Goal: Task Accomplishment & Management: Use online tool/utility

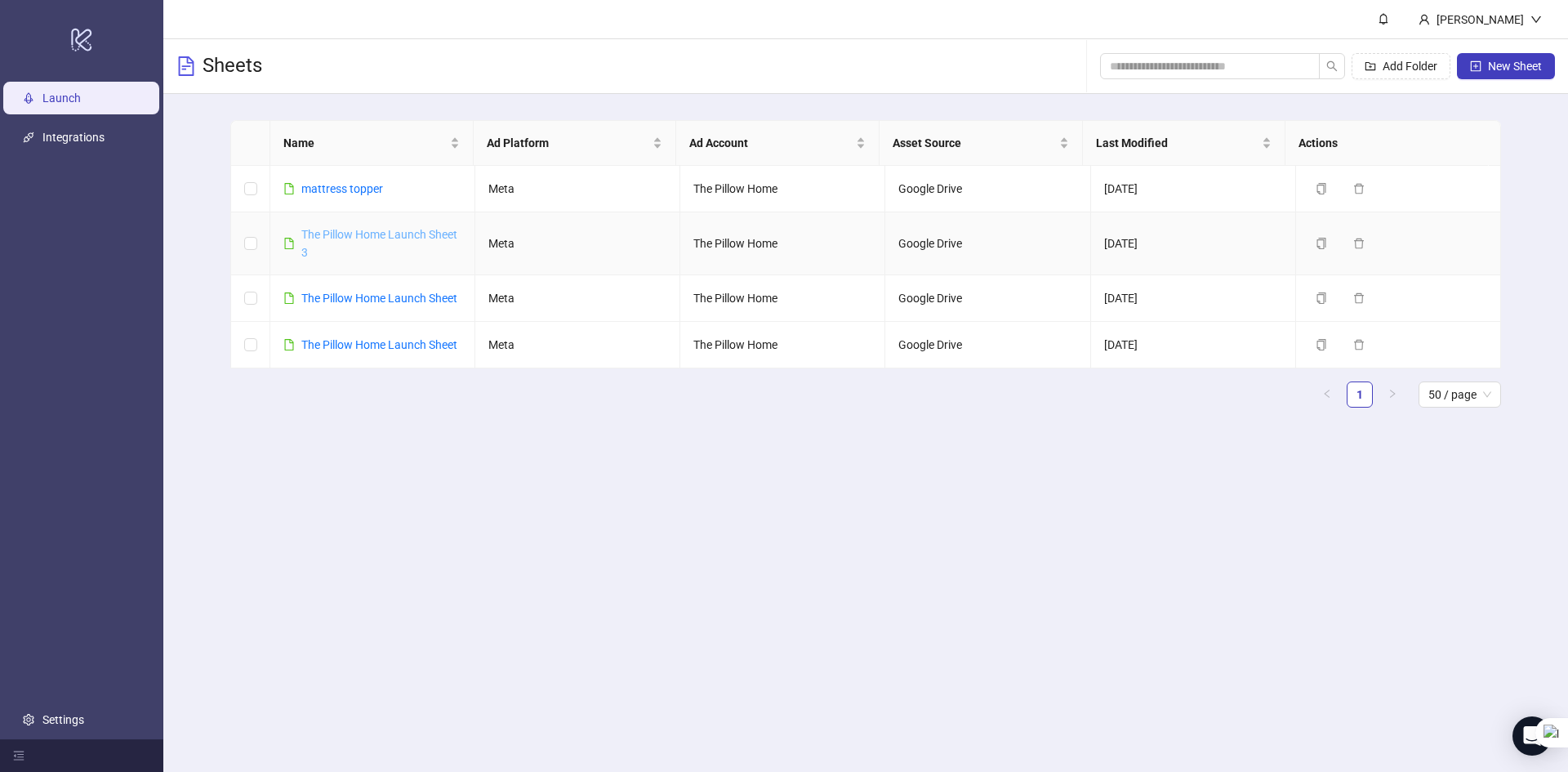
click at [340, 232] on link "The Pillow Home Launch Sheet 3" at bounding box center [379, 243] width 156 height 31
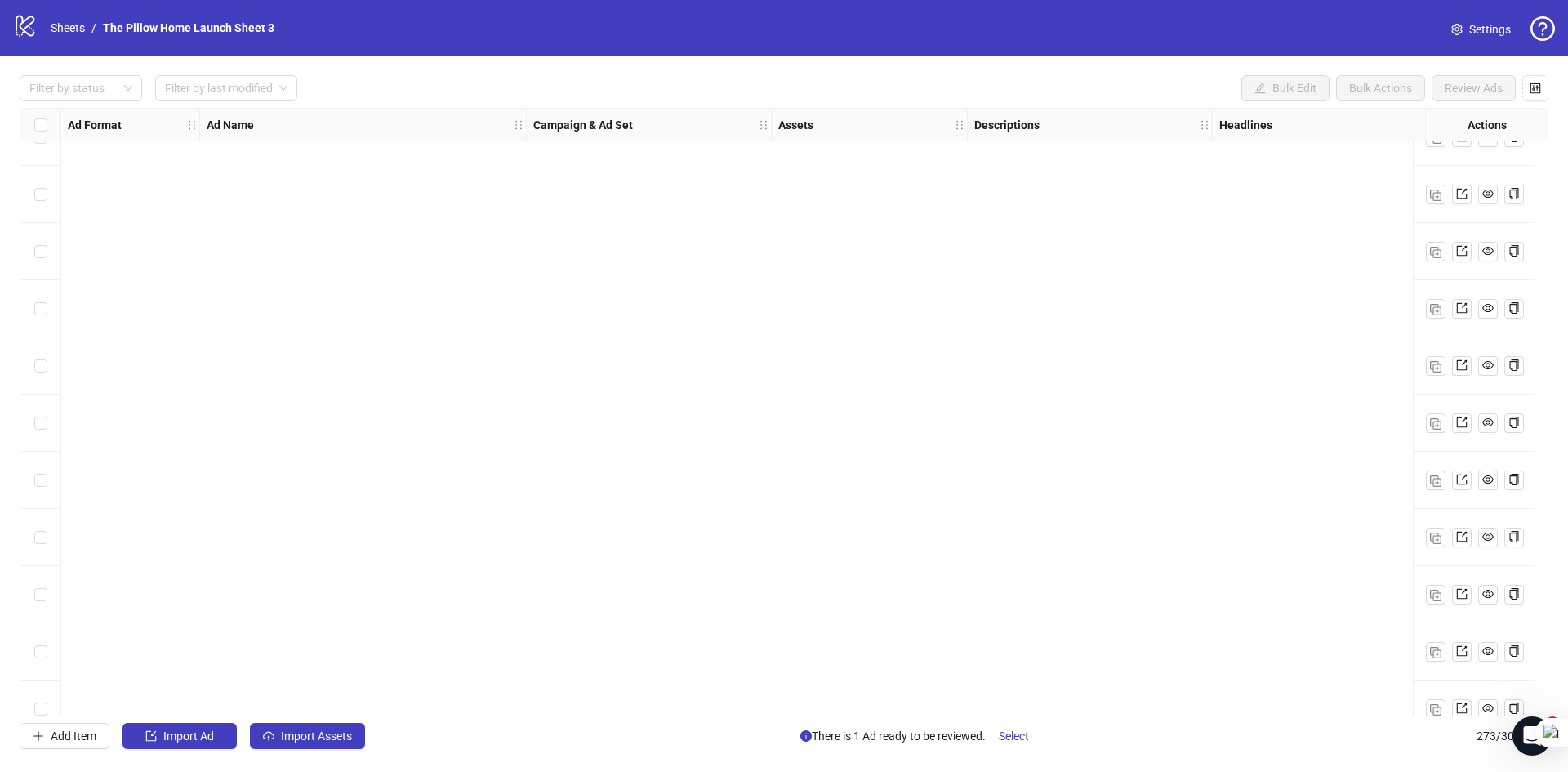
scroll to position [15038, 0]
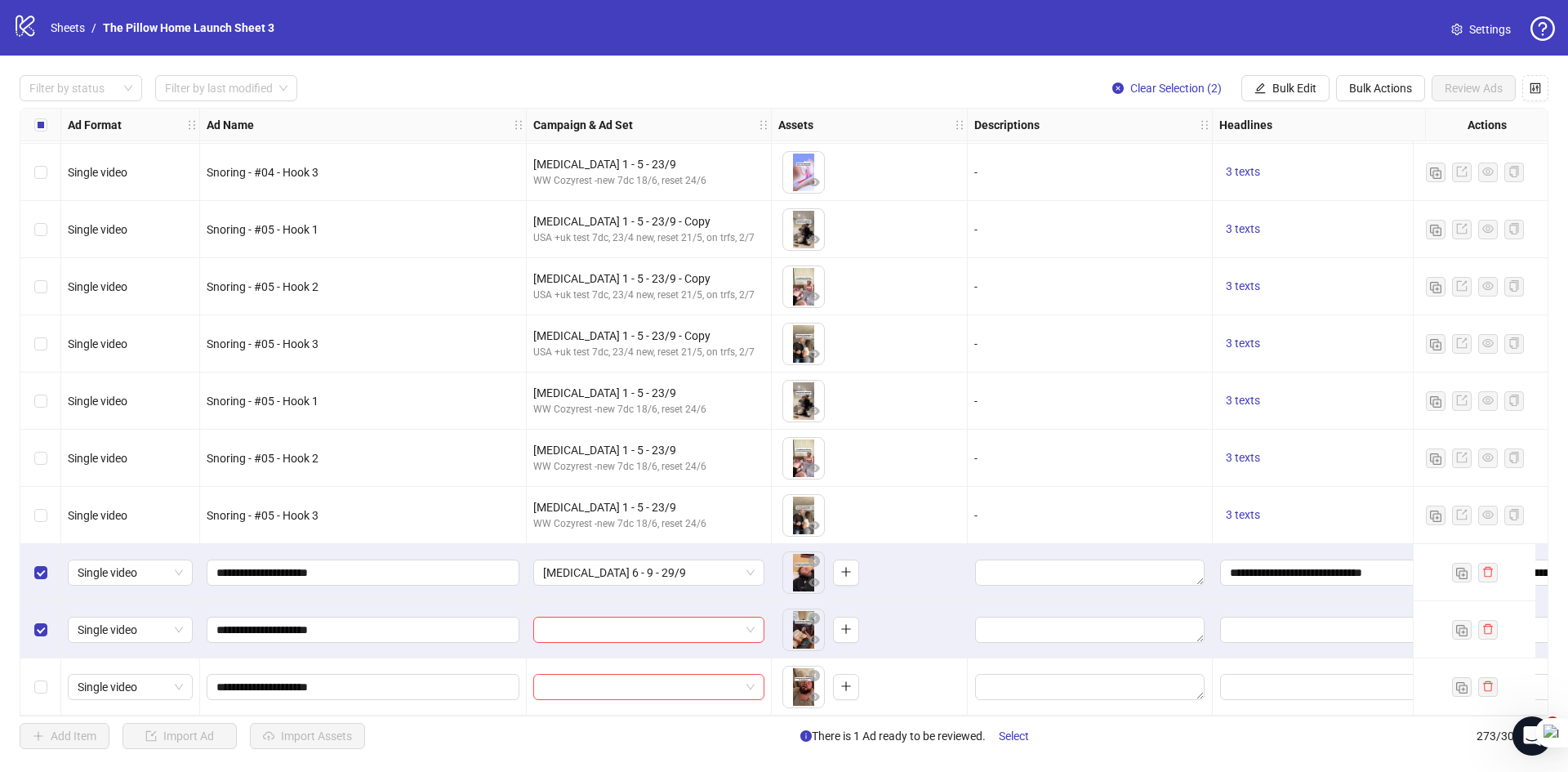
click at [39, 663] on div "Select row 273" at bounding box center [40, 687] width 40 height 58
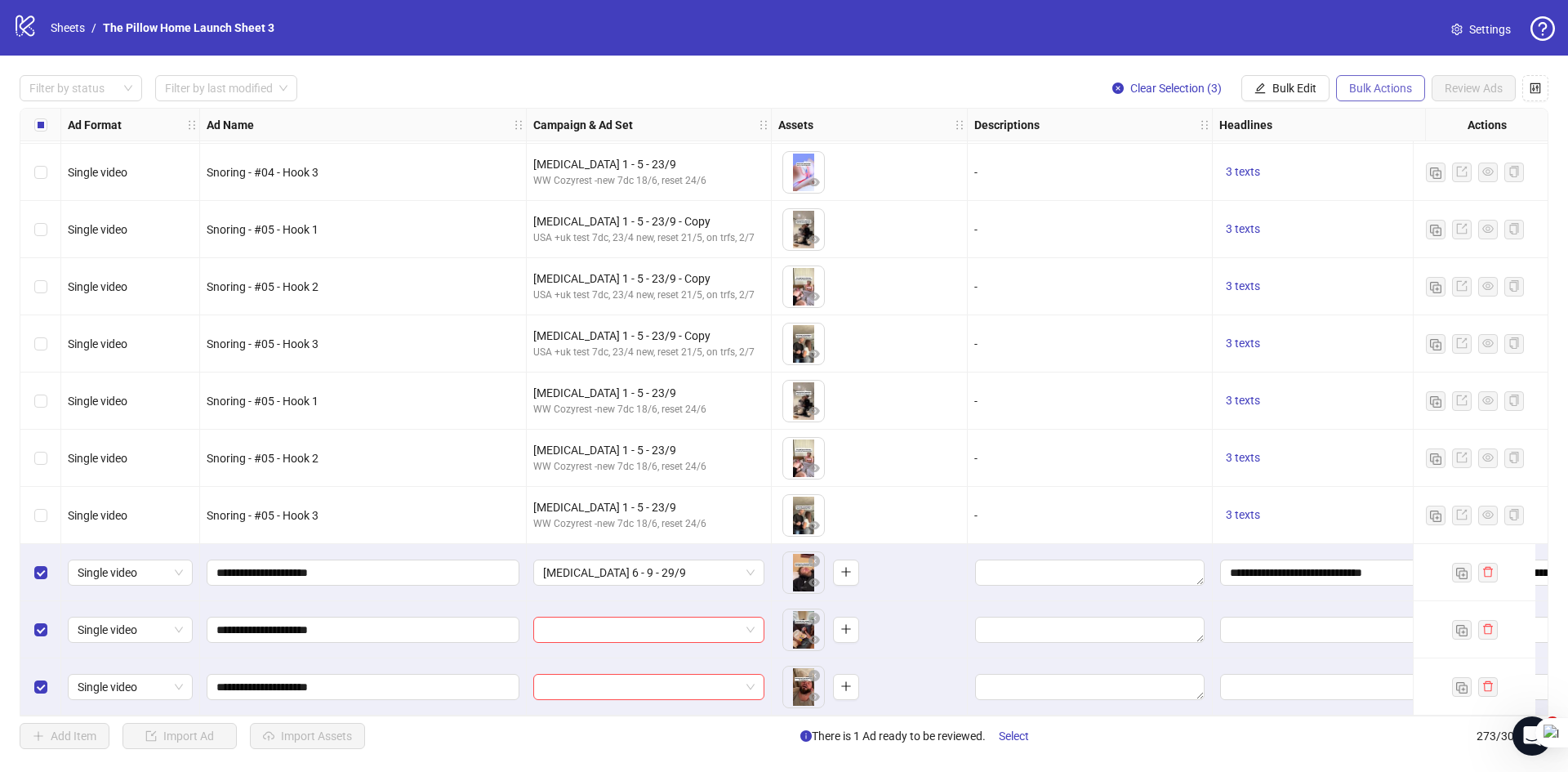
click at [1365, 86] on span "Bulk Actions" at bounding box center [1380, 88] width 63 height 13
click at [1295, 85] on span "Bulk Edit" at bounding box center [1294, 88] width 44 height 13
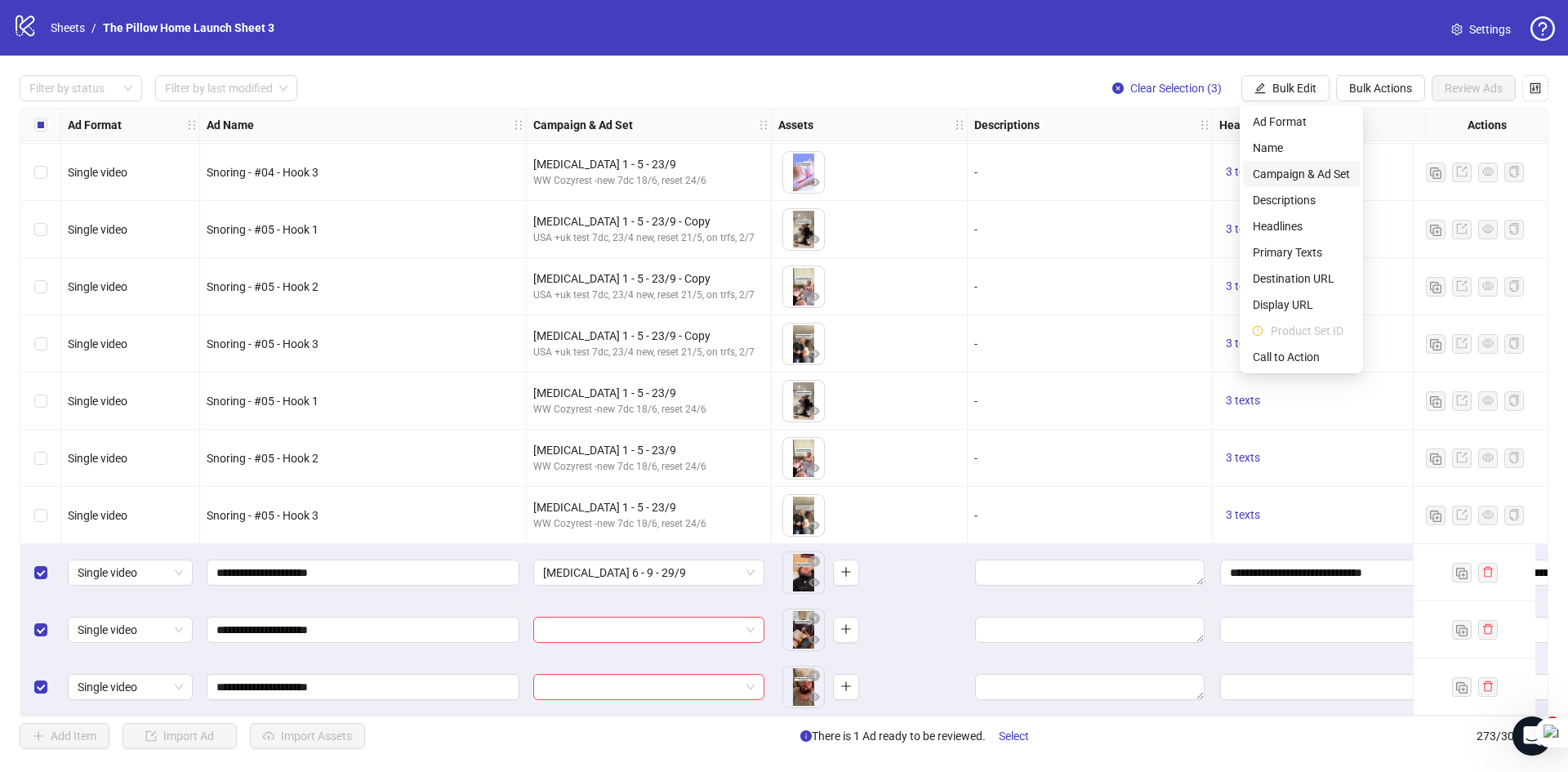
click at [1284, 163] on li "Campaign & Ad Set" at bounding box center [1301, 174] width 117 height 26
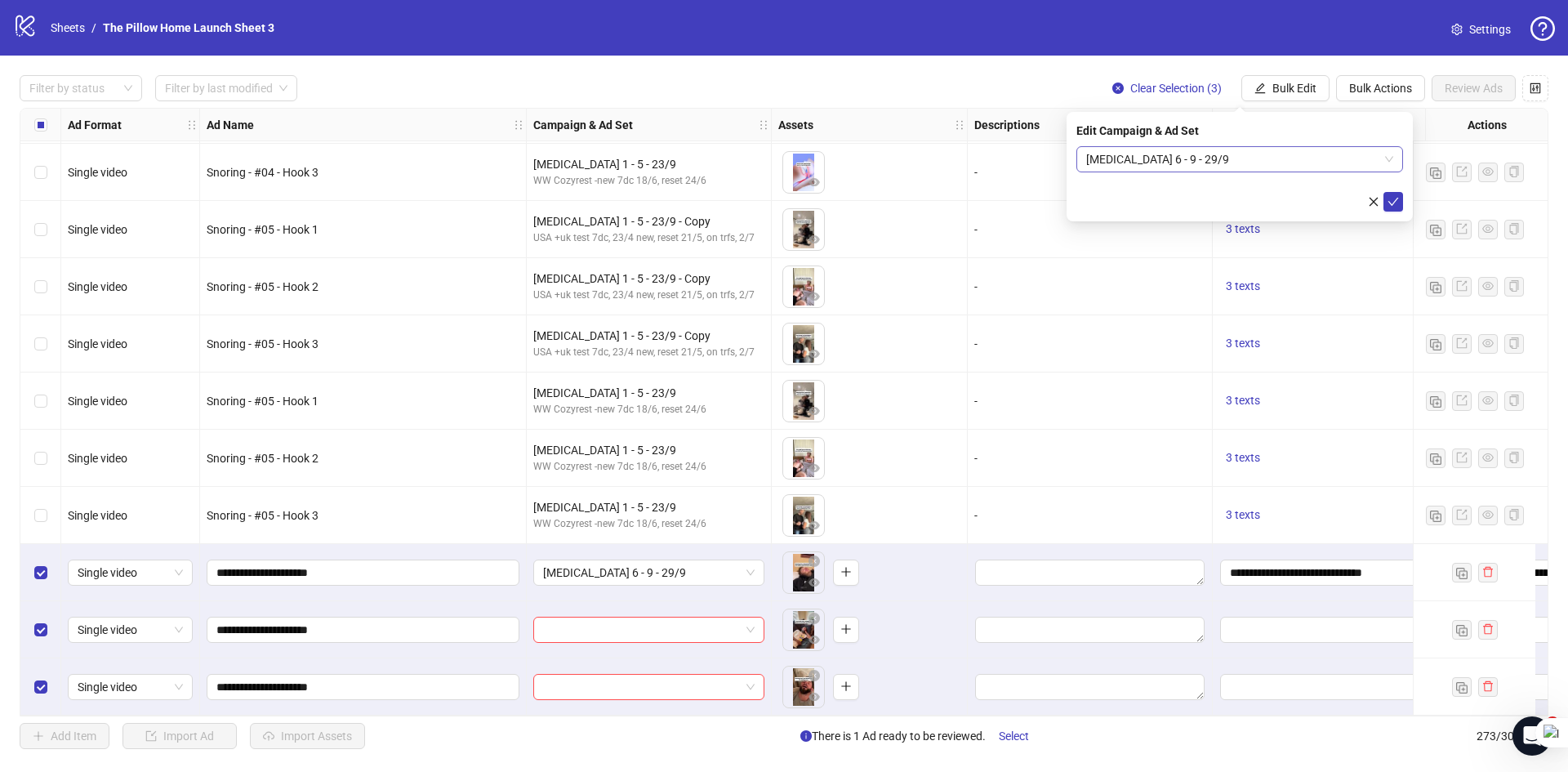
click at [1183, 161] on span "[MEDICAL_DATA] 6 - 9 - 29/9" at bounding box center [1239, 158] width 307 height 24
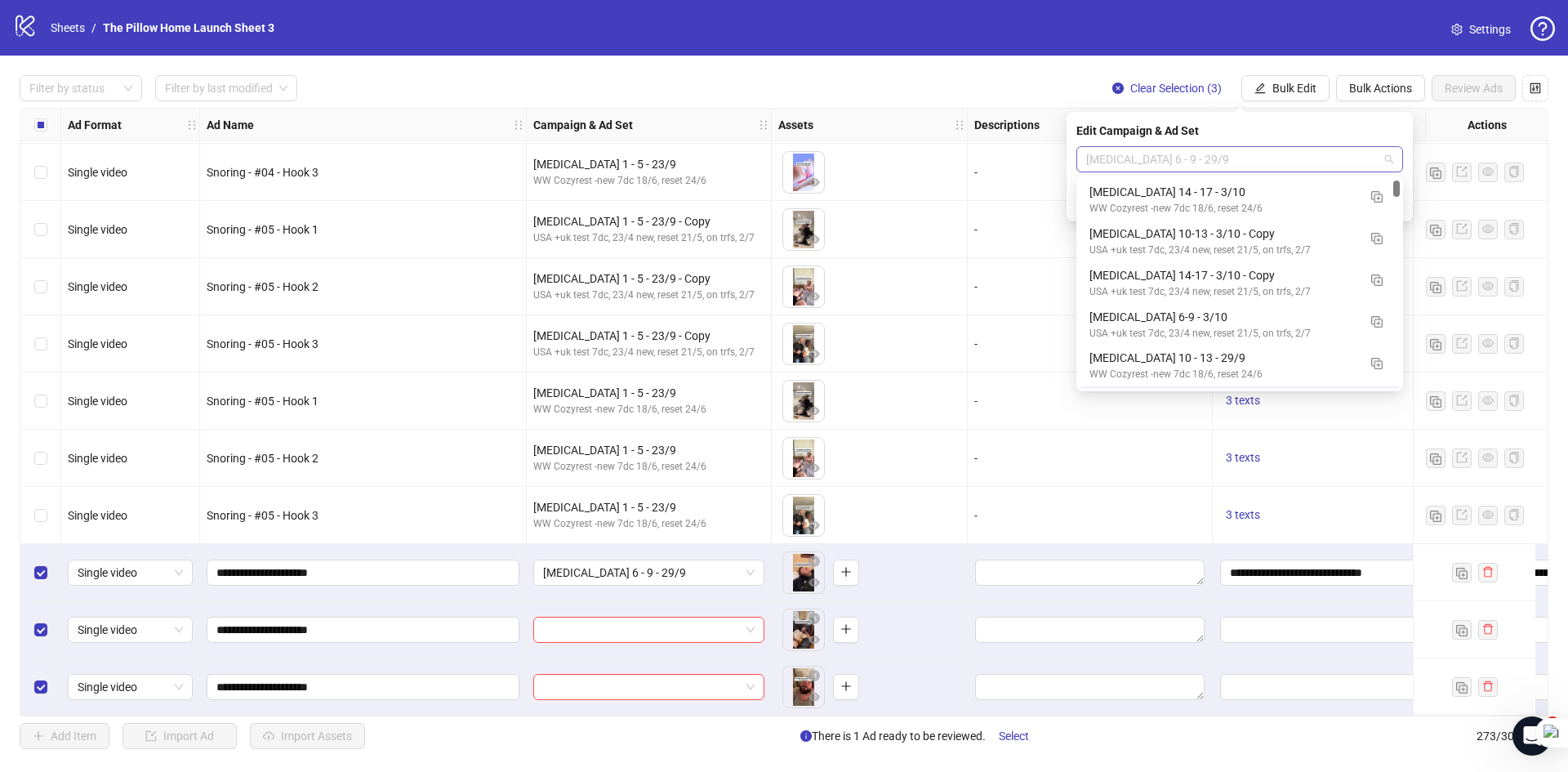
scroll to position [40, 0]
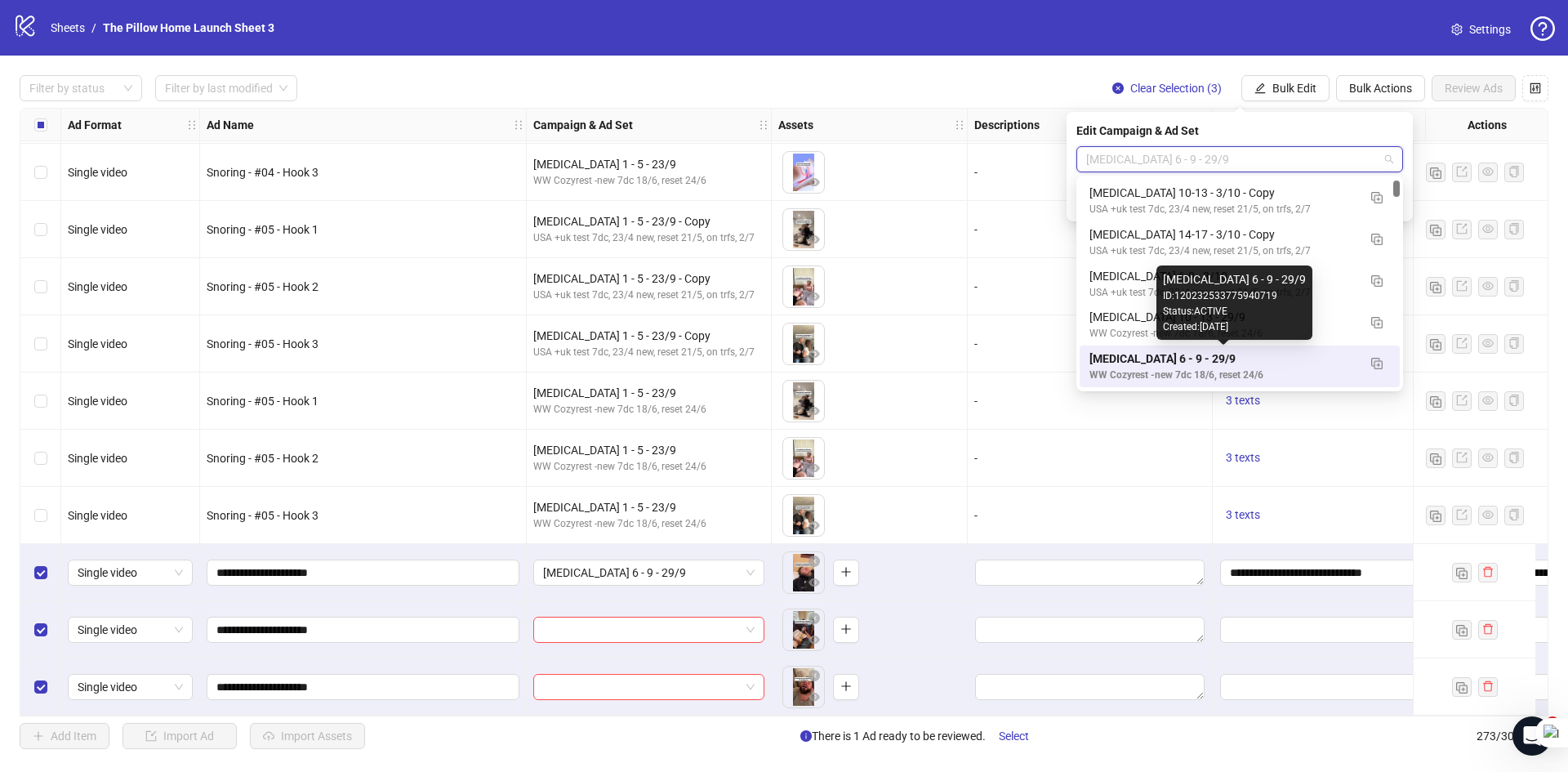
click at [1123, 357] on div "[MEDICAL_DATA] 6 - 9 - 29/9" at bounding box center [1223, 358] width 268 height 18
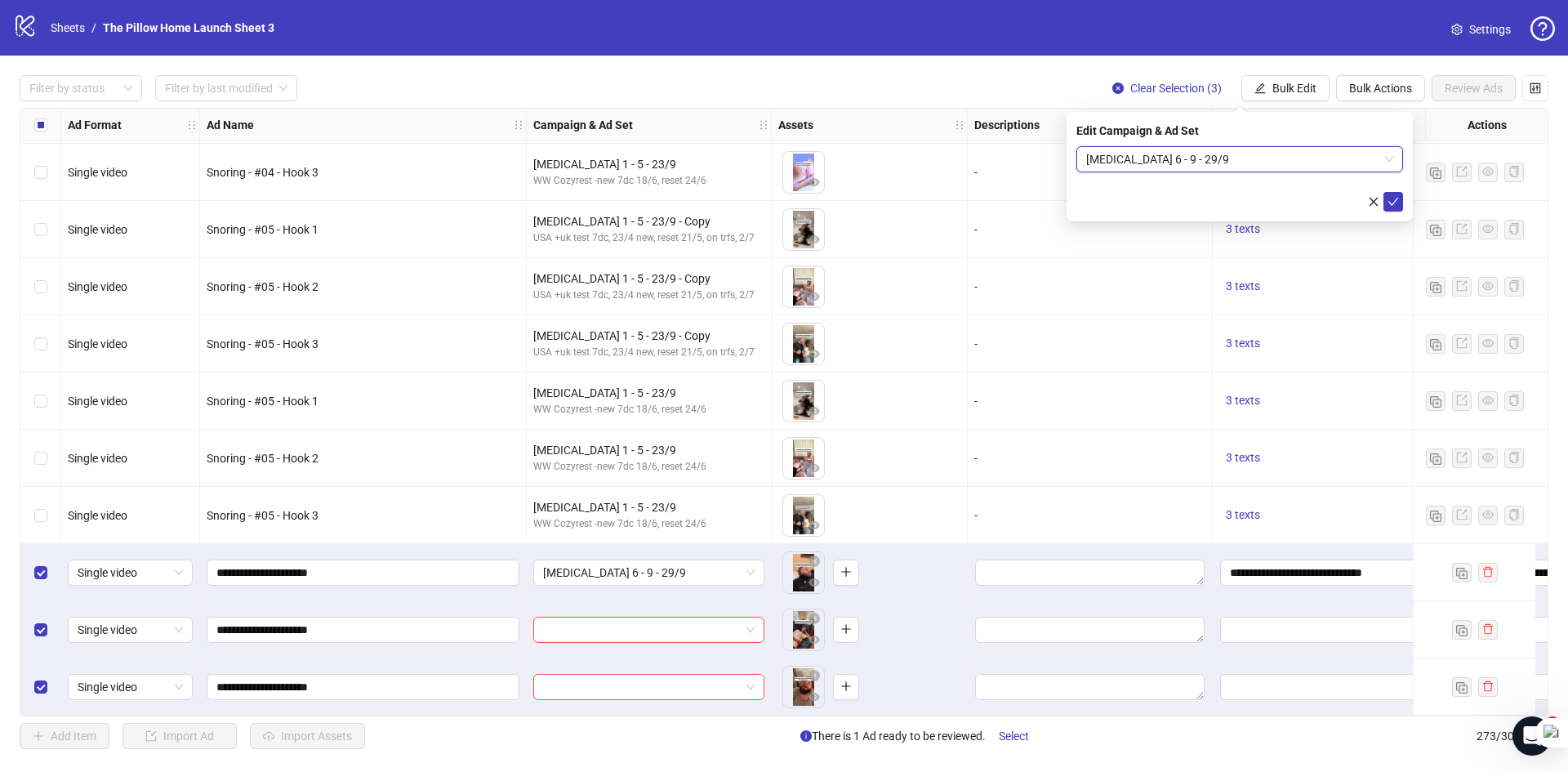
click at [1369, 165] on span "[MEDICAL_DATA] 6 - 9 - 29/9" at bounding box center [1239, 158] width 307 height 24
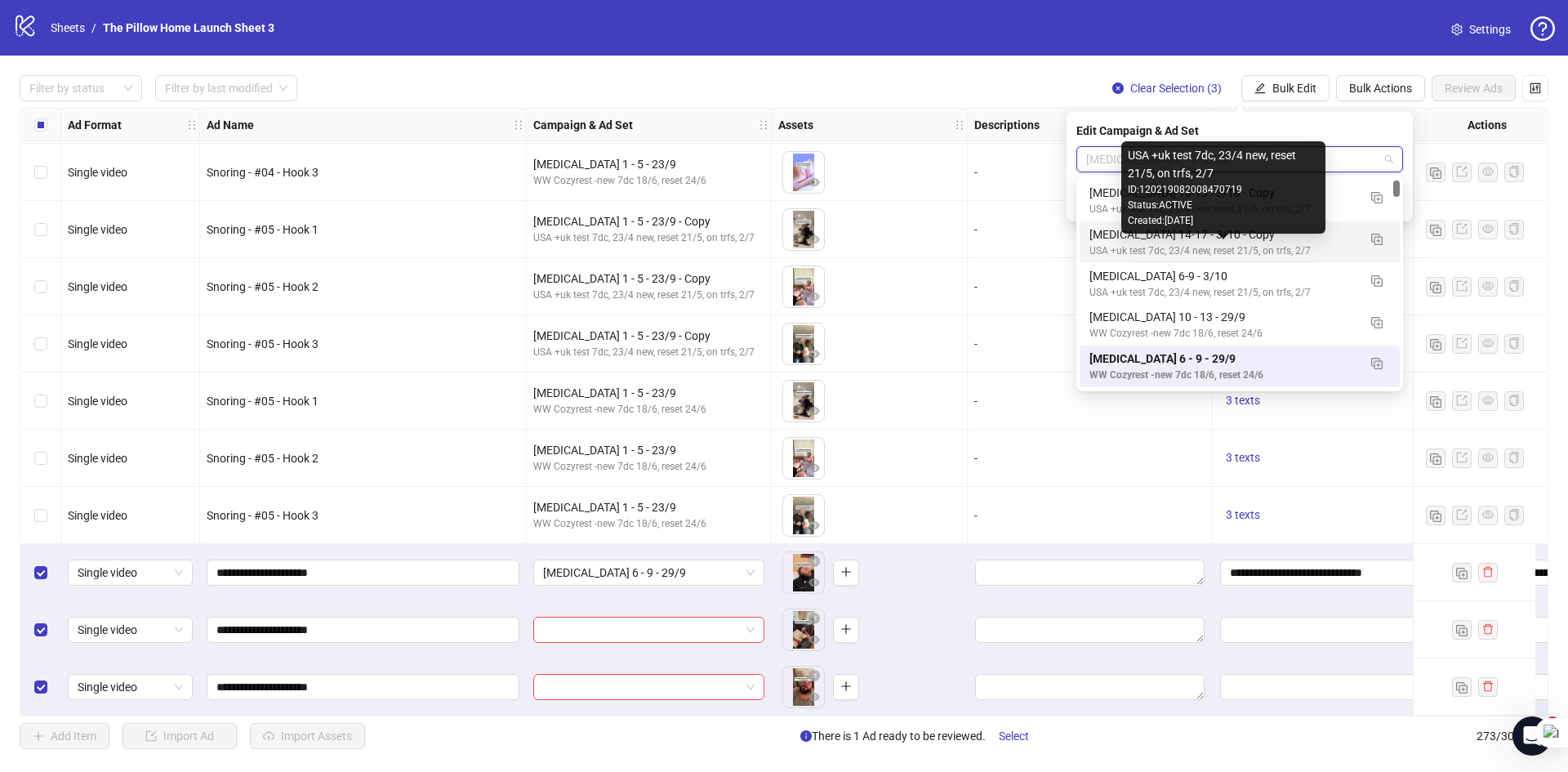
scroll to position [122, 0]
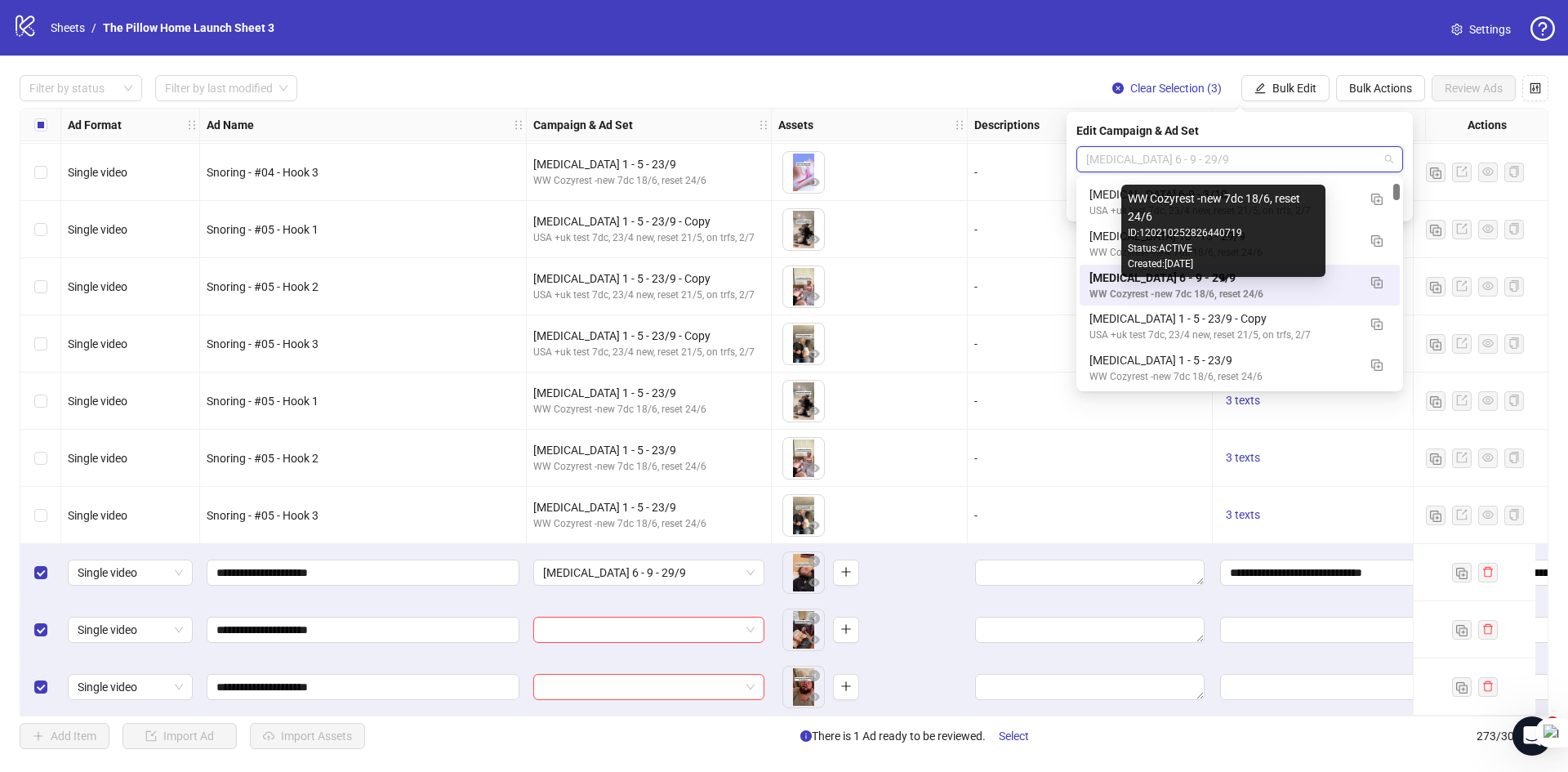
click at [1147, 295] on div "WW Cozyrest -new 7dc 18/6, reset 24/6" at bounding box center [1223, 294] width 268 height 15
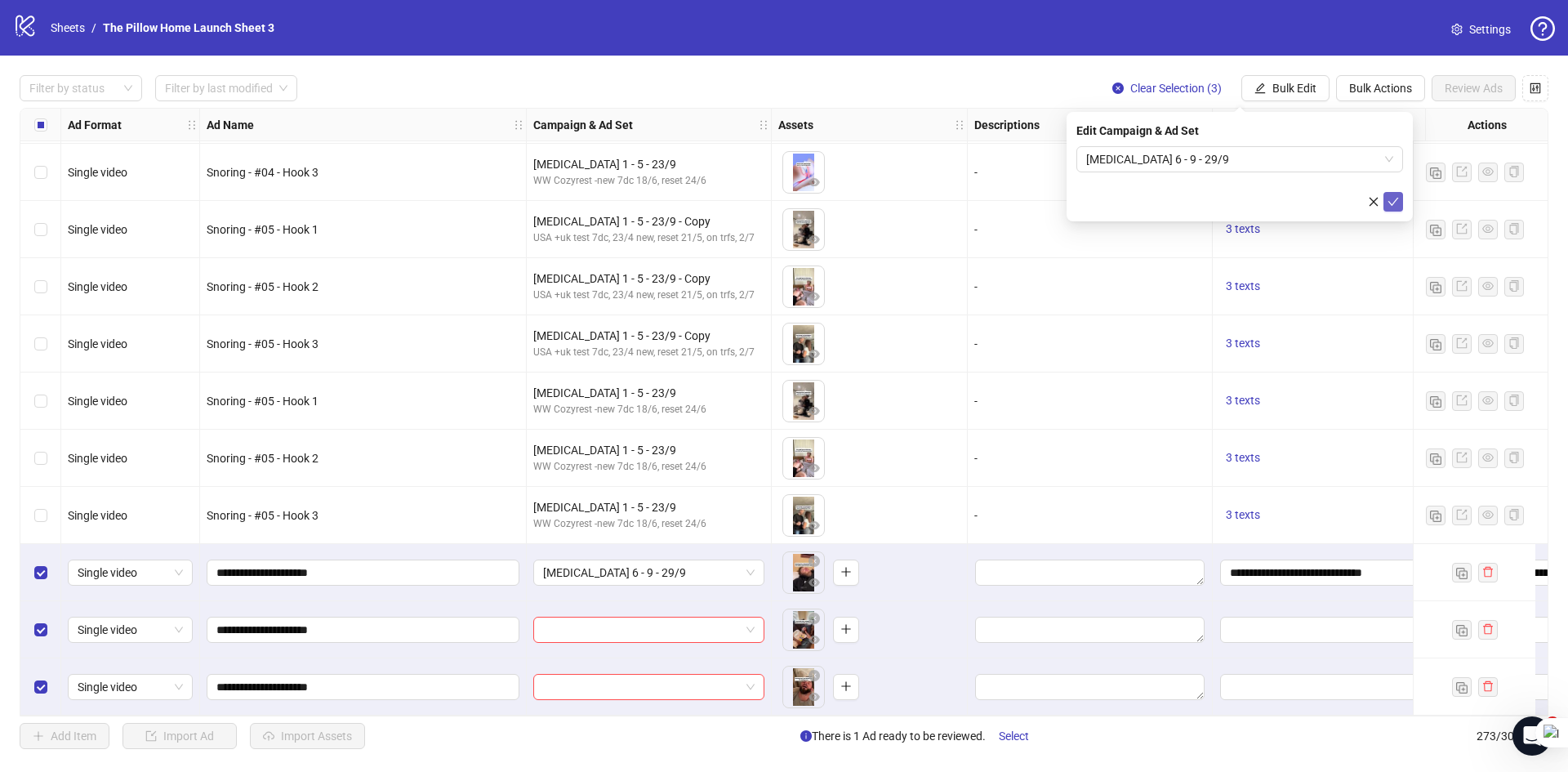
click at [1391, 206] on icon "check" at bounding box center [1393, 202] width 12 height 12
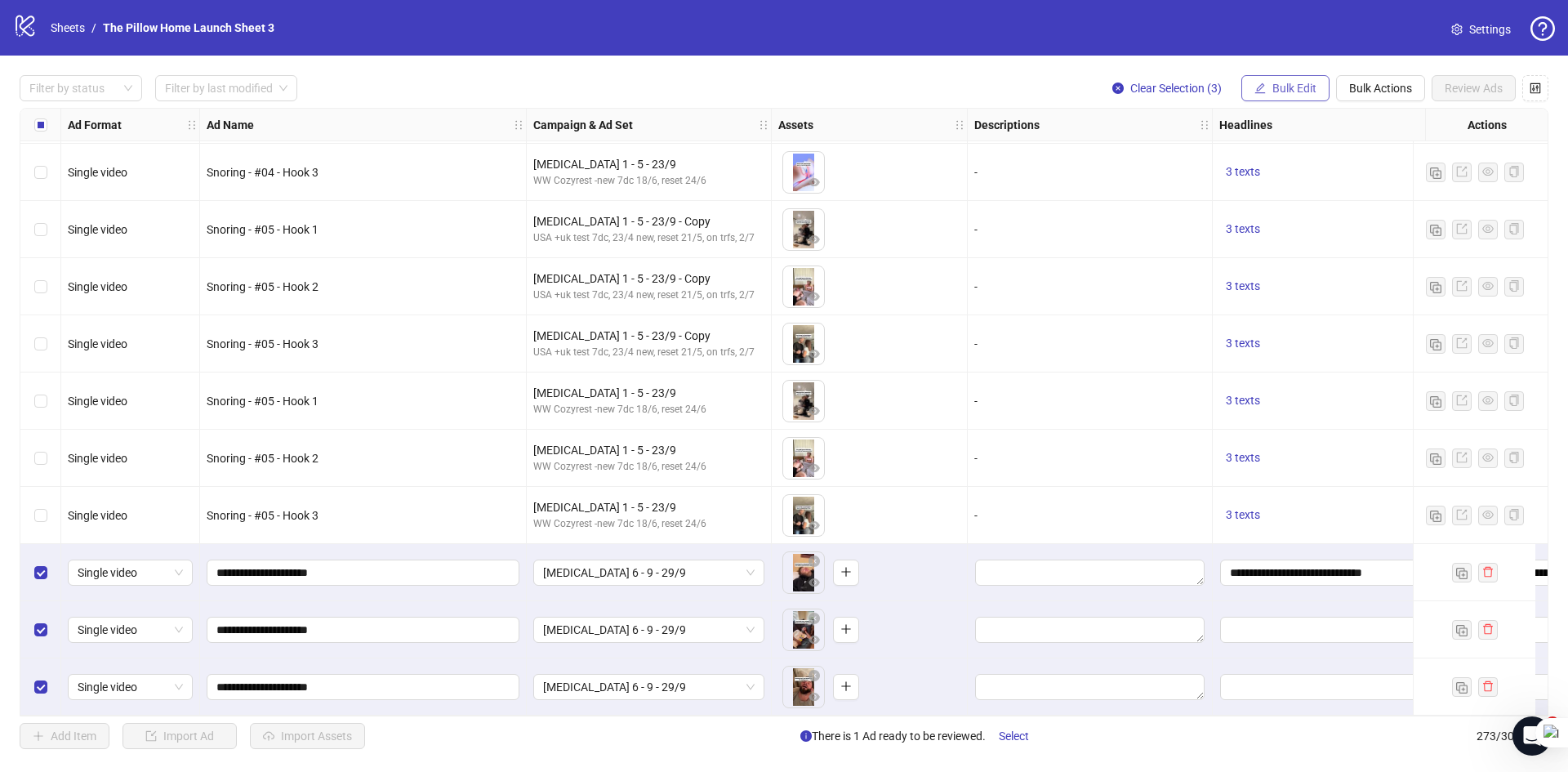
click at [1323, 102] on button "Bulk Edit" at bounding box center [1286, 87] width 88 height 26
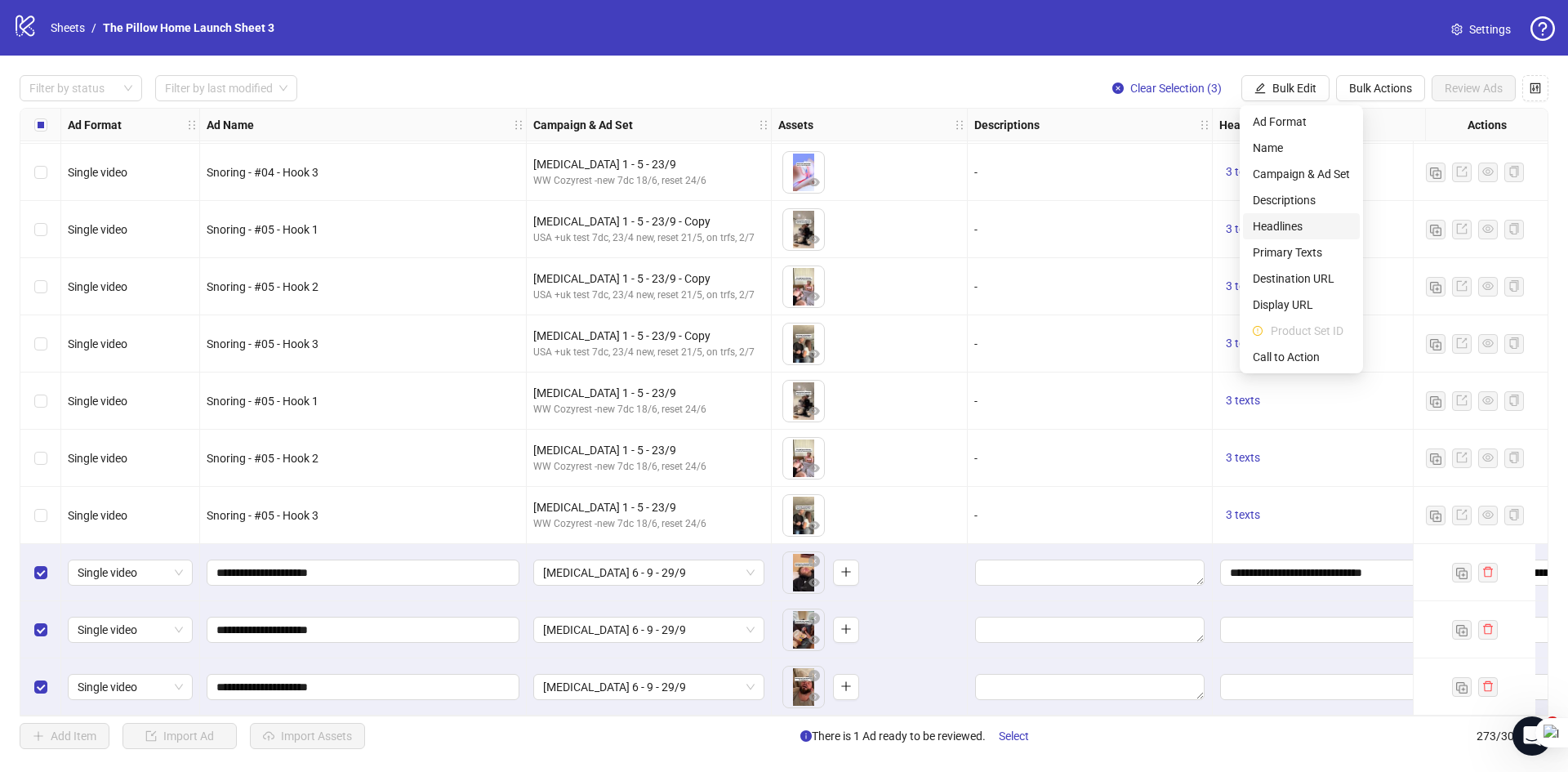
click at [1282, 218] on span "Headlines" at bounding box center [1301, 226] width 97 height 18
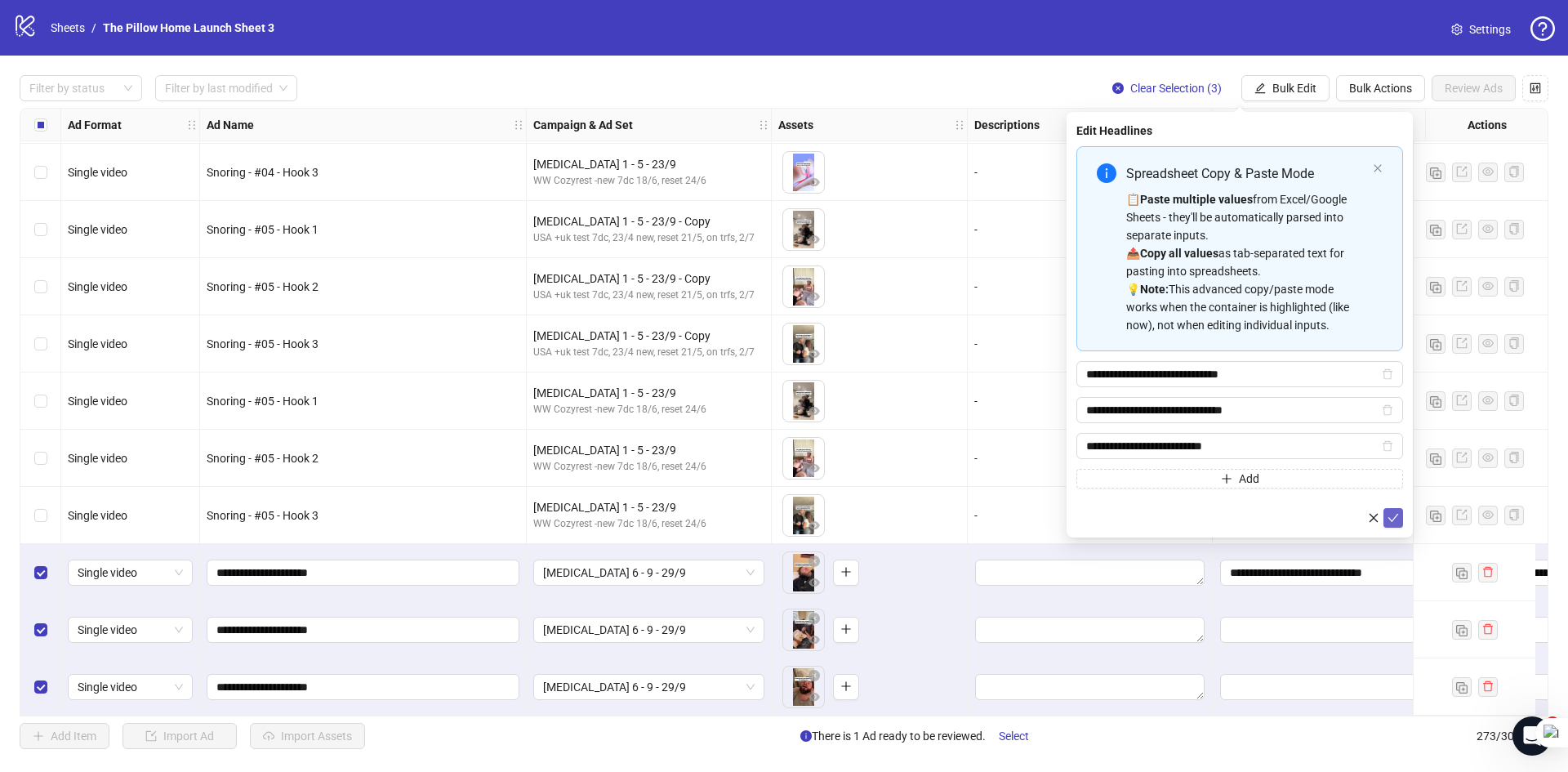
click at [1392, 522] on icon "check" at bounding box center [1393, 517] width 12 height 12
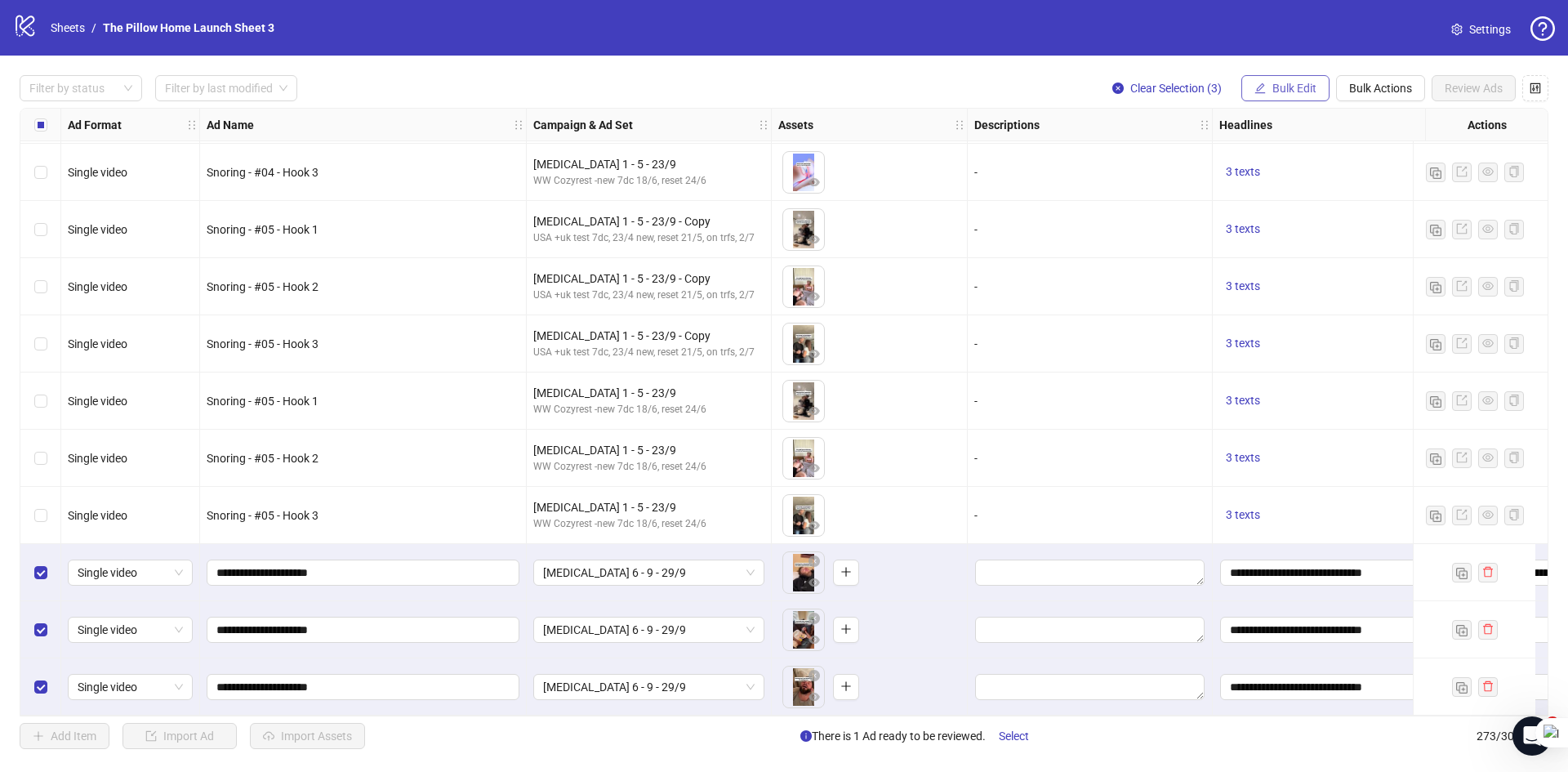
click at [1287, 89] on span "Bulk Edit" at bounding box center [1294, 88] width 44 height 13
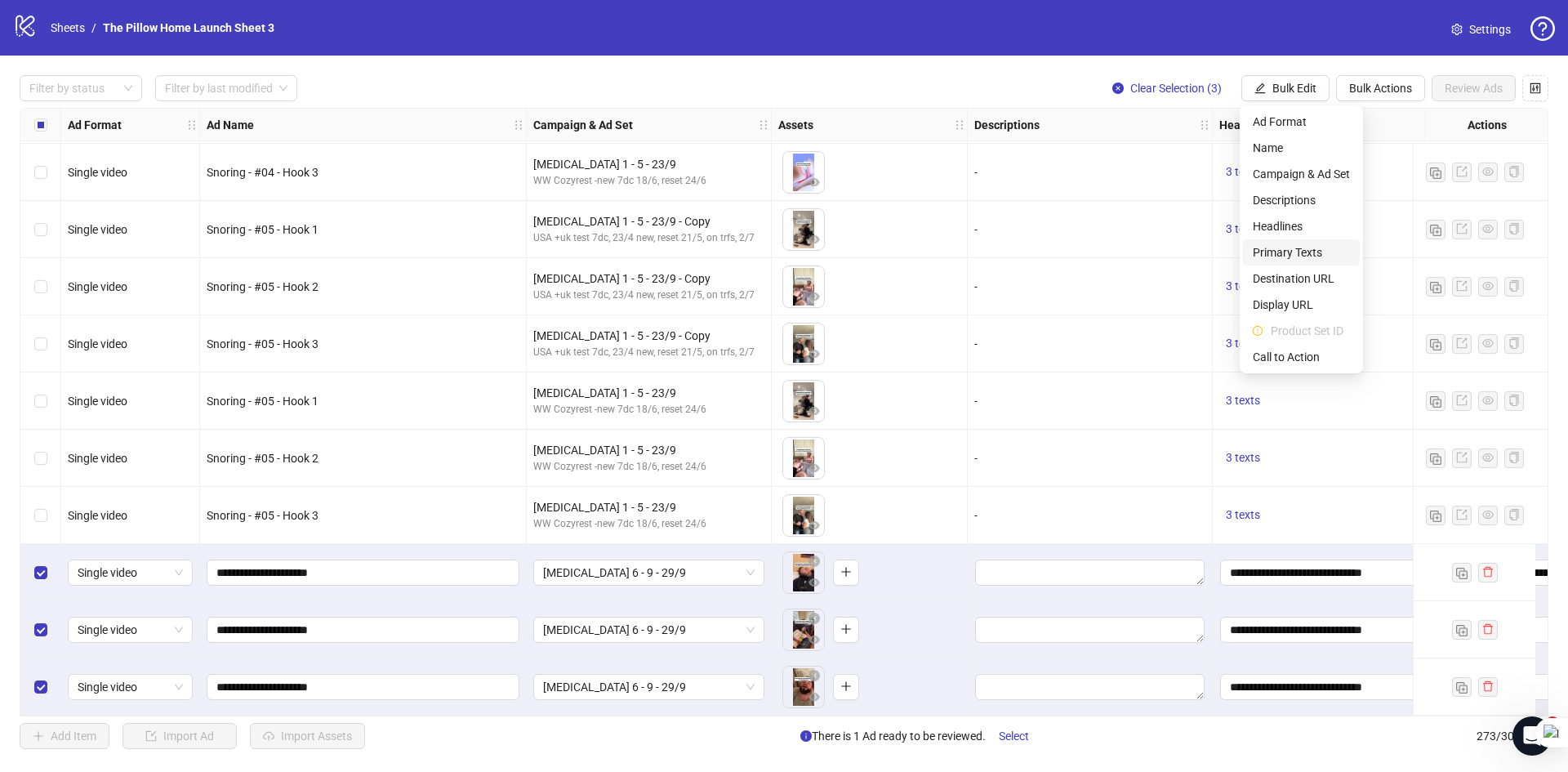
click at [1277, 253] on span "Primary Texts" at bounding box center [1301, 252] width 97 height 18
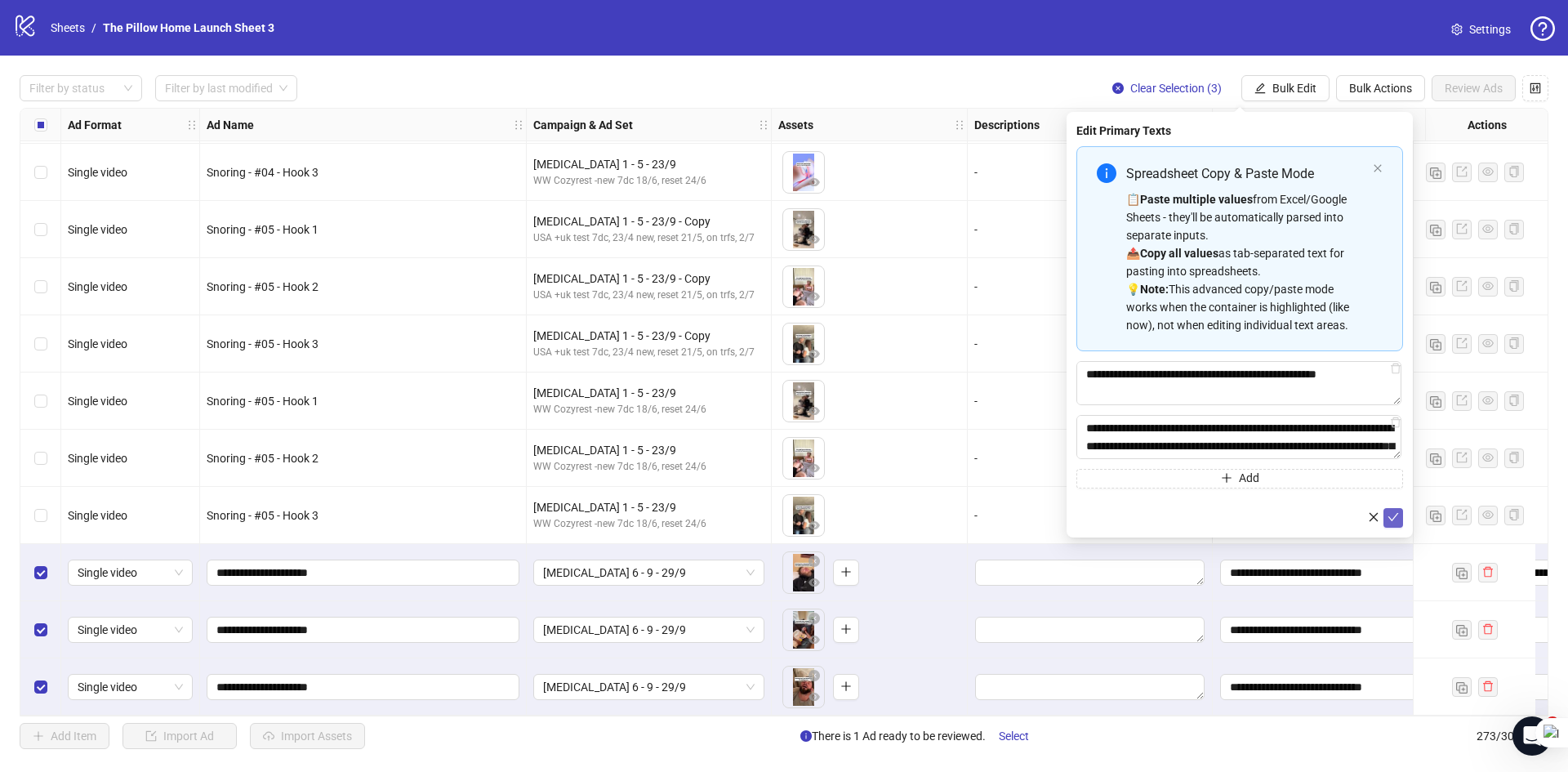
click at [1394, 517] on icon "check" at bounding box center [1393, 516] width 12 height 12
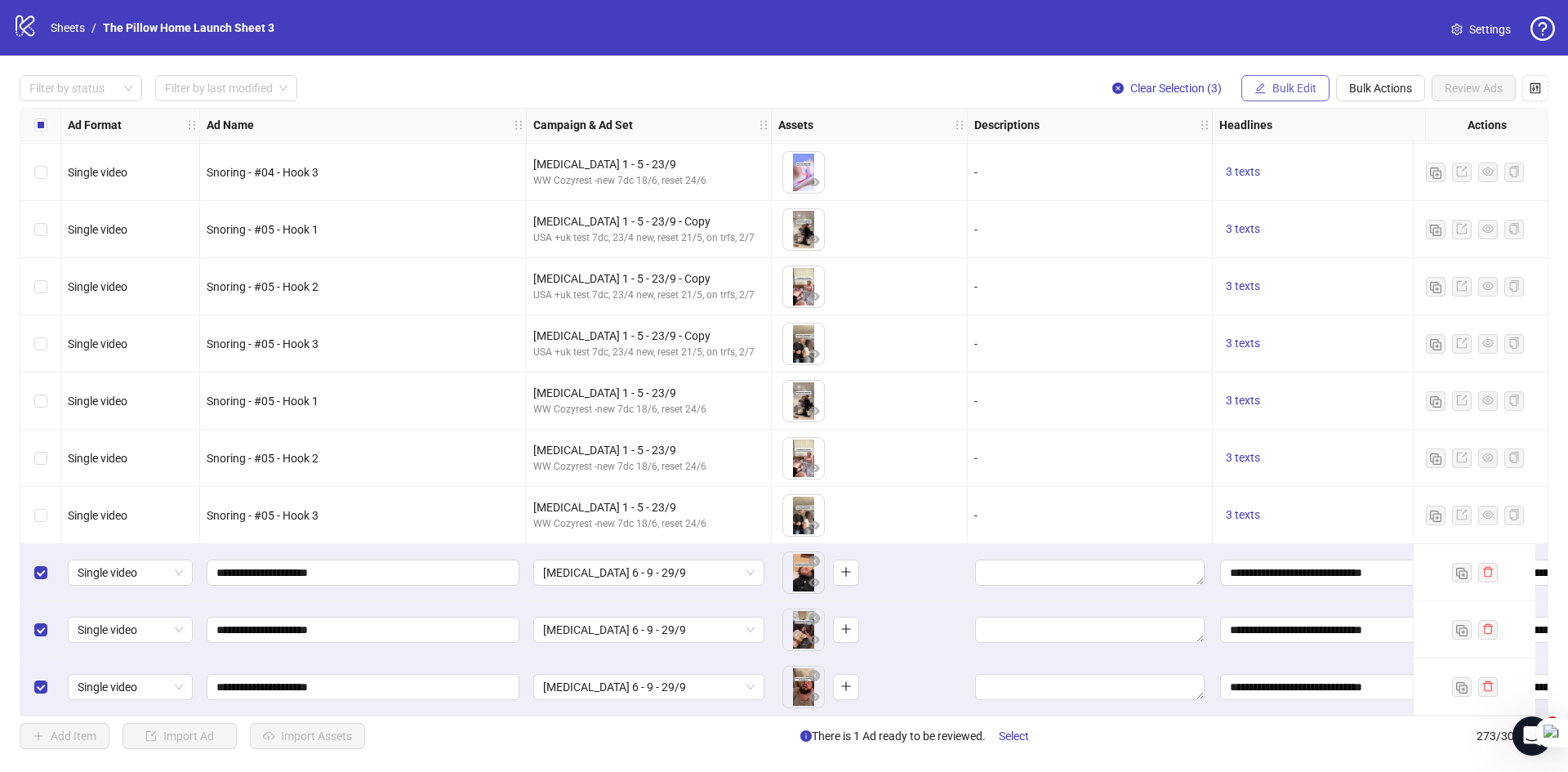
click at [1313, 77] on button "Bulk Edit" at bounding box center [1286, 87] width 88 height 26
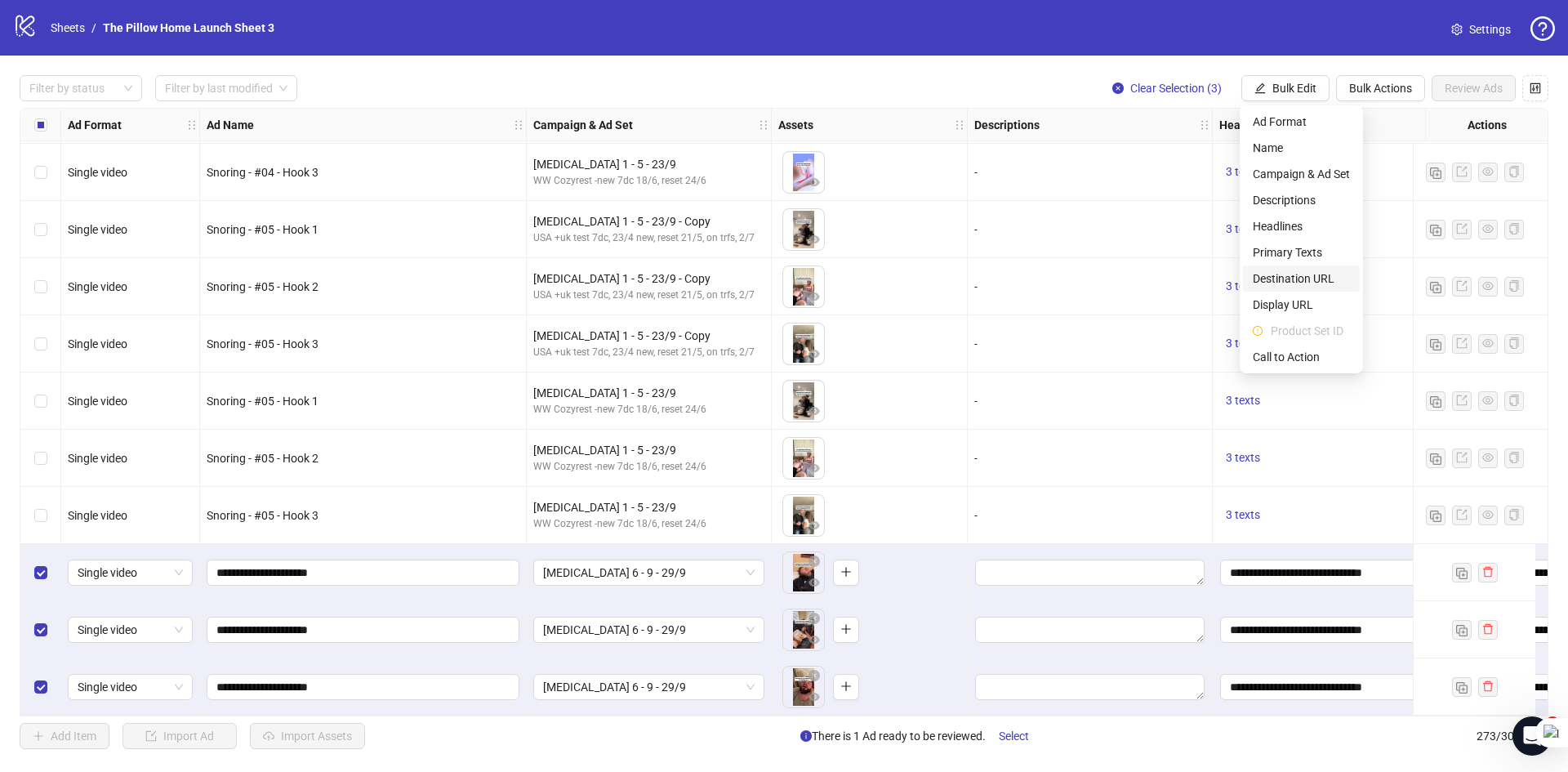
click at [1293, 280] on span "Destination URL" at bounding box center [1301, 279] width 97 height 18
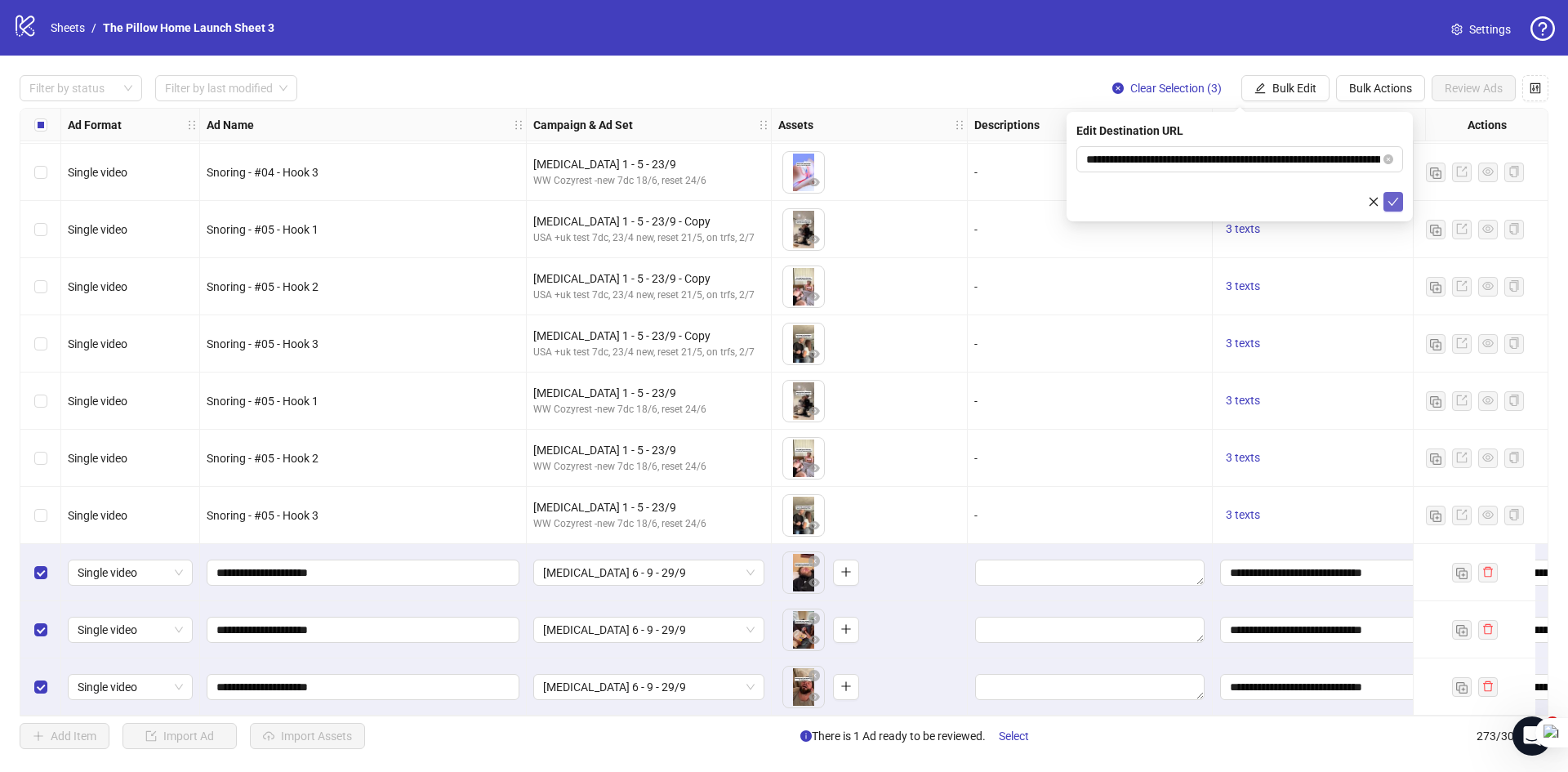
click at [1398, 203] on icon "check" at bounding box center [1393, 202] width 12 height 12
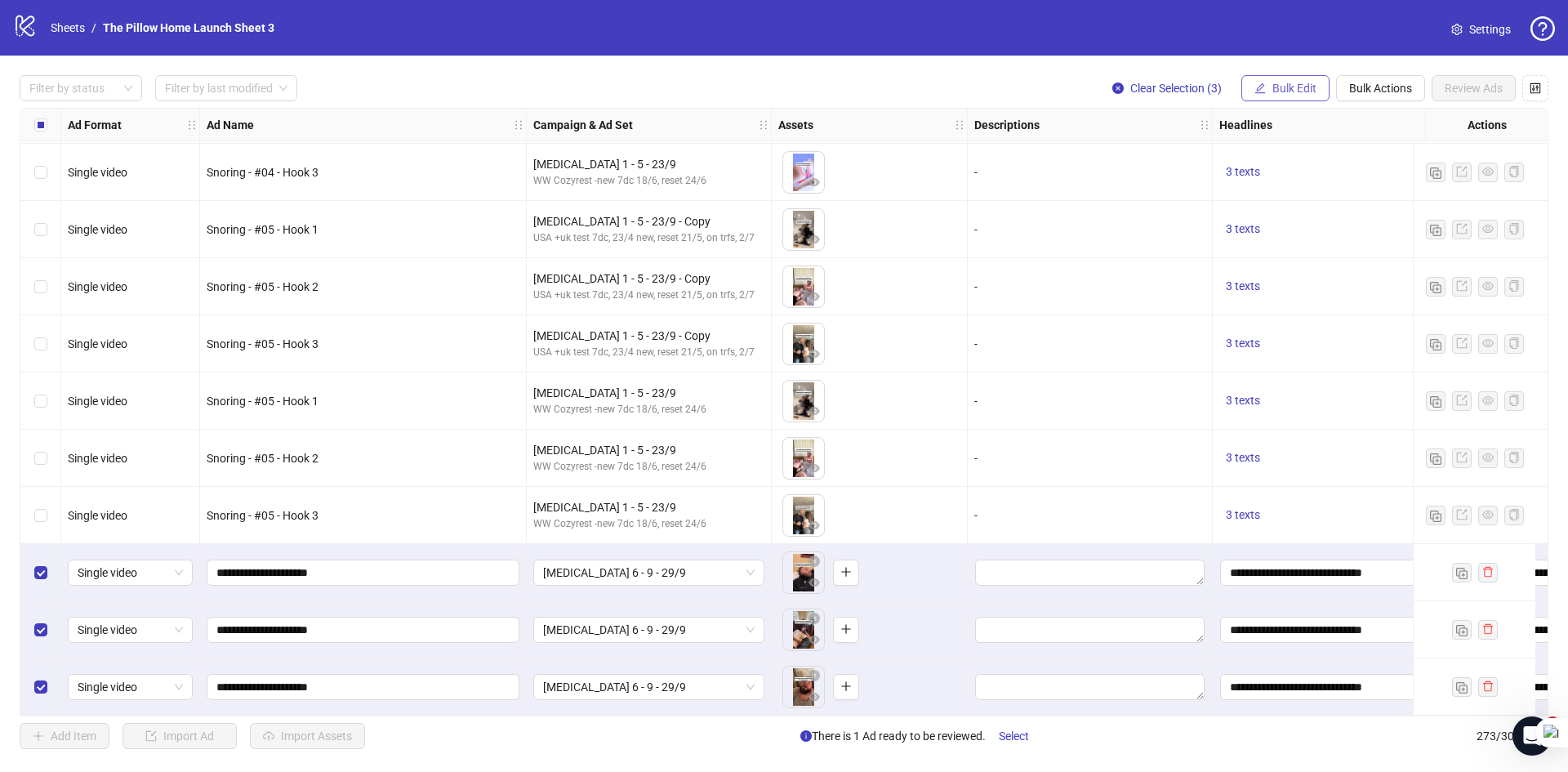
click at [1287, 78] on button "Bulk Edit" at bounding box center [1286, 87] width 88 height 26
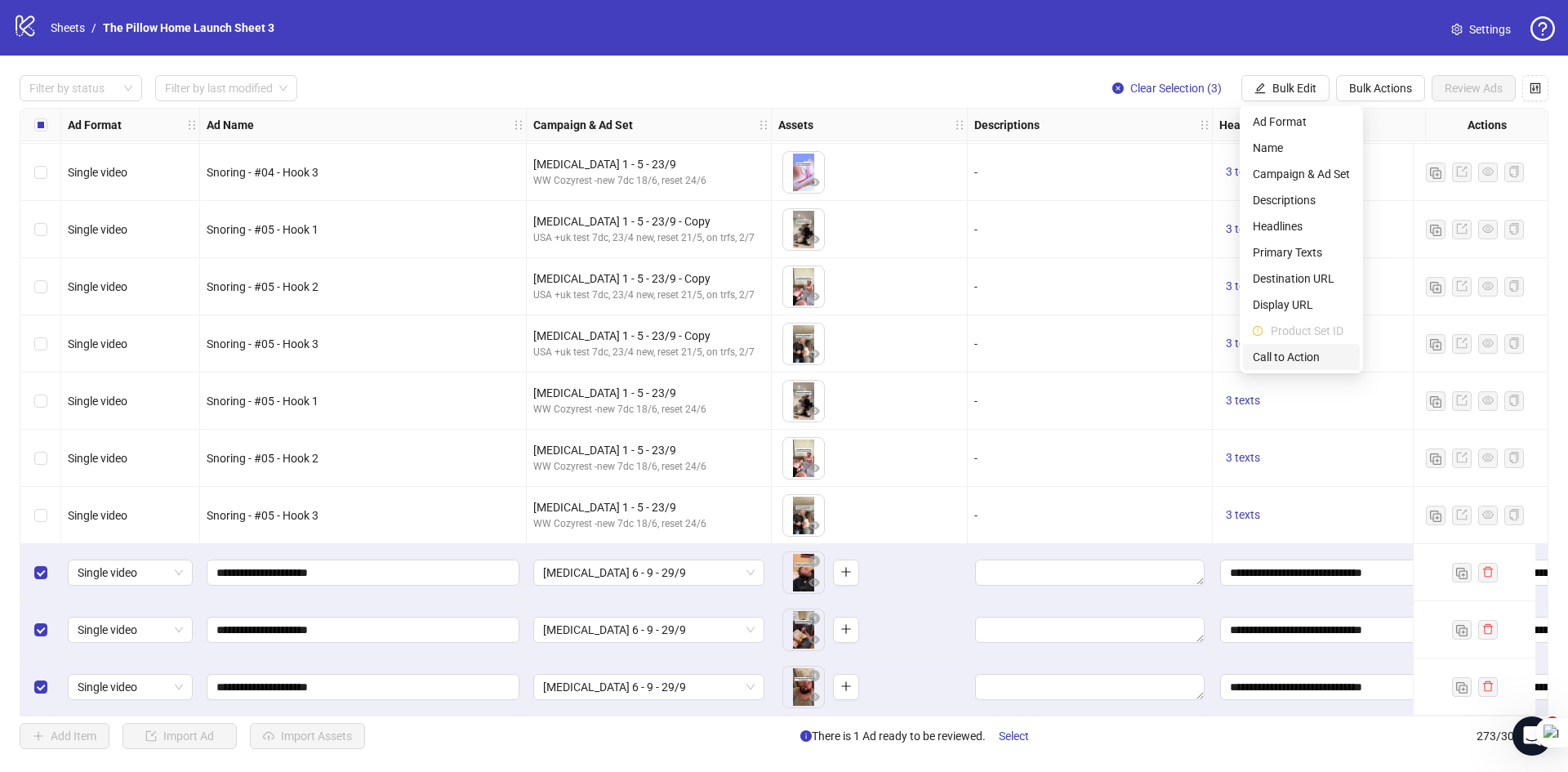
click at [1287, 355] on span "Call to Action" at bounding box center [1301, 357] width 97 height 18
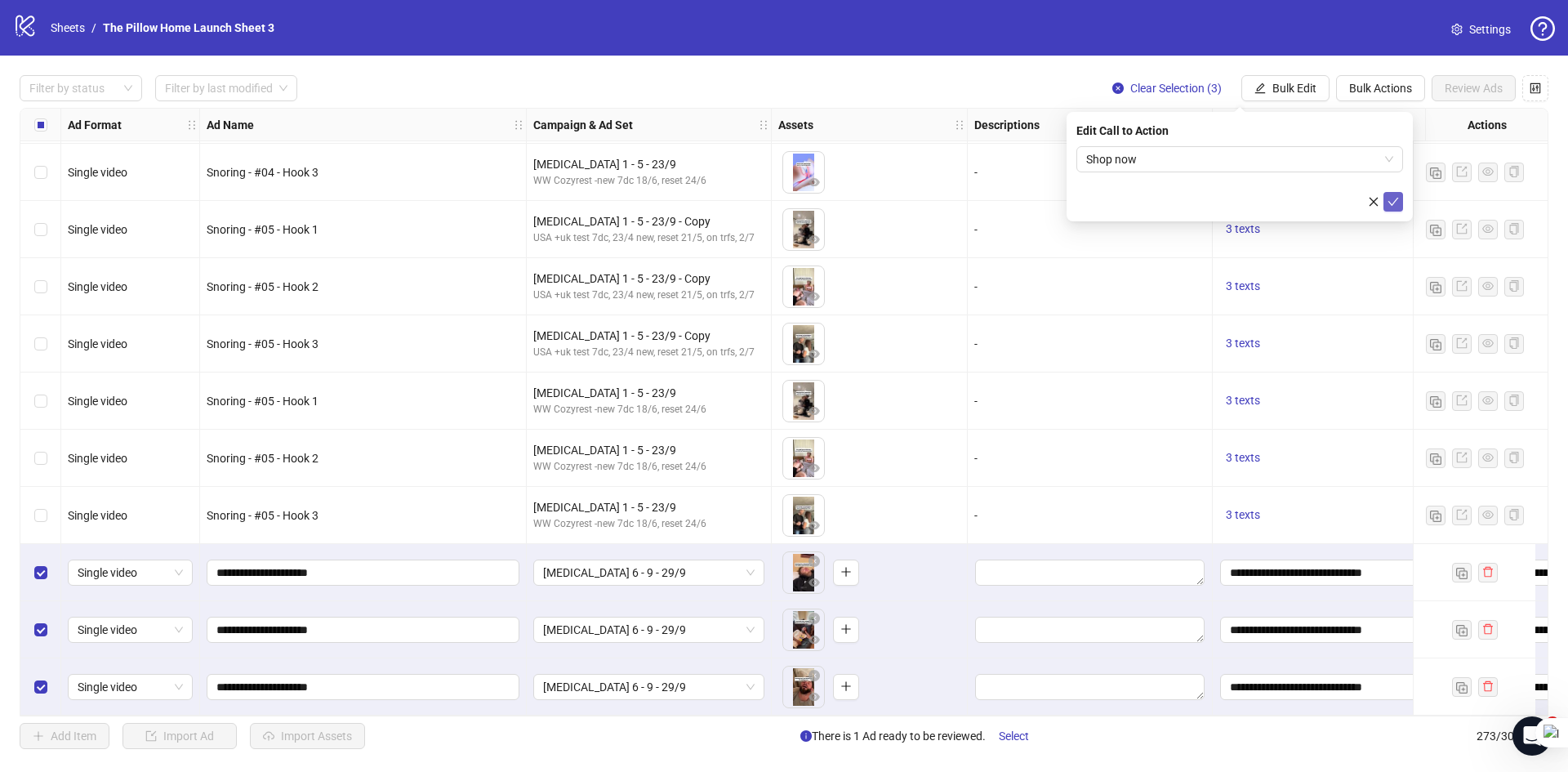
click at [1389, 208] on span "submit" at bounding box center [1393, 202] width 12 height 13
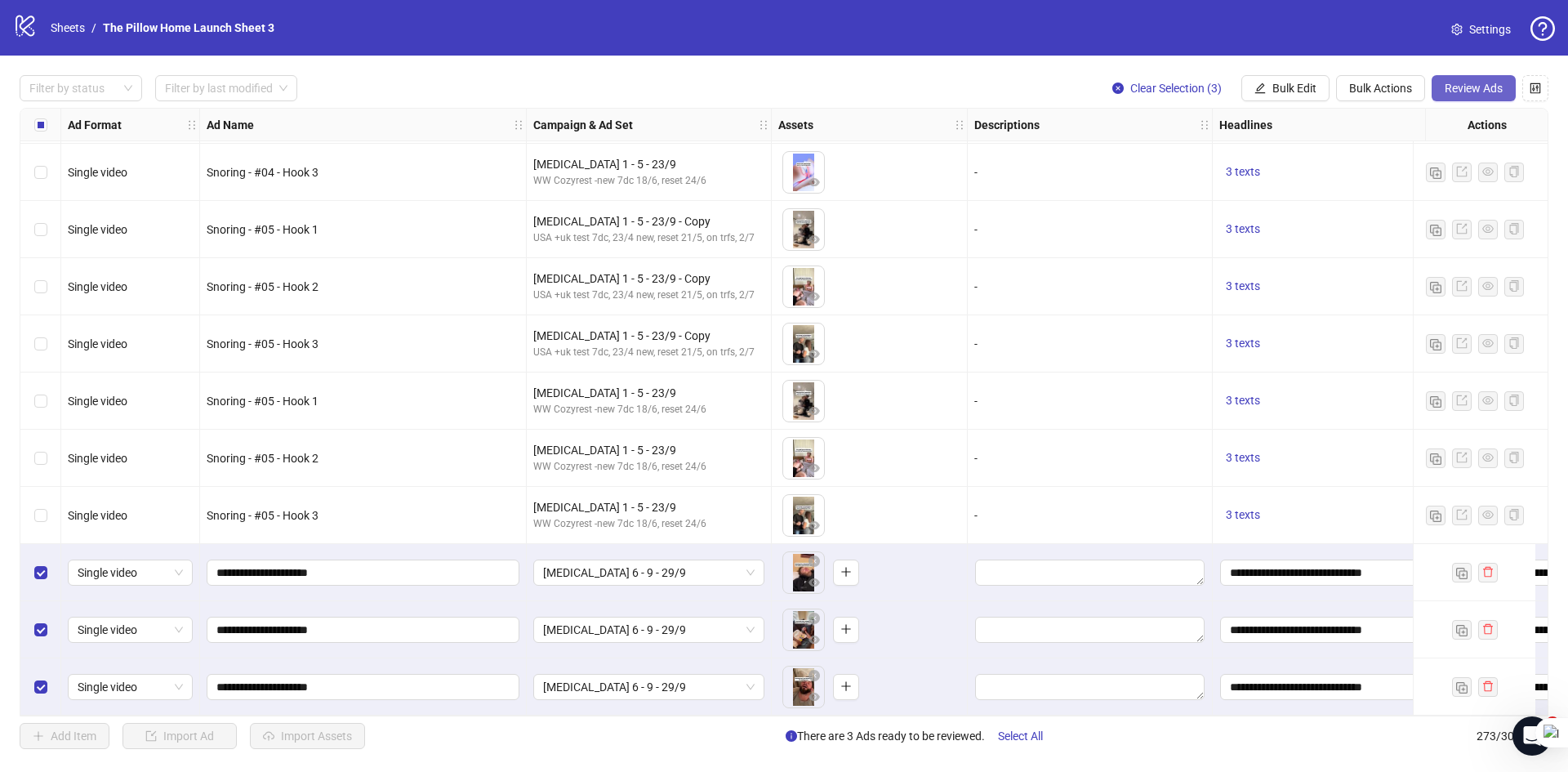
click at [1464, 99] on button "Review Ads" at bounding box center [1473, 87] width 84 height 26
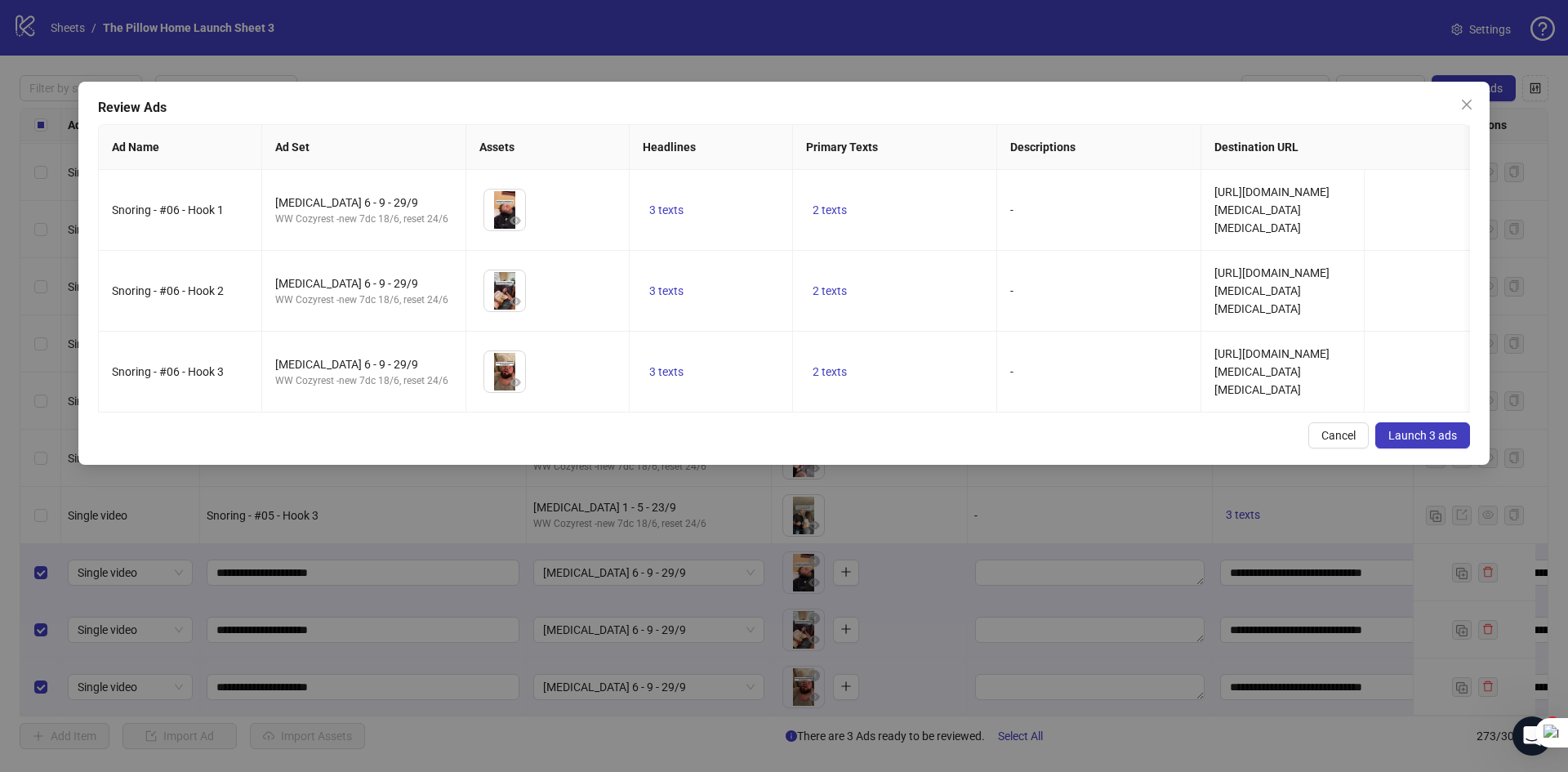
click at [1397, 438] on button "Launch 3 ads" at bounding box center [1421, 435] width 94 height 26
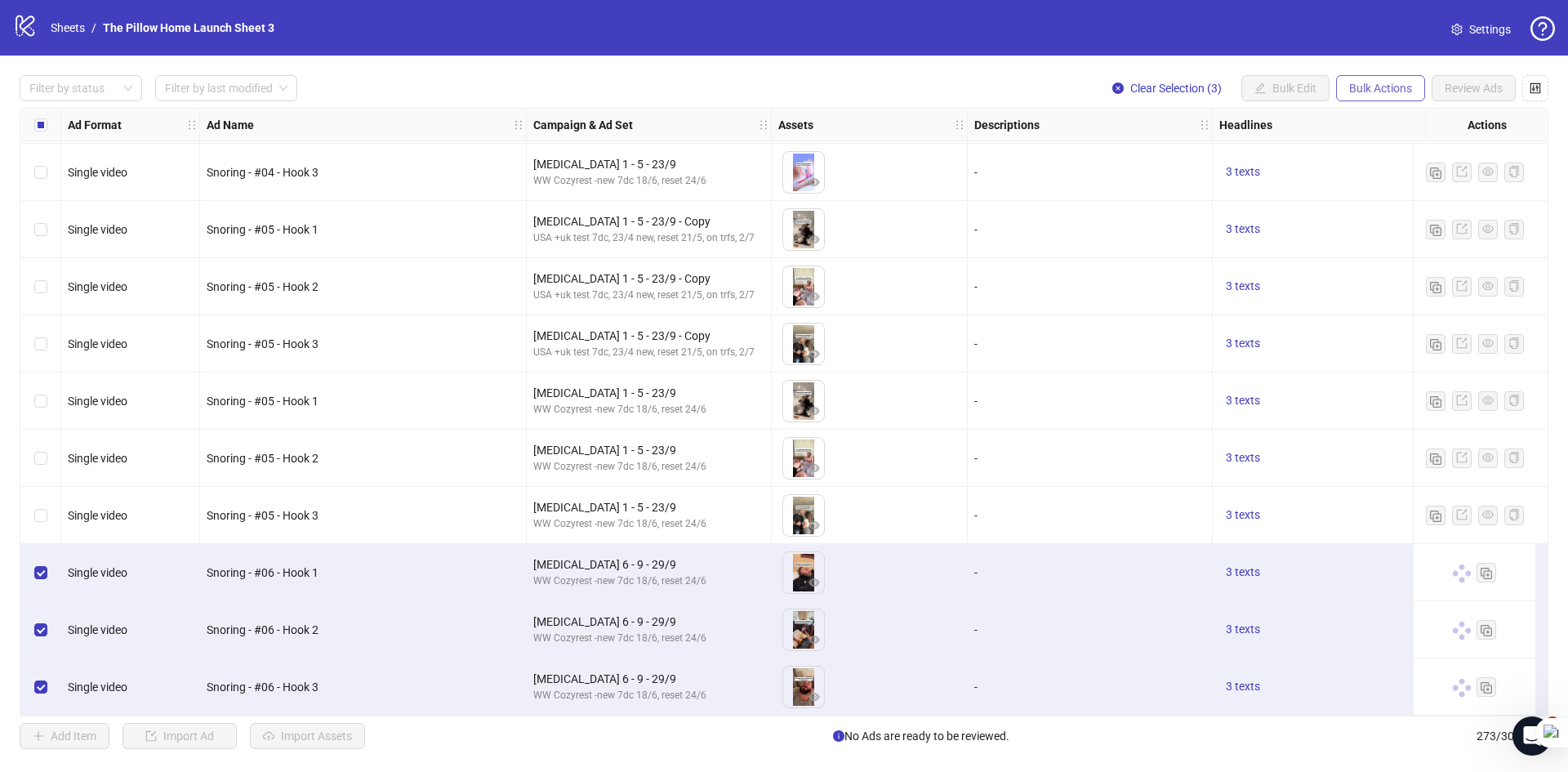
click at [1365, 92] on span "Bulk Actions" at bounding box center [1380, 88] width 63 height 13
click at [1375, 173] on span "Duplicate with assets" at bounding box center [1403, 174] width 112 height 18
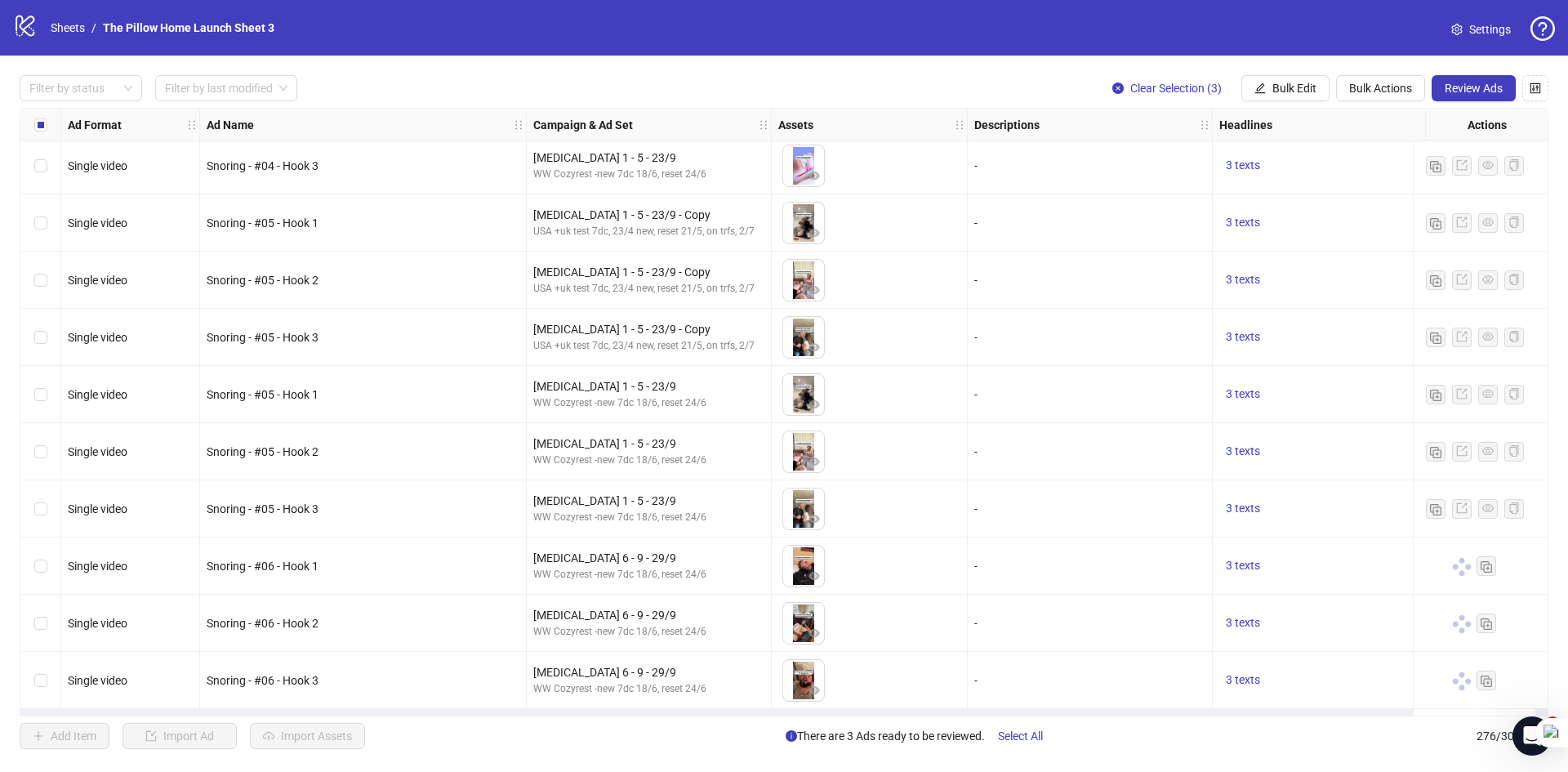
scroll to position [15210, 0]
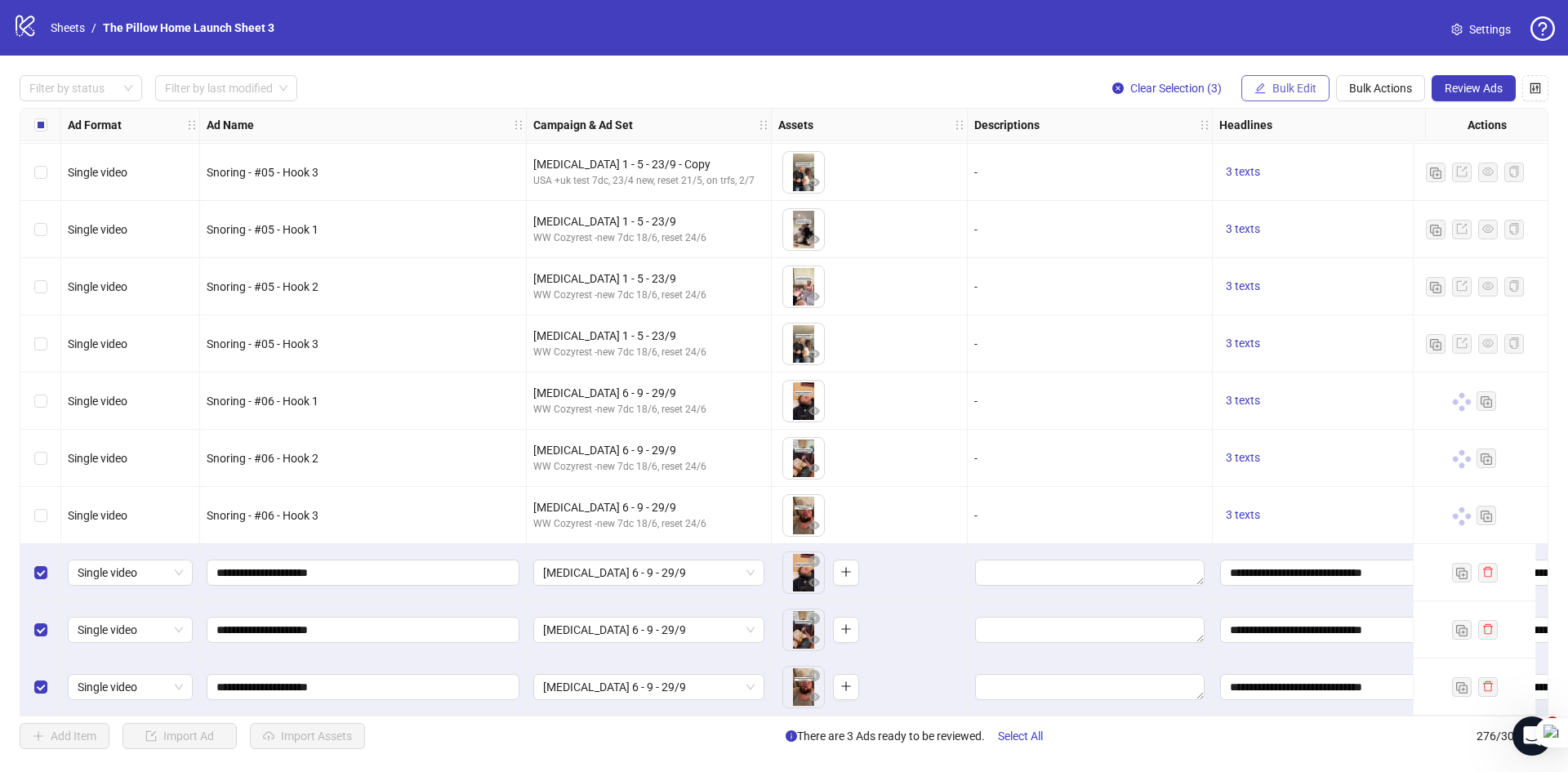
click at [1286, 84] on span "Bulk Edit" at bounding box center [1294, 88] width 44 height 13
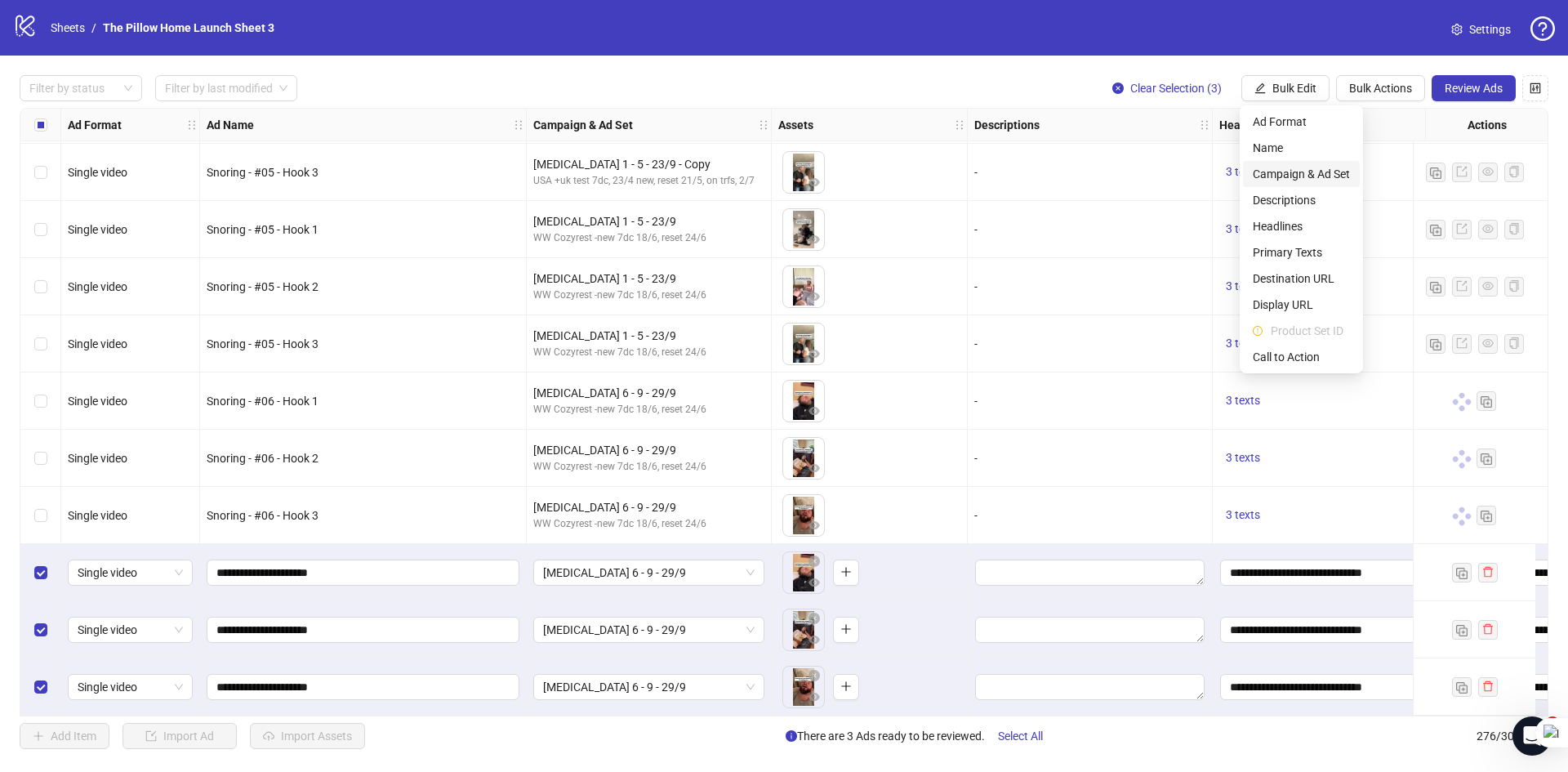
click at [1270, 175] on span "Campaign & Ad Set" at bounding box center [1301, 174] width 97 height 18
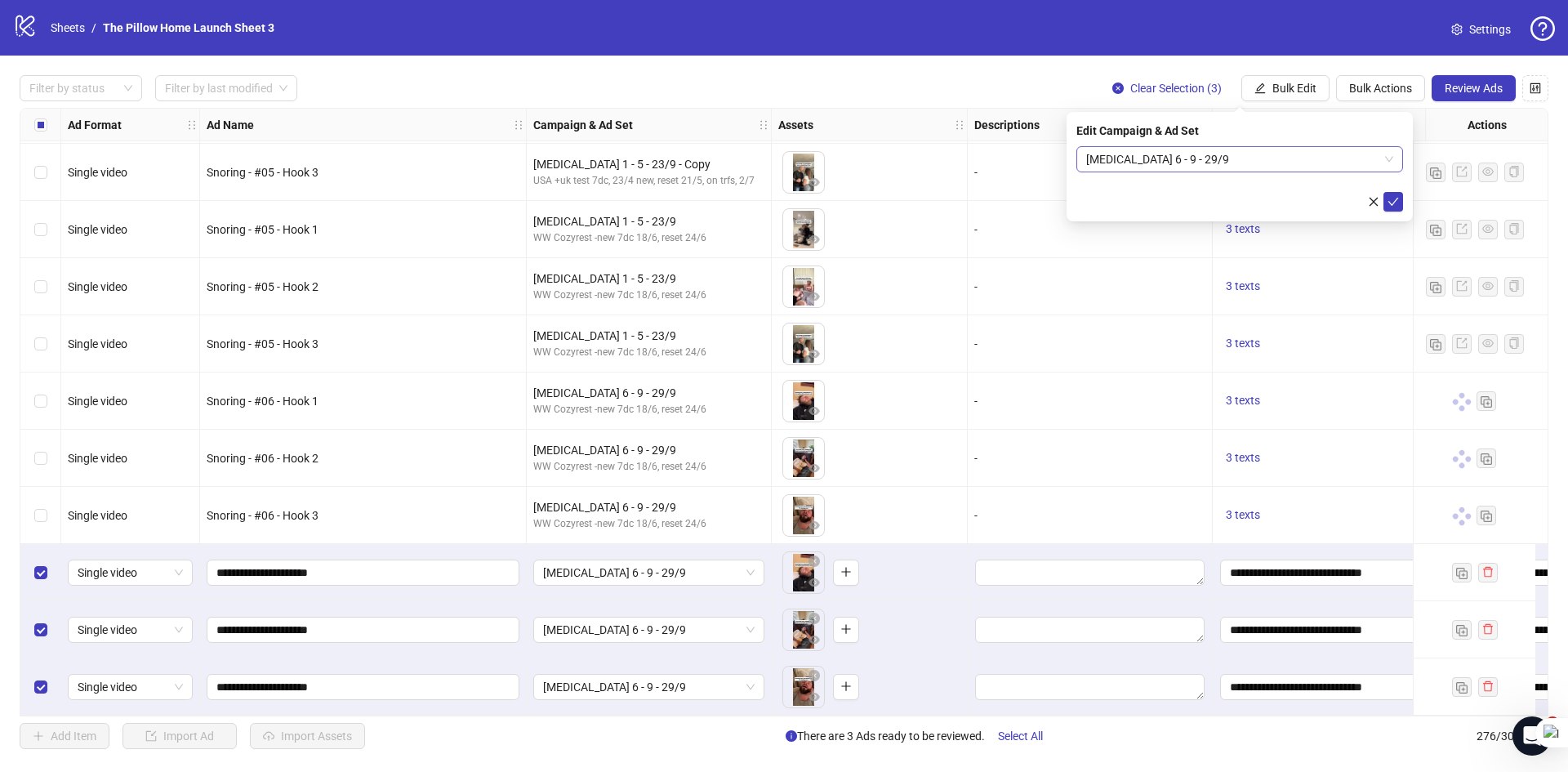
click at [1246, 164] on span "[MEDICAL_DATA] 6 - 9 - 29/9" at bounding box center [1239, 158] width 307 height 24
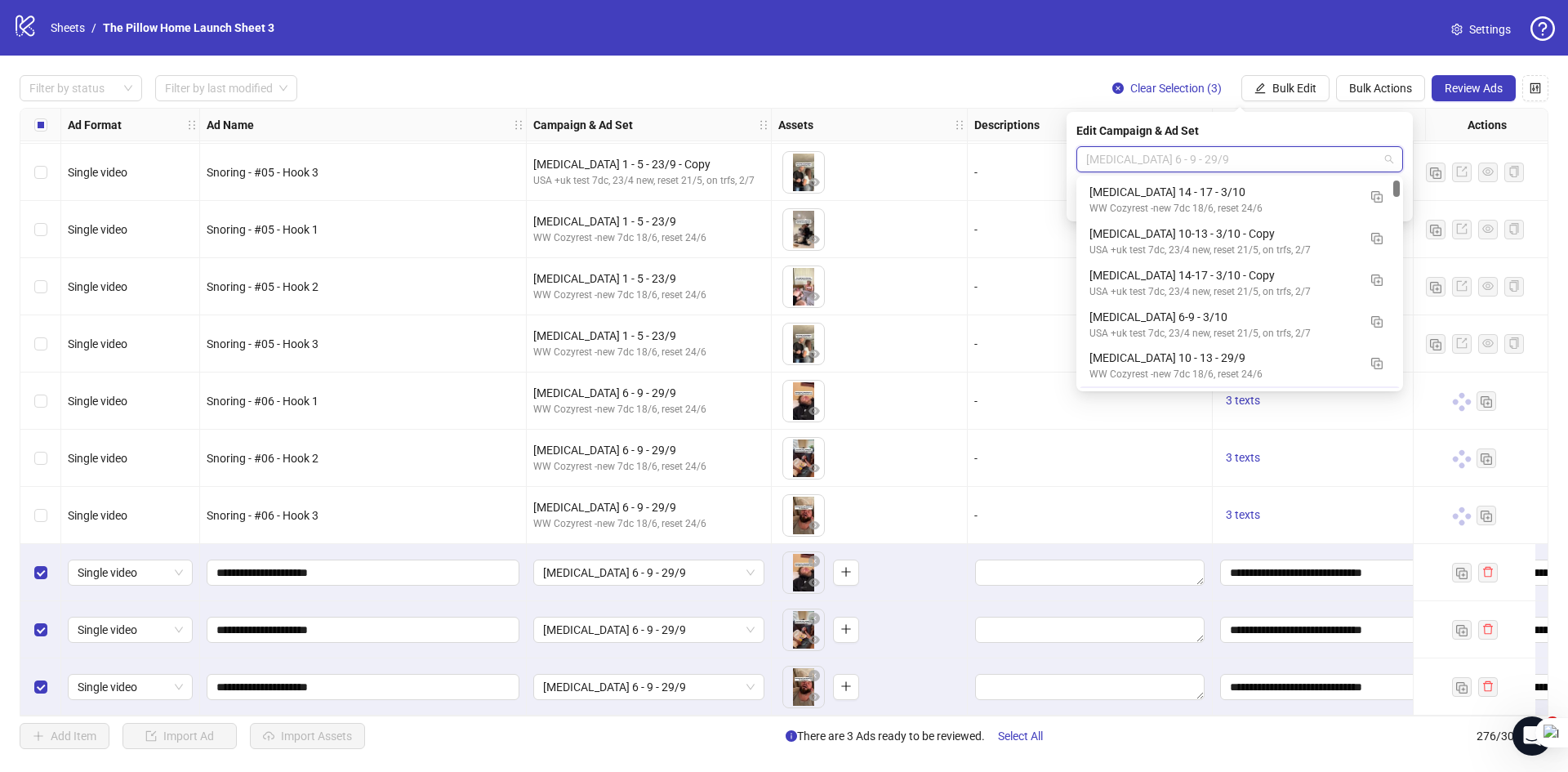
scroll to position [40, 0]
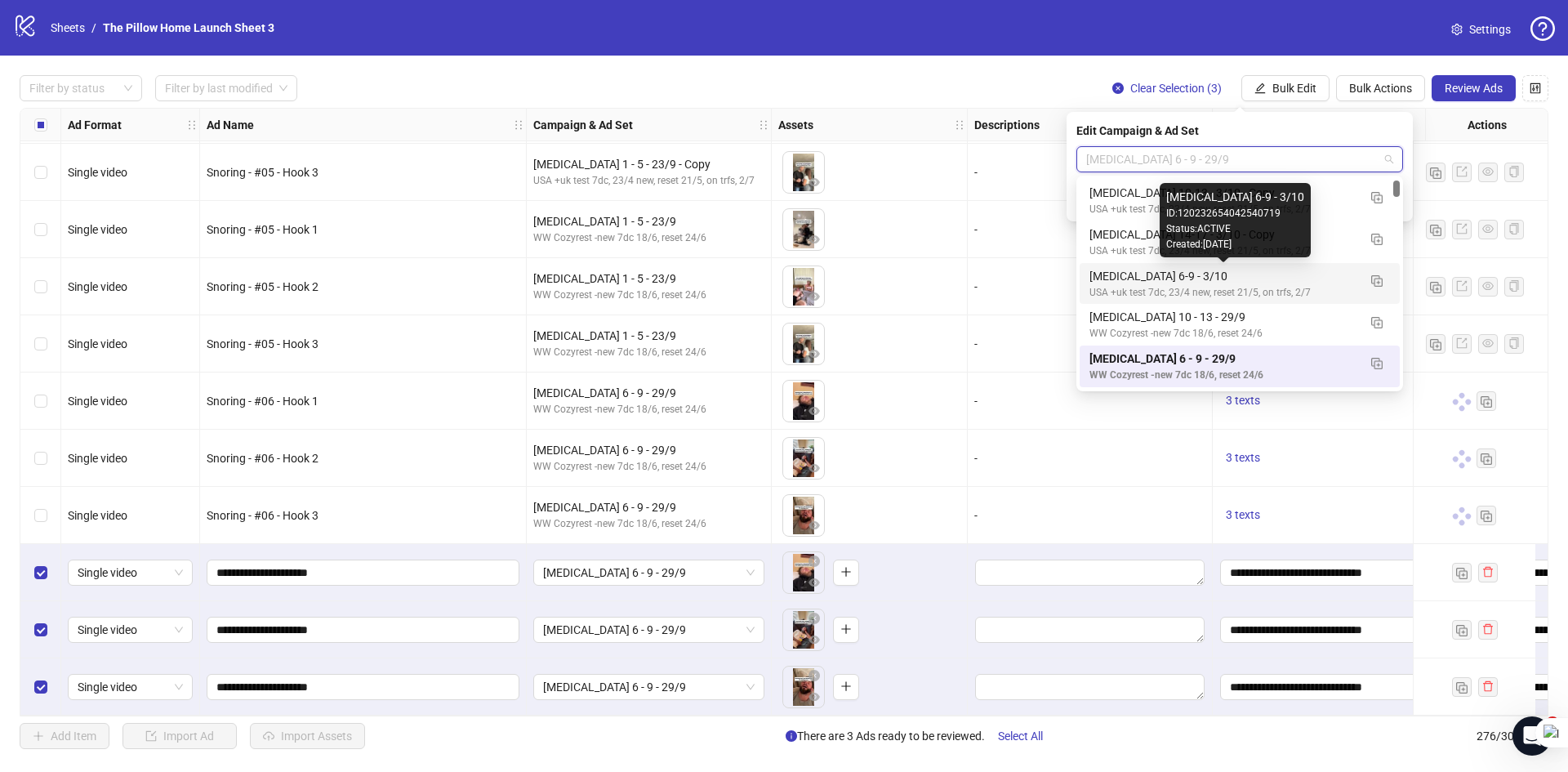
click at [1111, 279] on div "[MEDICAL_DATA] 6-9 - 3/10" at bounding box center [1223, 276] width 268 height 18
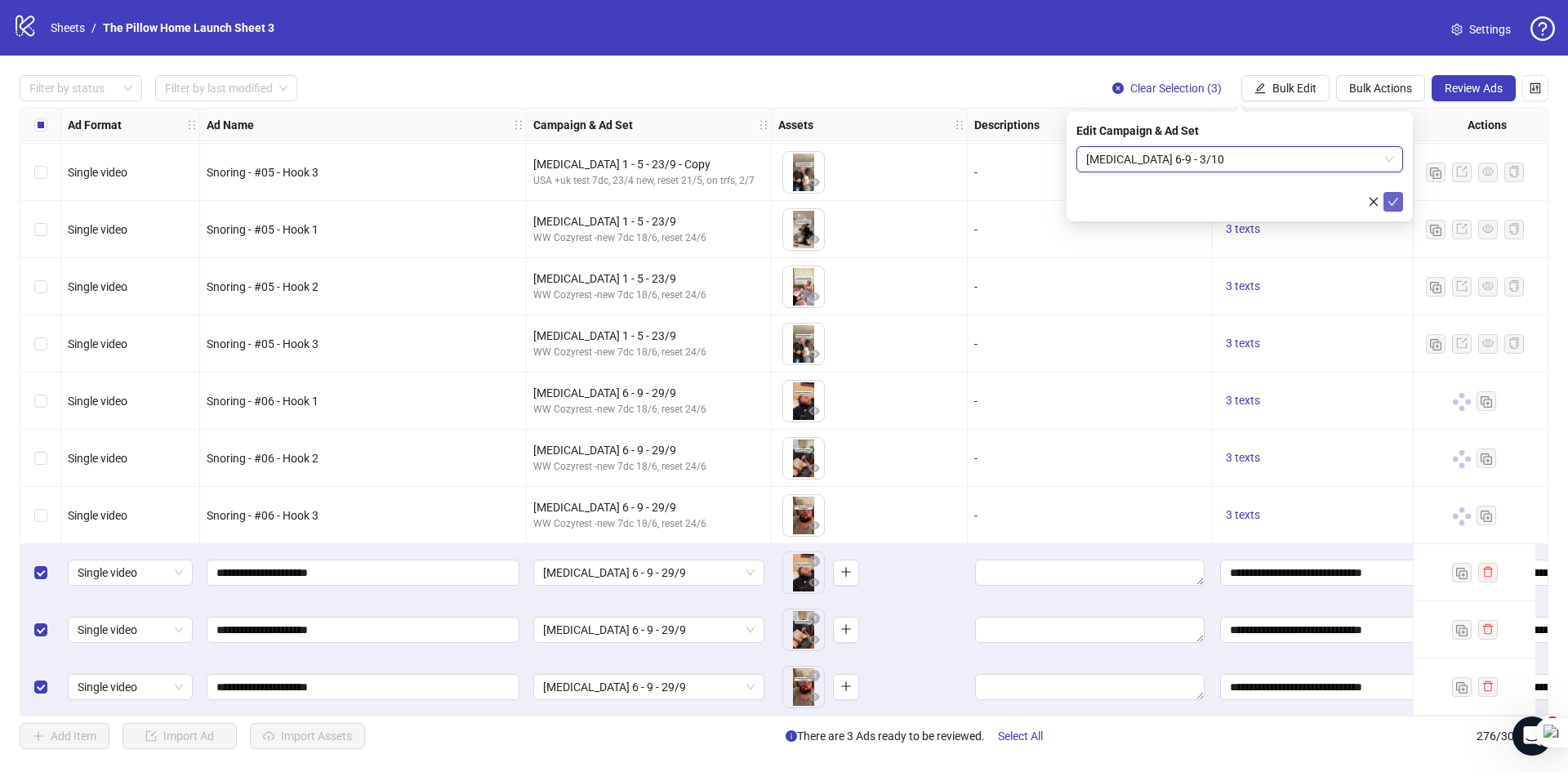
click at [1392, 202] on icon "check" at bounding box center [1393, 202] width 12 height 12
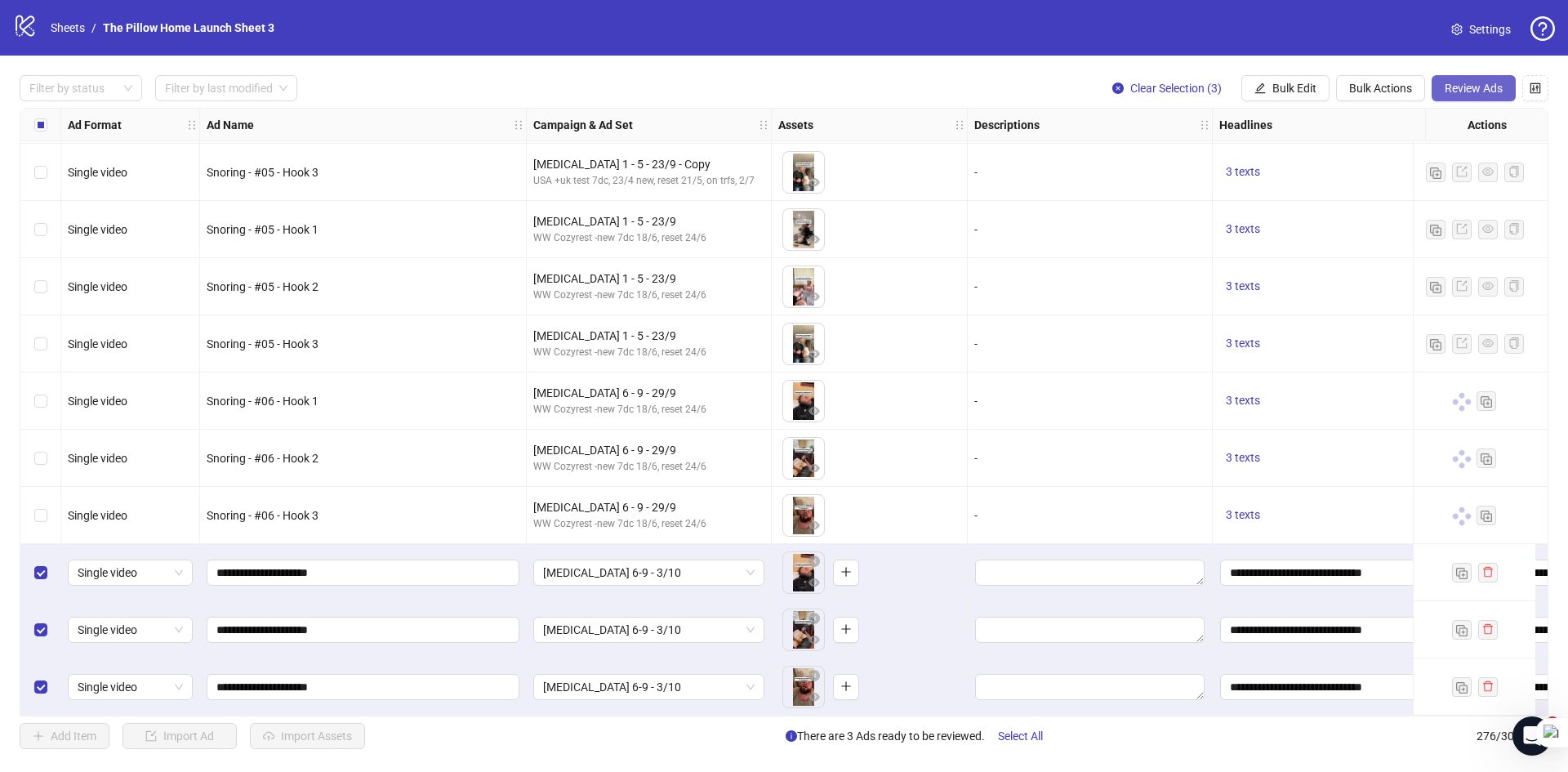
click at [1454, 93] on span "Review Ads" at bounding box center [1474, 88] width 58 height 13
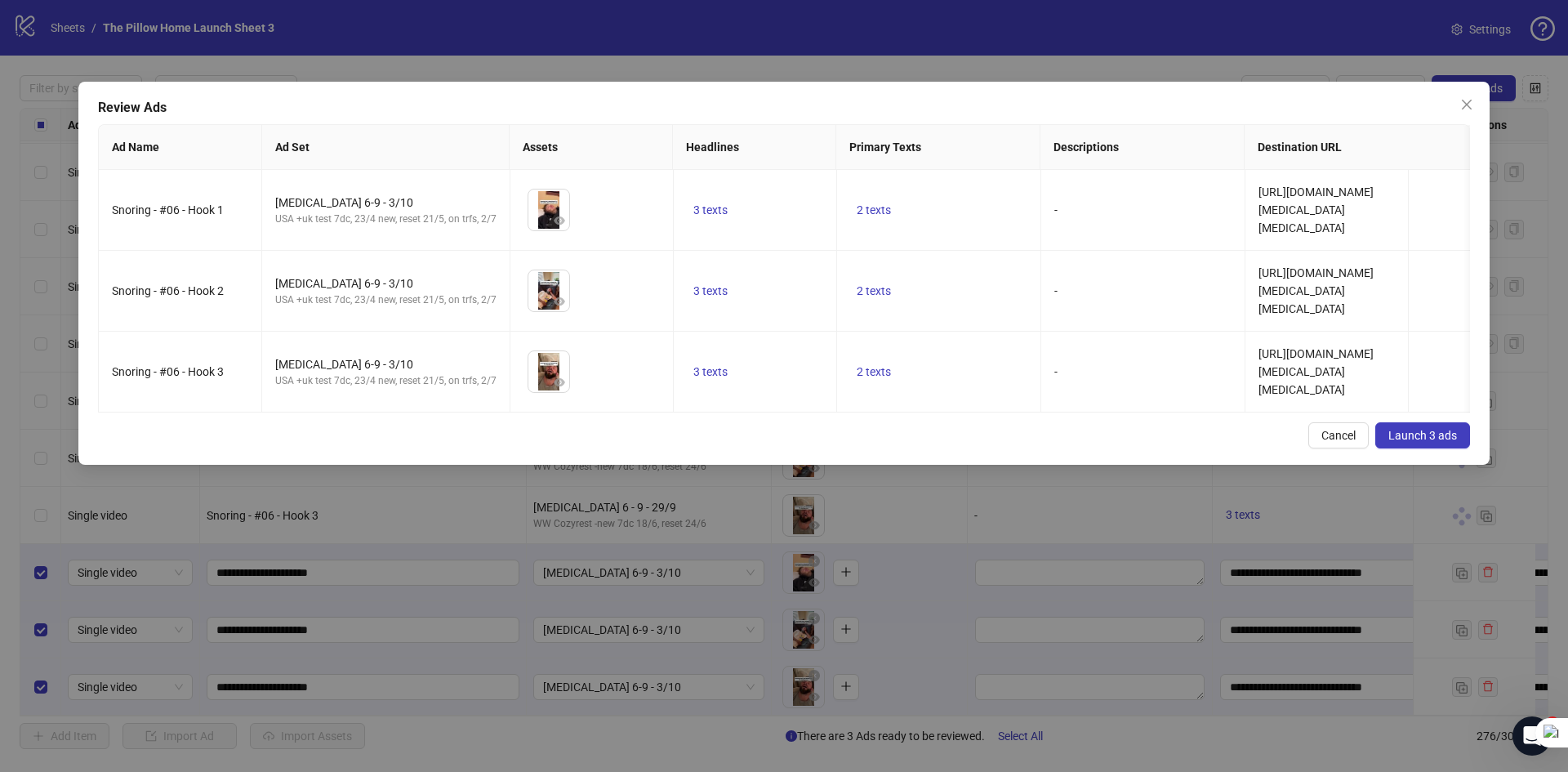
click at [1409, 437] on button "Launch 3 ads" at bounding box center [1421, 435] width 94 height 26
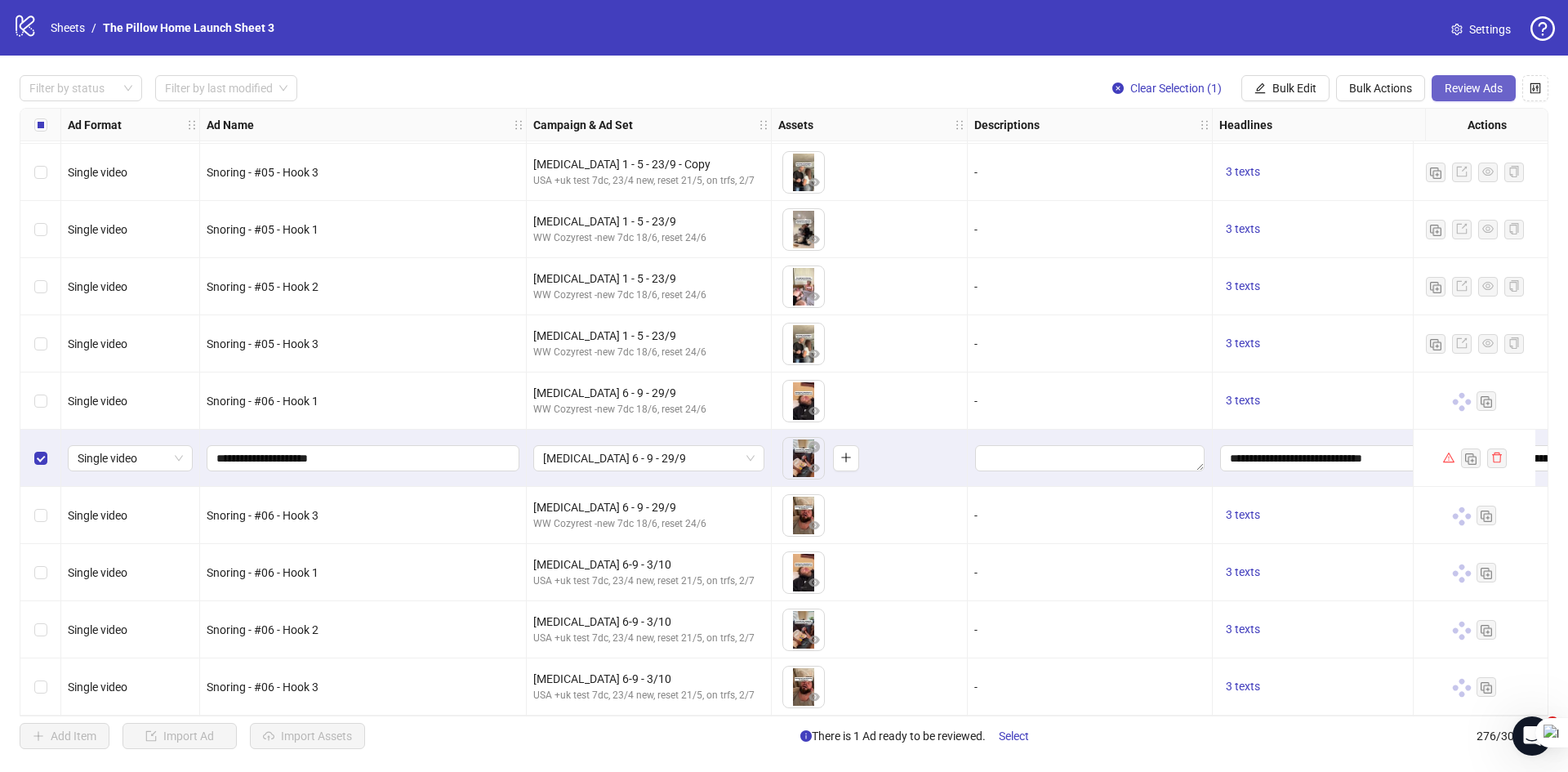
click at [1458, 87] on span "Review Ads" at bounding box center [1474, 88] width 58 height 13
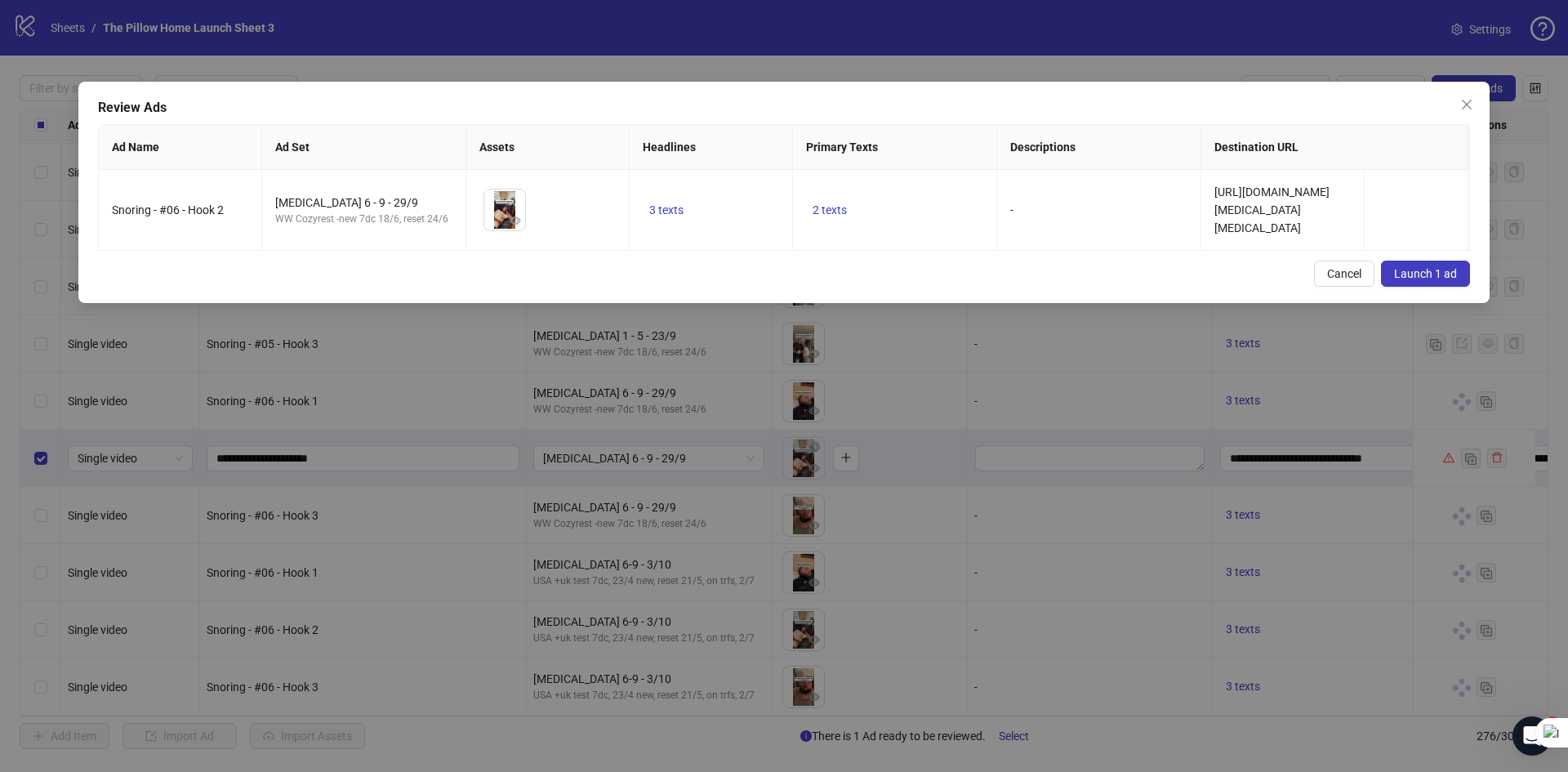
click at [1420, 280] on span "Launch 1 ad" at bounding box center [1425, 274] width 63 height 13
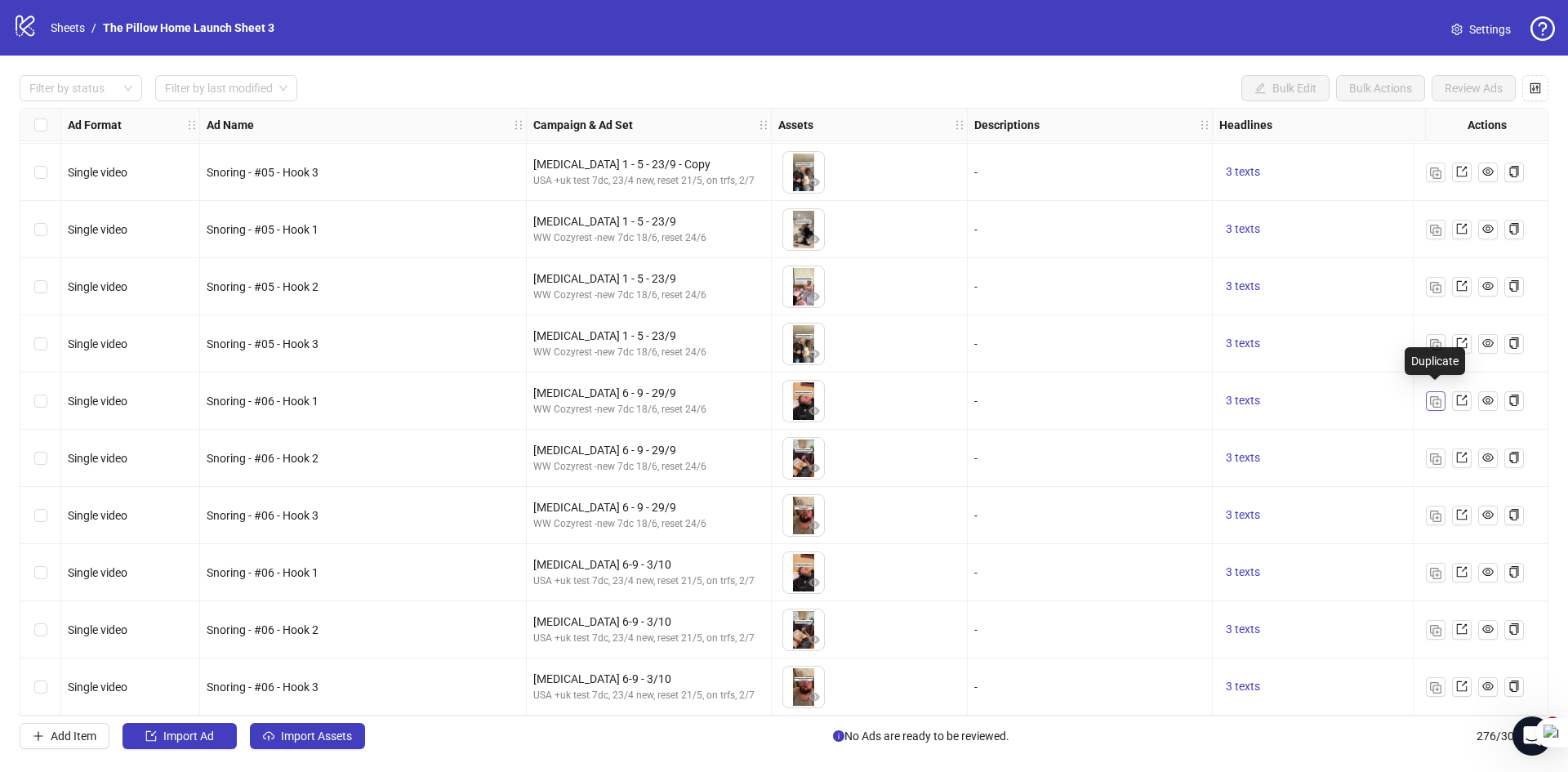
click at [1436, 398] on img "button" at bounding box center [1435, 401] width 12 height 12
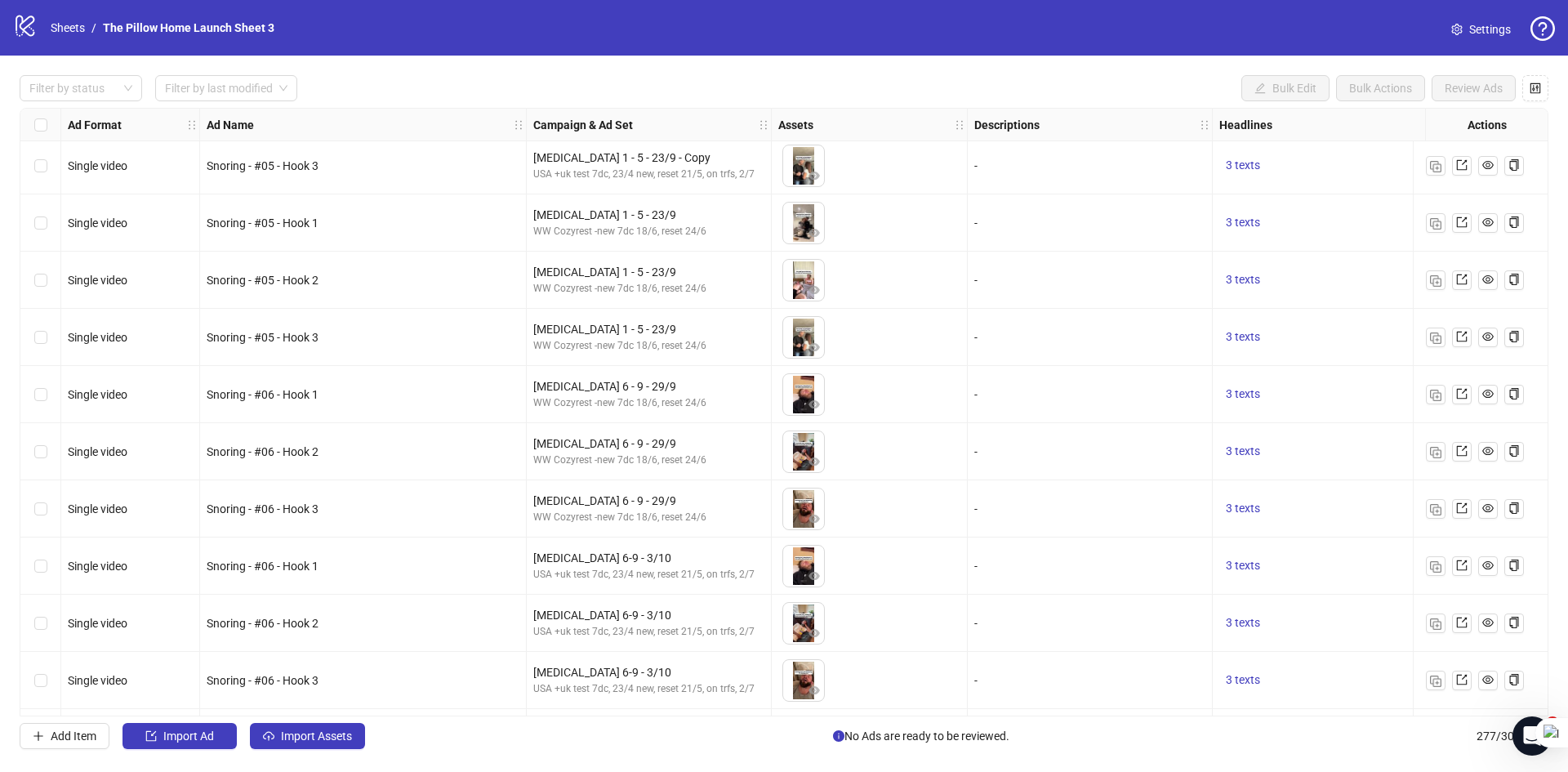
scroll to position [15267, 0]
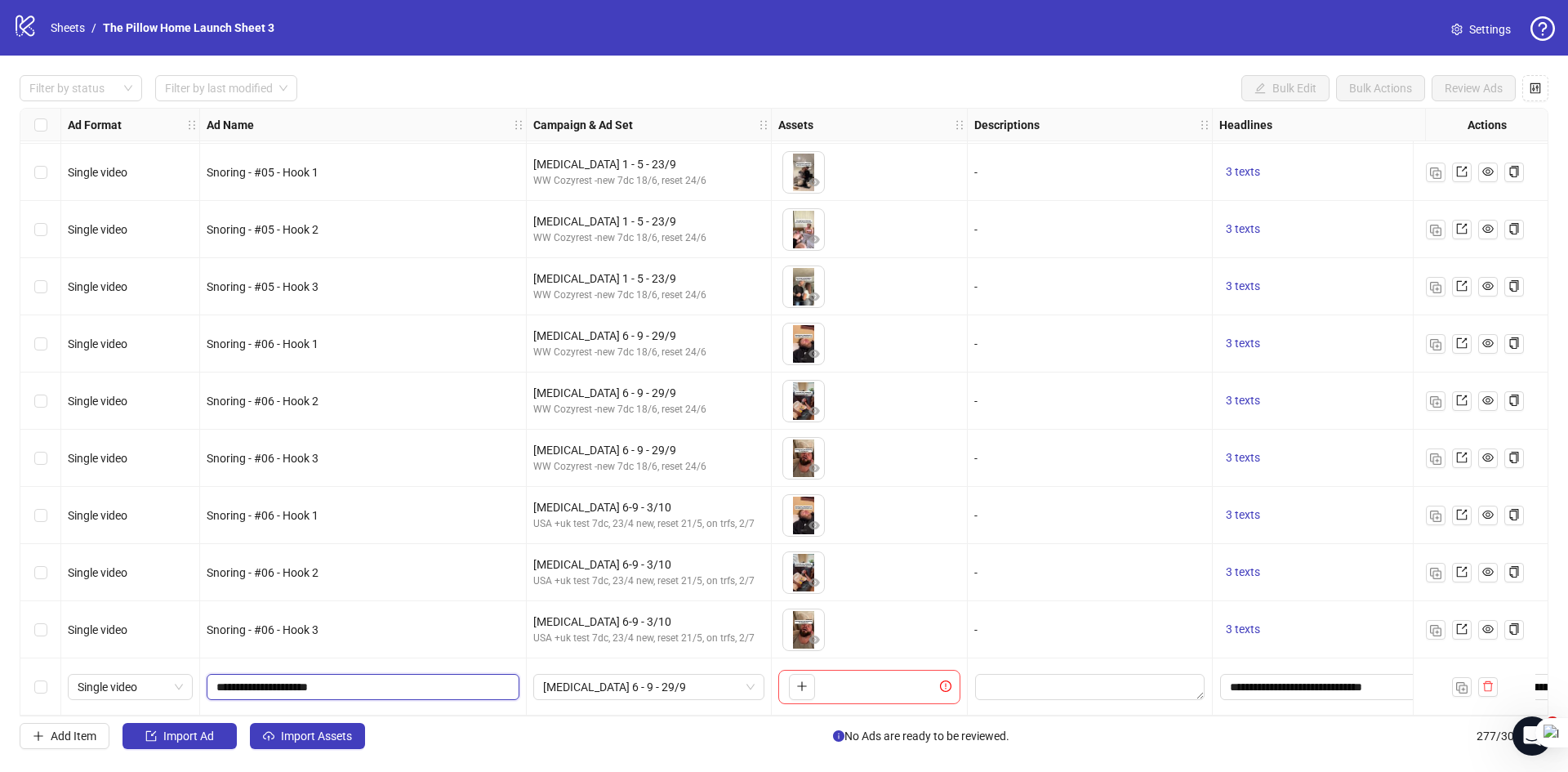
click at [280, 683] on input "**********" at bounding box center [362, 687] width 290 height 18
type input "**********"
click at [566, 687] on span "[MEDICAL_DATA] 6 - 9 - 29/9" at bounding box center [649, 687] width 211 height 24
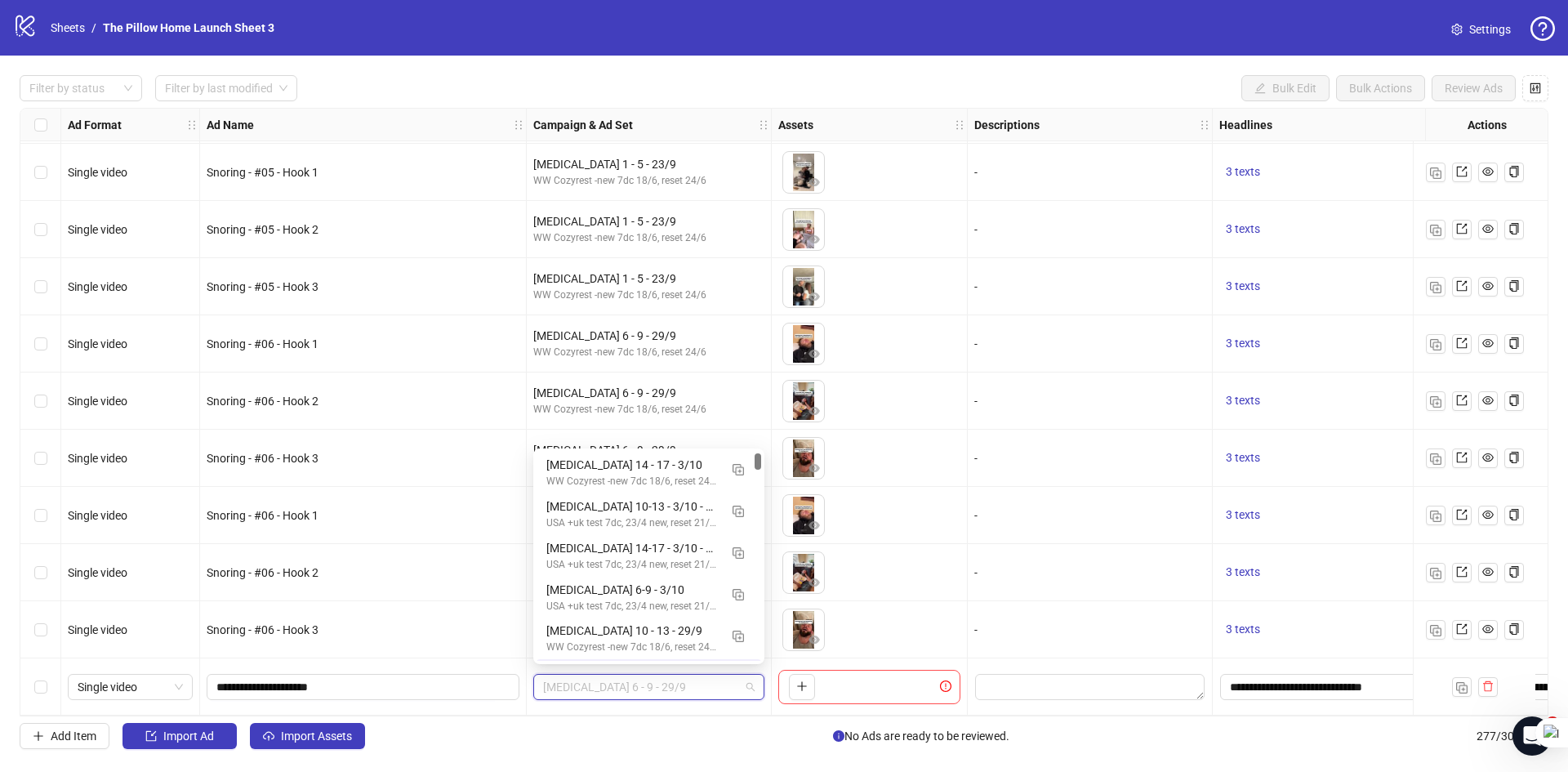
scroll to position [40, 0]
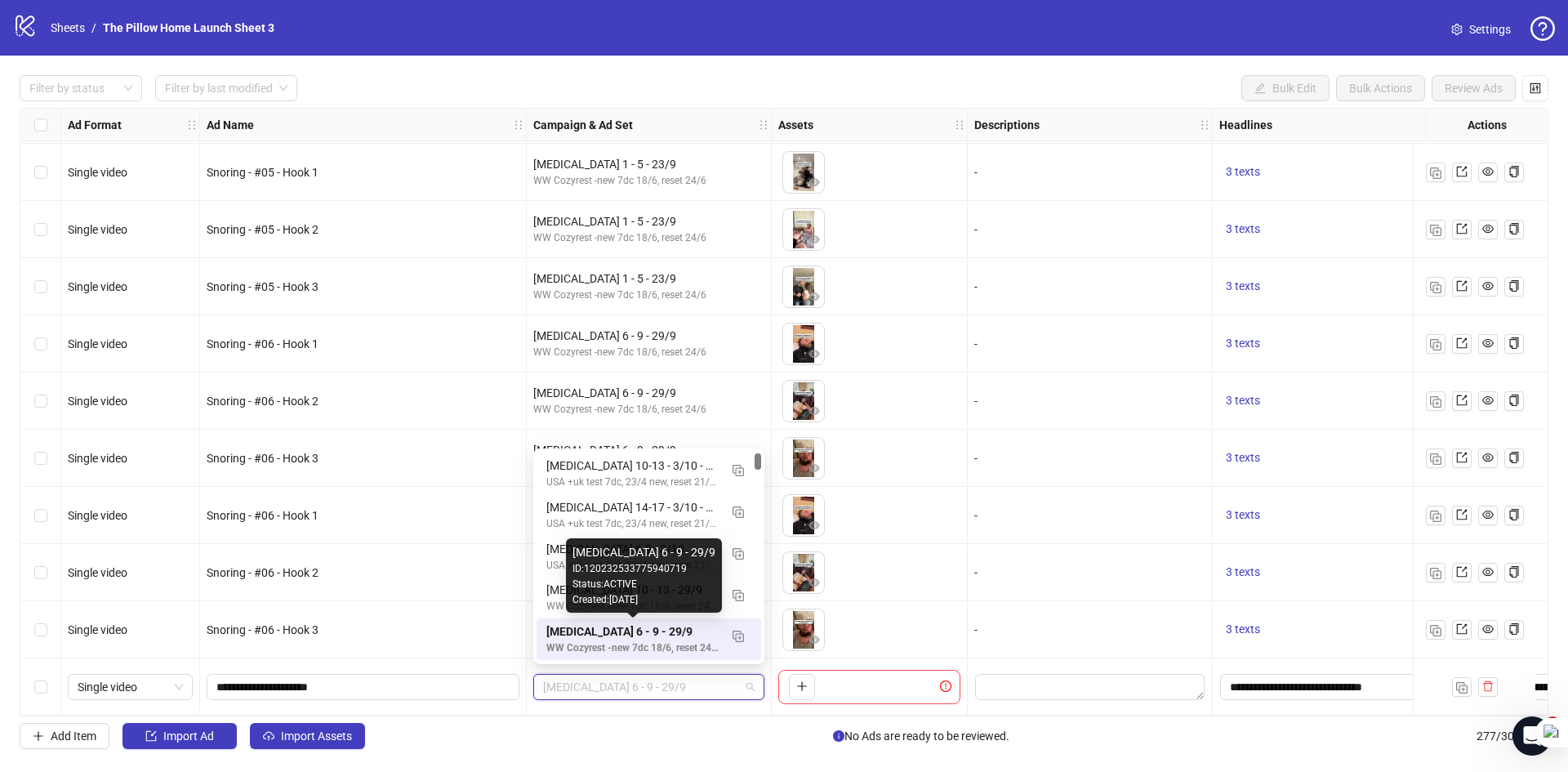
click at [565, 634] on div "[MEDICAL_DATA] 6 - 9 - 29/9" at bounding box center [632, 632] width 173 height 18
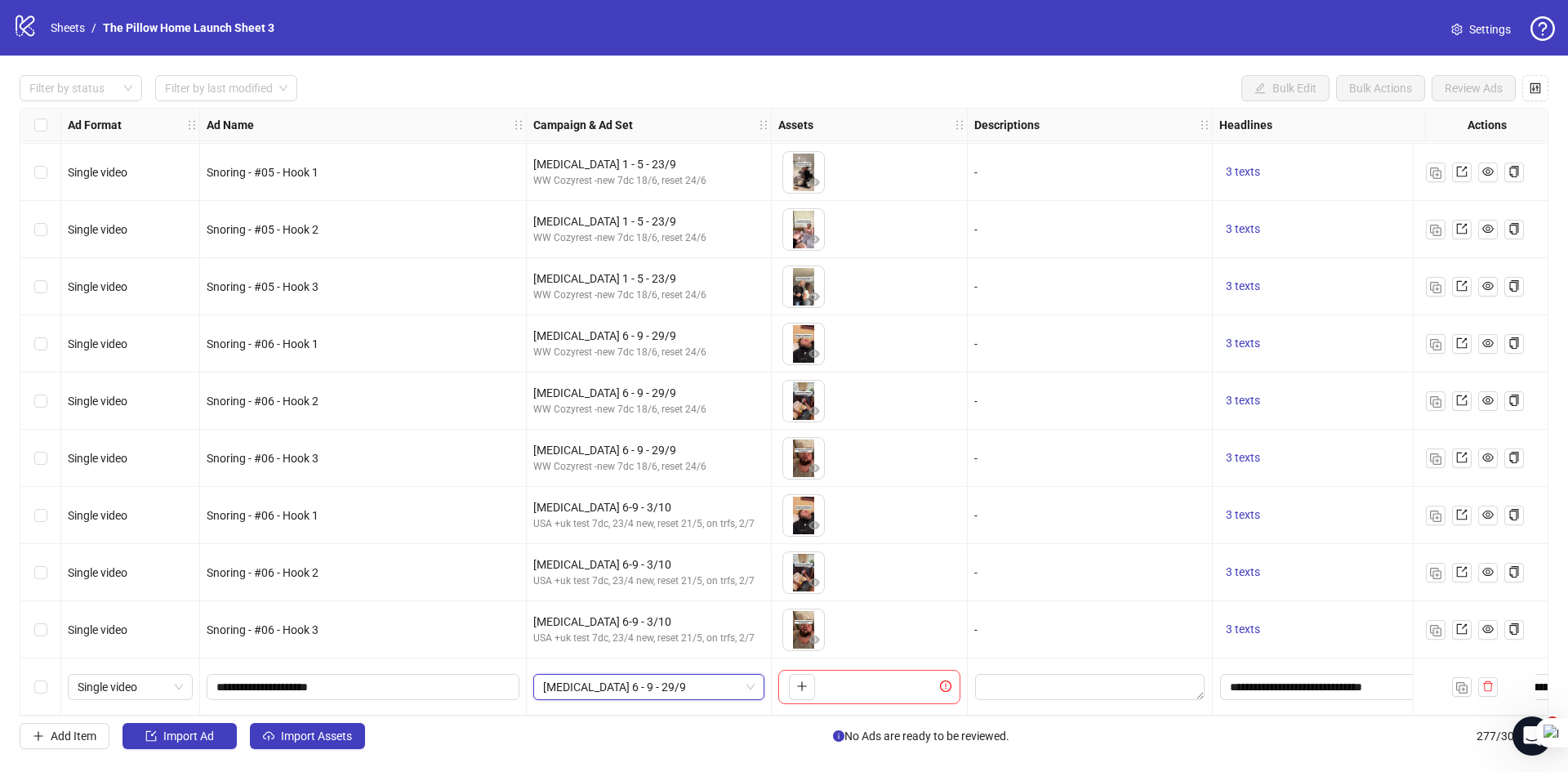
click at [573, 675] on span "[MEDICAL_DATA] 6 - 9 - 29/9" at bounding box center [649, 687] width 211 height 24
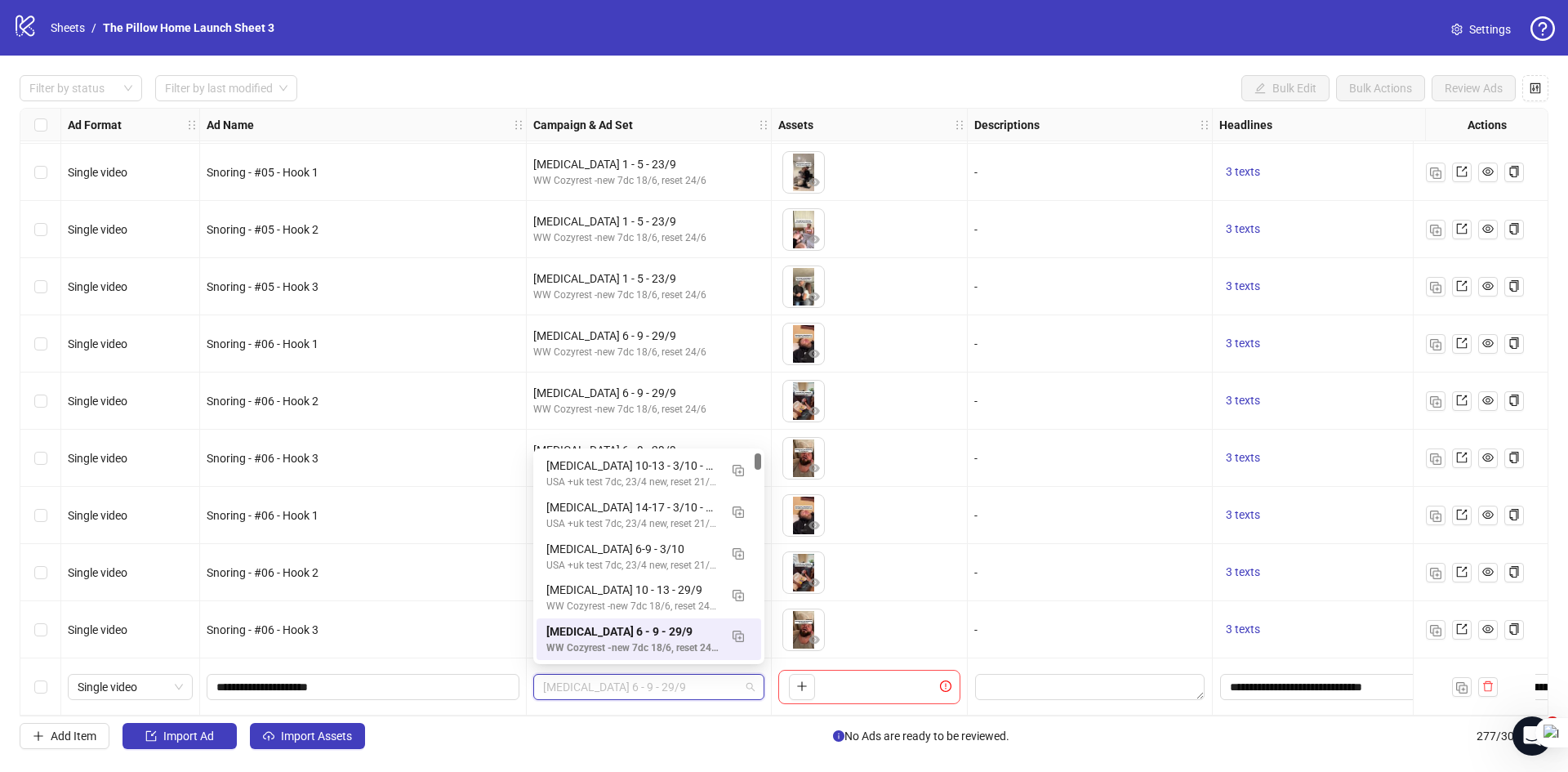
click at [573, 675] on span "[MEDICAL_DATA] 6 - 9 - 29/9" at bounding box center [649, 687] width 211 height 24
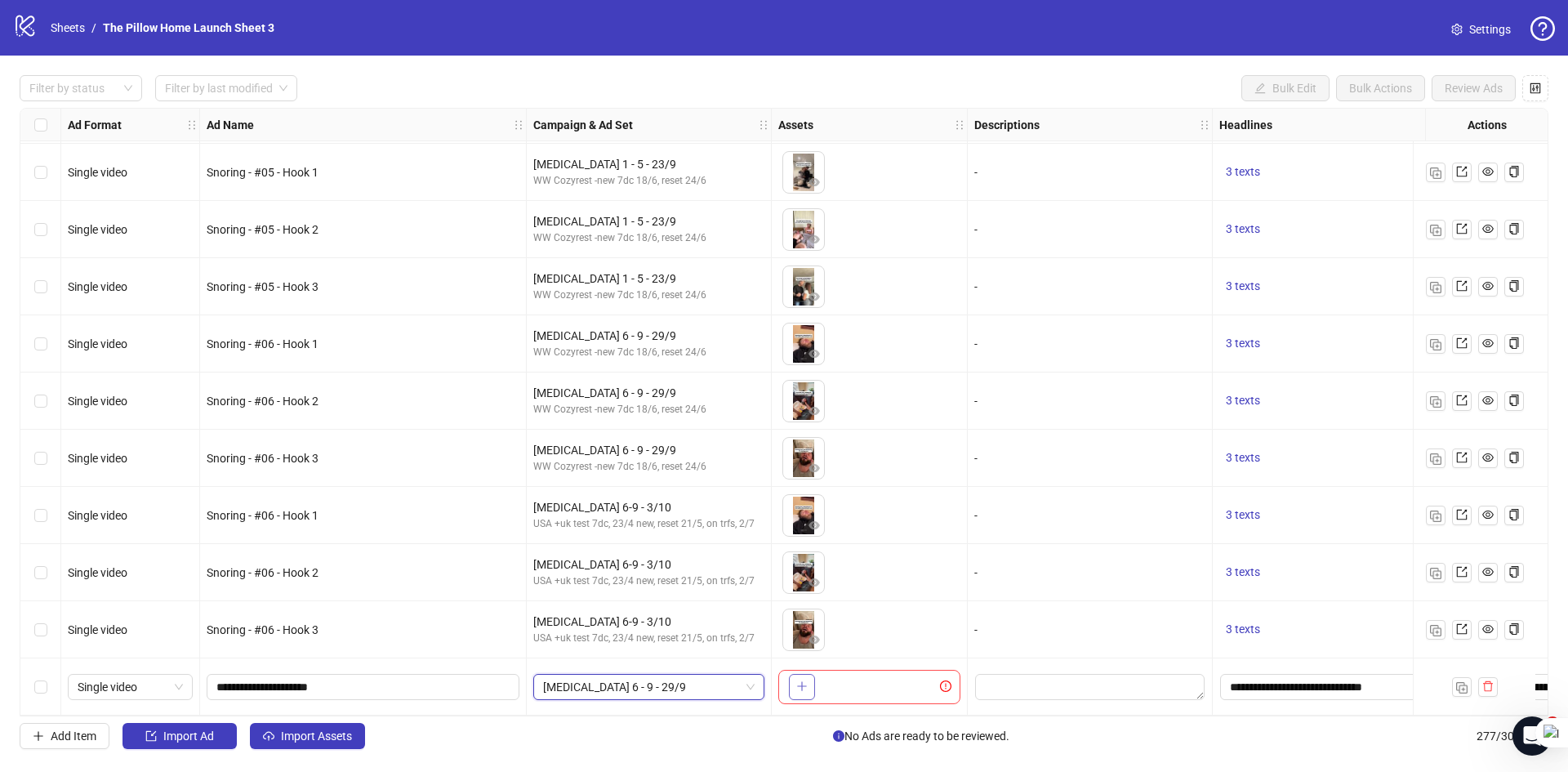
click at [805, 684] on icon "plus" at bounding box center [802, 686] width 12 height 12
click at [644, 690] on span "[MEDICAL_DATA] 6 - 9 - 29/9" at bounding box center [649, 687] width 211 height 24
click at [305, 731] on span "Import Assets" at bounding box center [316, 735] width 71 height 13
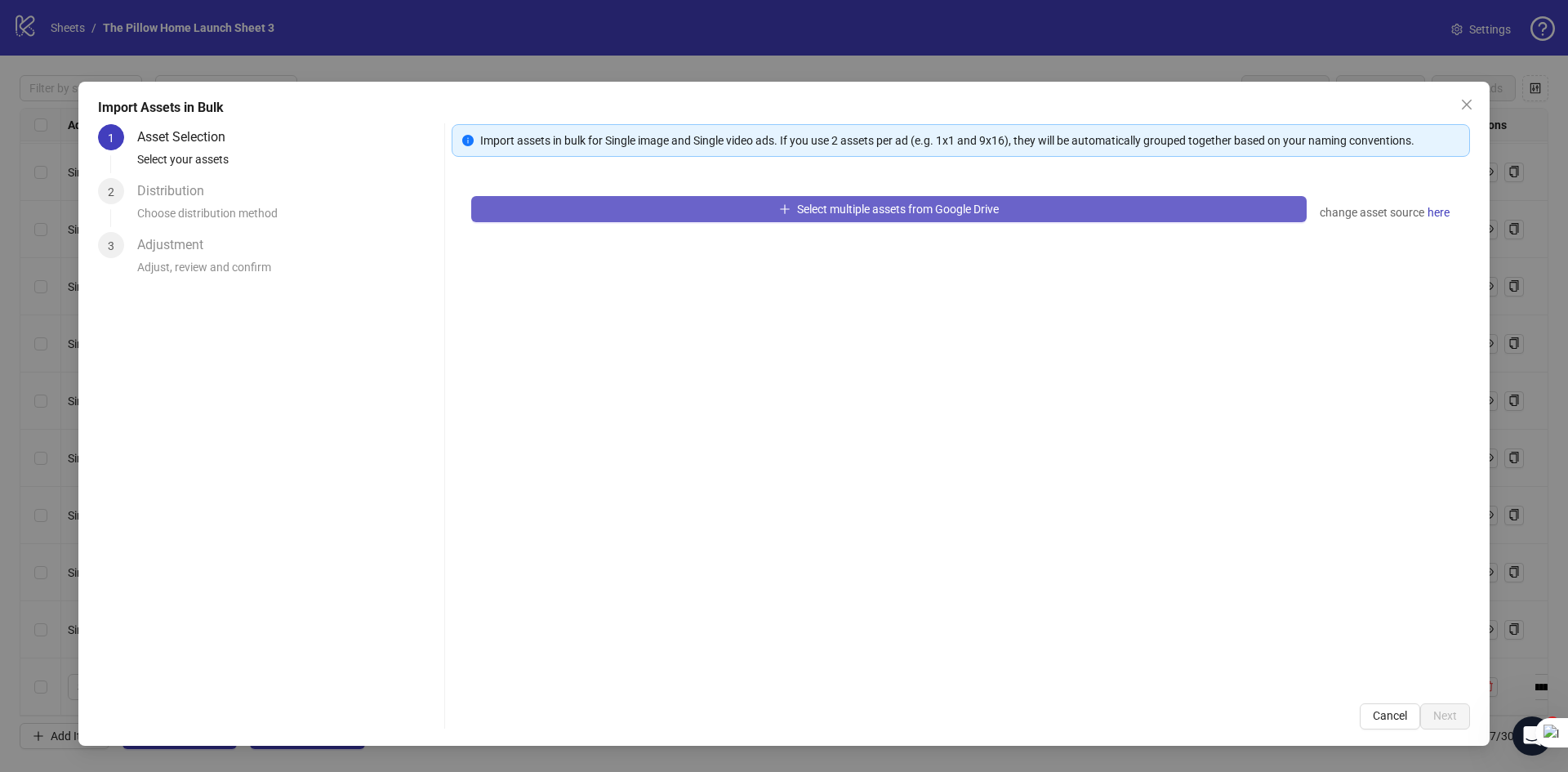
click at [791, 208] on button "Select multiple assets from Google Drive" at bounding box center [889, 209] width 835 height 26
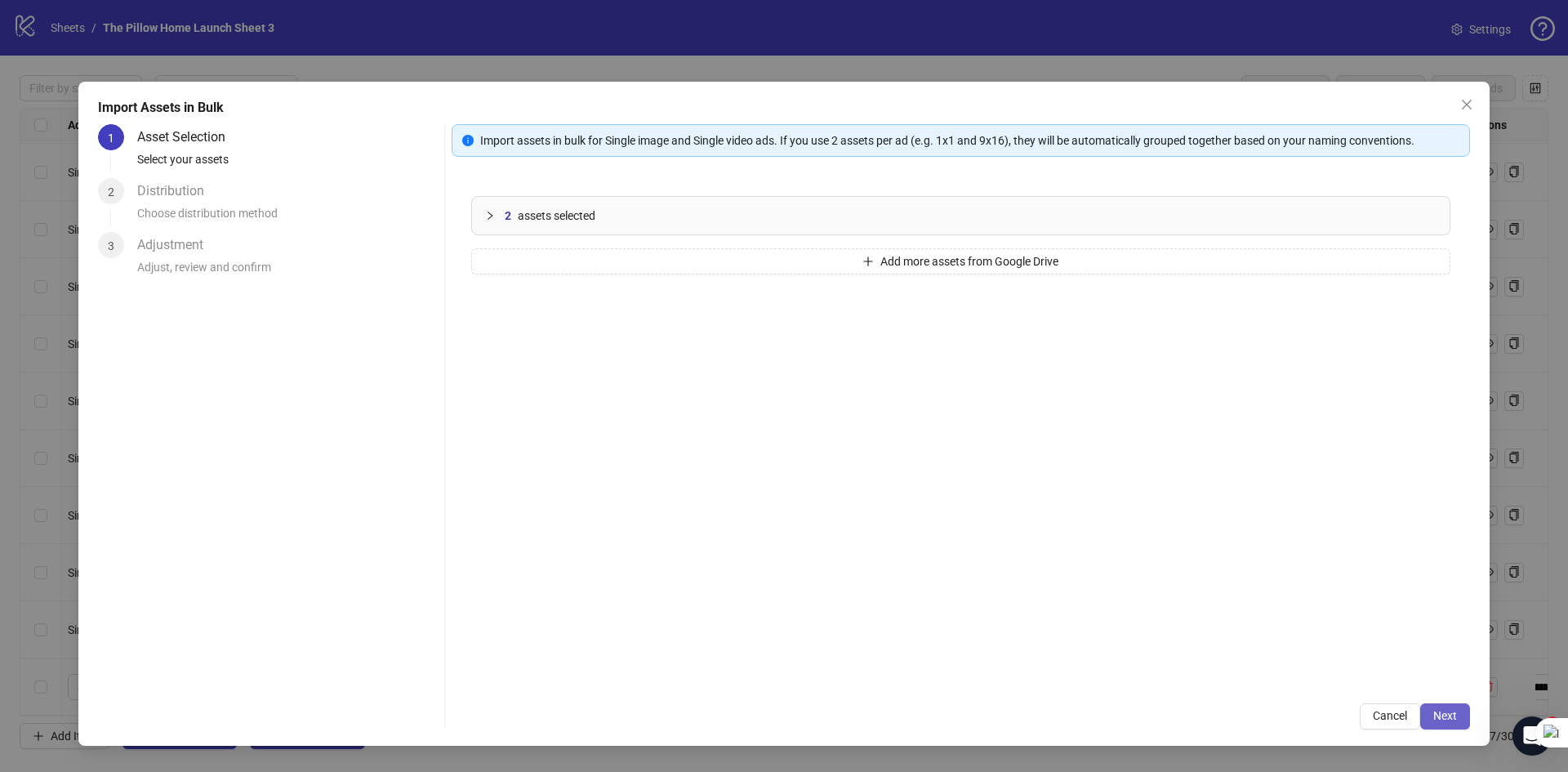
click at [1438, 716] on span "Next" at bounding box center [1445, 715] width 23 height 13
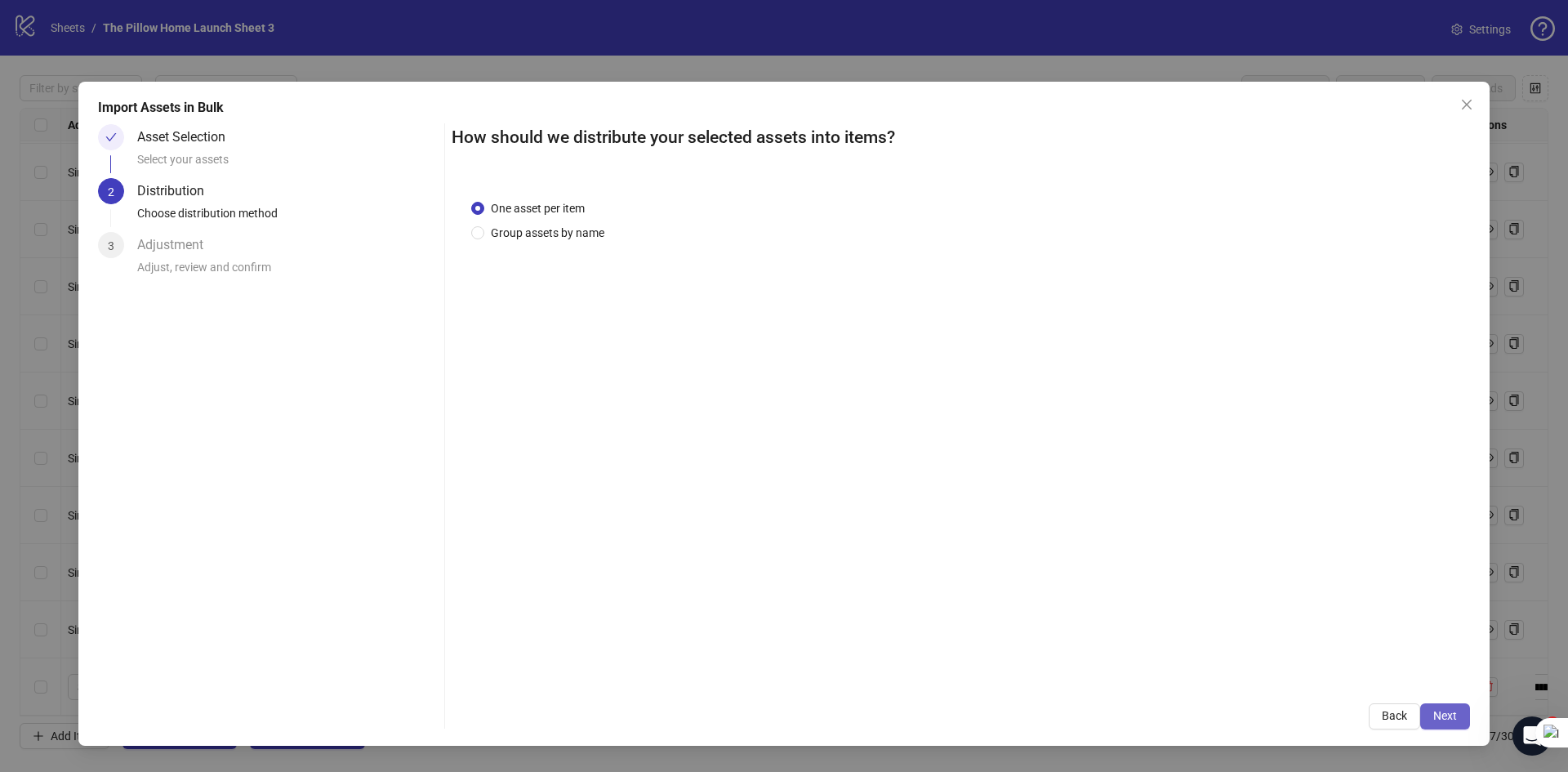
click at [1447, 715] on span "Next" at bounding box center [1445, 715] width 23 height 13
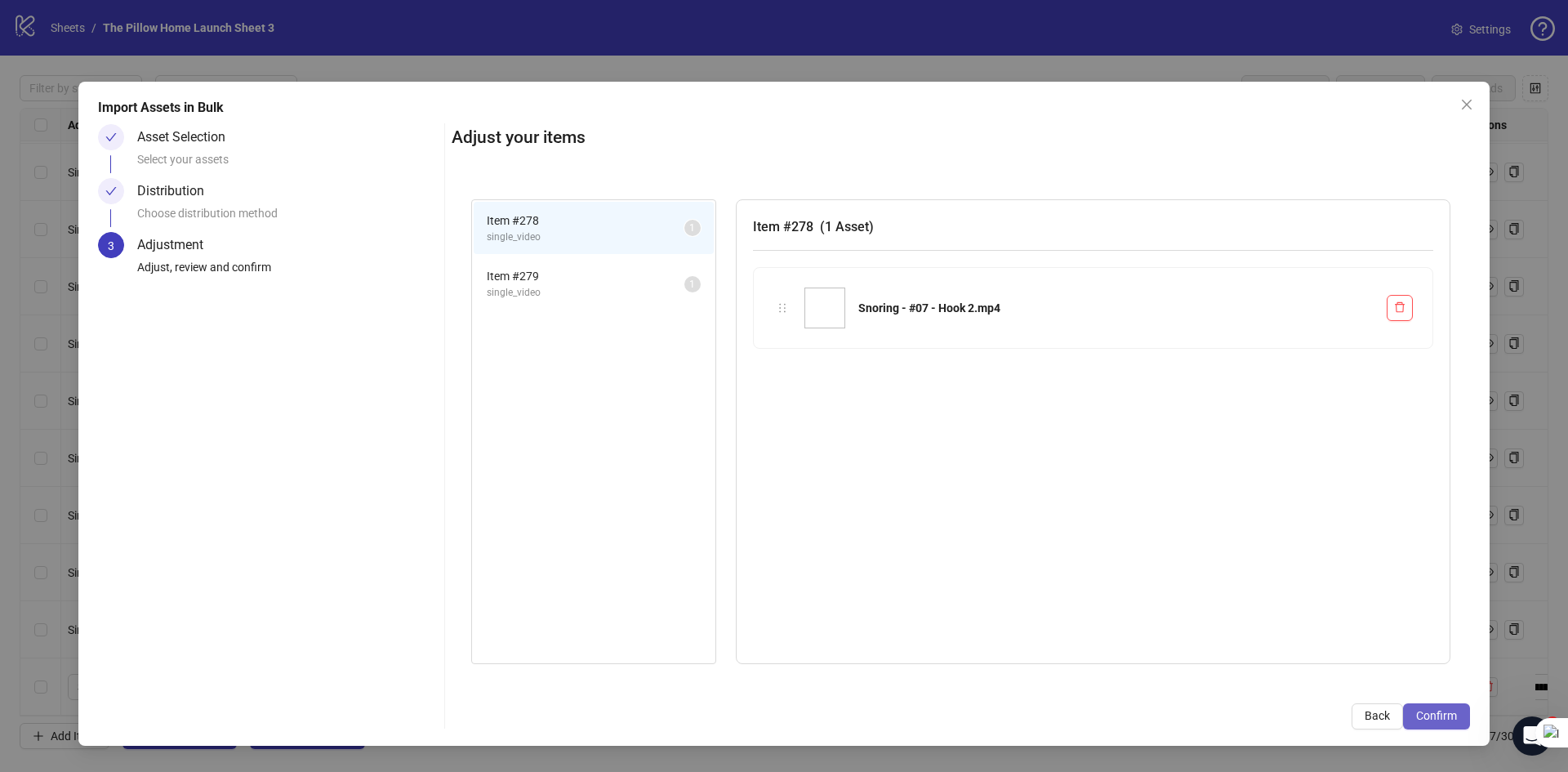
click at [1411, 710] on button "Confirm" at bounding box center [1436, 715] width 67 height 26
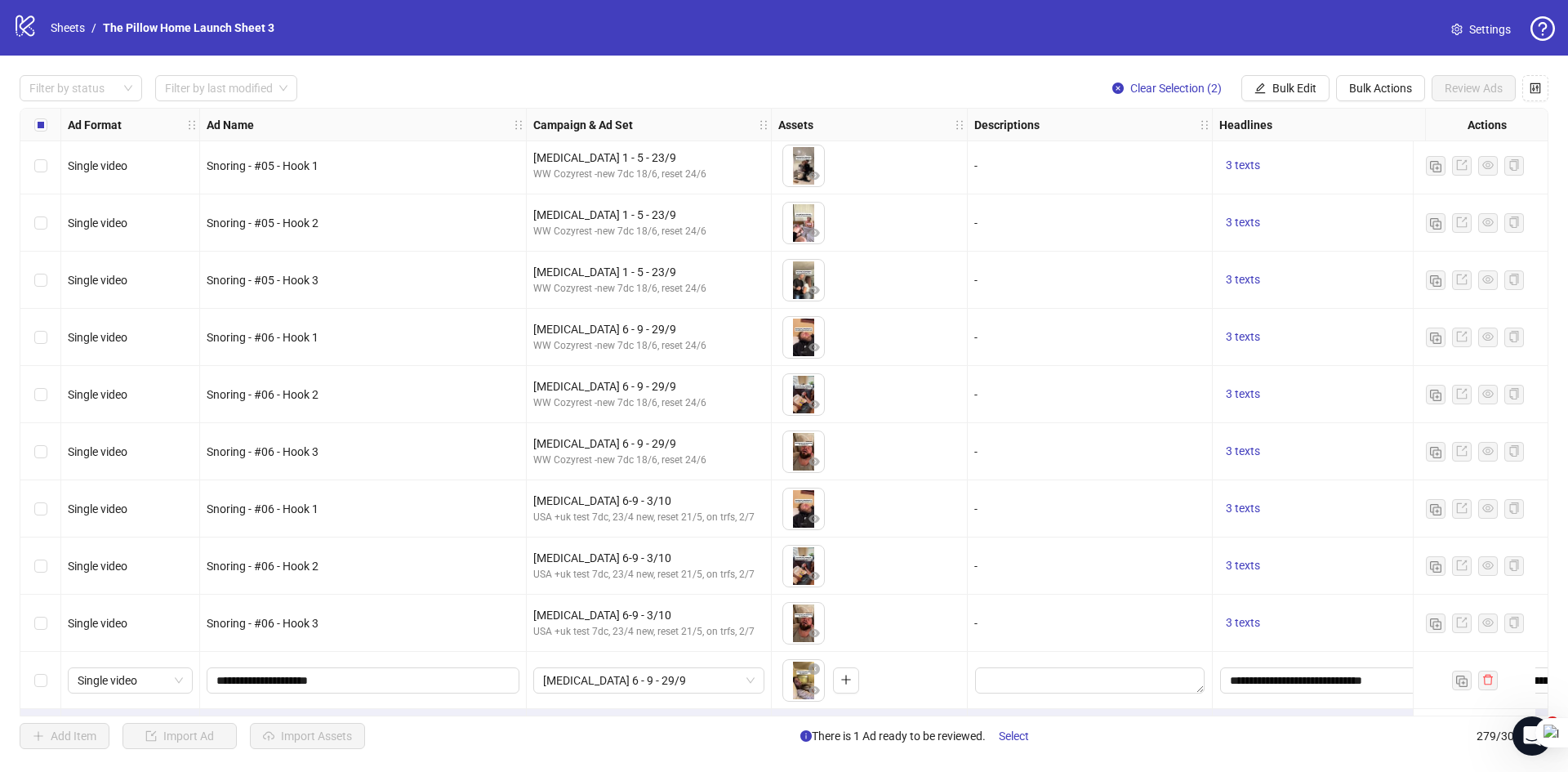
scroll to position [15382, 0]
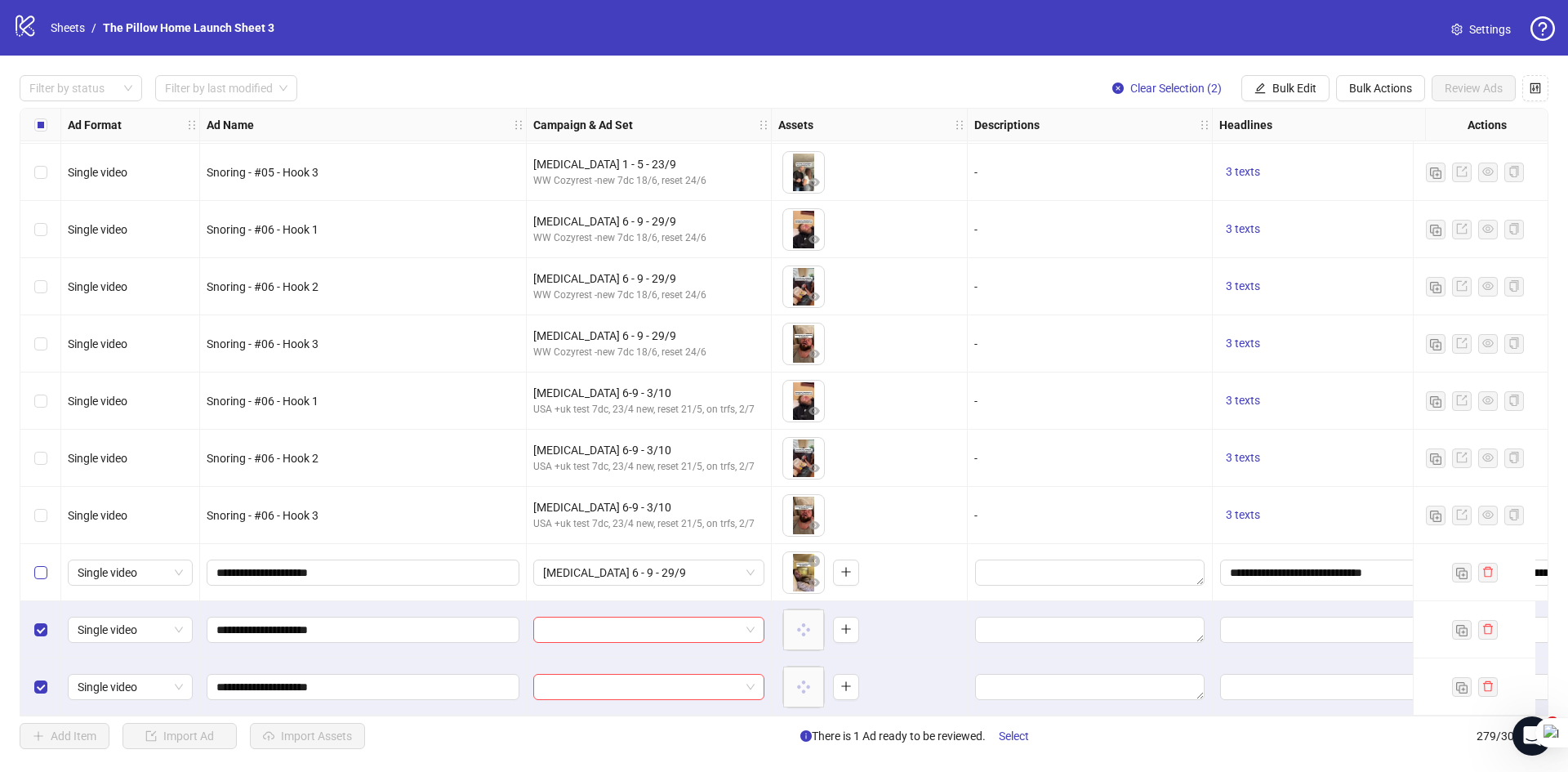
click at [40, 563] on label "Select row 277" at bounding box center [40, 572] width 13 height 18
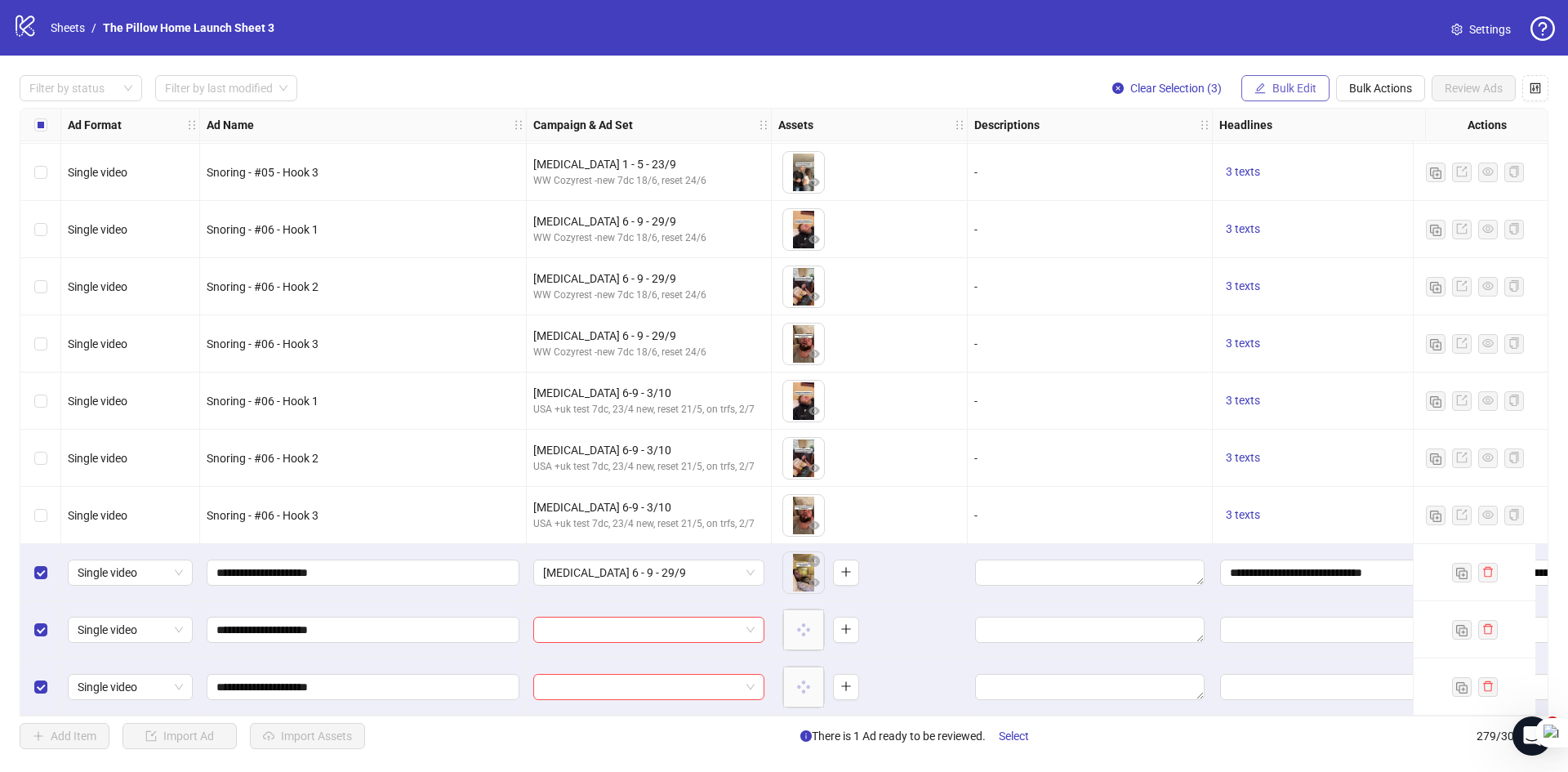
click at [1316, 90] on button "Bulk Edit" at bounding box center [1286, 87] width 88 height 26
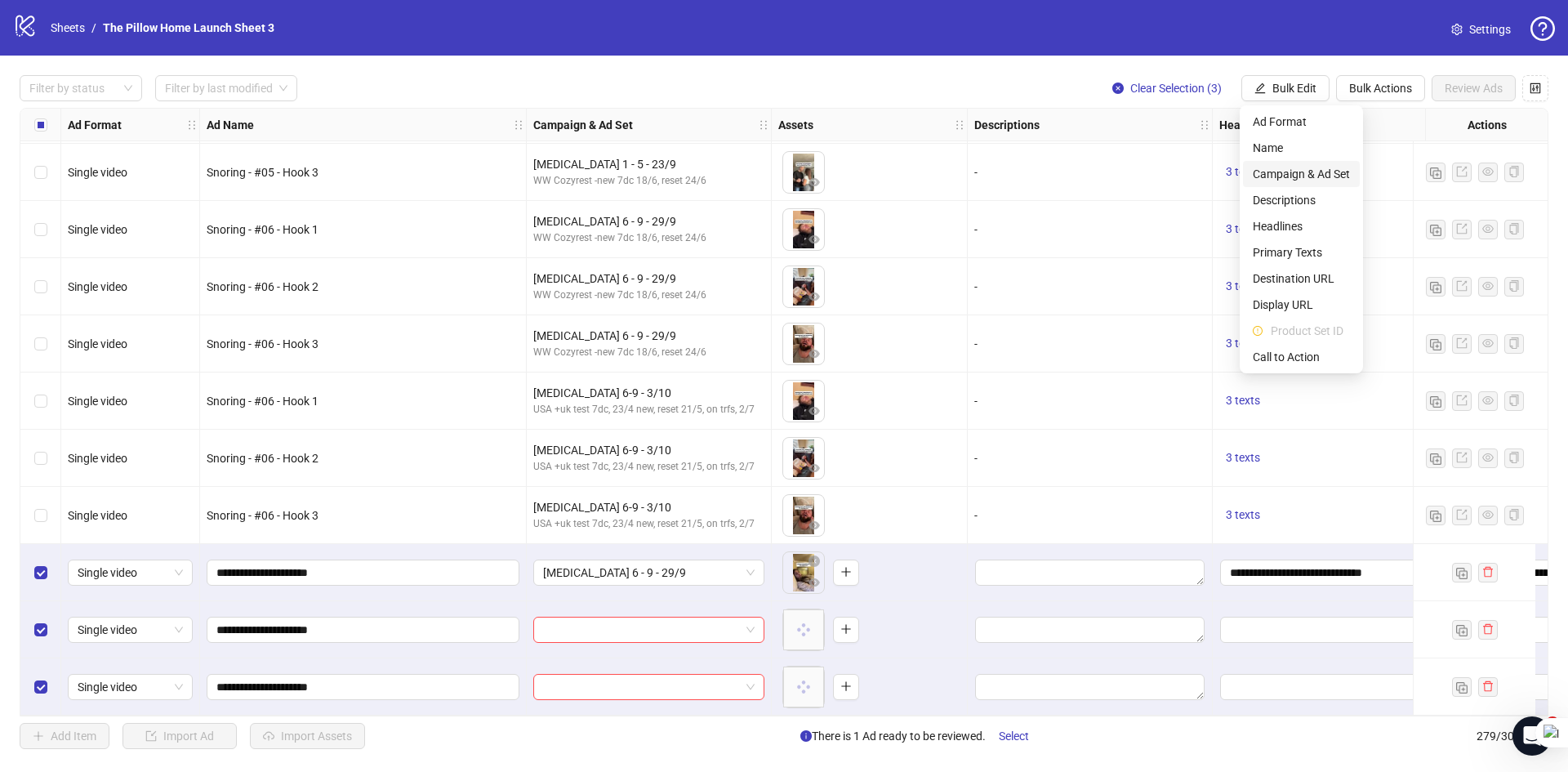
click at [1304, 172] on span "Campaign & Ad Set" at bounding box center [1301, 174] width 97 height 18
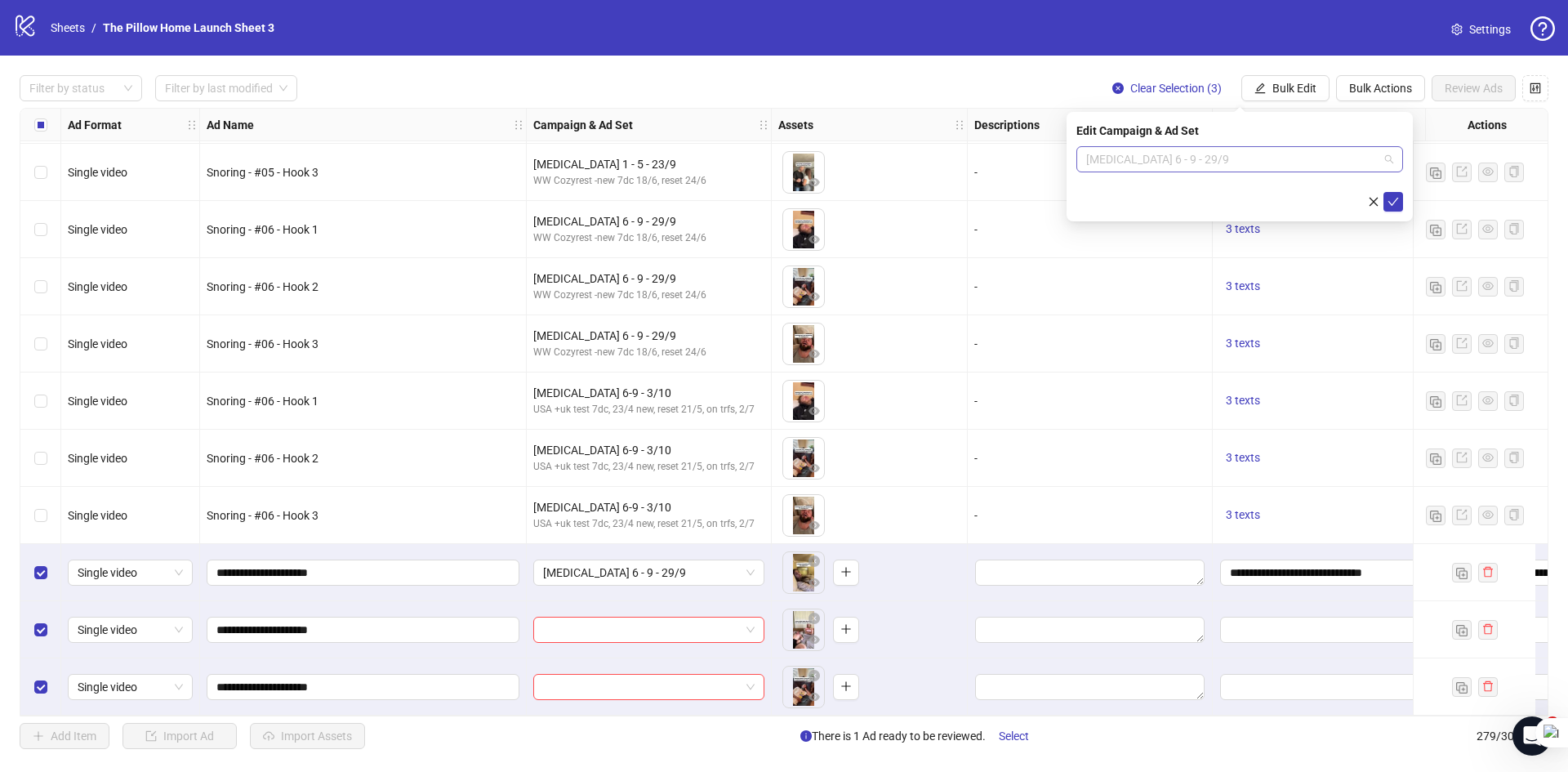
click at [1300, 164] on span "[MEDICAL_DATA] 6 - 9 - 29/9" at bounding box center [1239, 158] width 307 height 24
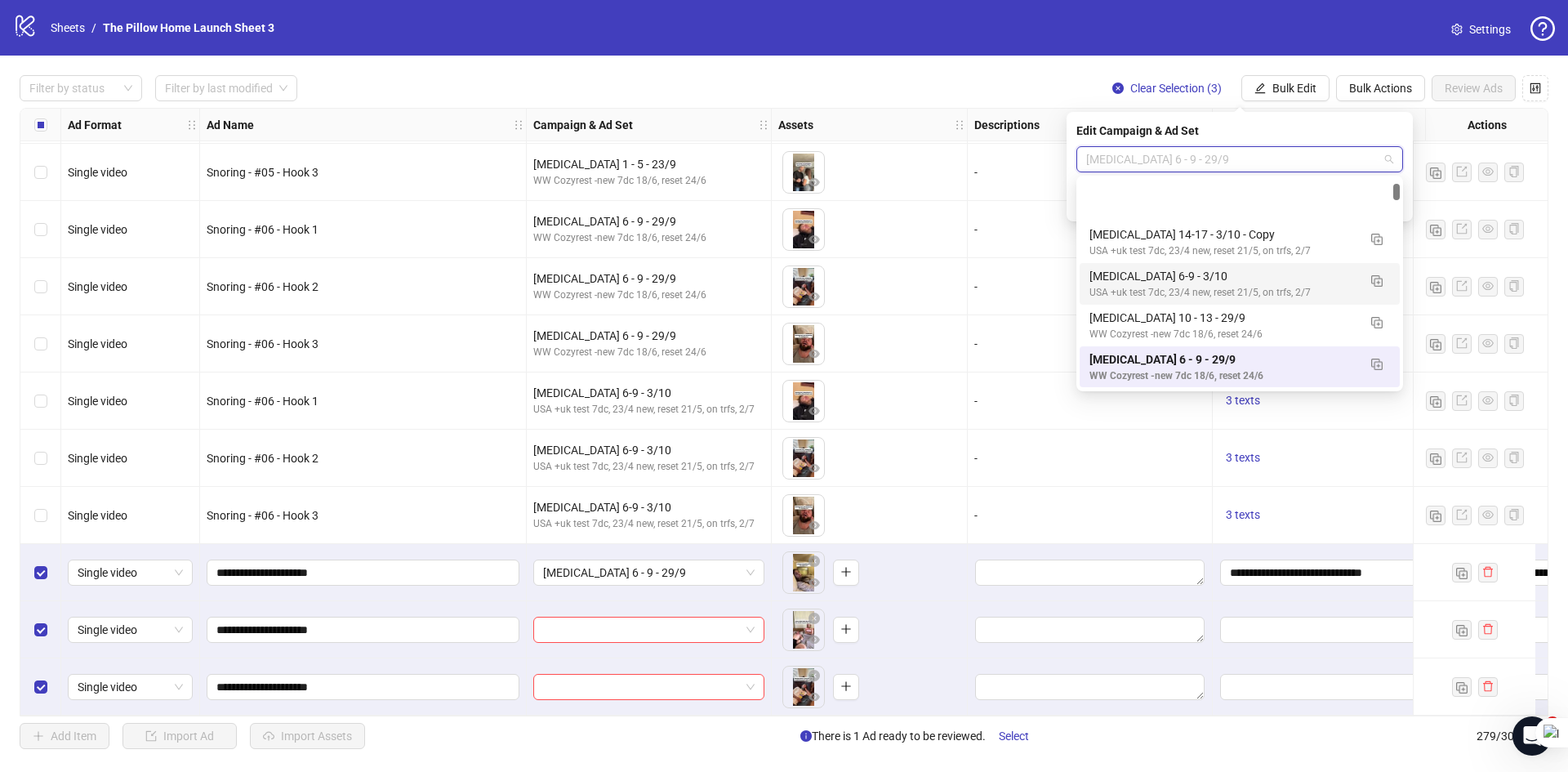
scroll to position [122, 0]
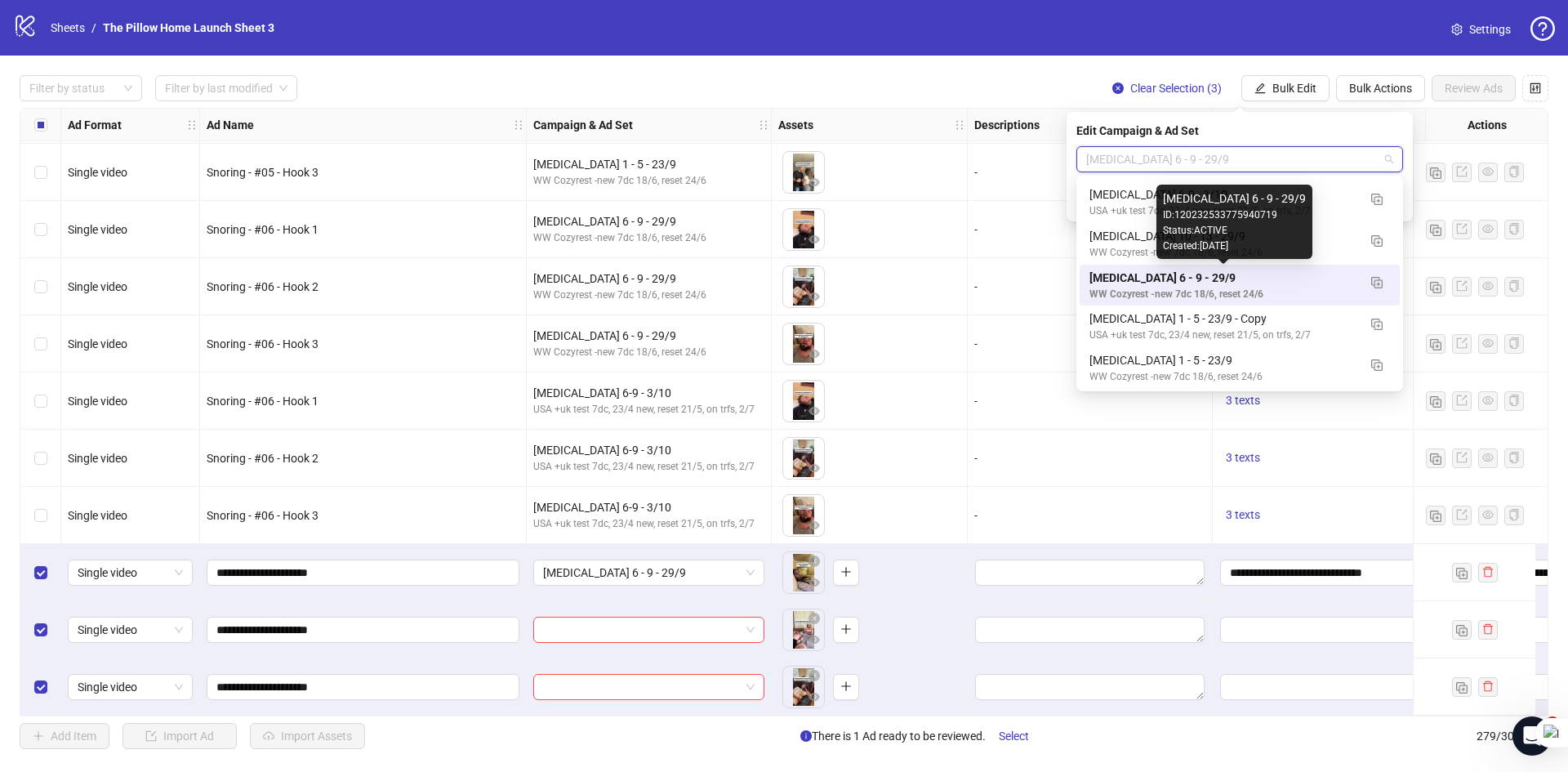
click at [1205, 283] on div "[MEDICAL_DATA] 6 - 9 - 29/9" at bounding box center [1223, 278] width 268 height 18
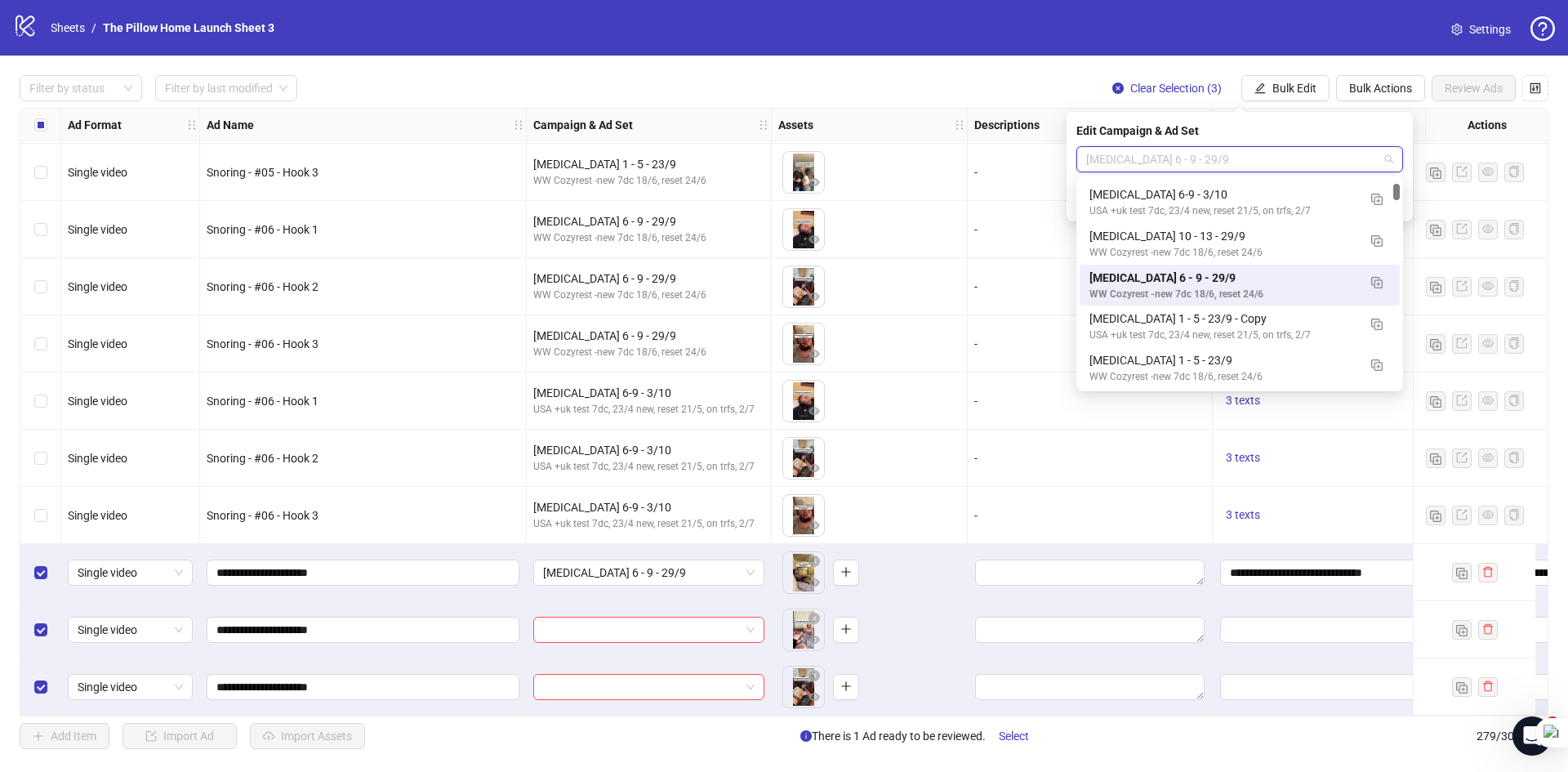
click at [1232, 165] on span "[MEDICAL_DATA] 6 - 9 - 29/9" at bounding box center [1239, 158] width 307 height 24
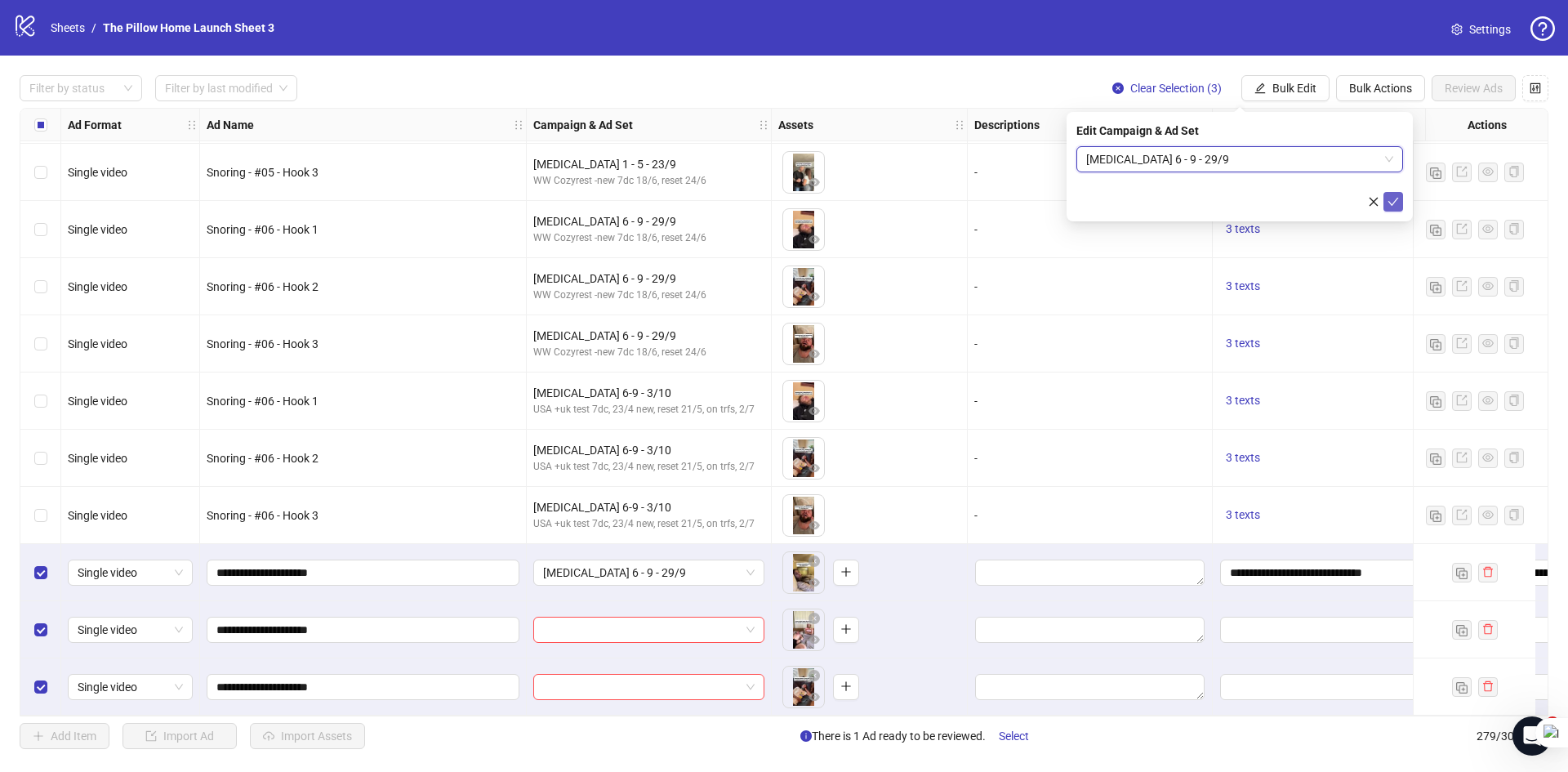
click at [1393, 202] on icon "check" at bounding box center [1393, 202] width 12 height 12
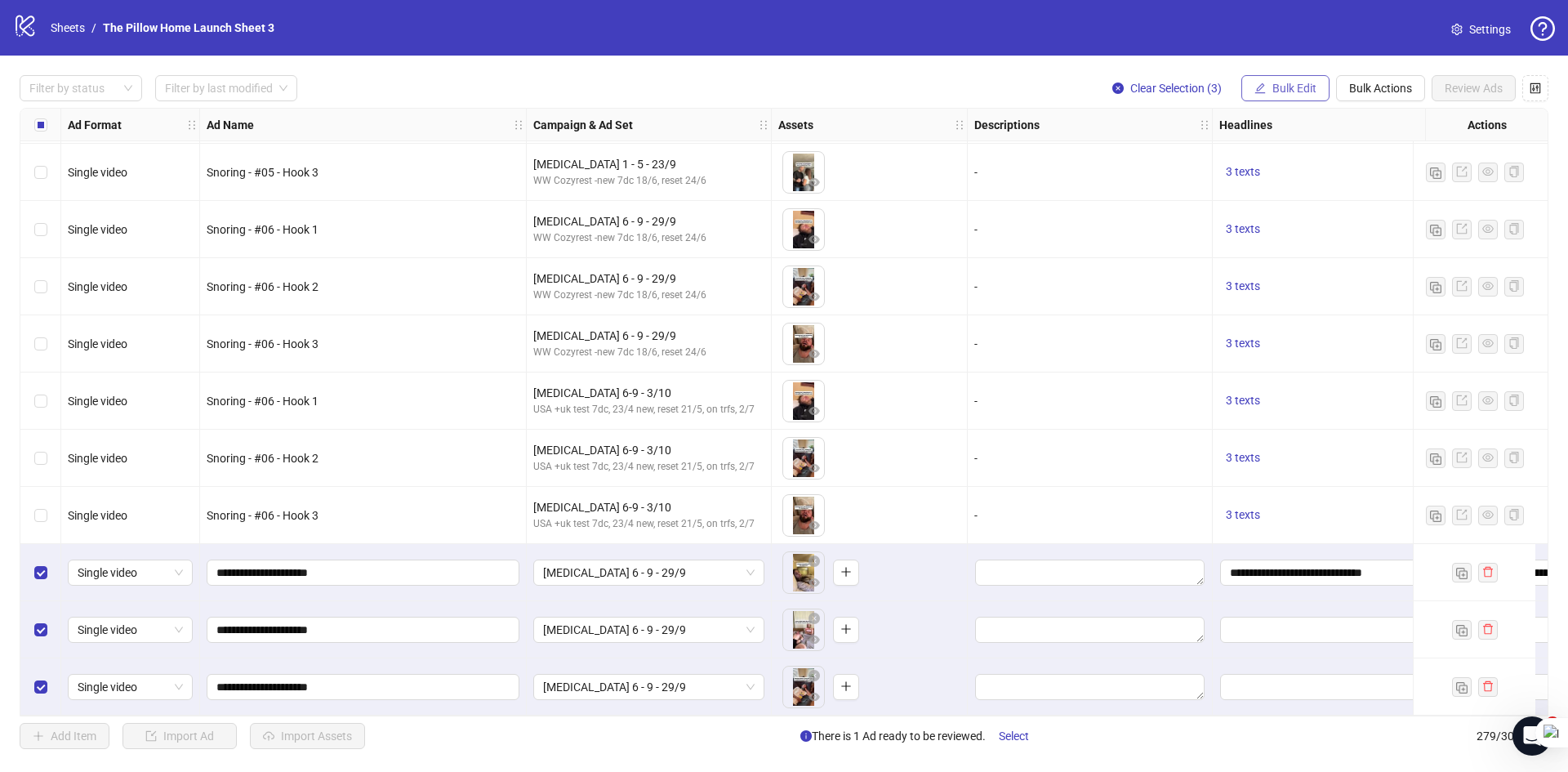
click at [1287, 91] on span "Bulk Edit" at bounding box center [1294, 88] width 44 height 13
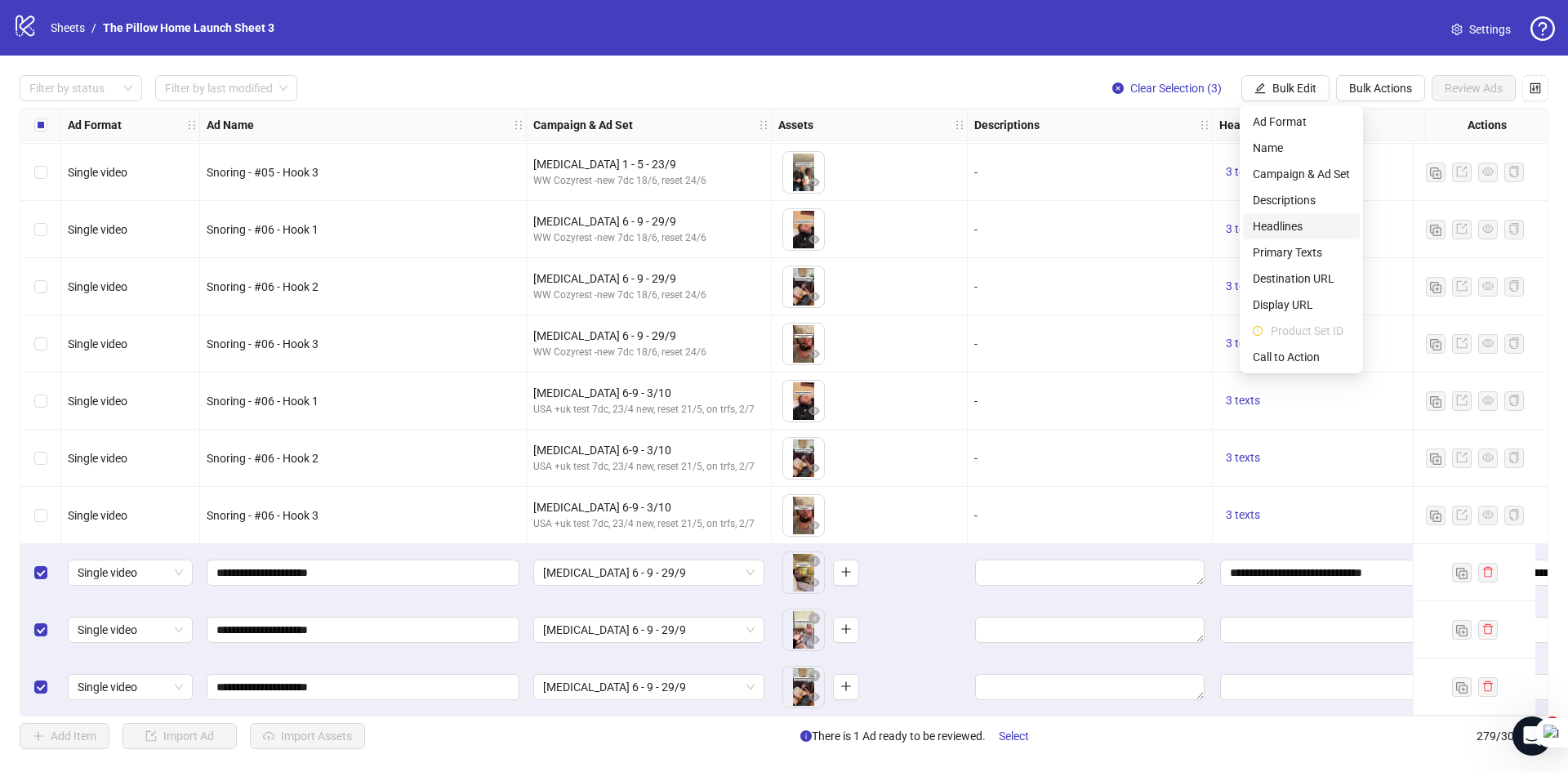
click at [1278, 221] on span "Headlines" at bounding box center [1301, 226] width 97 height 18
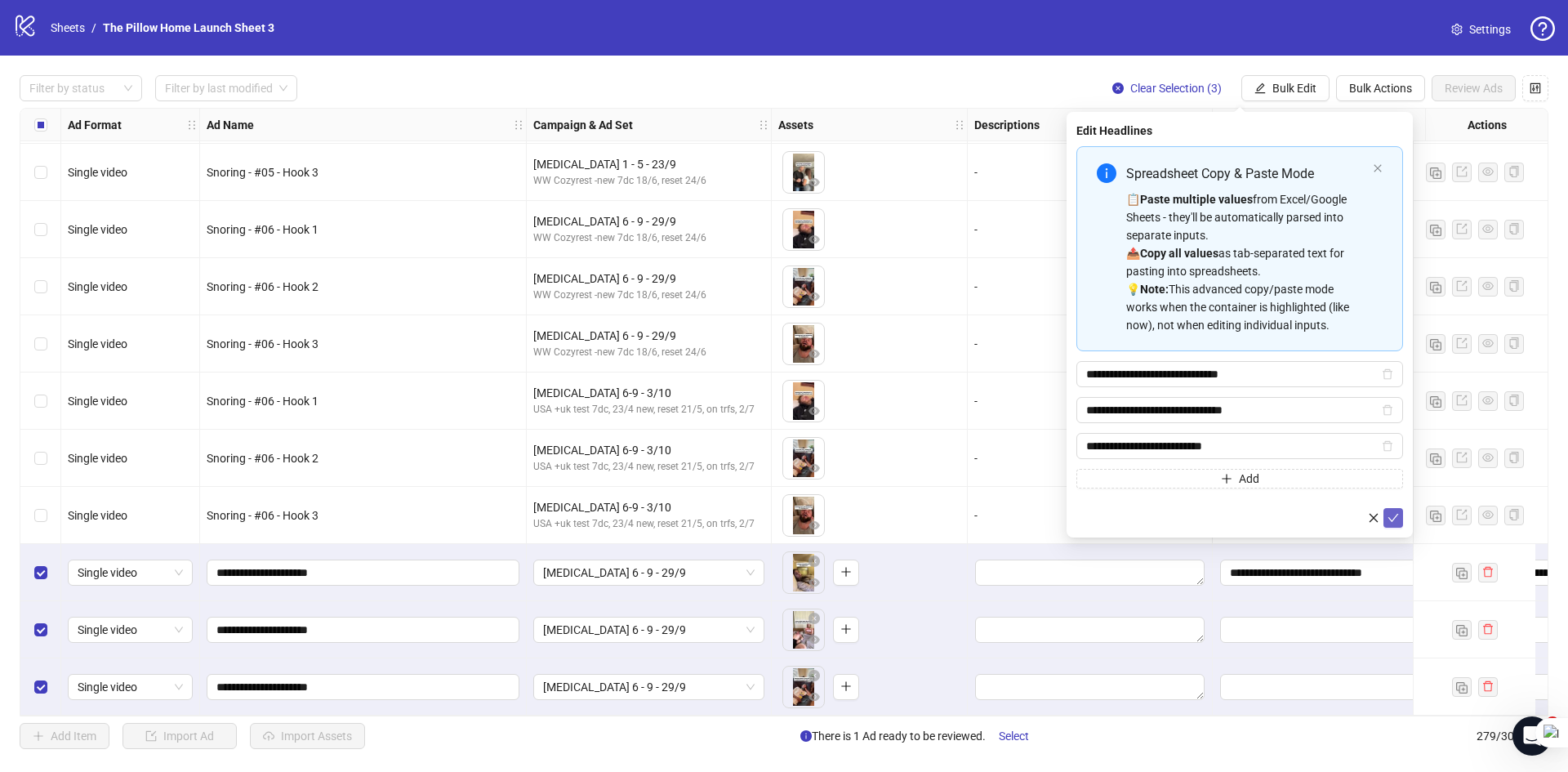
click at [1393, 516] on icon "check" at bounding box center [1393, 517] width 12 height 12
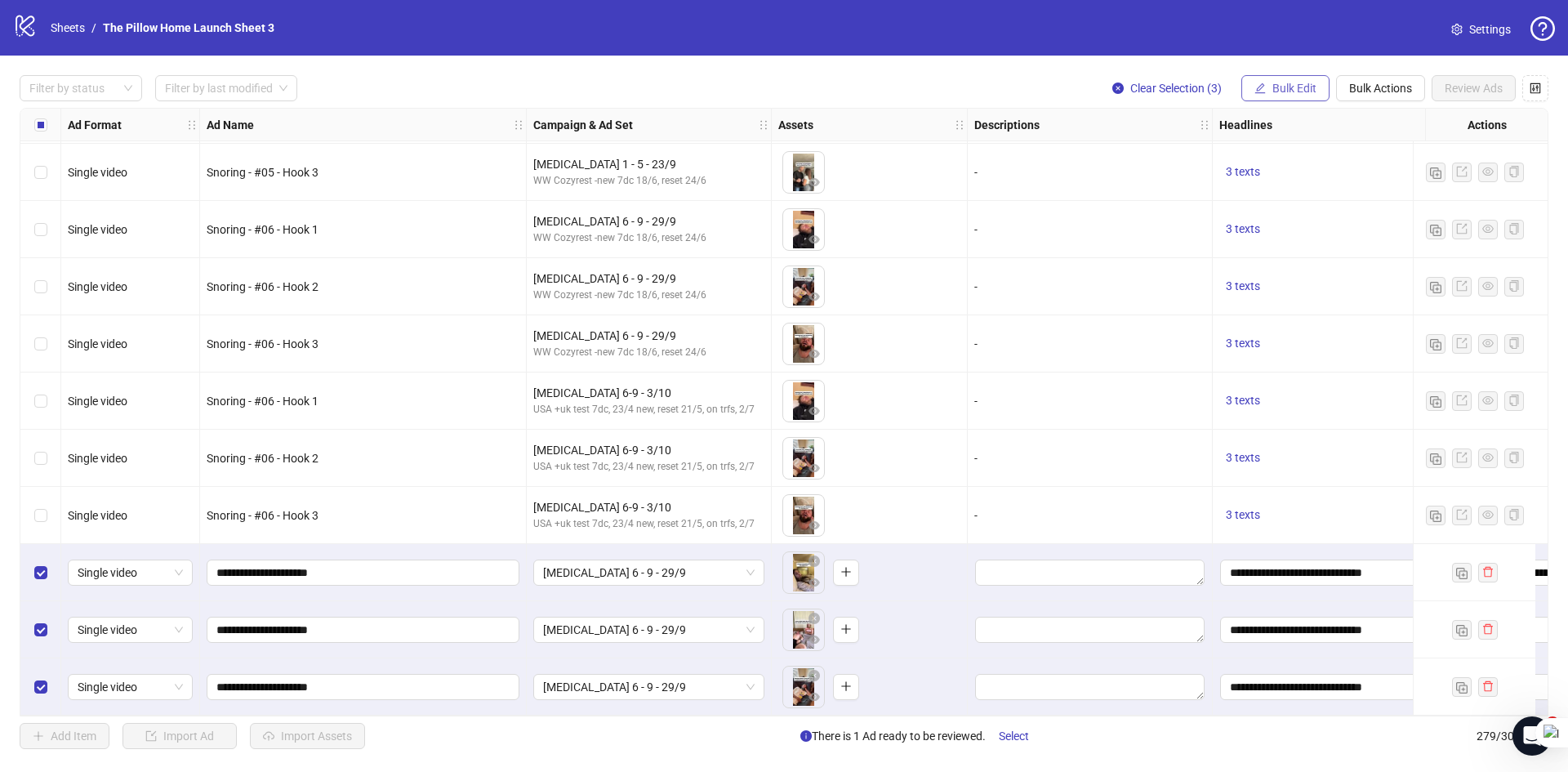
click at [1299, 82] on span "Bulk Edit" at bounding box center [1294, 88] width 44 height 13
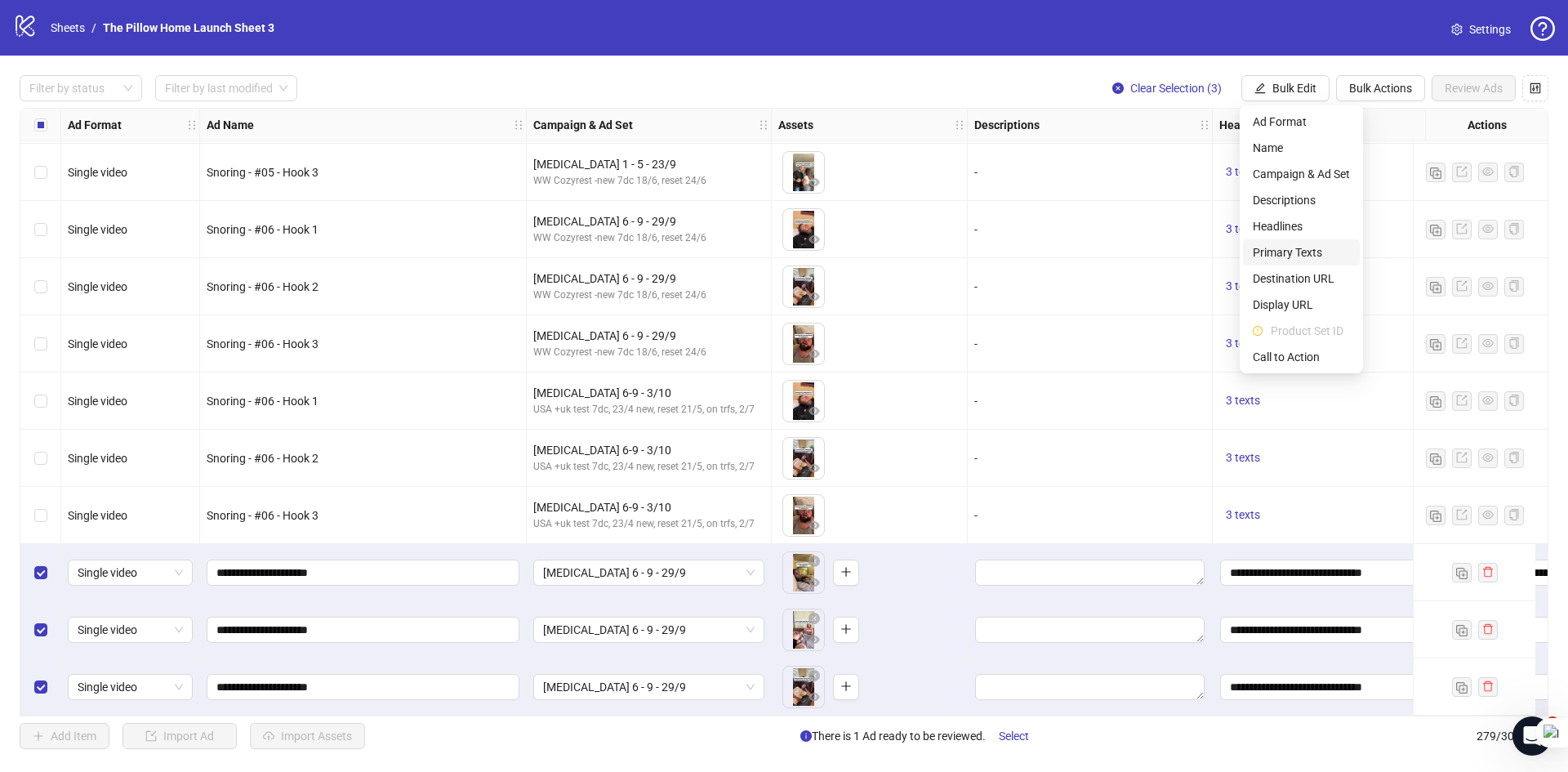
click at [1299, 263] on li "Primary Texts" at bounding box center [1301, 252] width 117 height 26
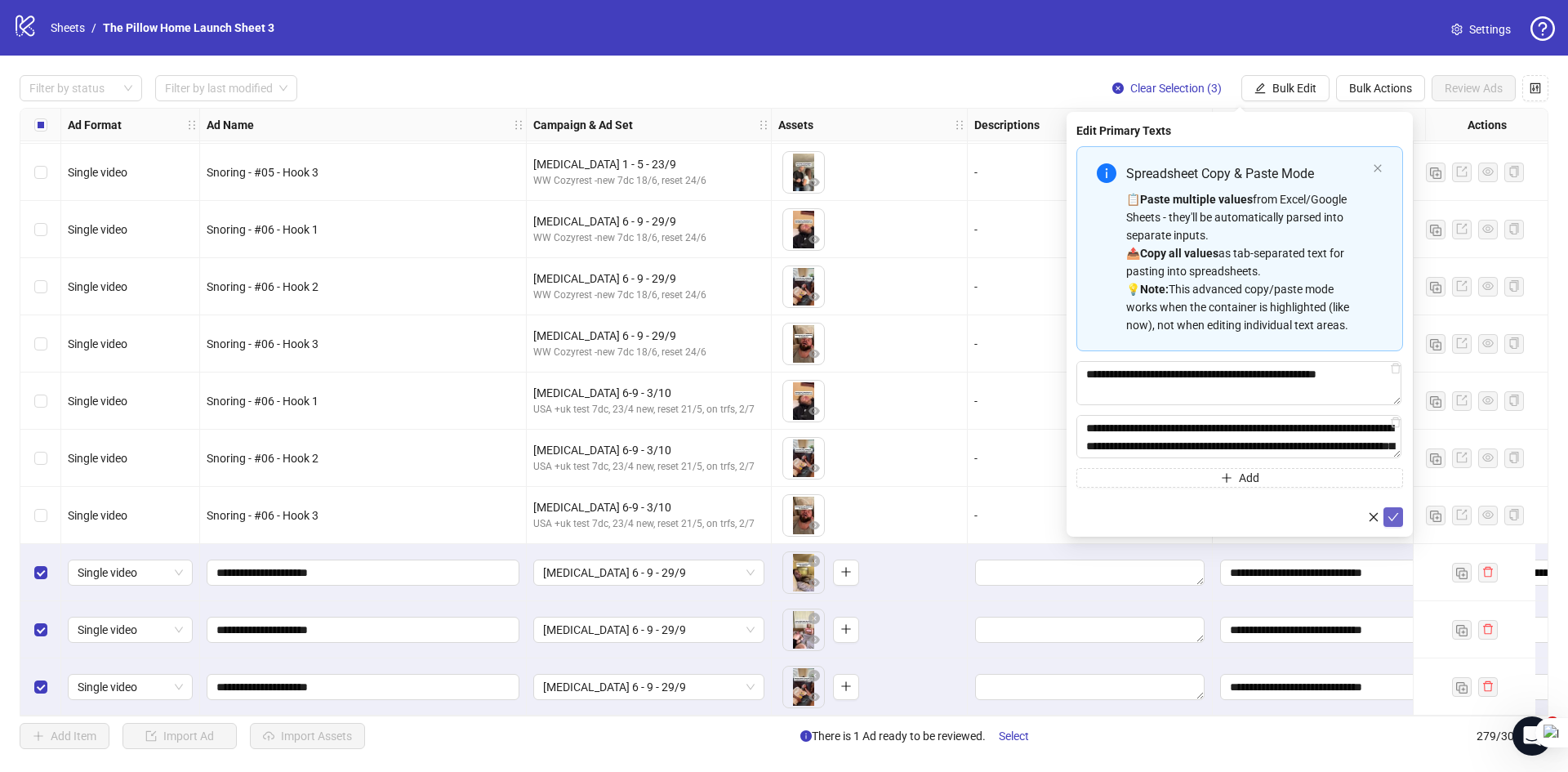
click at [1398, 517] on icon "check" at bounding box center [1393, 516] width 12 height 12
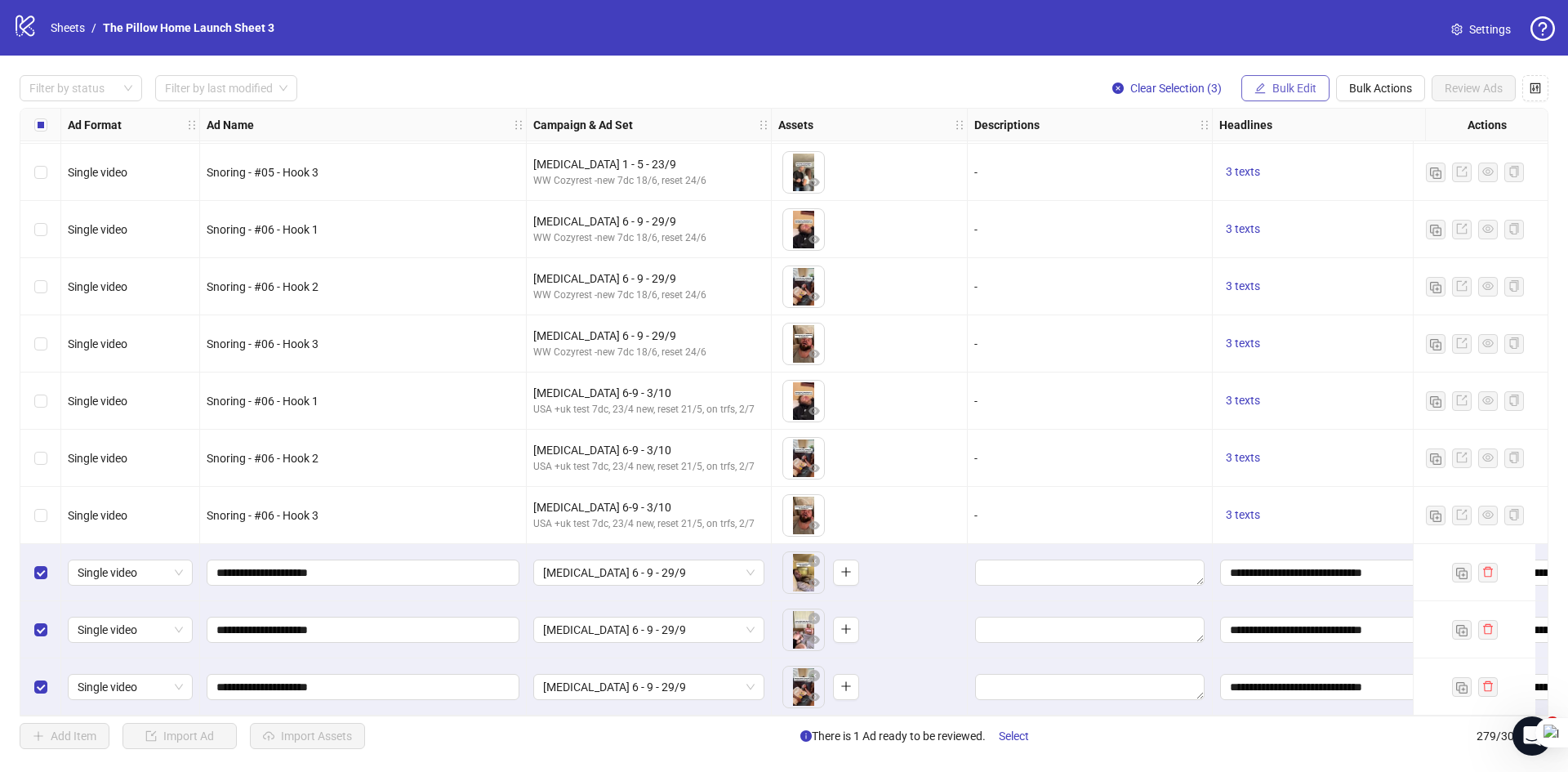
click at [1272, 88] on span "Bulk Edit" at bounding box center [1294, 88] width 44 height 13
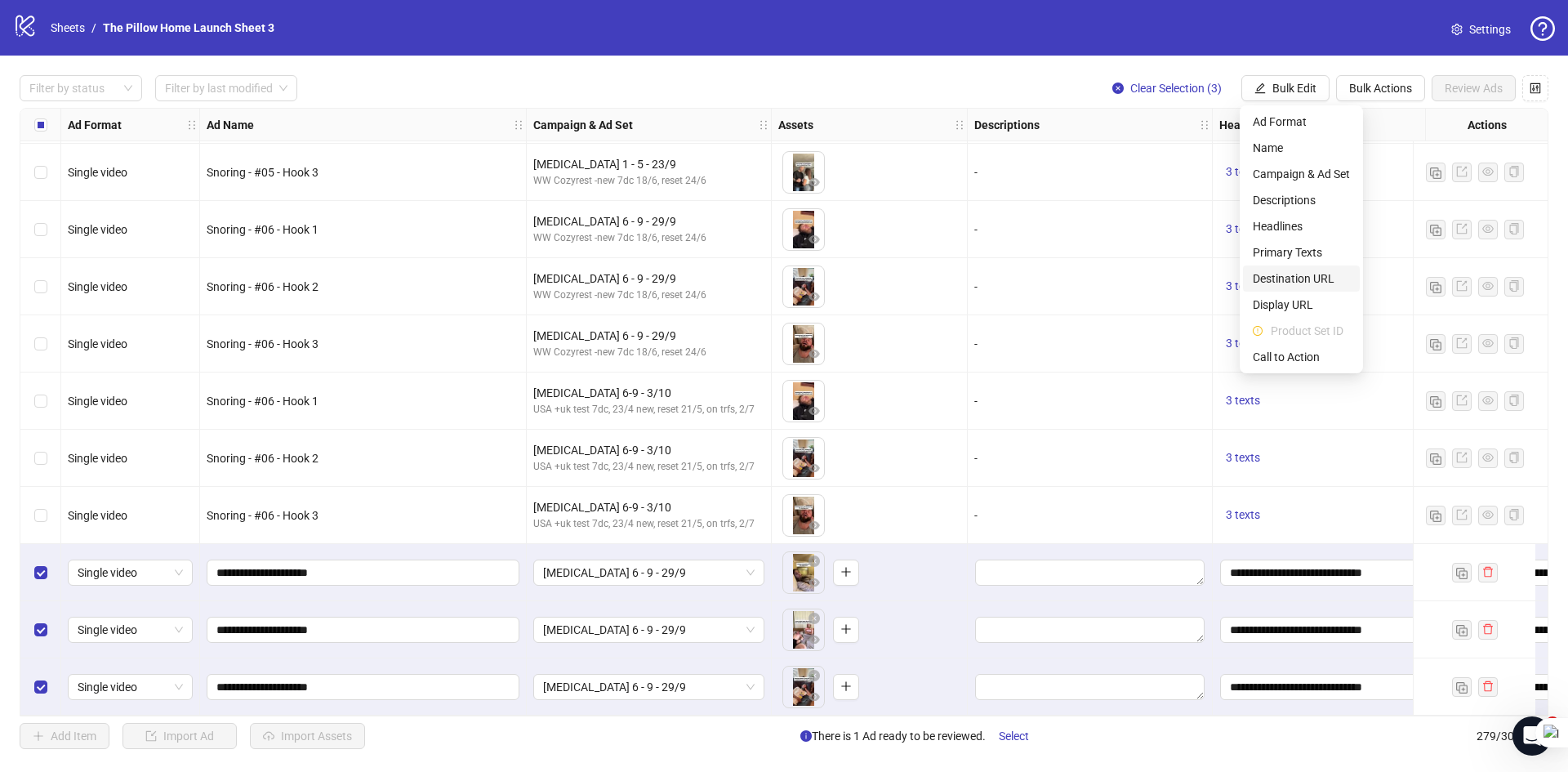
click at [1296, 283] on span "Destination URL" at bounding box center [1301, 279] width 97 height 18
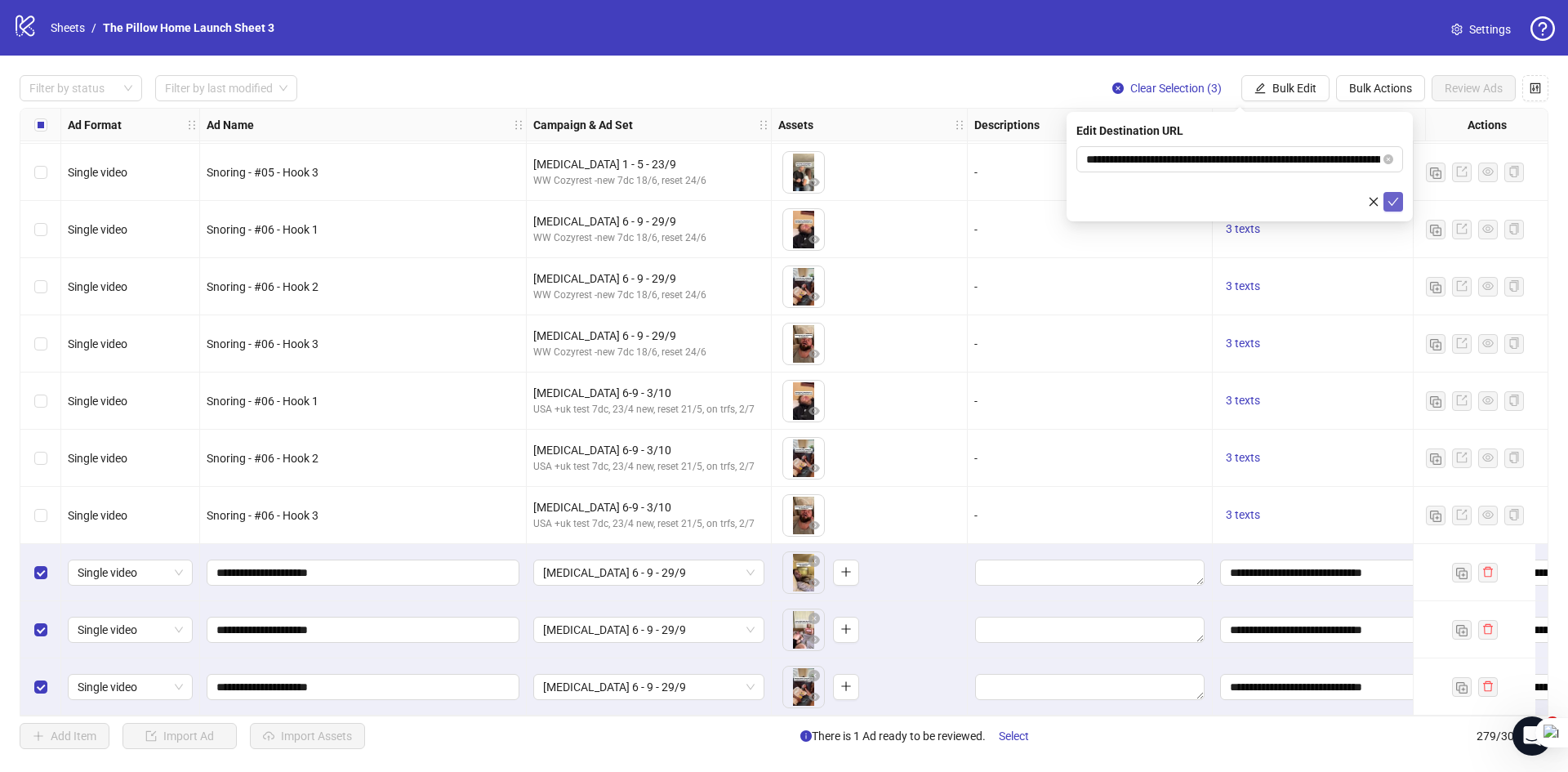
click at [1399, 193] on button "submit" at bounding box center [1393, 202] width 20 height 20
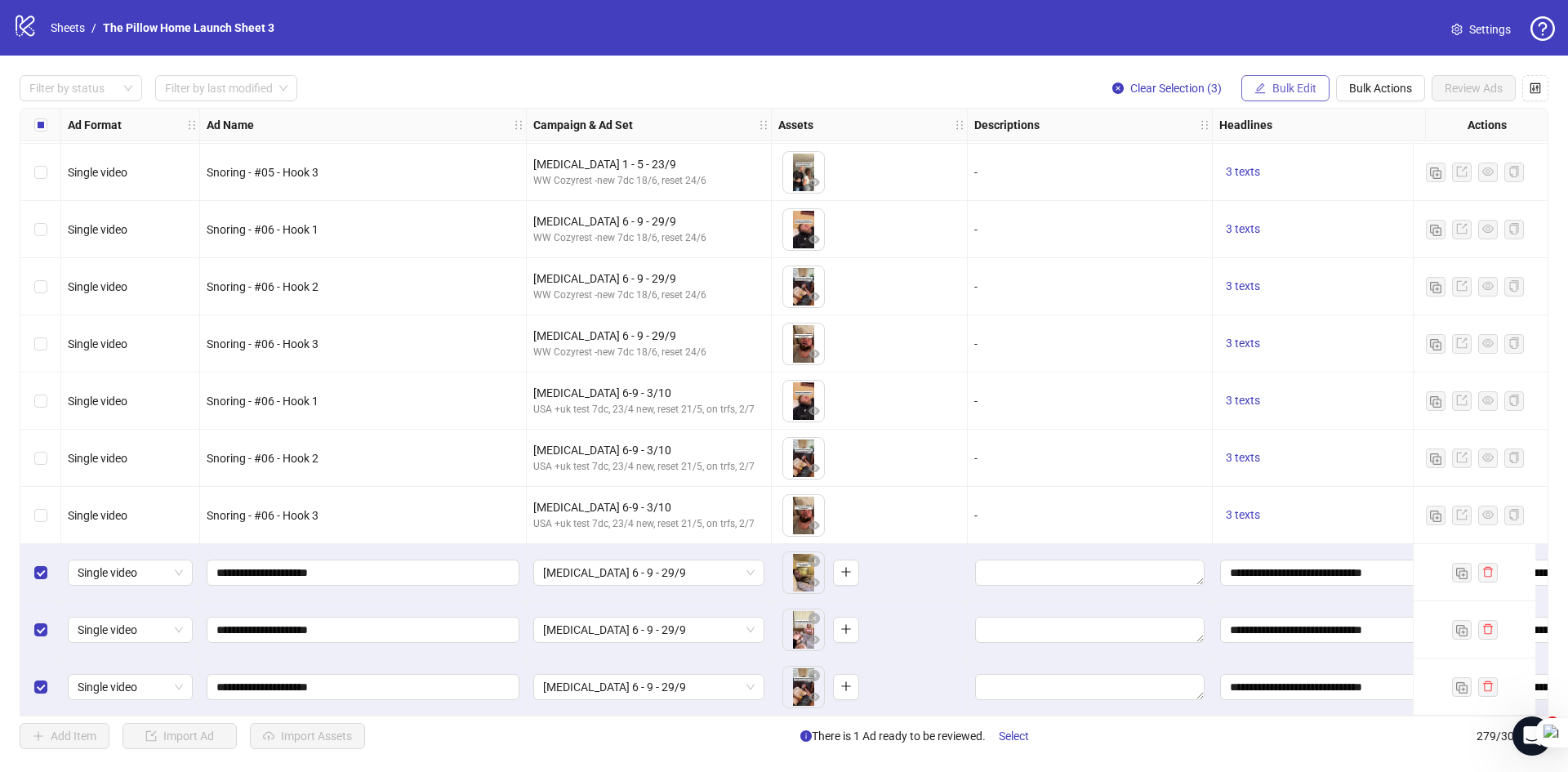
click at [1277, 93] on span "Bulk Edit" at bounding box center [1294, 88] width 44 height 13
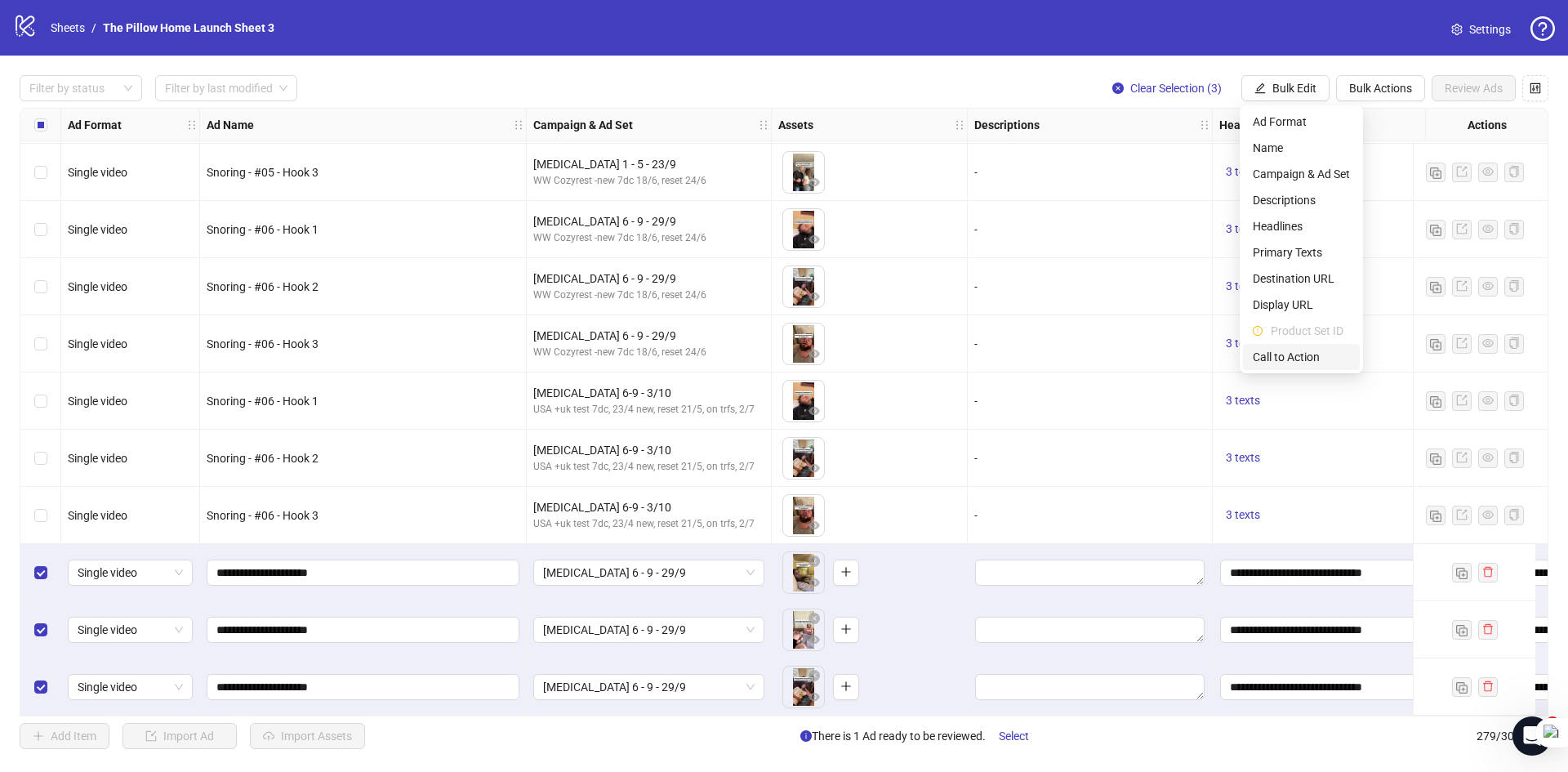
click at [1284, 364] on span "Call to Action" at bounding box center [1301, 357] width 97 height 18
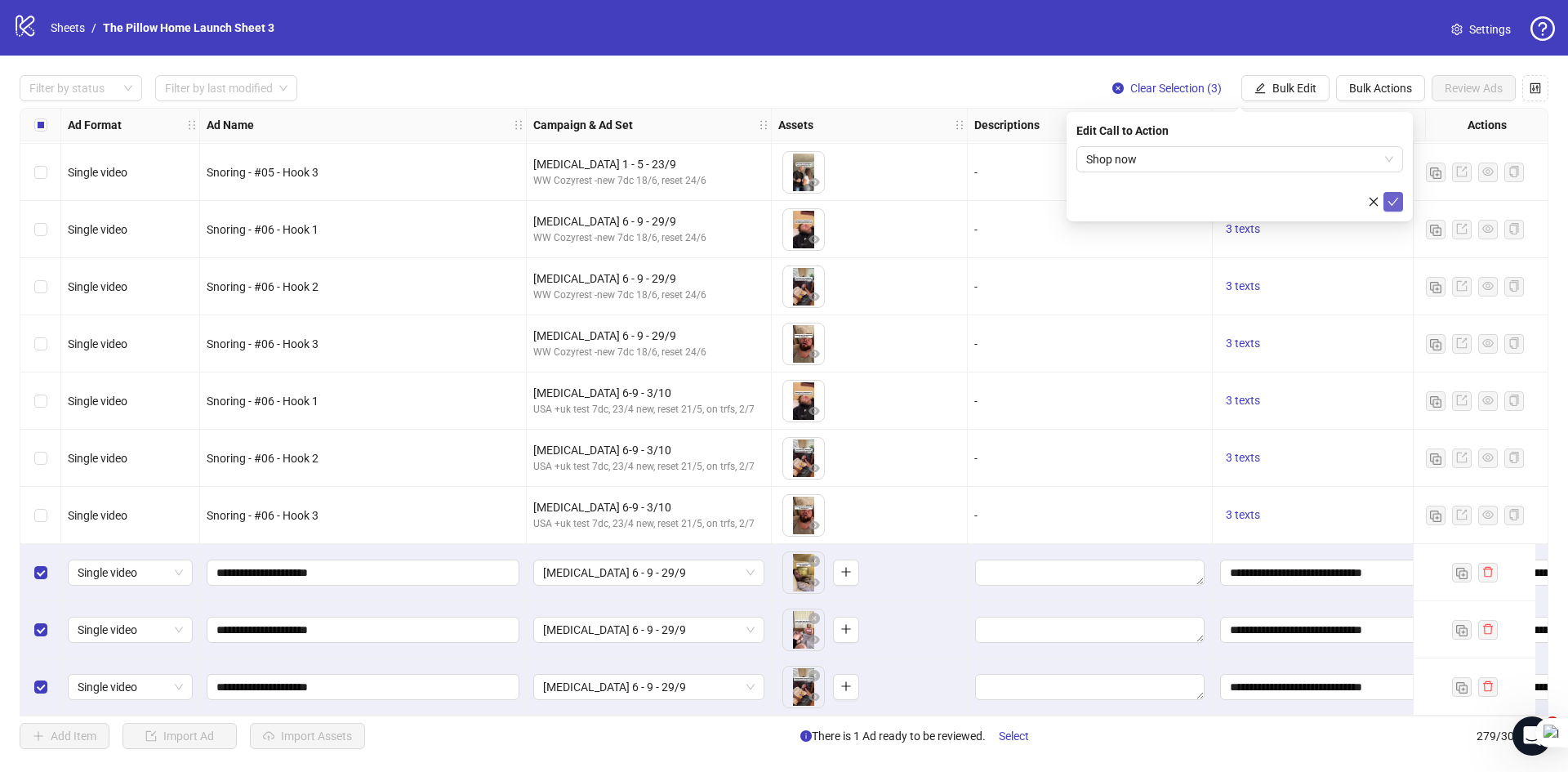
click at [1389, 206] on icon "check" at bounding box center [1393, 202] width 12 height 12
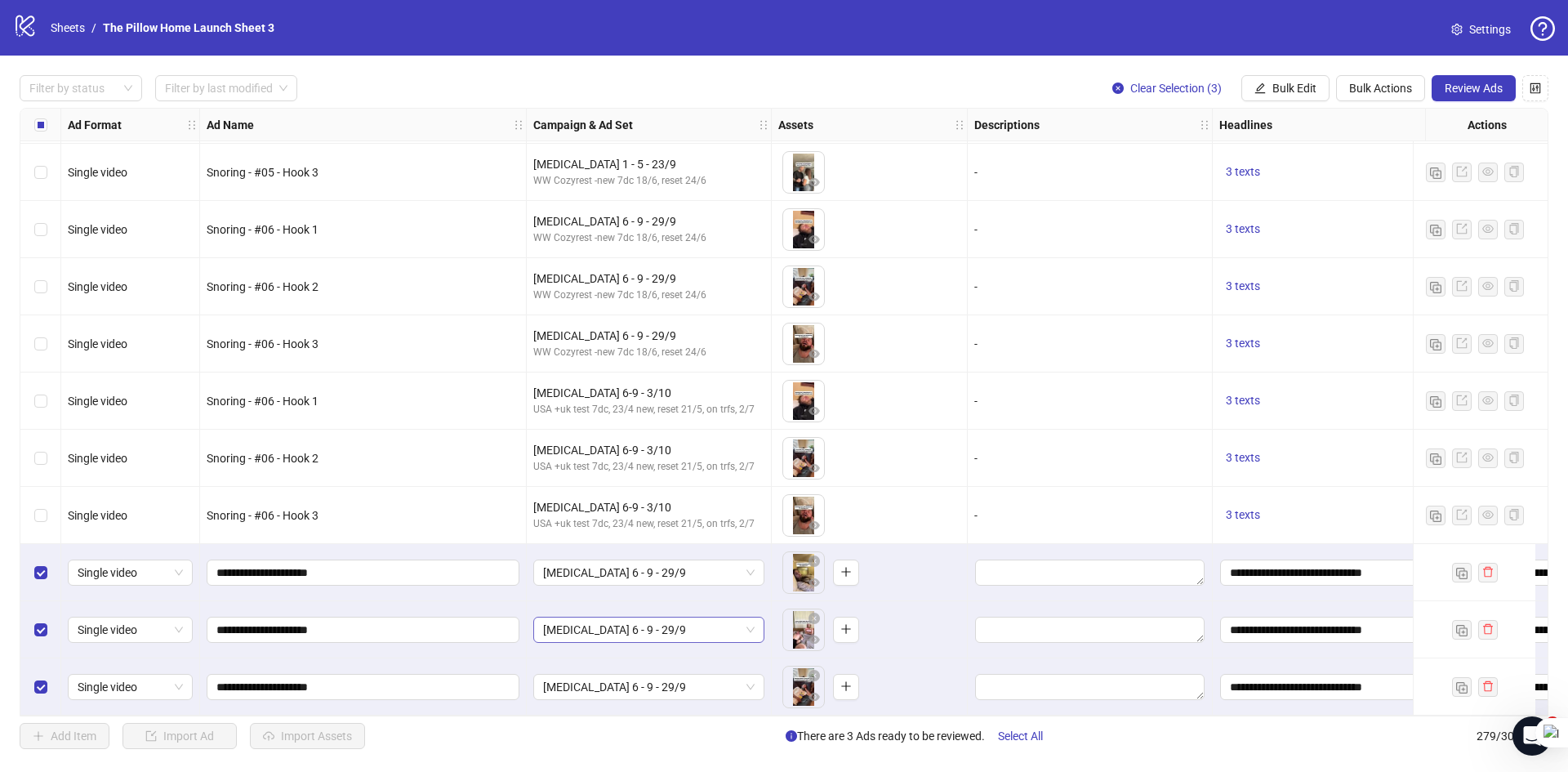
click at [658, 619] on span "[MEDICAL_DATA] 6 - 9 - 29/9" at bounding box center [649, 629] width 211 height 24
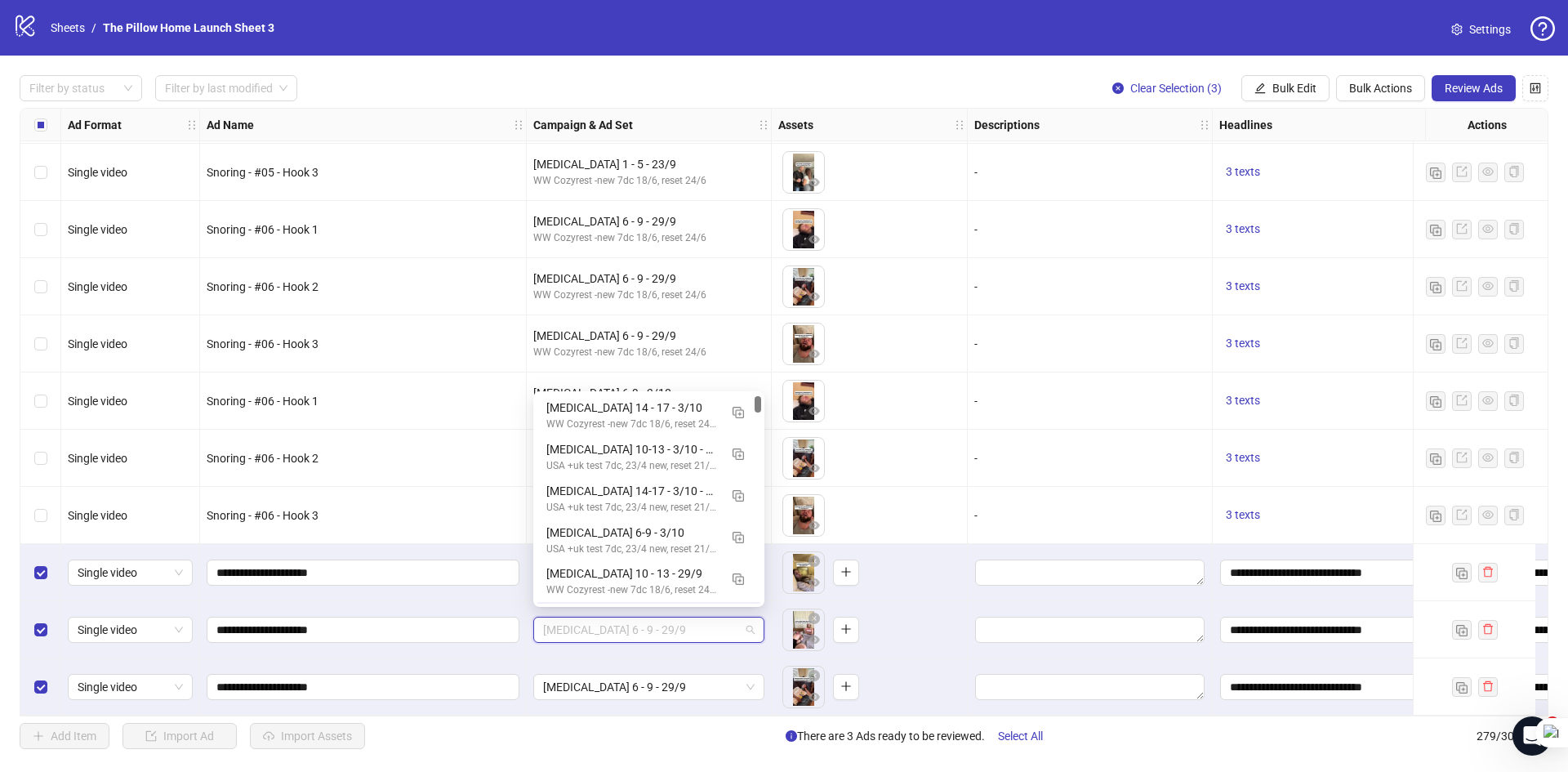
scroll to position [40, 0]
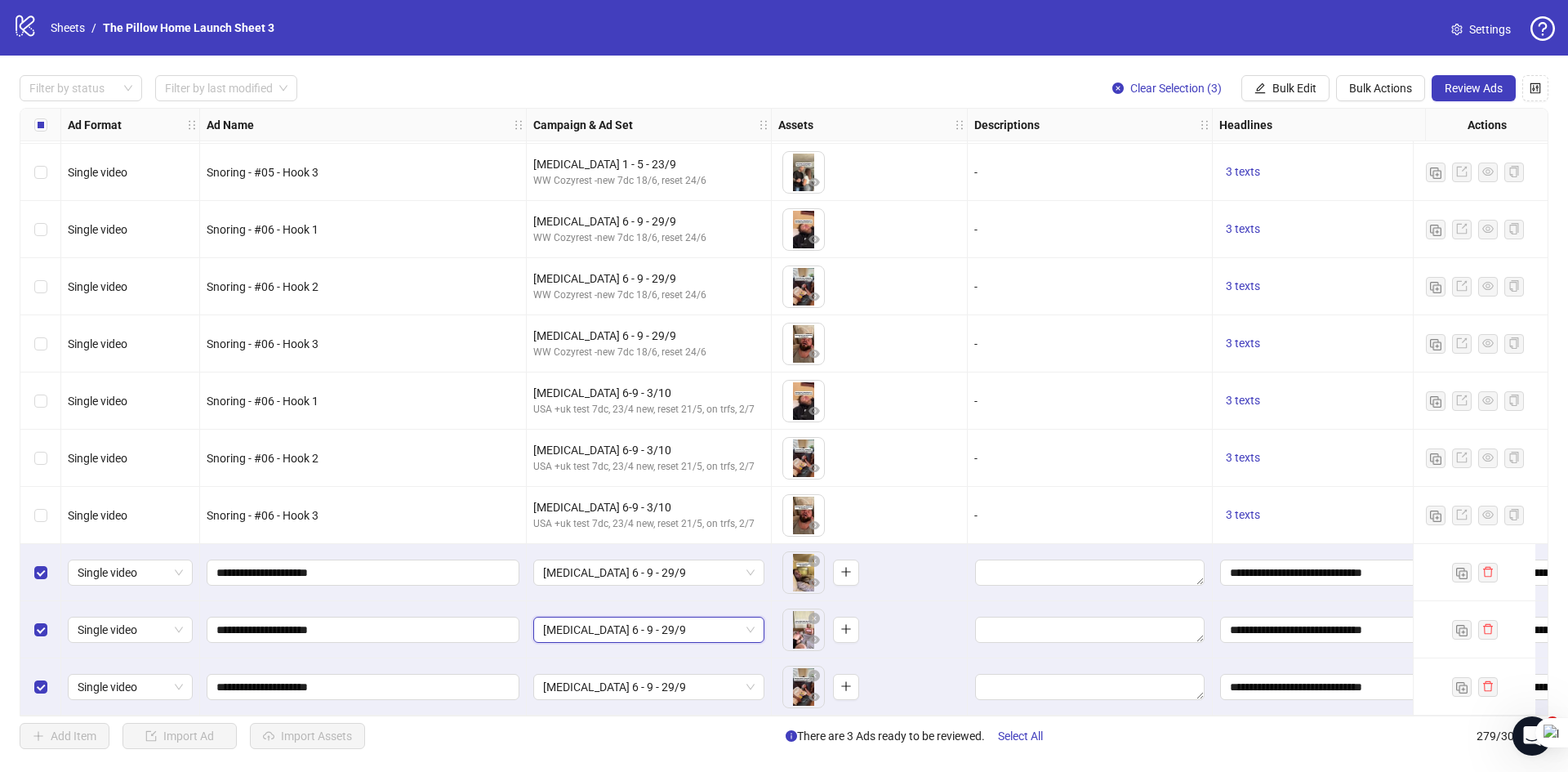
click at [658, 619] on span "[MEDICAL_DATA] 6 - 9 - 29/9" at bounding box center [649, 629] width 211 height 24
click at [1395, 93] on span "Bulk Actions" at bounding box center [1380, 88] width 63 height 13
click at [1348, 174] on span "Duplicate with assets" at bounding box center [1403, 174] width 112 height 18
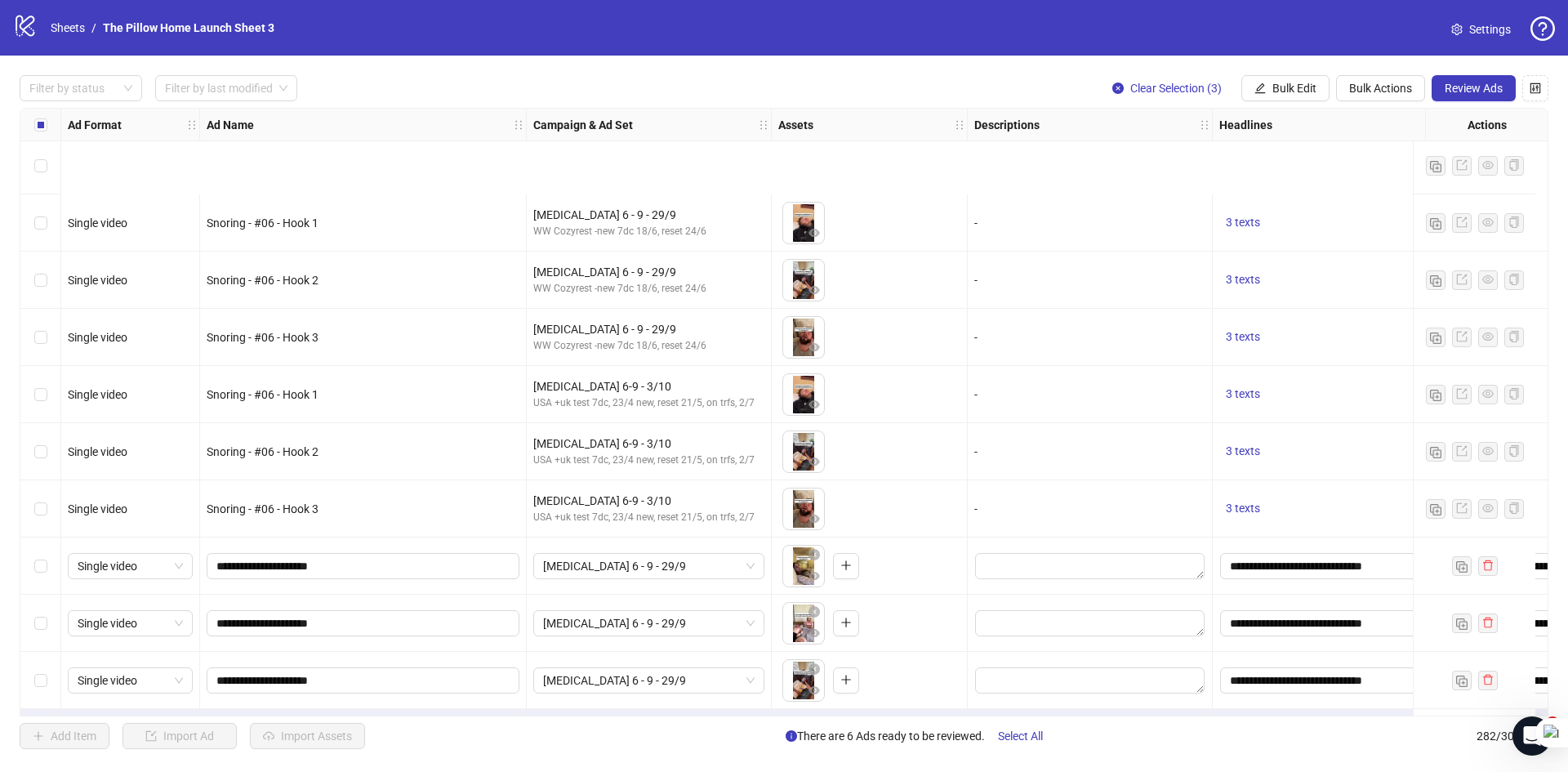
scroll to position [15552, 0]
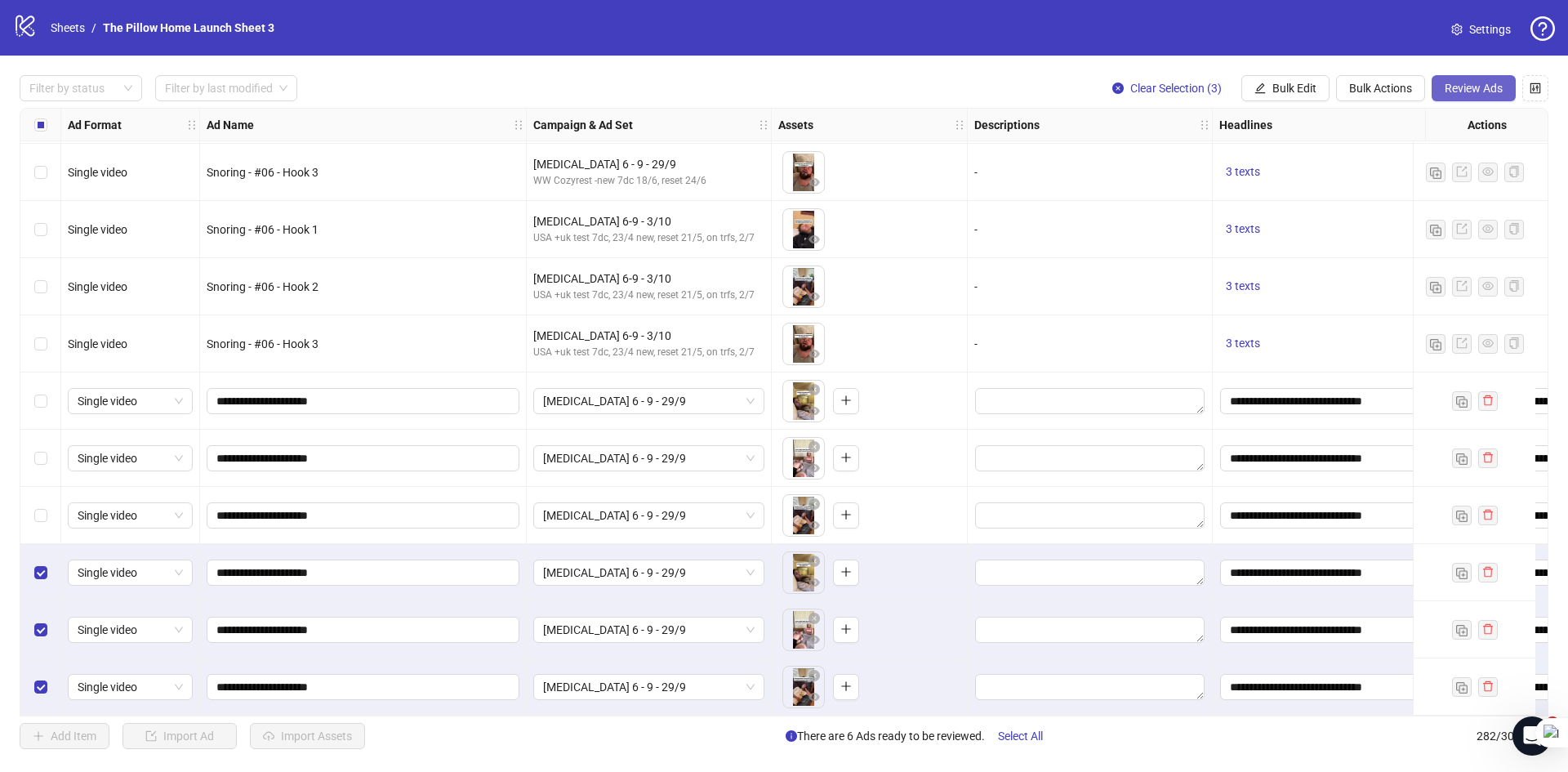
click at [1450, 90] on span "Review Ads" at bounding box center [1474, 88] width 58 height 13
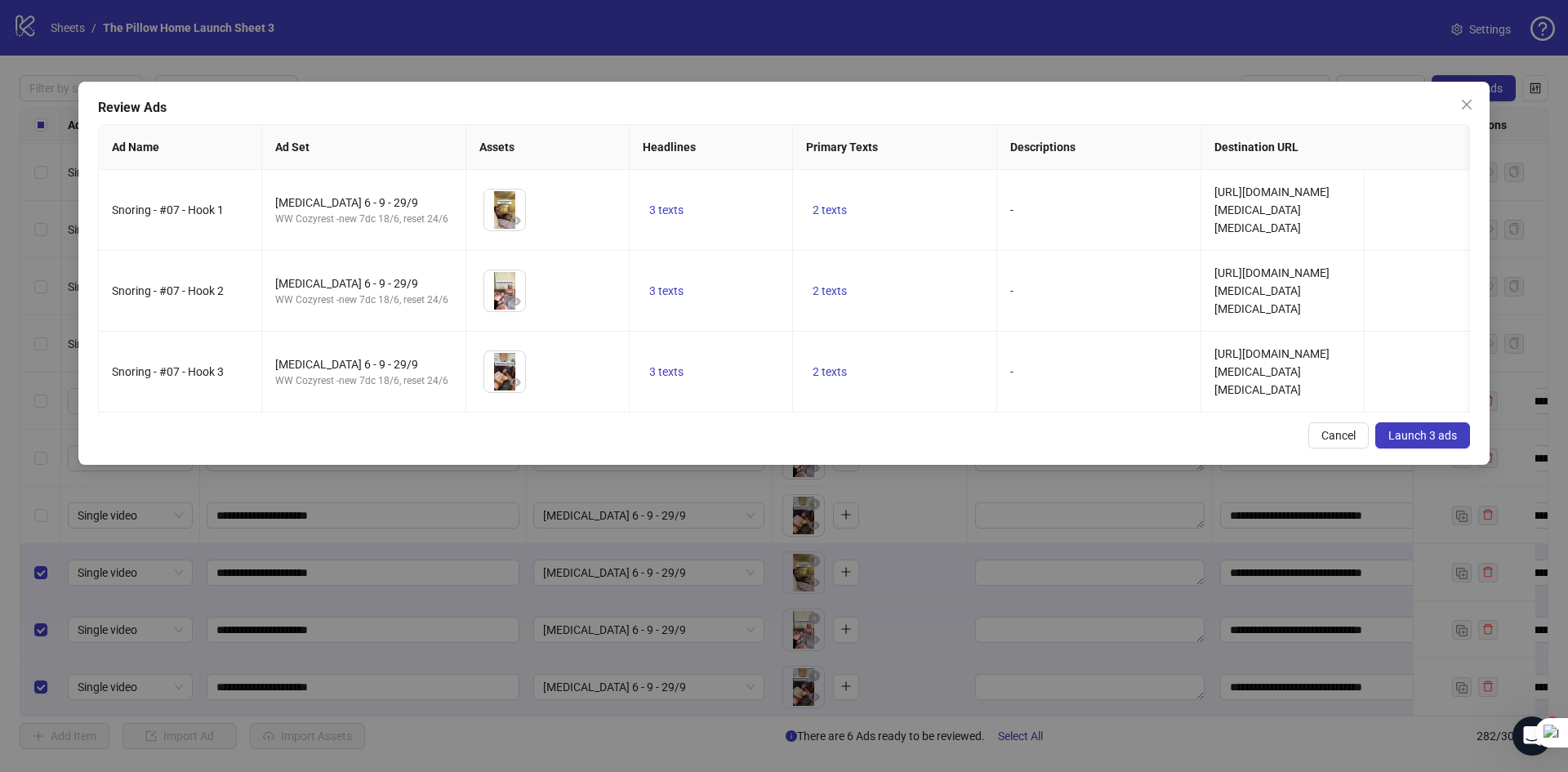
click at [1419, 436] on button "Launch 3 ads" at bounding box center [1421, 435] width 94 height 26
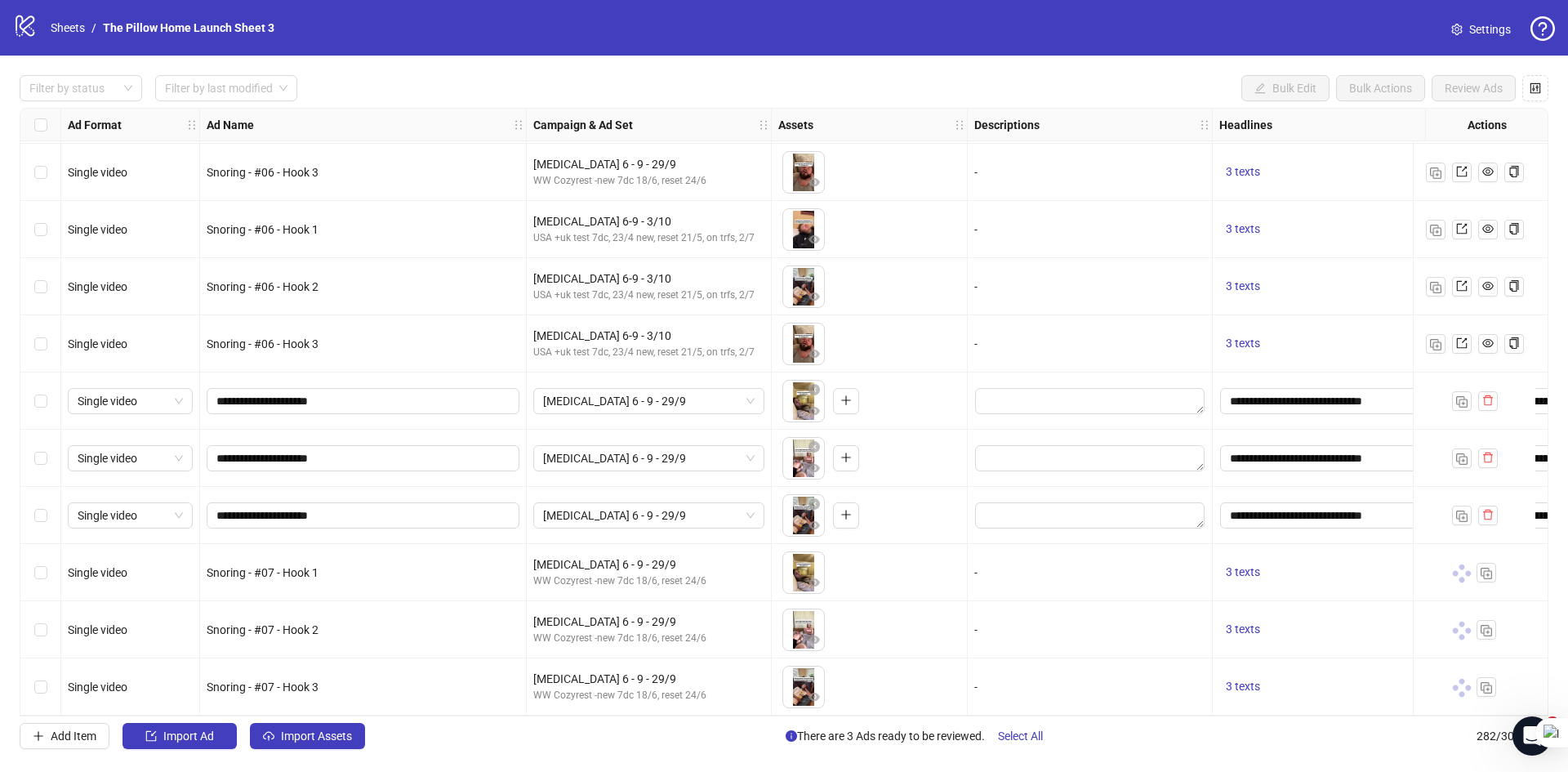
drag, startPoint x: 31, startPoint y: 507, endPoint x: 45, endPoint y: 438, distance: 70.4
click at [31, 507] on div "Select row 279" at bounding box center [40, 516] width 40 height 58
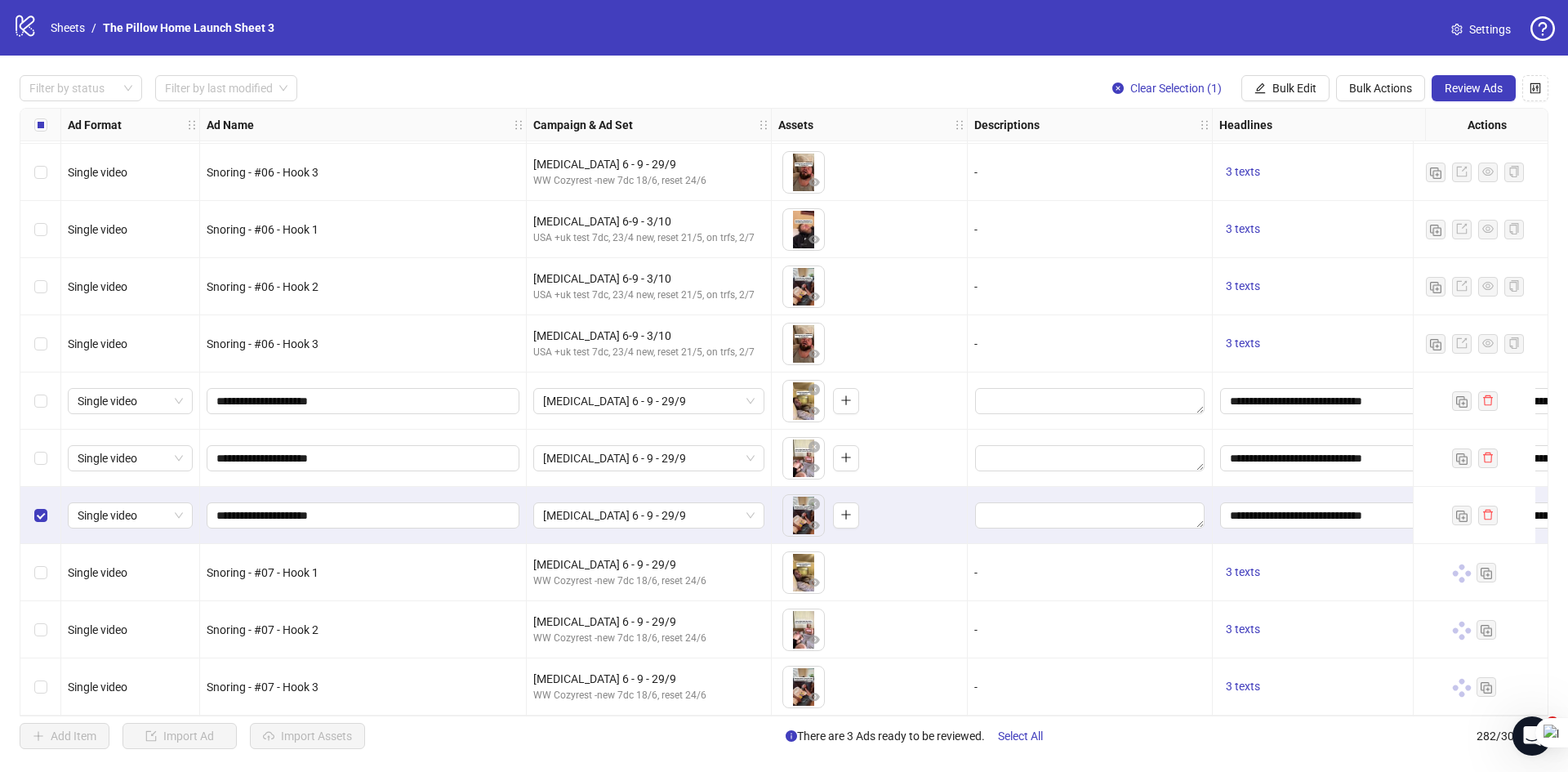
click at [35, 449] on label "Select row 278" at bounding box center [40, 458] width 13 height 18
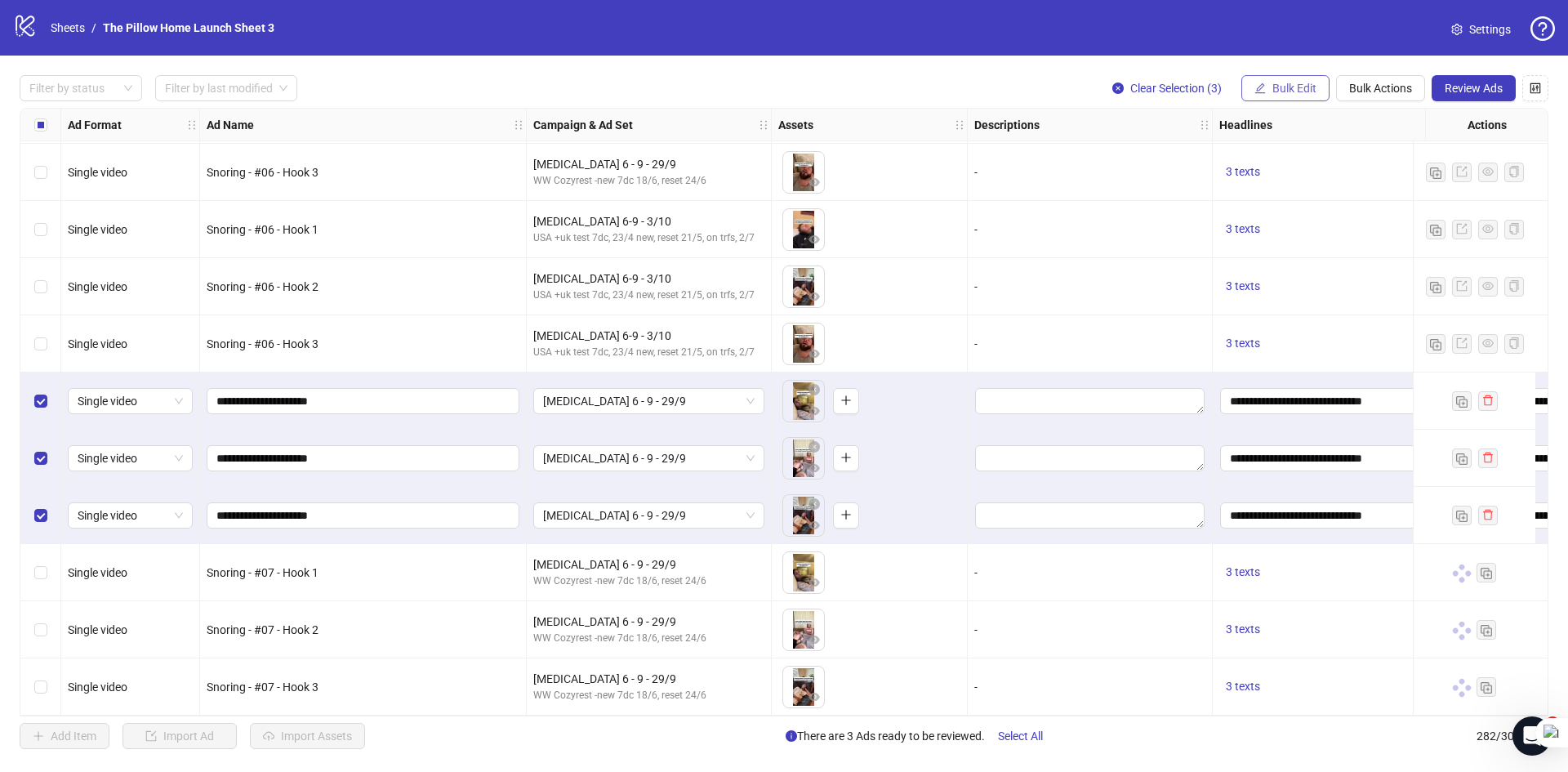
click at [1295, 85] on span "Bulk Edit" at bounding box center [1294, 88] width 44 height 13
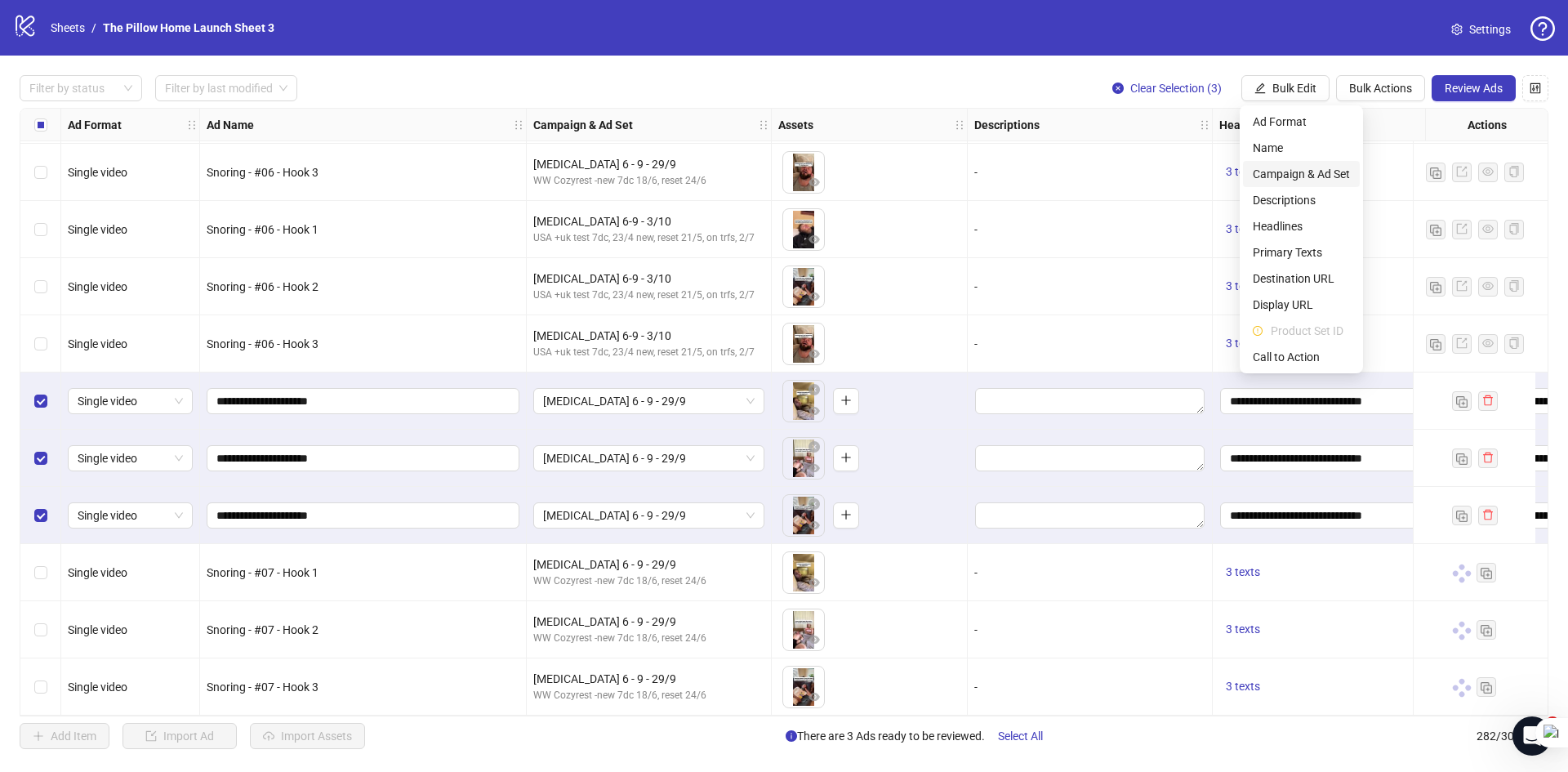
click at [1269, 174] on span "Campaign & Ad Set" at bounding box center [1301, 174] width 97 height 18
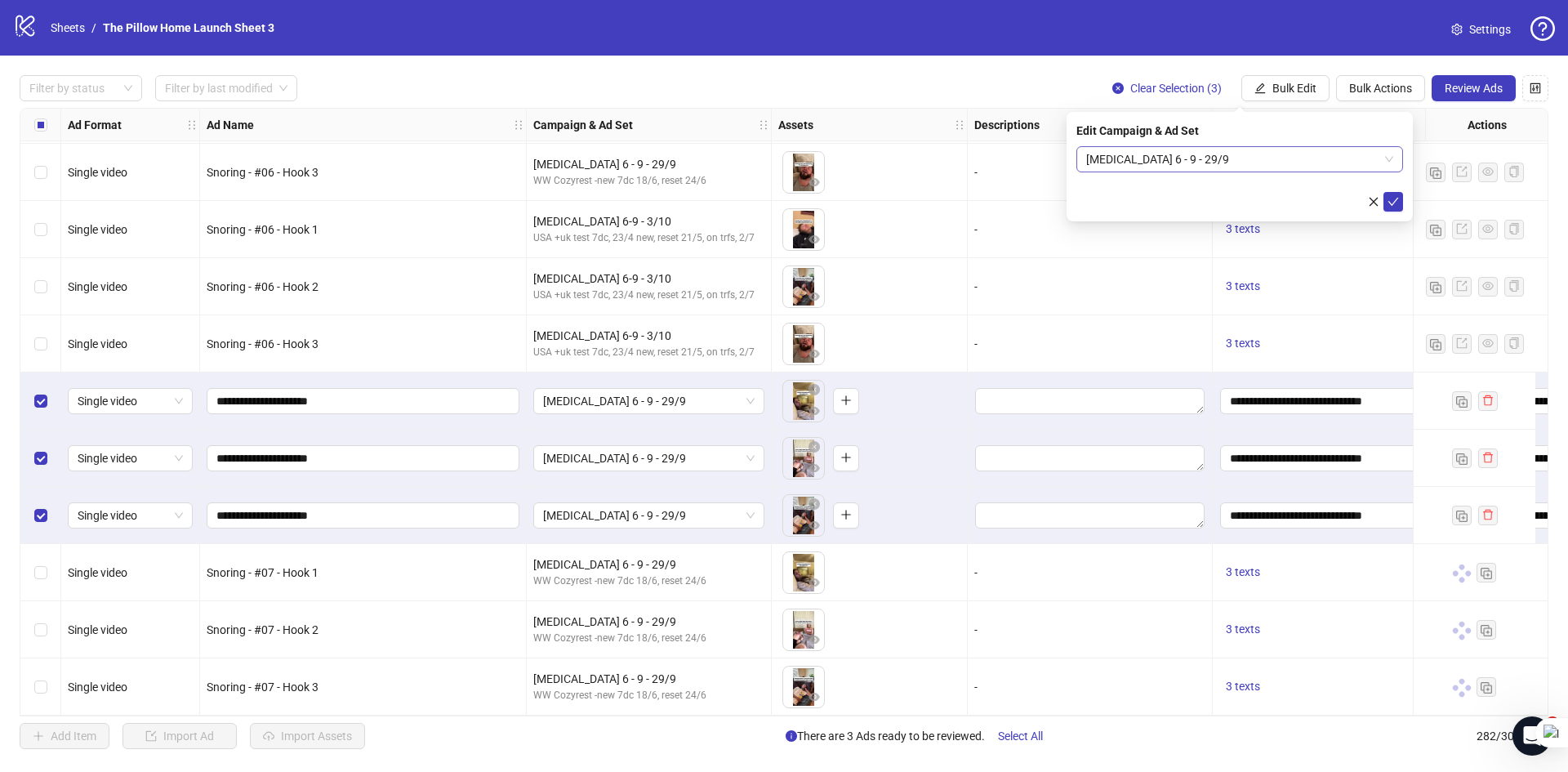
click at [1165, 156] on span "[MEDICAL_DATA] 6 - 9 - 29/9" at bounding box center [1239, 158] width 307 height 24
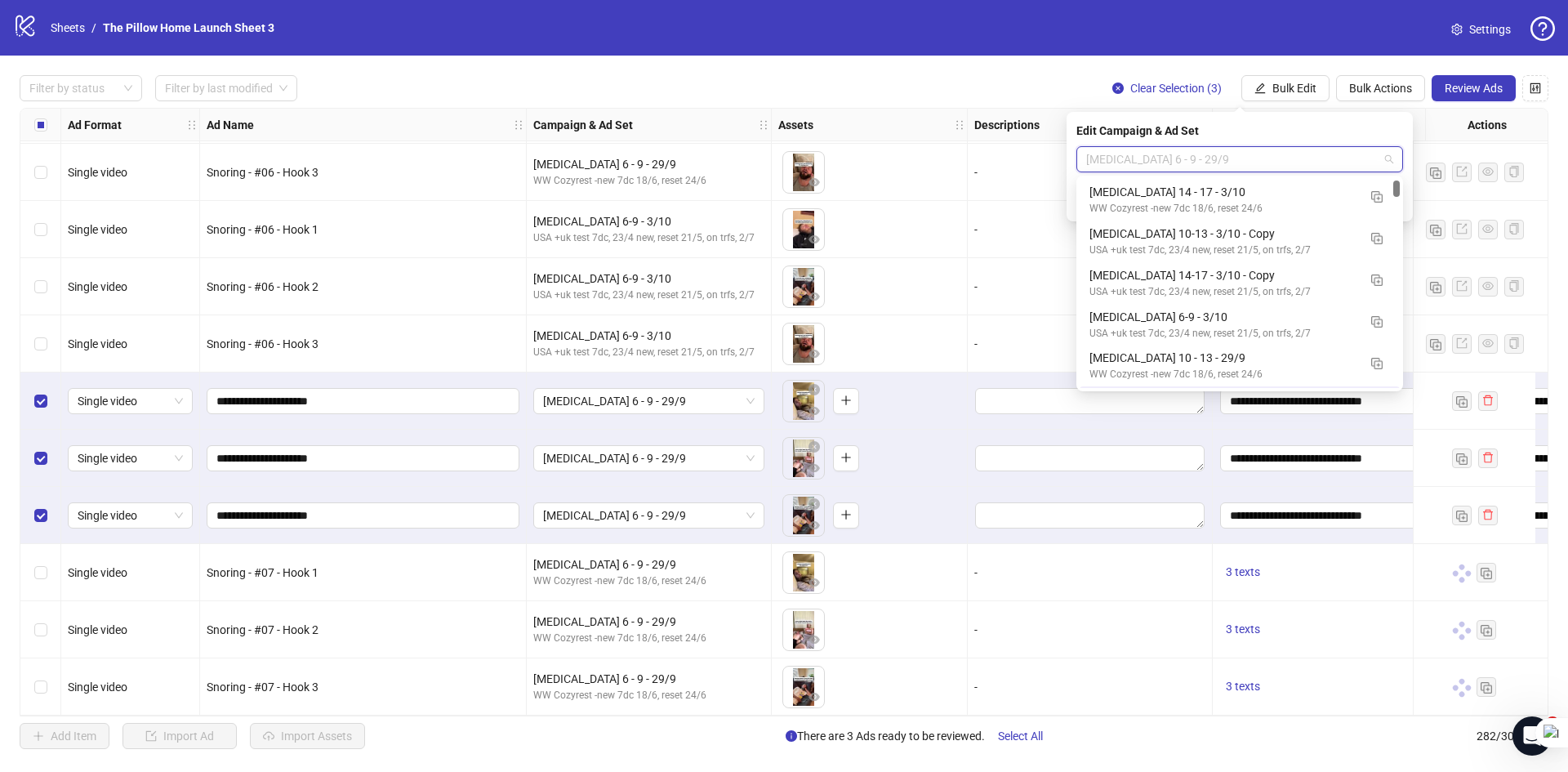
scroll to position [40, 0]
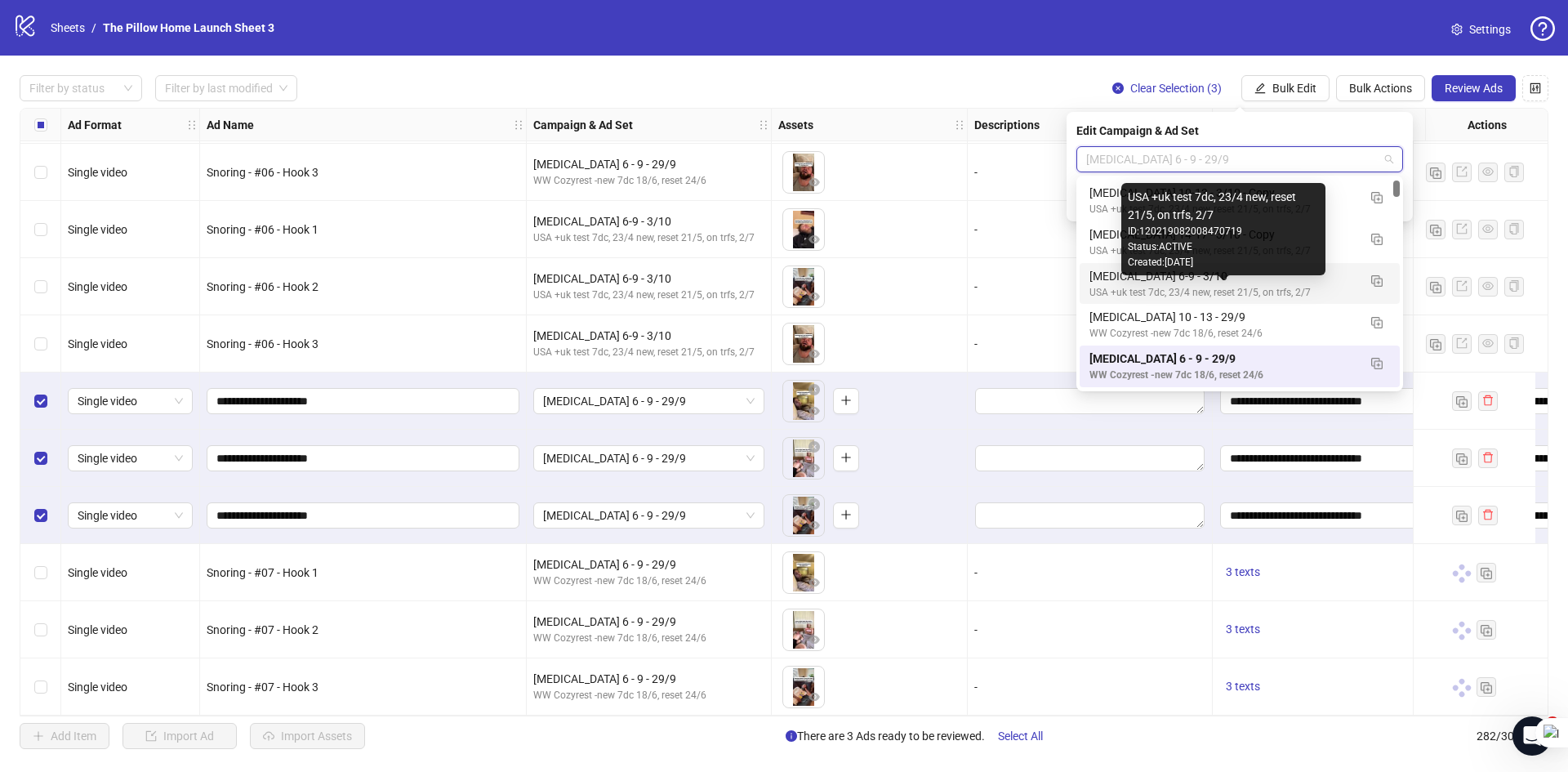
click at [1146, 286] on div "USA +uk test 7dc, 23/4 new, reset 21/5, on trfs, 2/7" at bounding box center [1223, 292] width 268 height 15
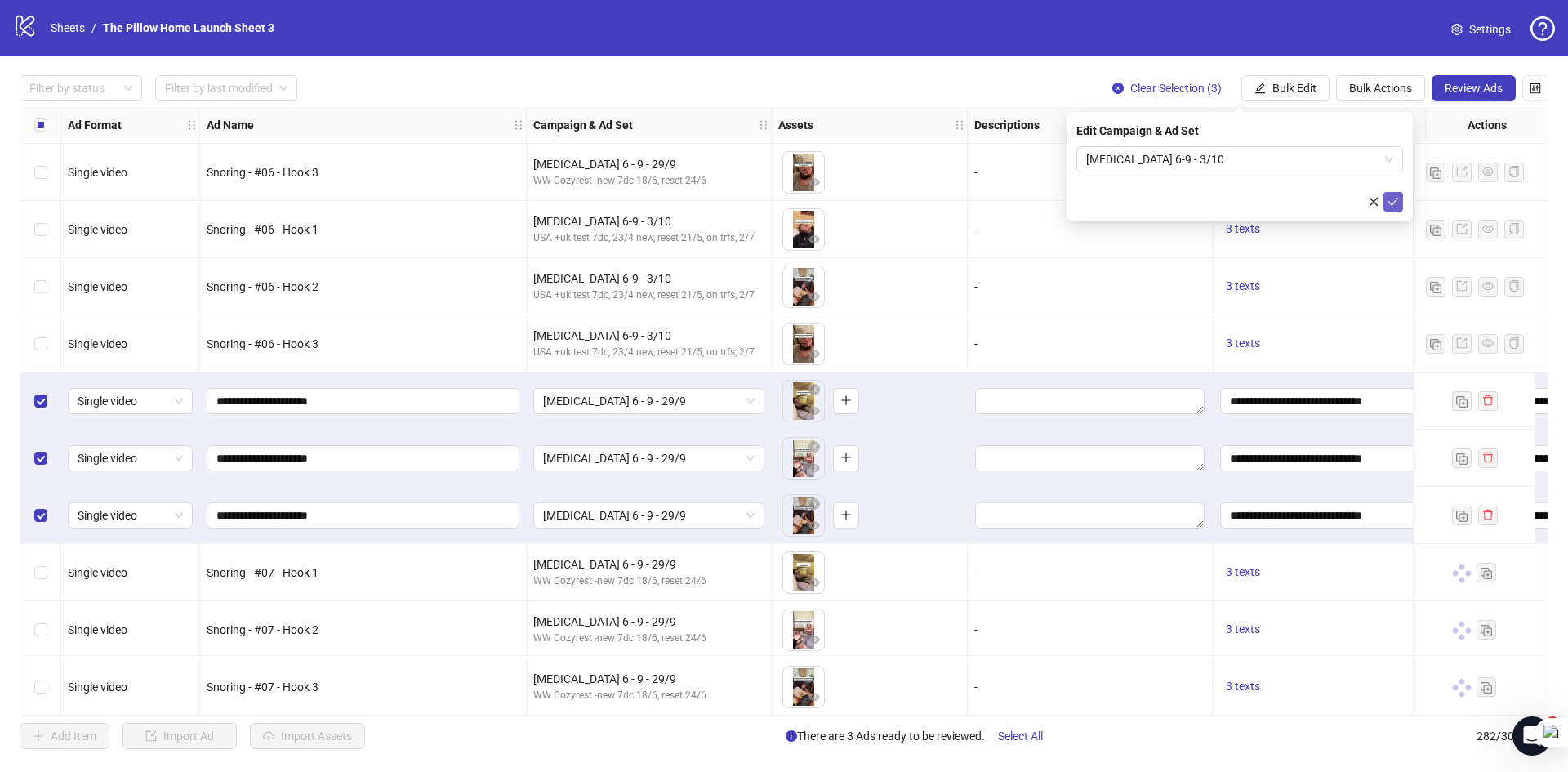
click at [1392, 208] on span "submit" at bounding box center [1393, 202] width 12 height 13
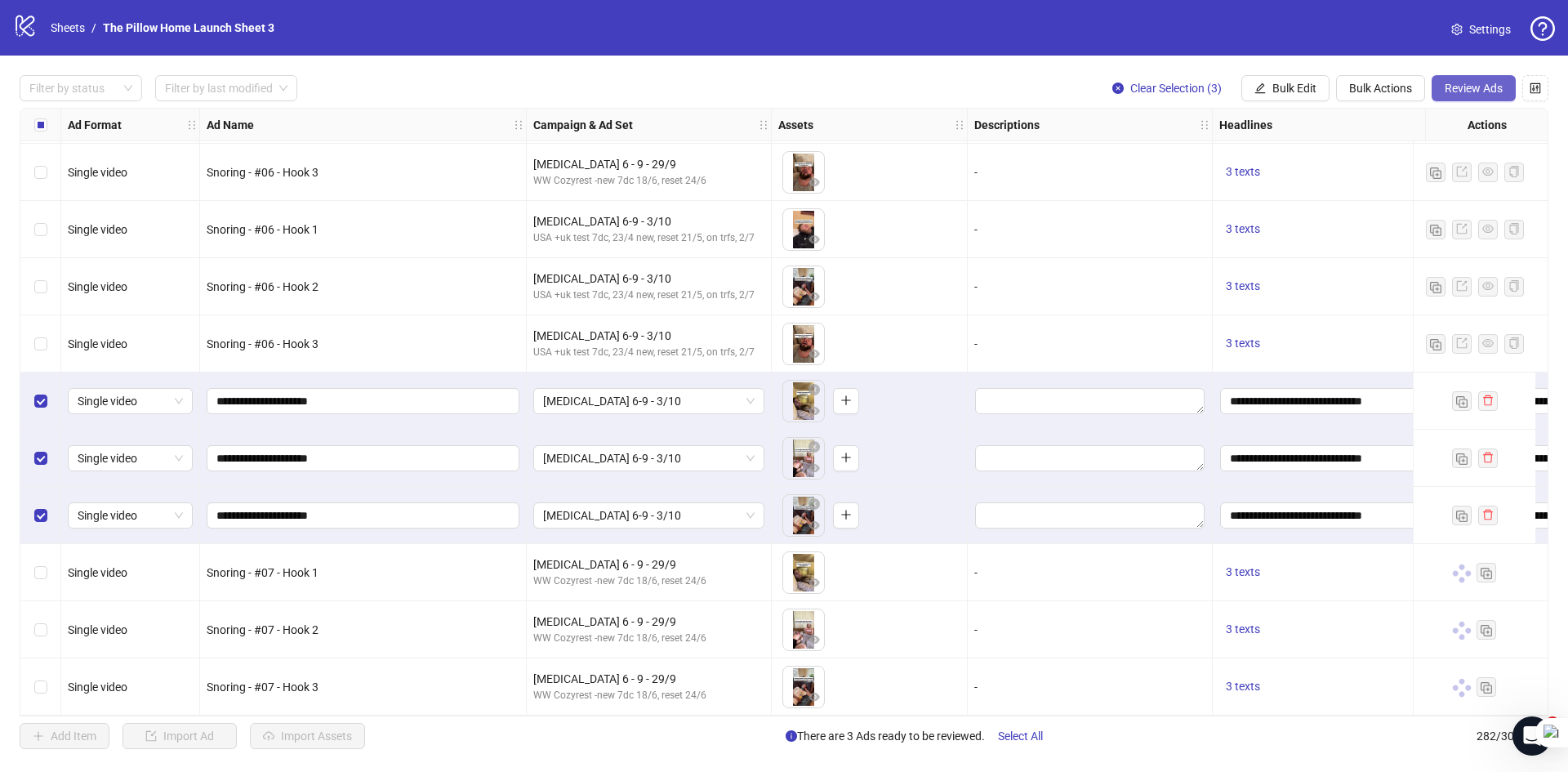
click at [1461, 80] on button "Review Ads" at bounding box center [1473, 87] width 84 height 26
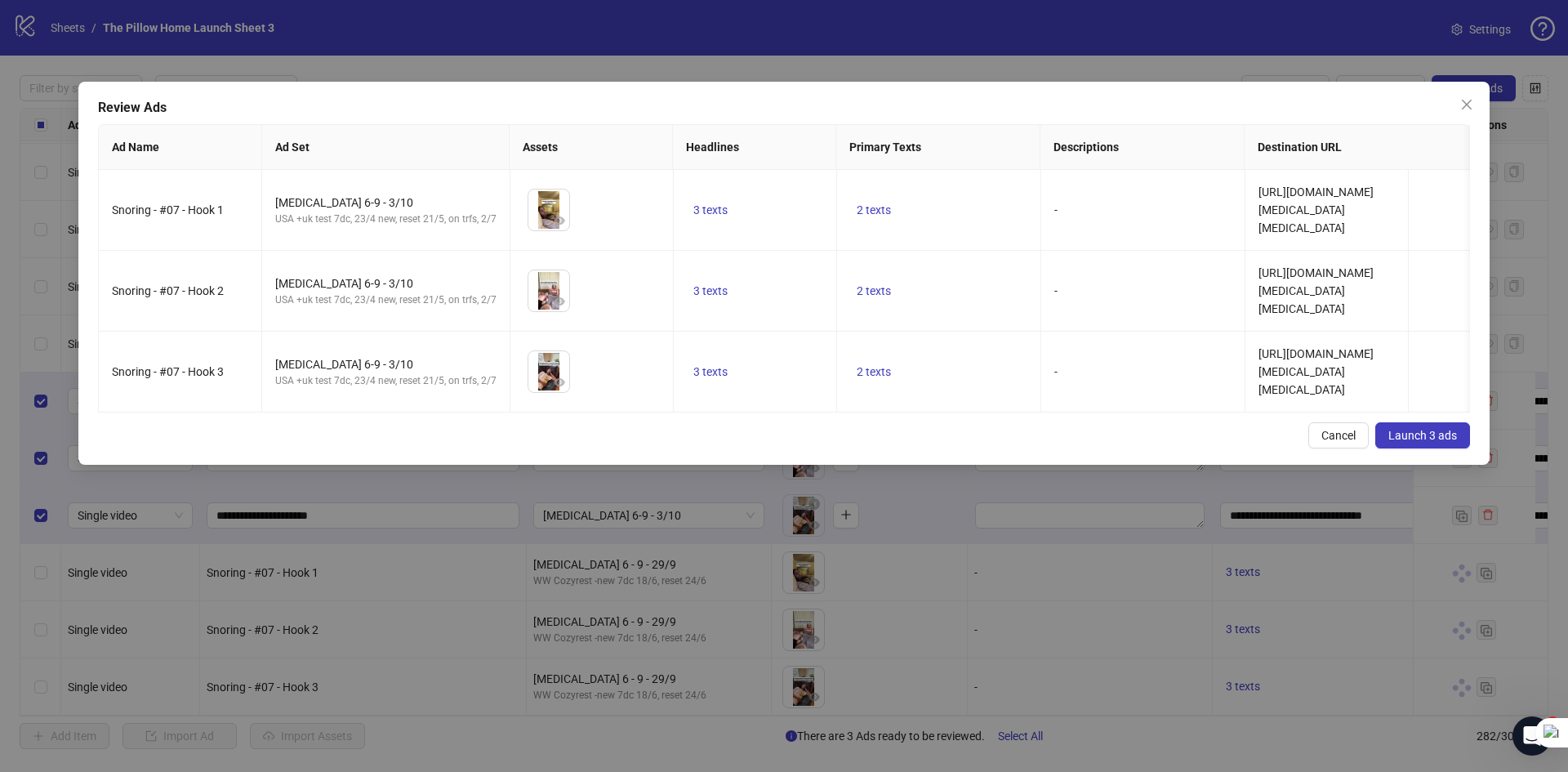
click at [1429, 442] on span "Launch 3 ads" at bounding box center [1422, 435] width 68 height 13
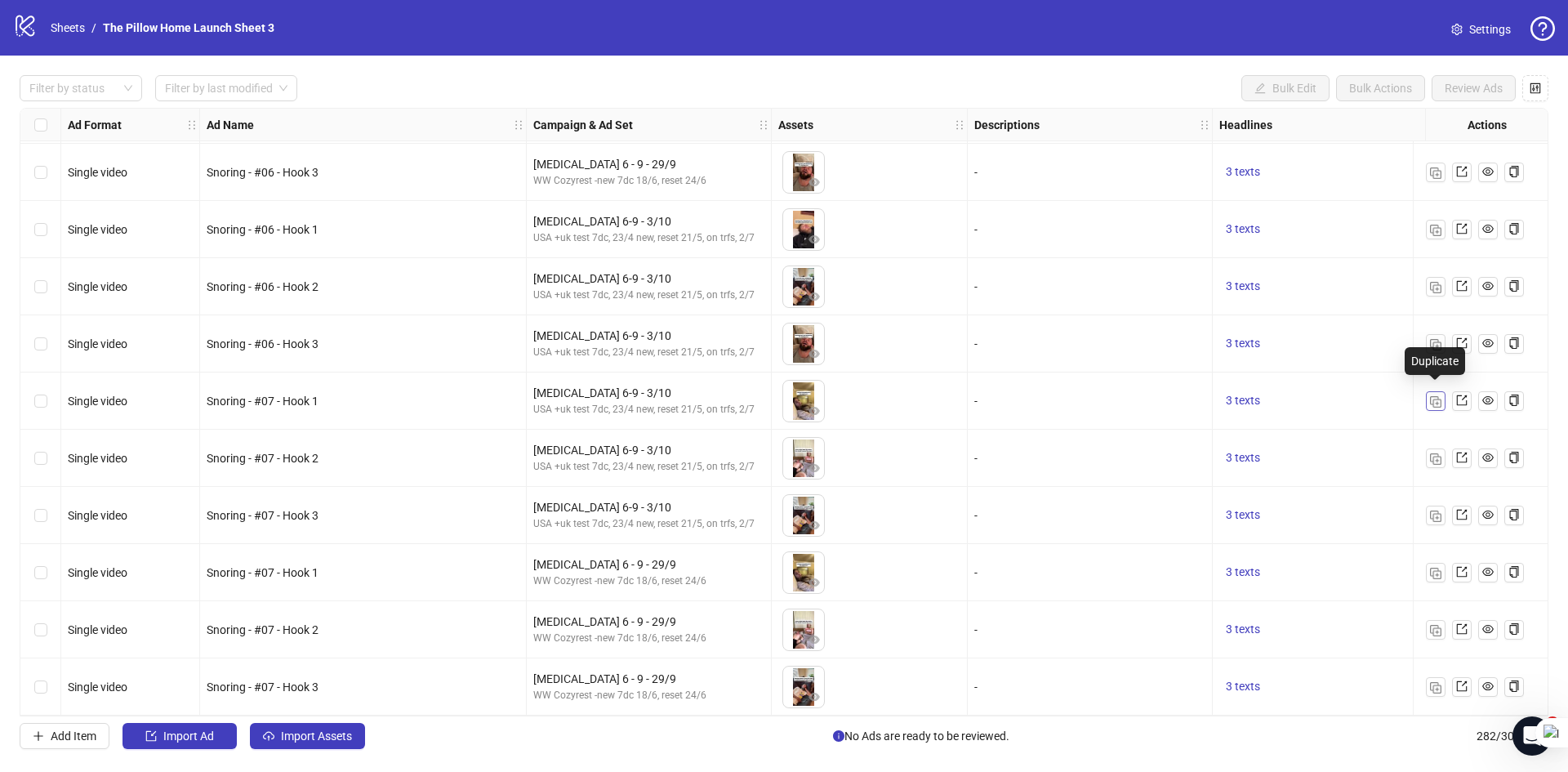
click at [1438, 396] on img "button" at bounding box center [1435, 401] width 12 height 12
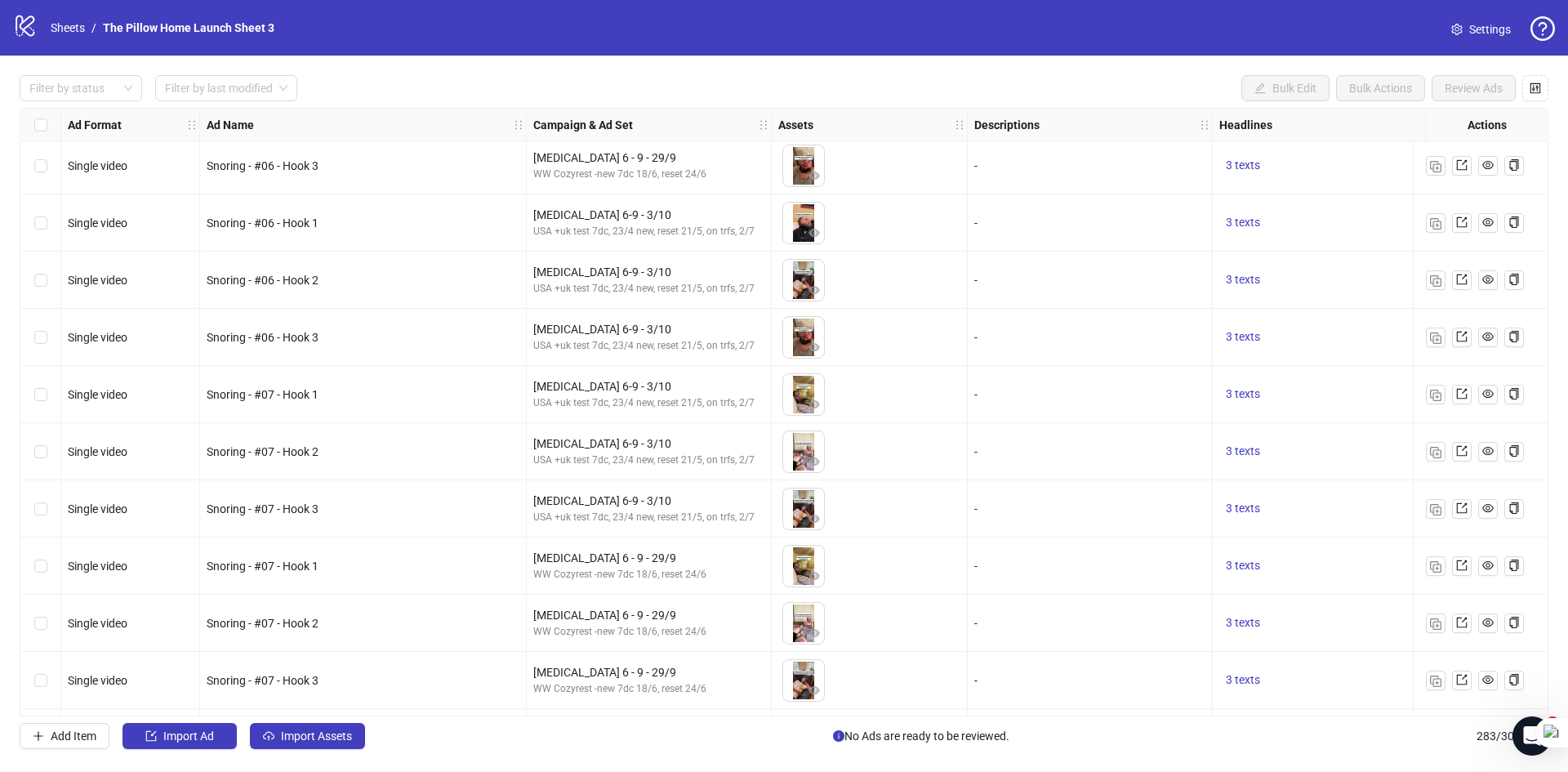
scroll to position [15610, 0]
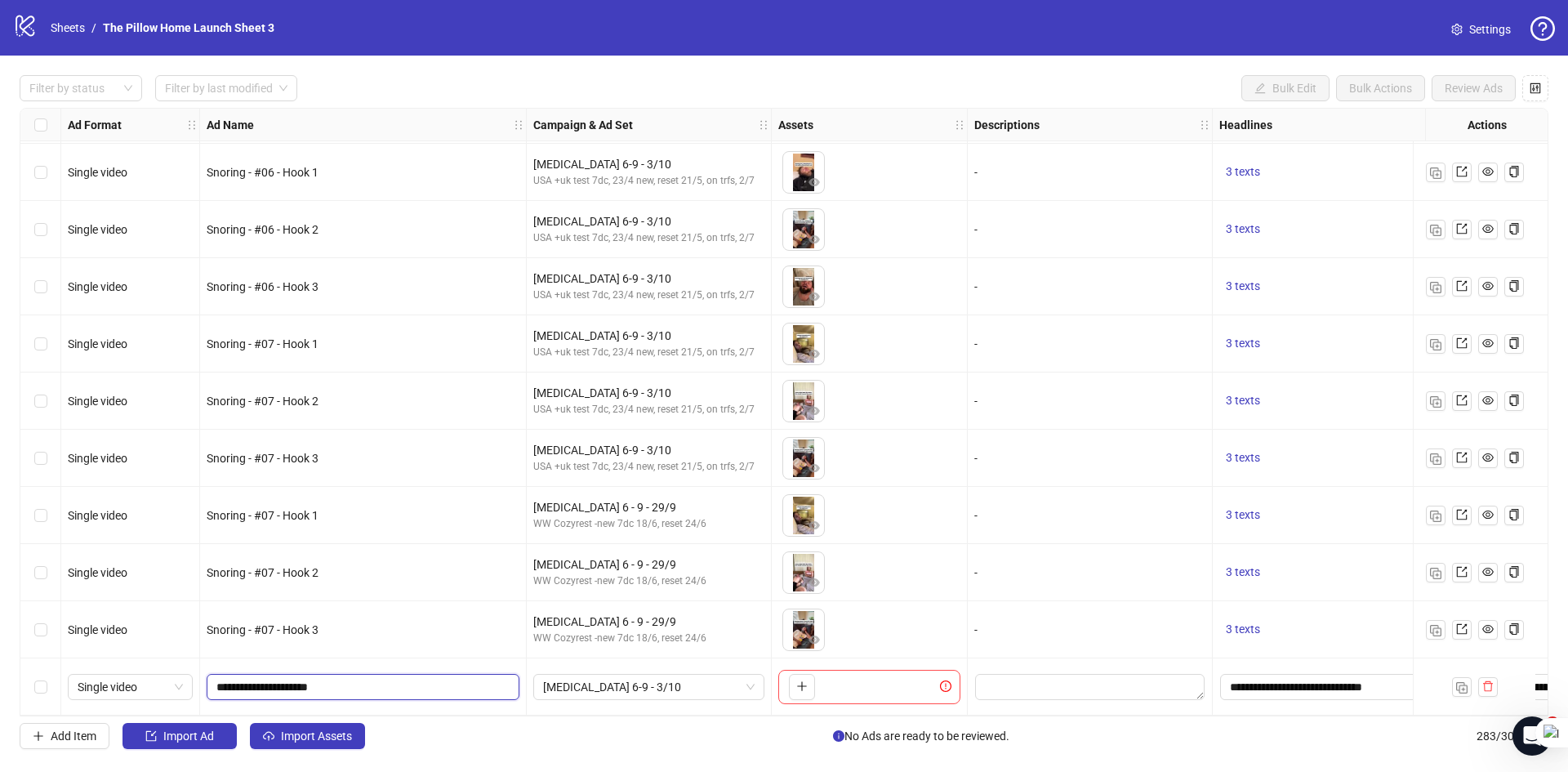
click at [282, 678] on input "**********" at bounding box center [362, 687] width 290 height 18
type input "**********"
click at [698, 686] on span "[MEDICAL_DATA] 6-9 - 3/10" at bounding box center [649, 687] width 211 height 24
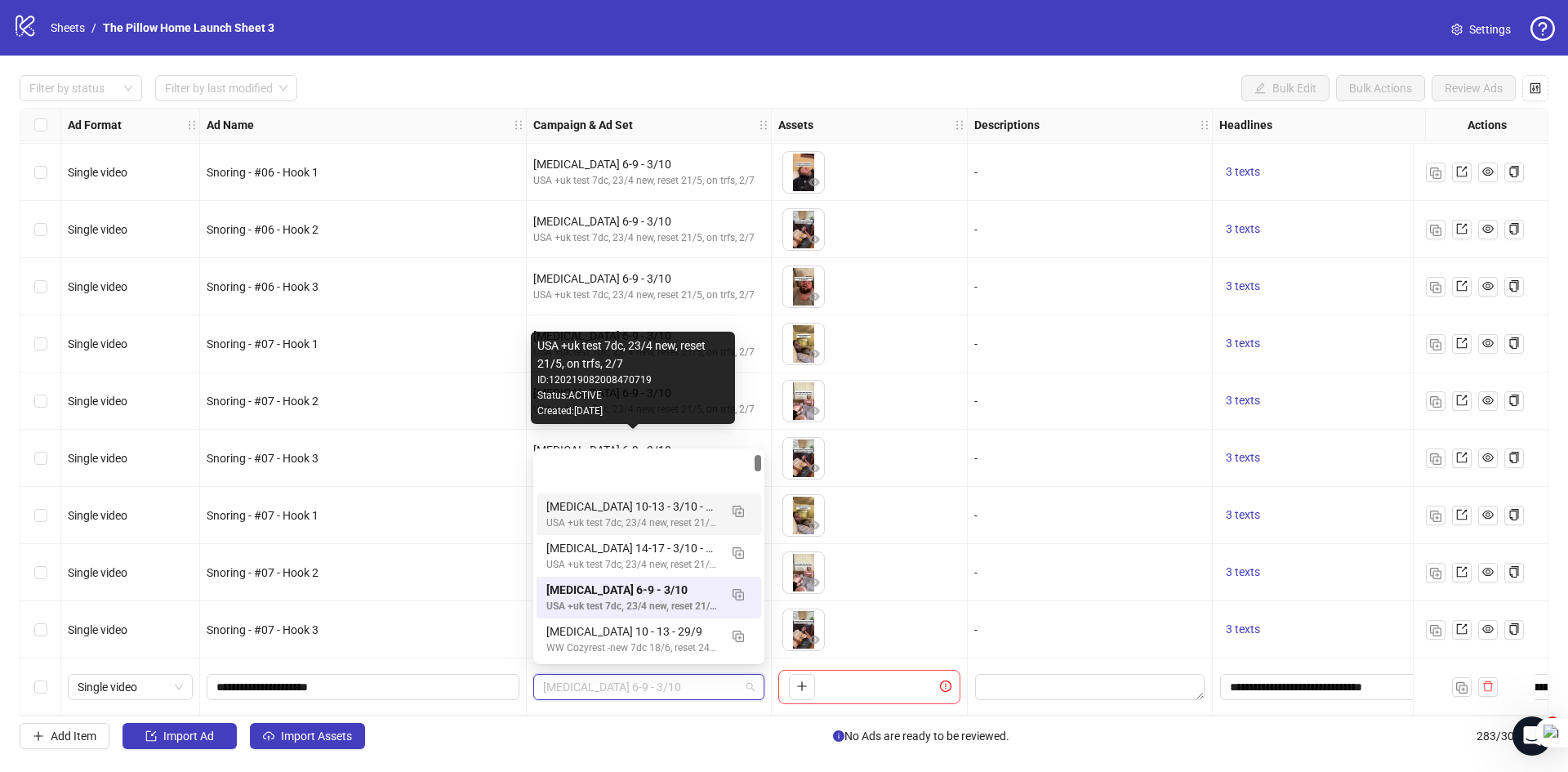
scroll to position [82, 0]
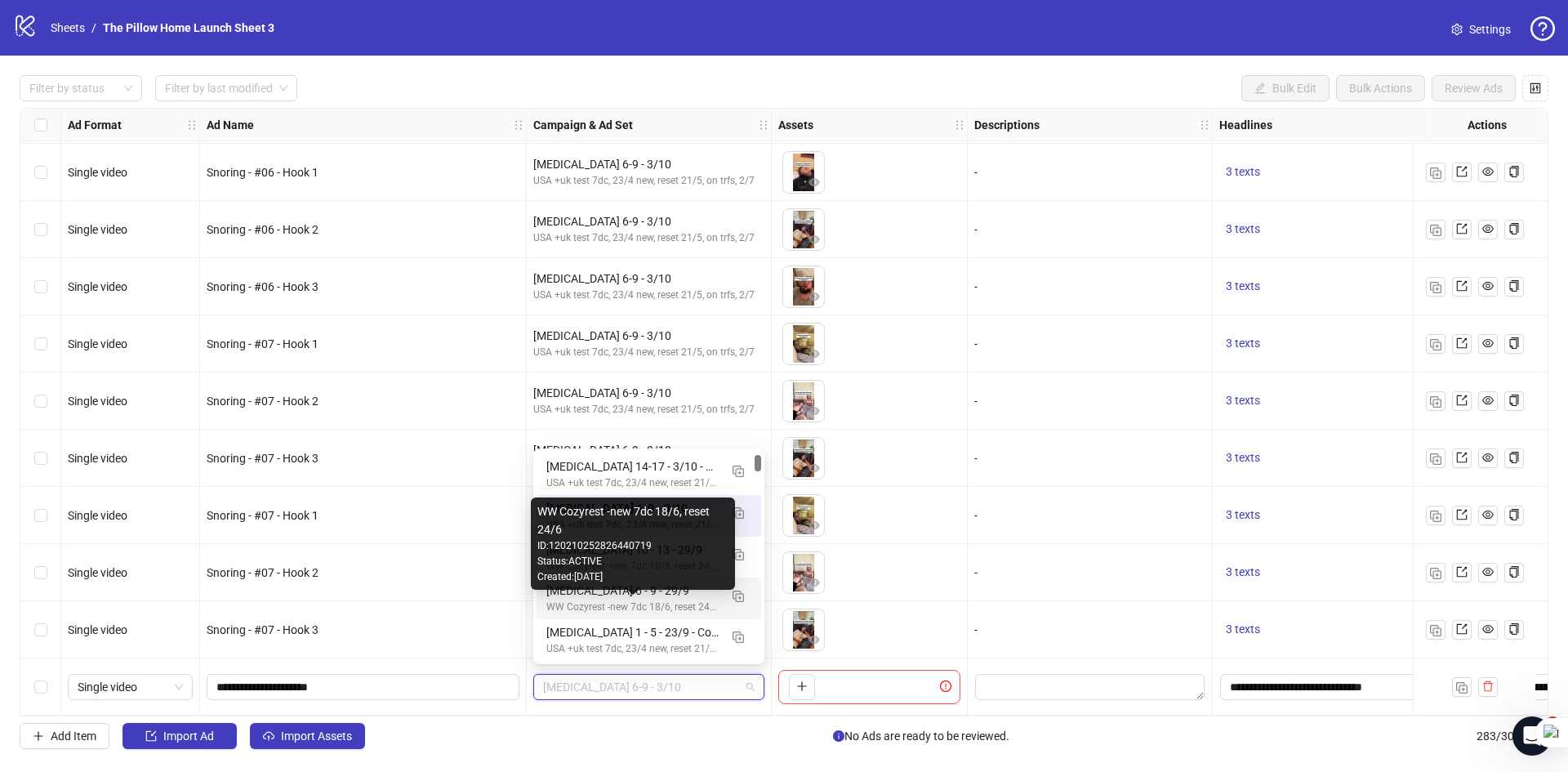
click at [582, 606] on div "WW Cozyrest -new 7dc 18/6, reset 24/6" at bounding box center [632, 606] width 173 height 15
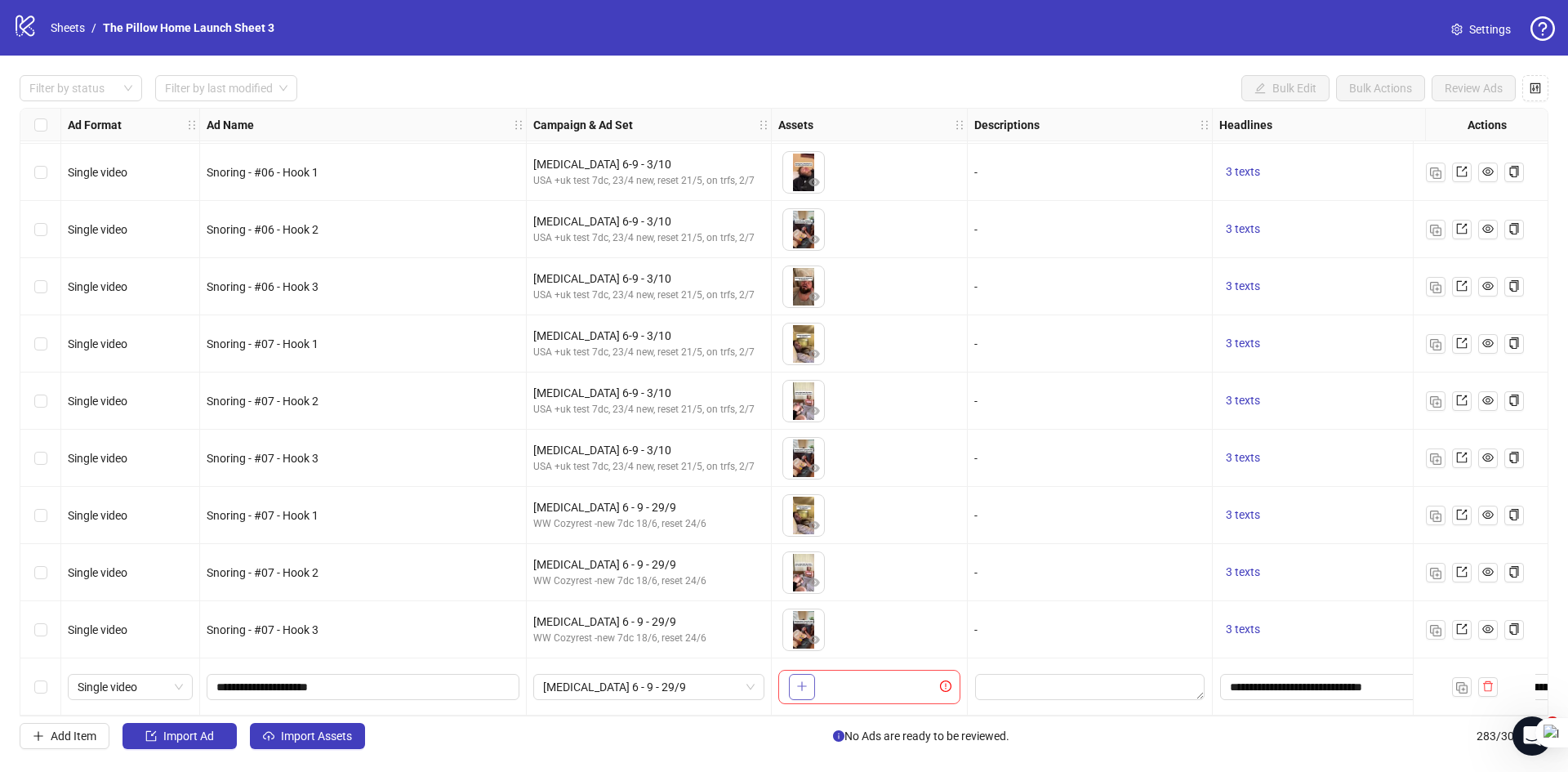
click at [795, 684] on button "button" at bounding box center [802, 687] width 26 height 26
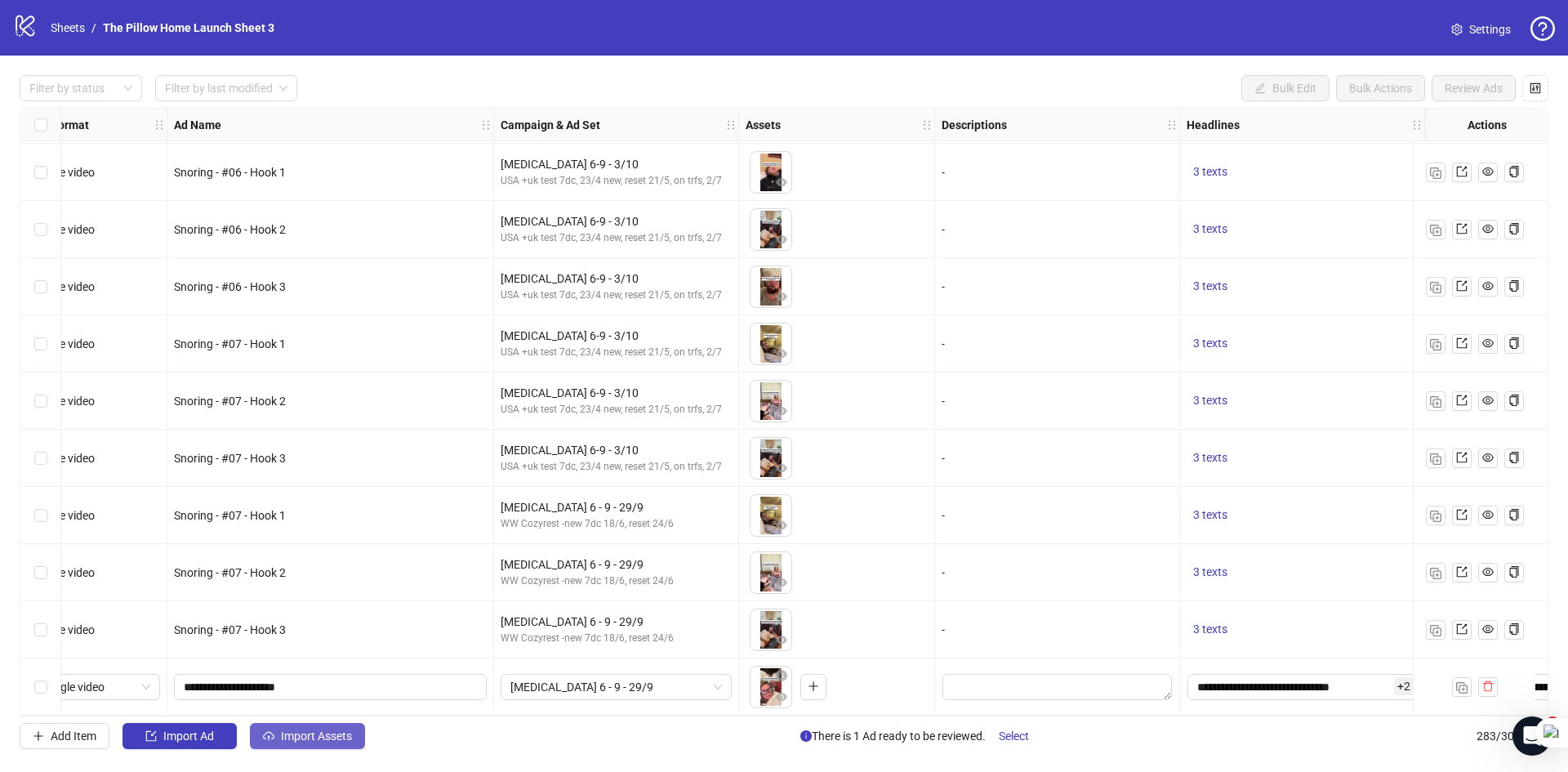
click at [343, 739] on span "Import Assets" at bounding box center [316, 735] width 71 height 13
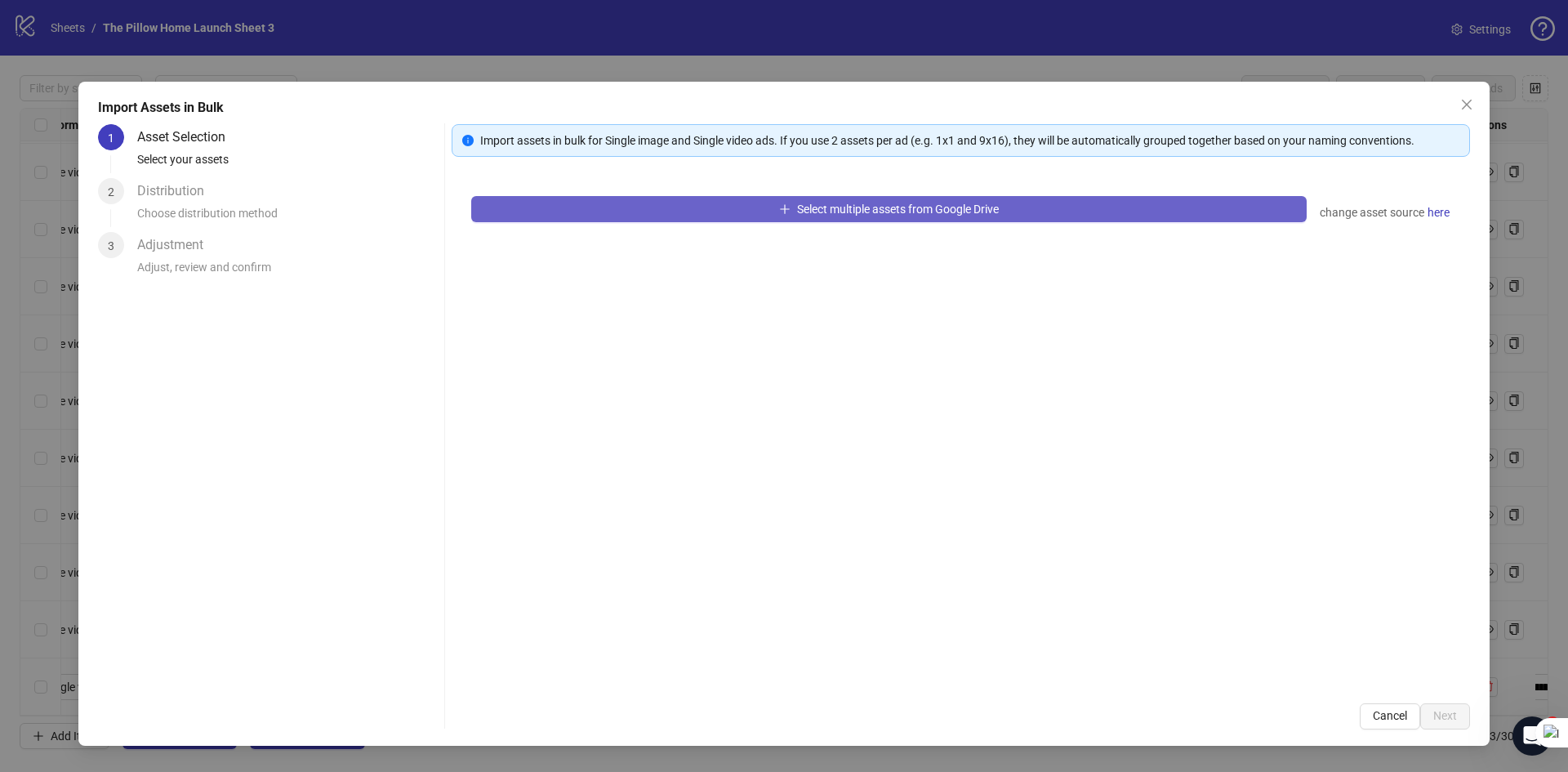
click at [805, 210] on span "Select multiple assets from Google Drive" at bounding box center [898, 209] width 202 height 13
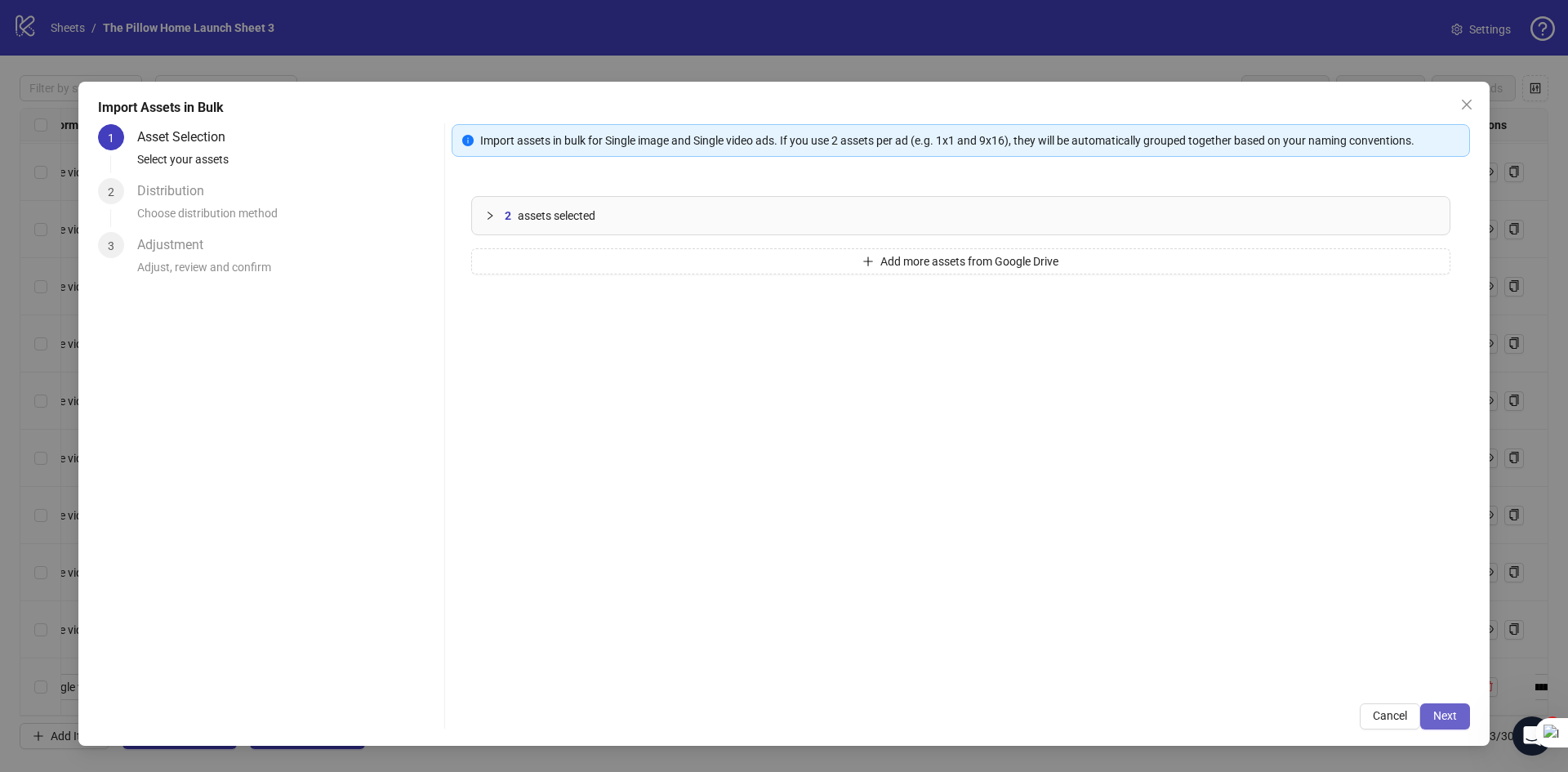
click at [1445, 714] on span "Next" at bounding box center [1445, 715] width 23 height 13
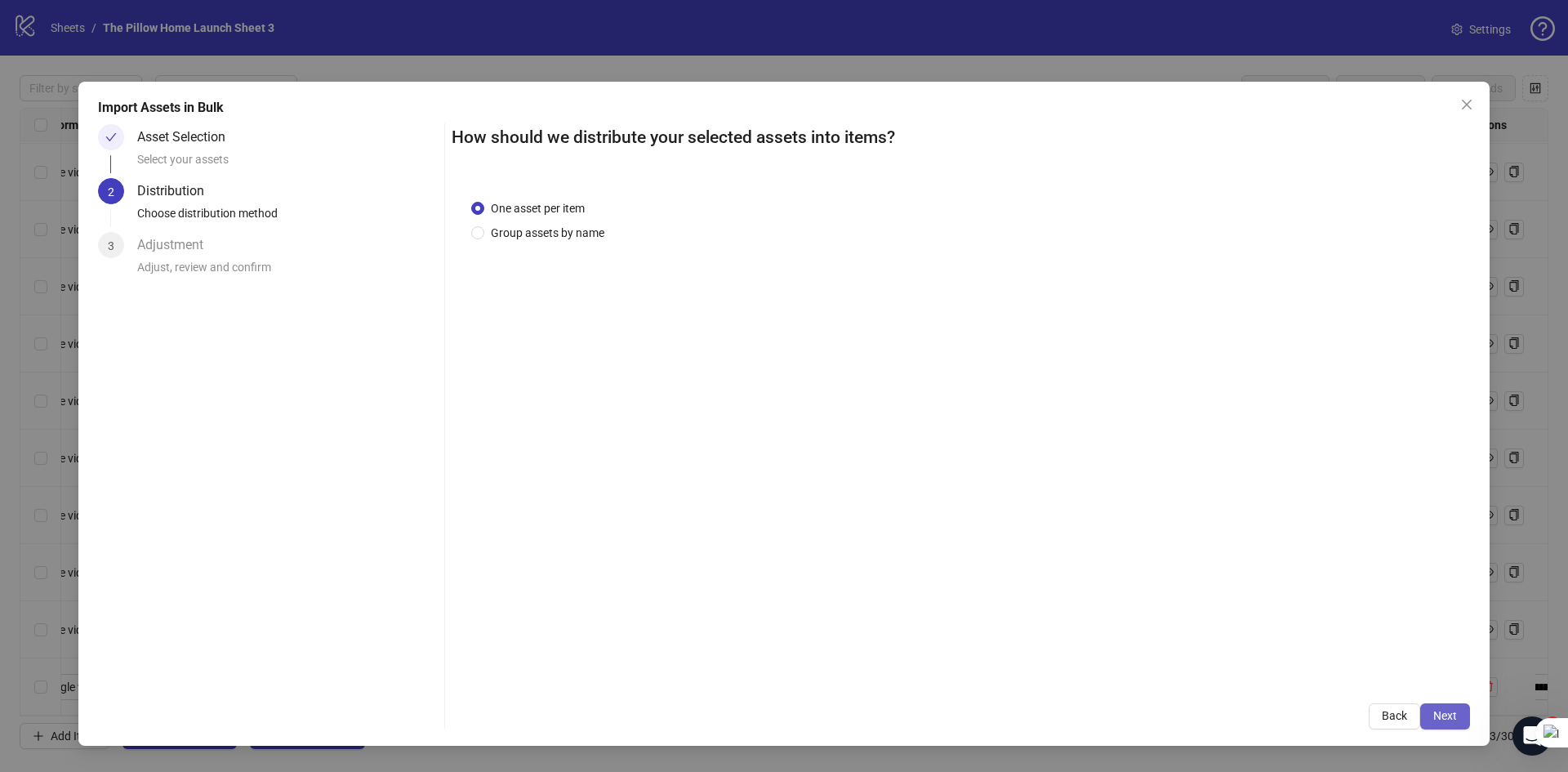
click at [1436, 718] on span "Next" at bounding box center [1445, 715] width 23 height 13
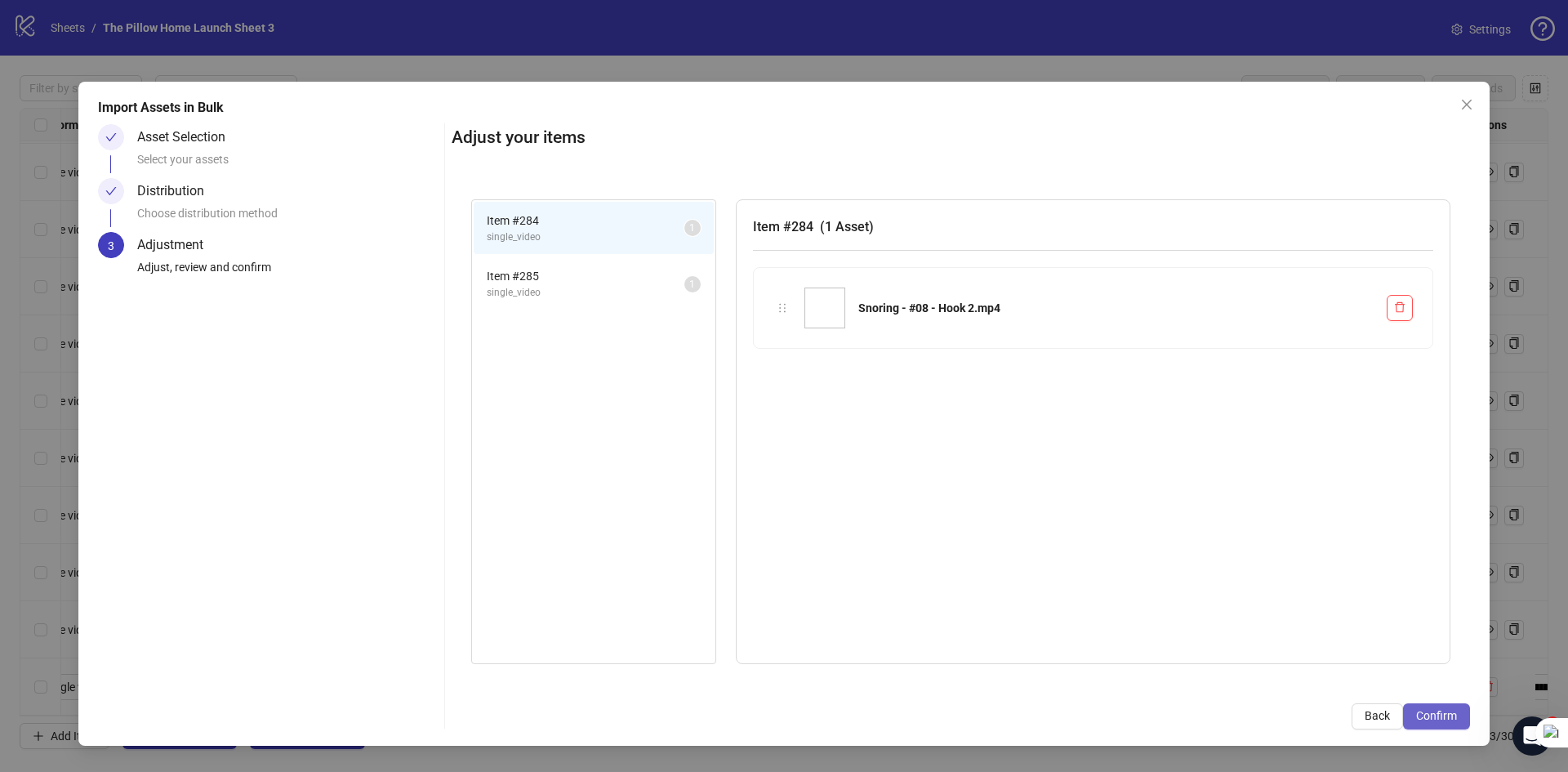
click at [1449, 721] on span "Confirm" at bounding box center [1436, 715] width 40 height 13
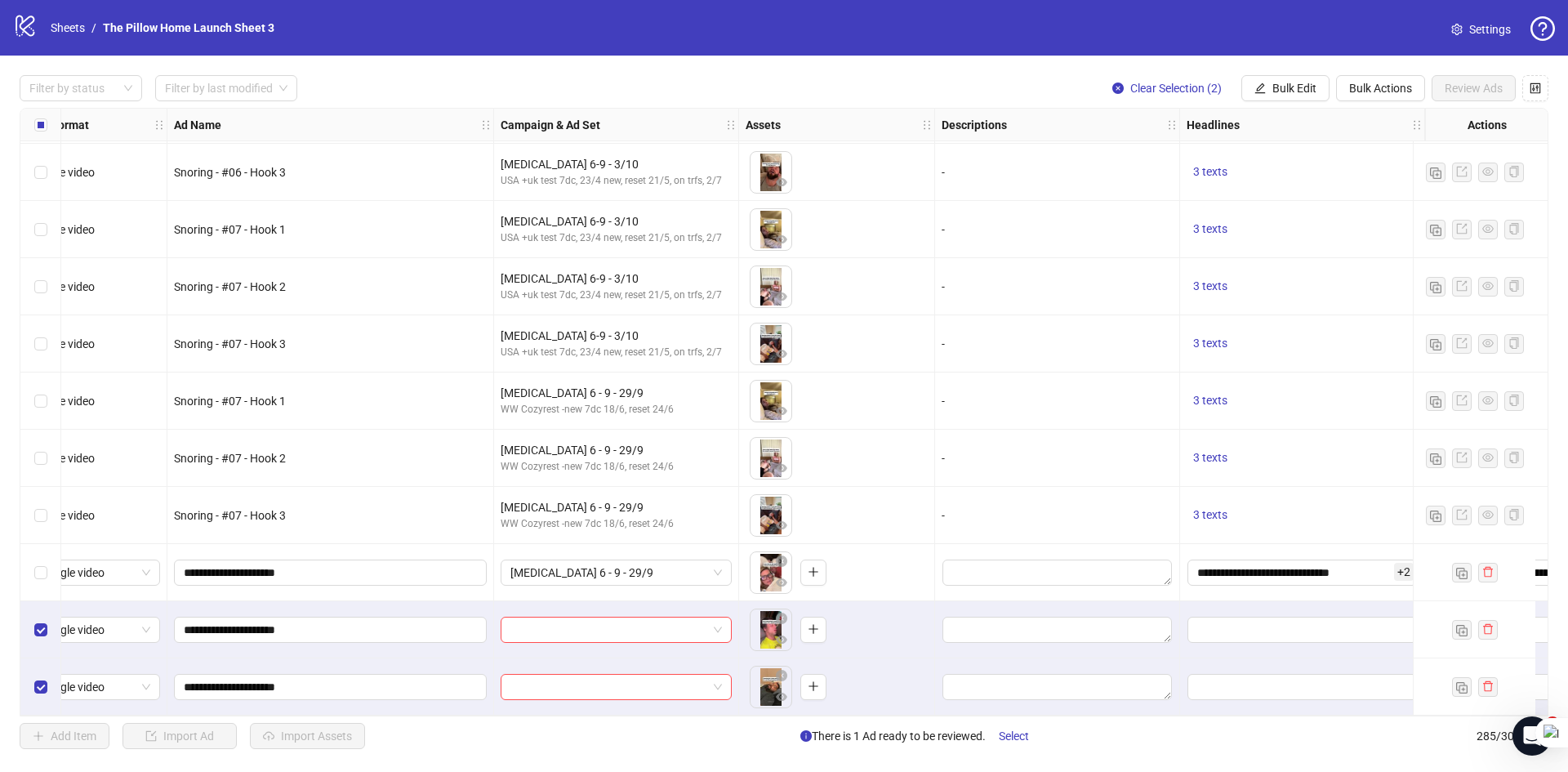
scroll to position [15724, 0]
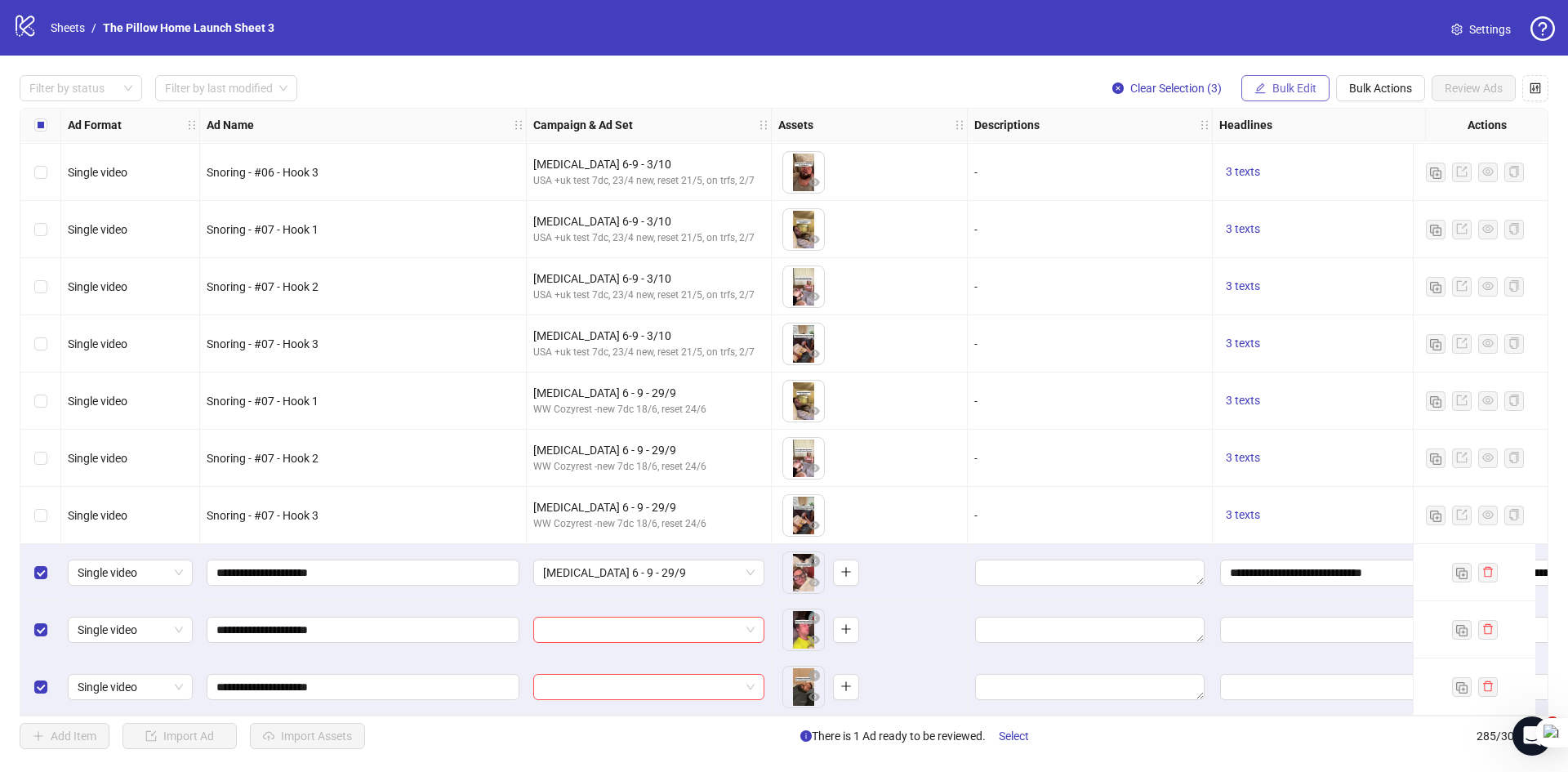
click at [1286, 94] on span "Bulk Edit" at bounding box center [1294, 88] width 44 height 13
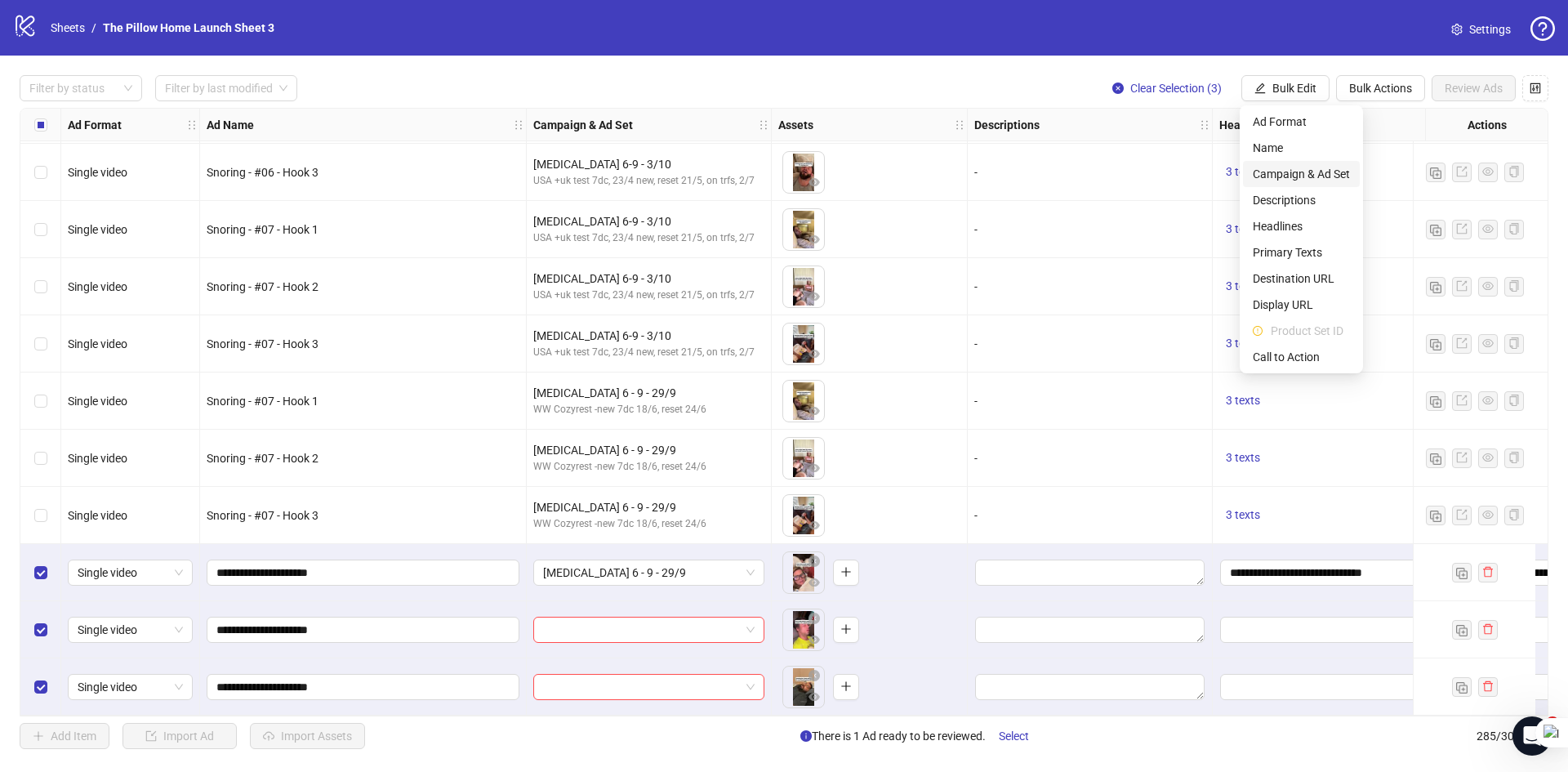
click at [1293, 164] on li "Campaign & Ad Set" at bounding box center [1301, 174] width 117 height 26
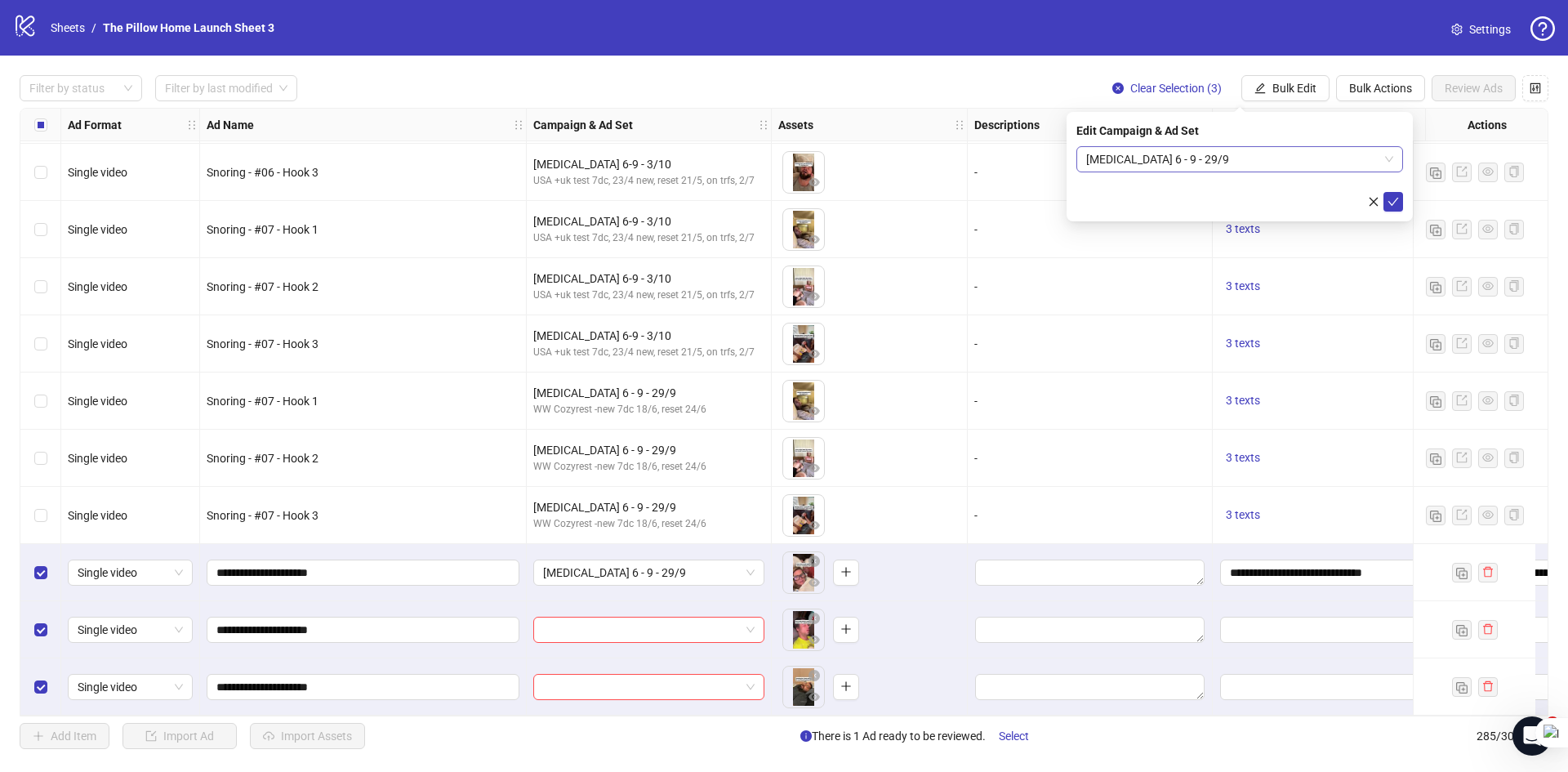
click at [1274, 169] on span "[MEDICAL_DATA] 6 - 9 - 29/9" at bounding box center [1239, 158] width 307 height 24
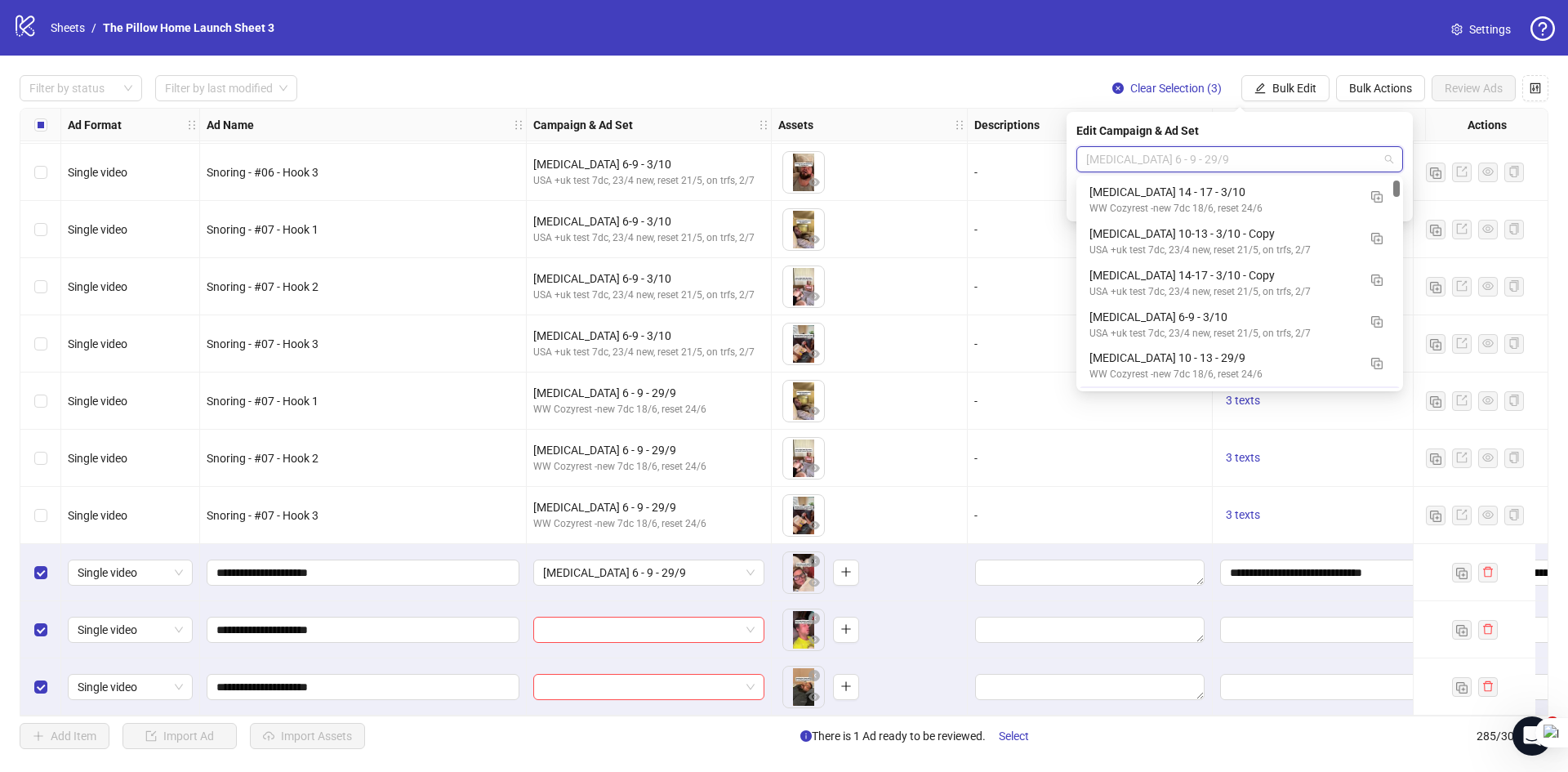
scroll to position [40, 0]
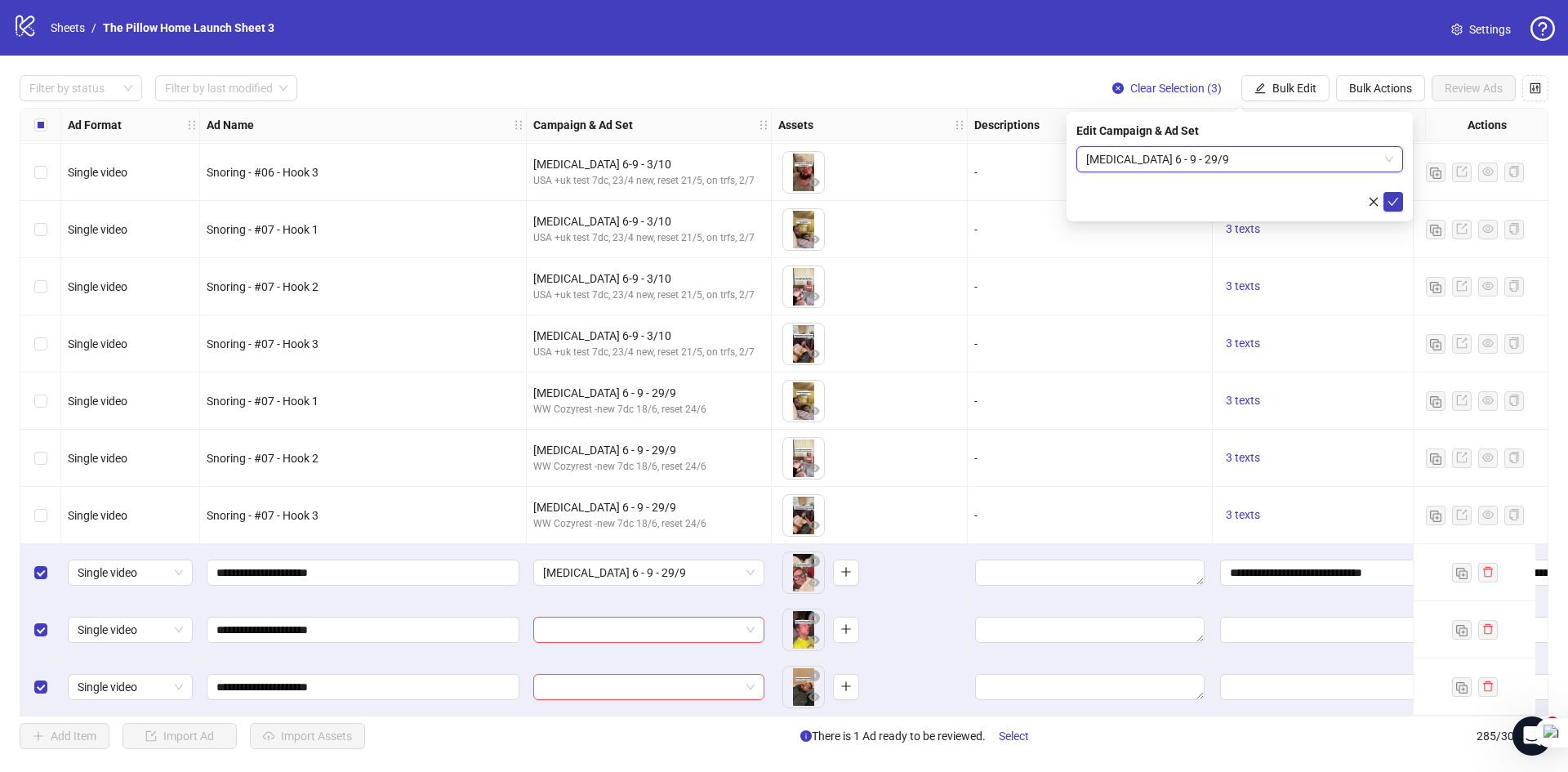
click at [1274, 169] on span "[MEDICAL_DATA] 6 - 9 - 29/9" at bounding box center [1239, 158] width 307 height 24
click at [1392, 201] on icon "check" at bounding box center [1393, 202] width 12 height 12
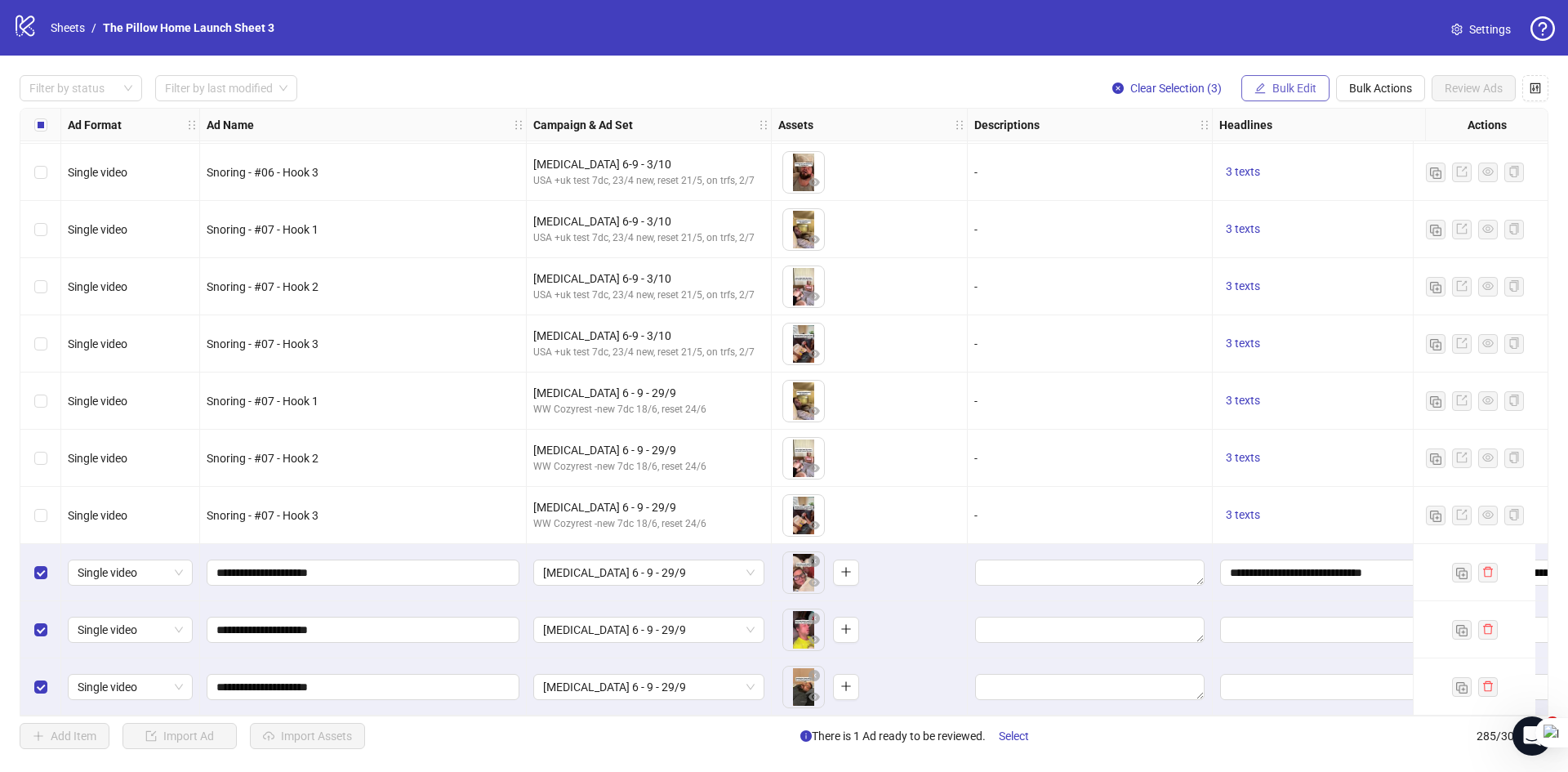
click at [1273, 93] on span "Bulk Edit" at bounding box center [1294, 88] width 44 height 13
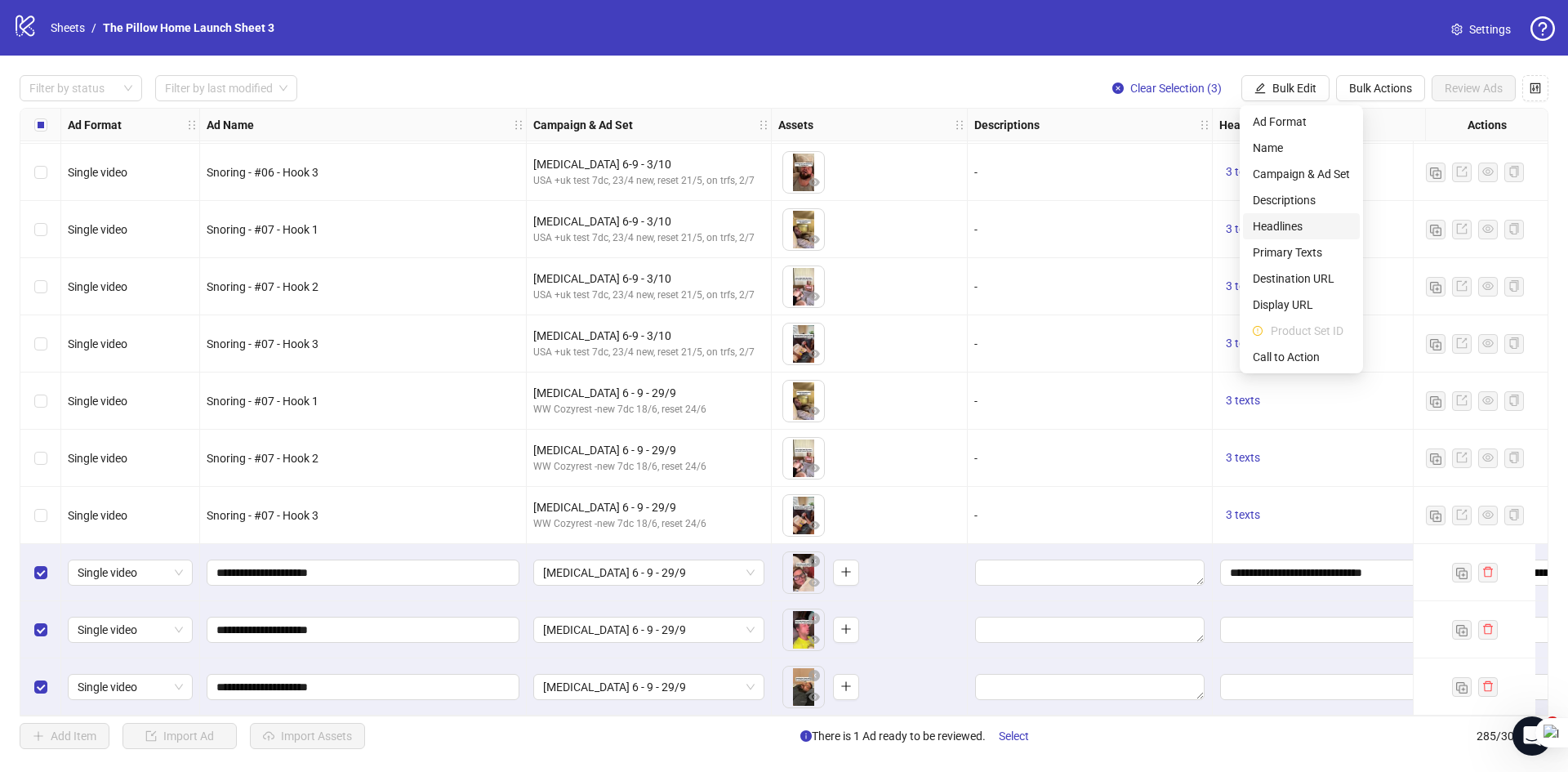
click at [1285, 230] on span "Headlines" at bounding box center [1301, 226] width 97 height 18
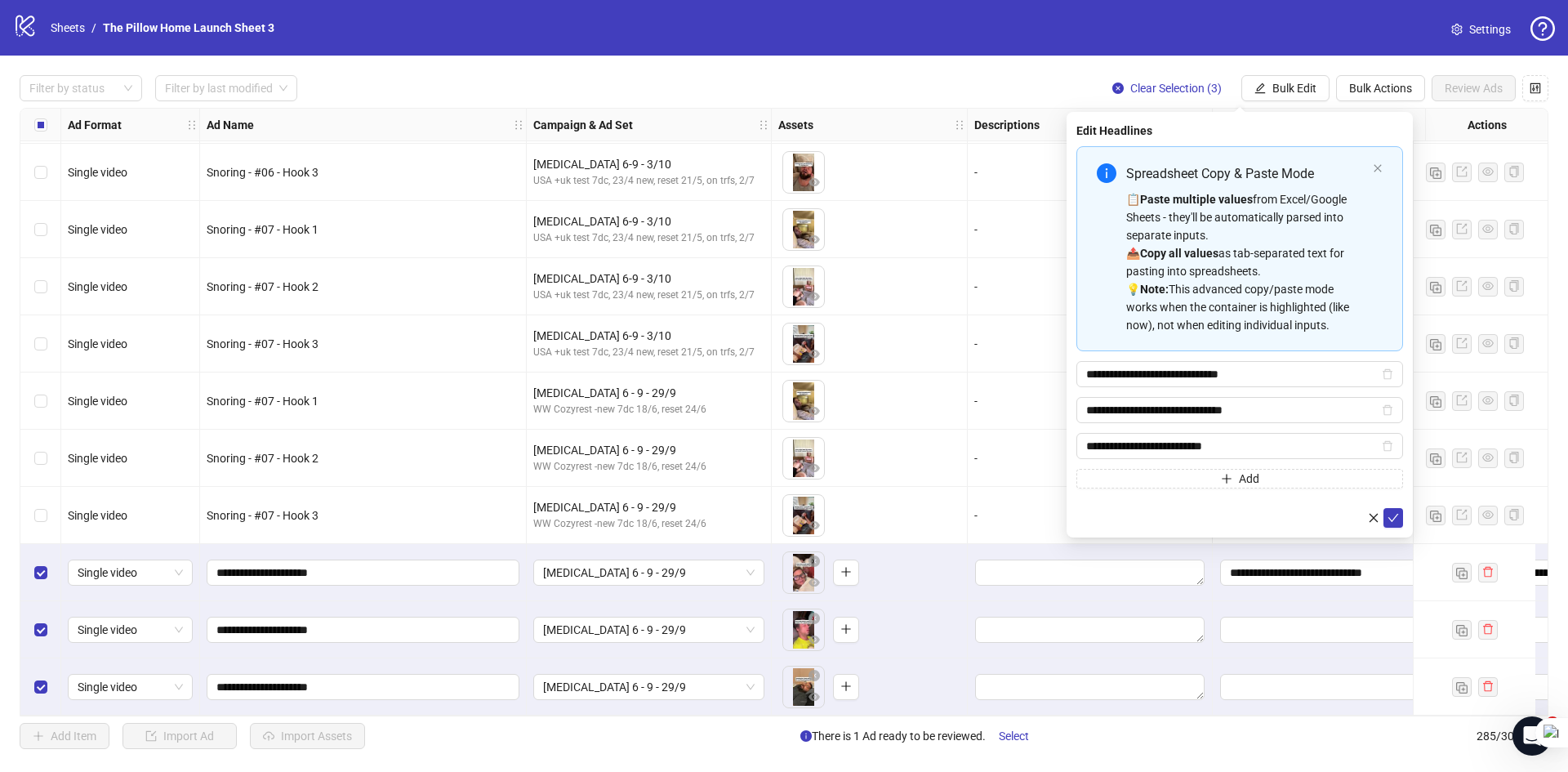
click at [1402, 524] on div "**********" at bounding box center [1239, 324] width 346 height 426
click at [1392, 521] on icon "check" at bounding box center [1393, 517] width 12 height 12
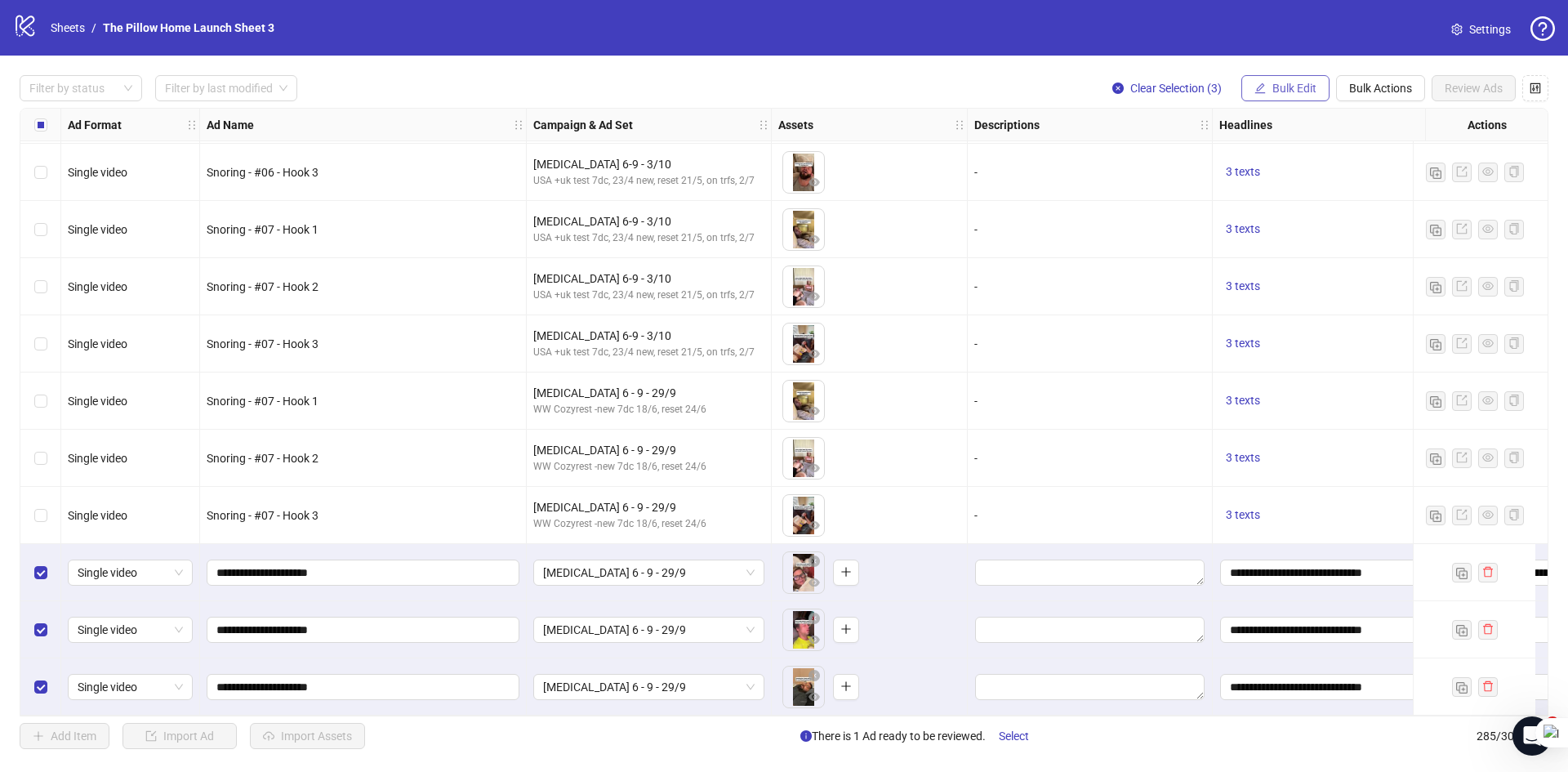
click at [1283, 89] on span "Bulk Edit" at bounding box center [1294, 88] width 44 height 13
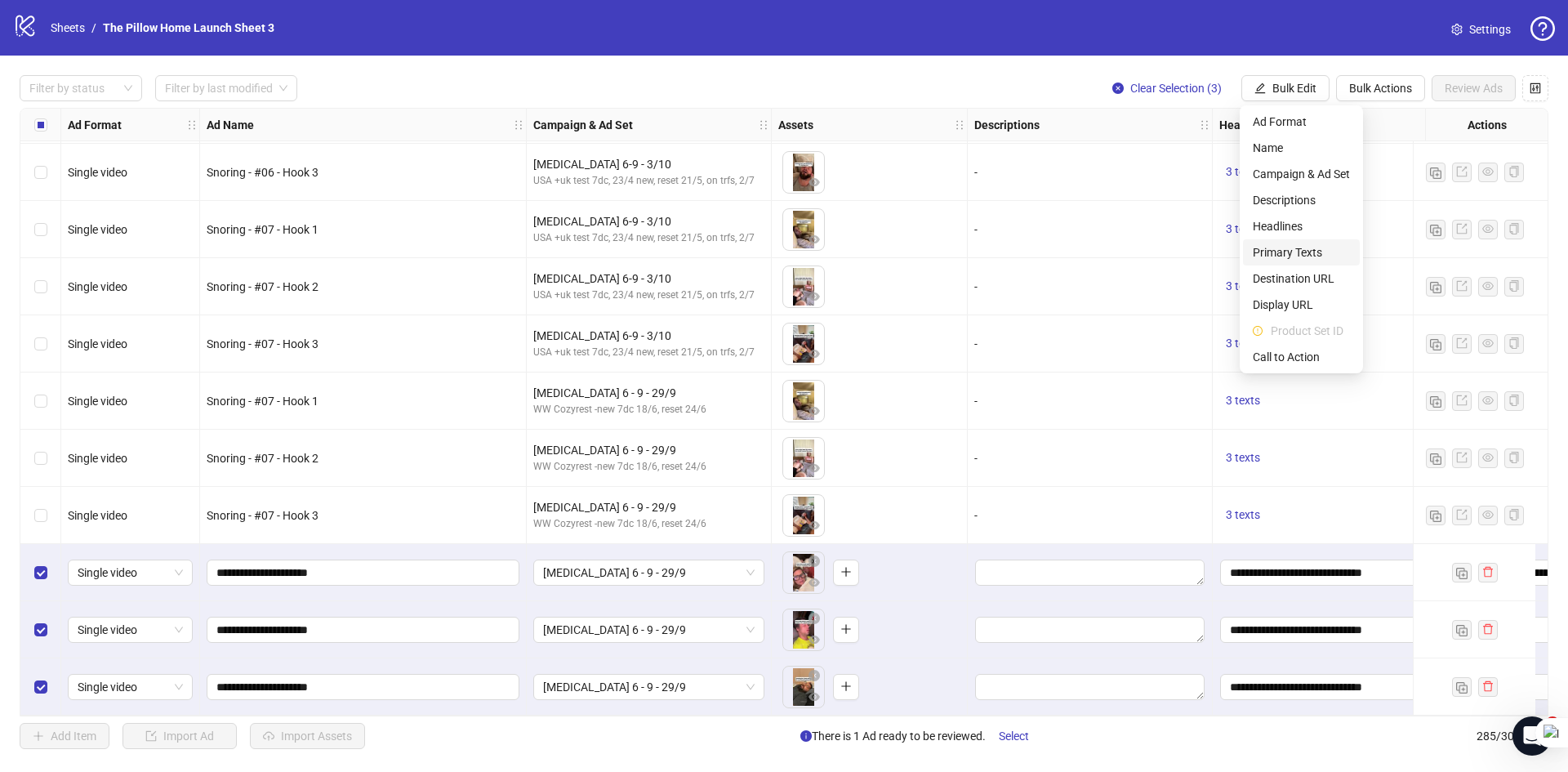
click at [1292, 247] on span "Primary Texts" at bounding box center [1301, 252] width 97 height 18
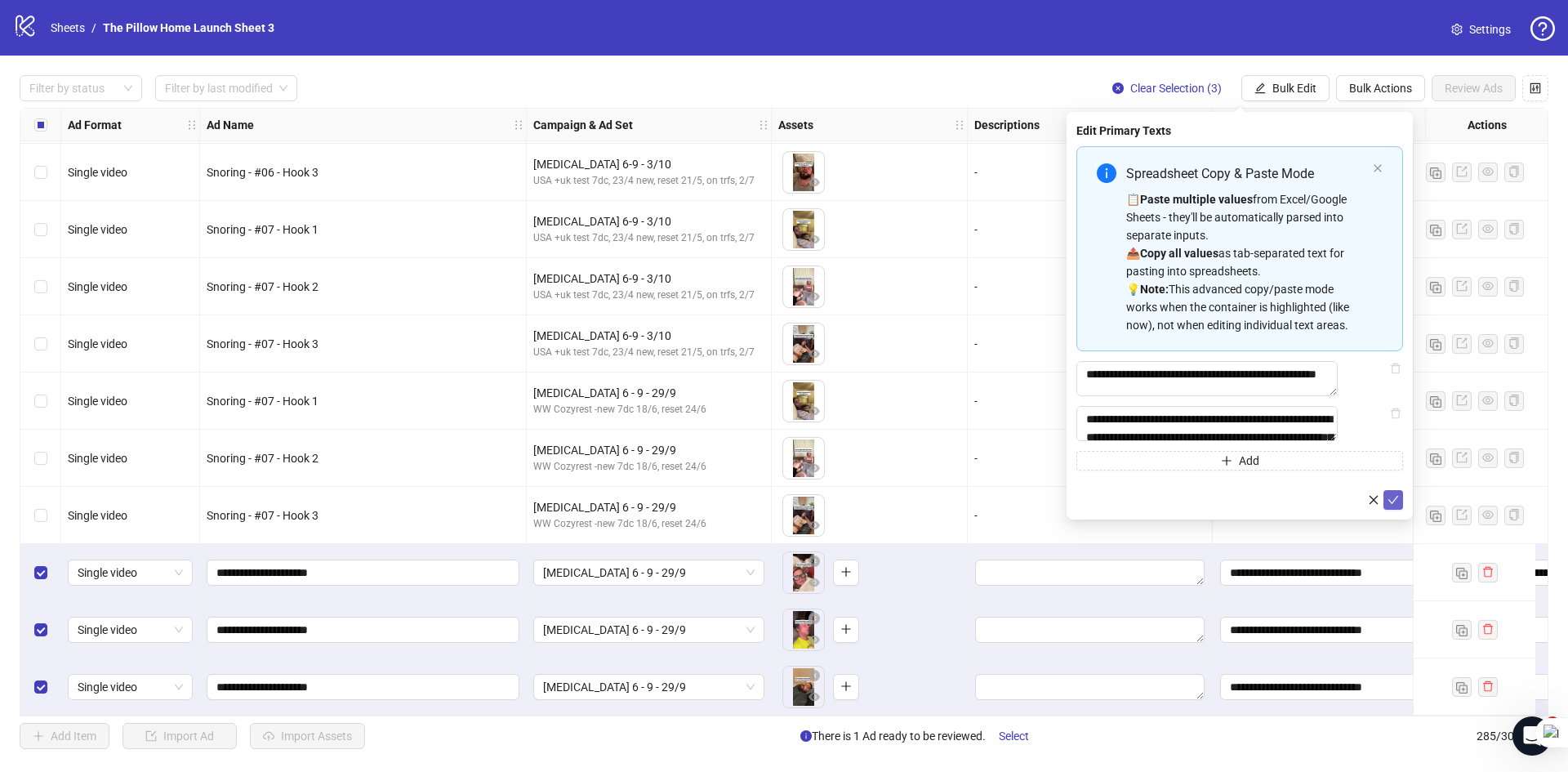
click at [1402, 509] on button "submit" at bounding box center [1393, 500] width 20 height 20
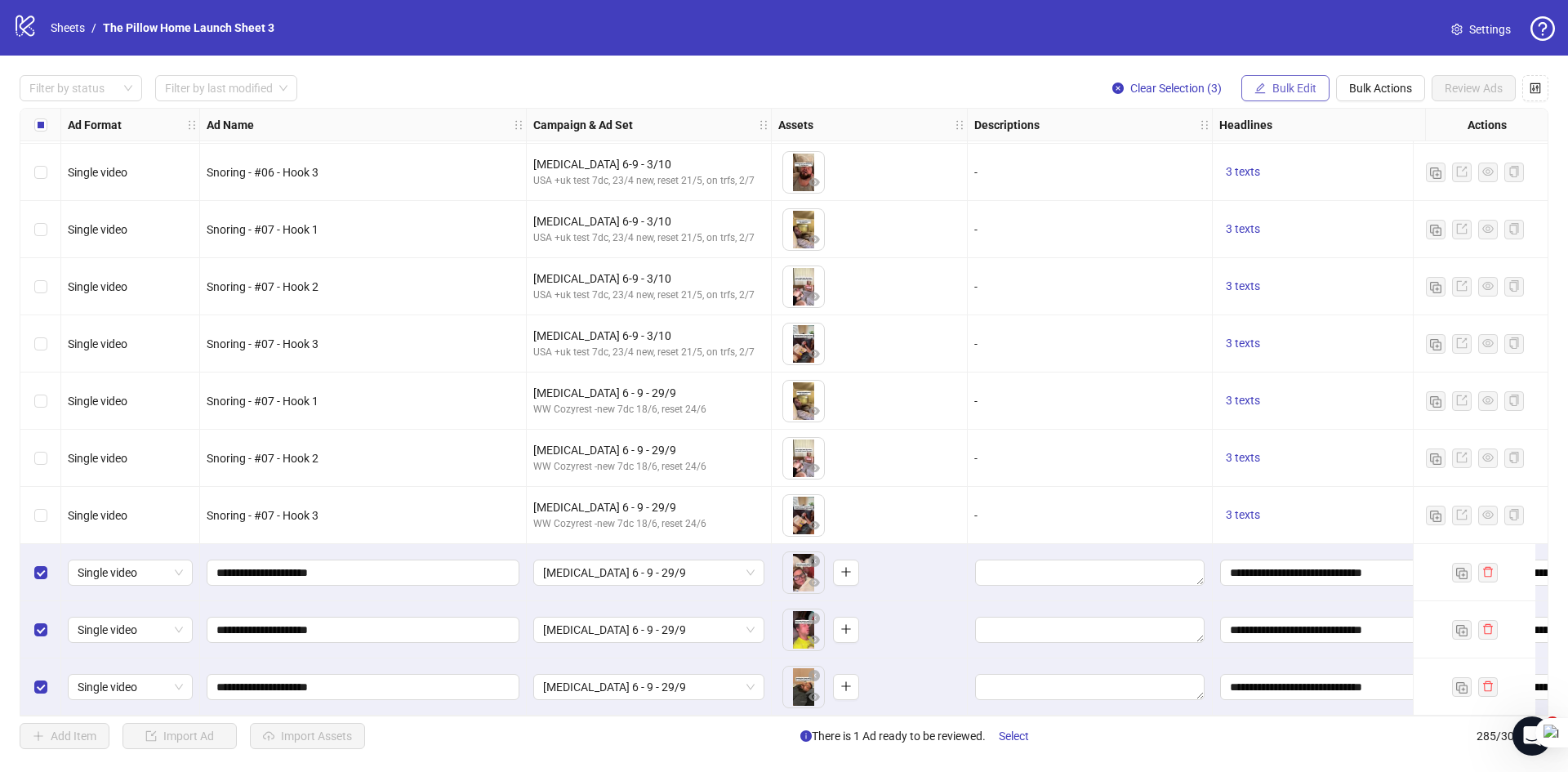
click at [1301, 91] on span "Bulk Edit" at bounding box center [1294, 88] width 44 height 13
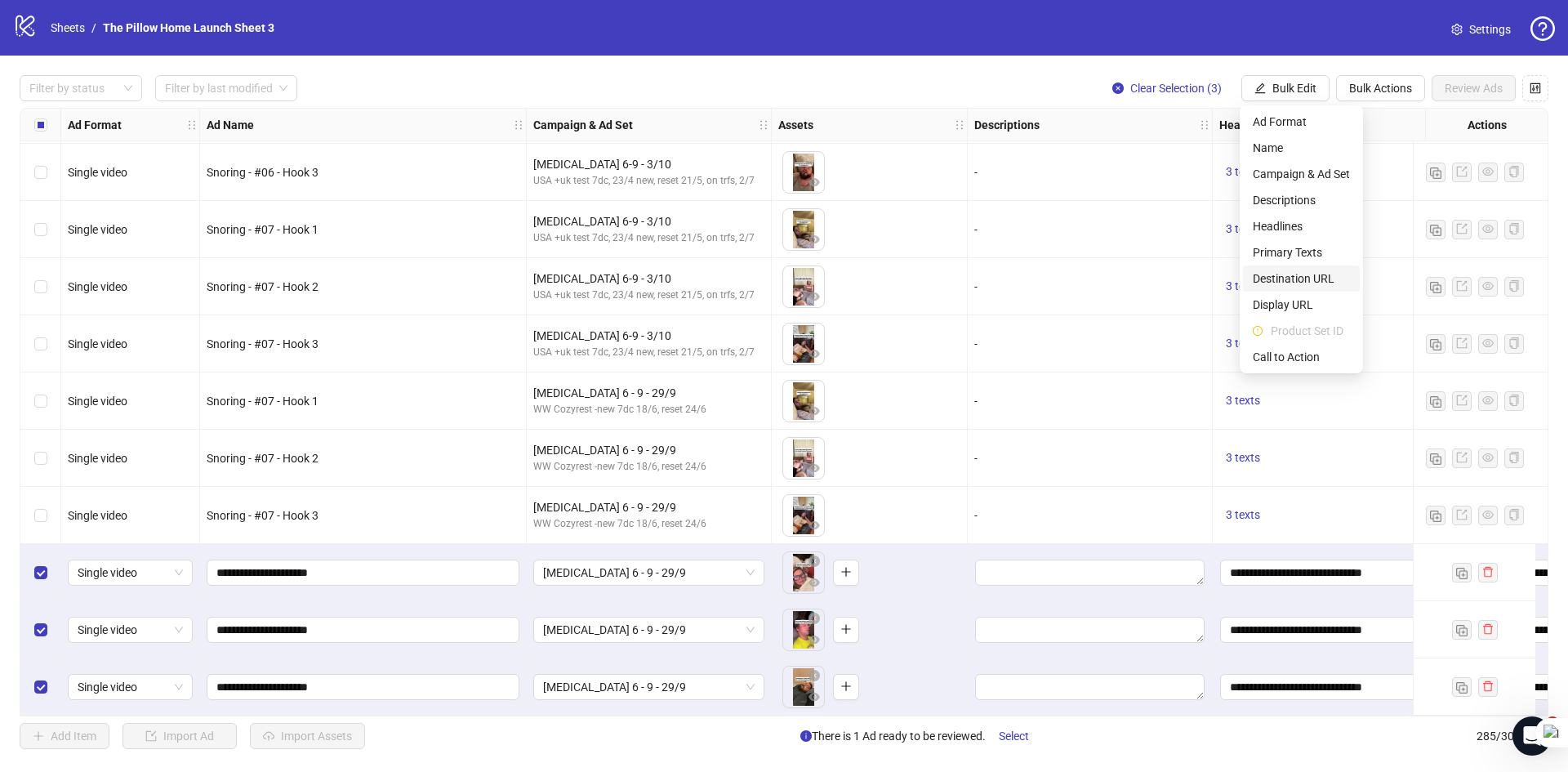
click at [1298, 282] on span "Destination URL" at bounding box center [1301, 279] width 97 height 18
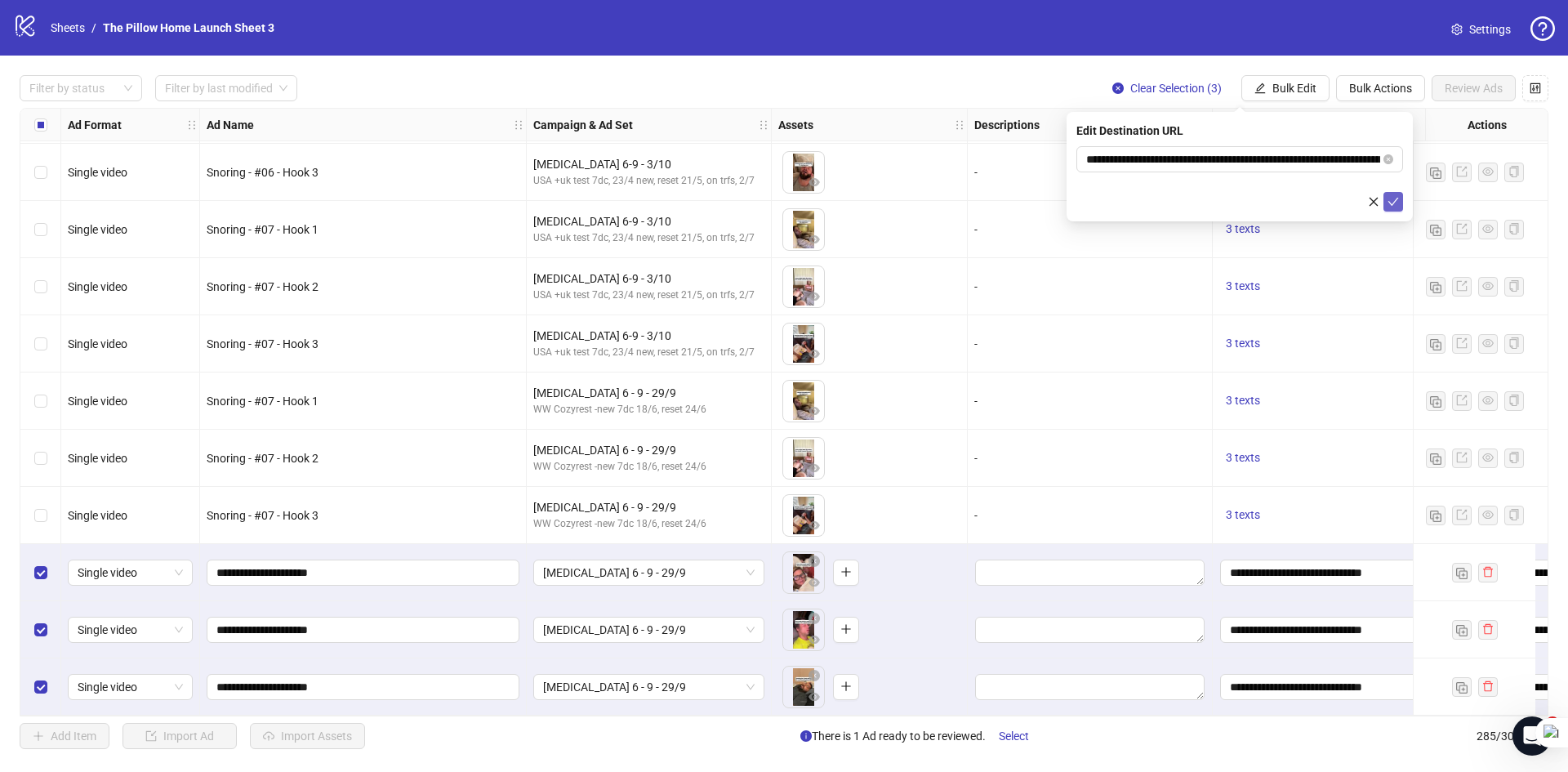
click at [1399, 203] on button "submit" at bounding box center [1393, 202] width 20 height 20
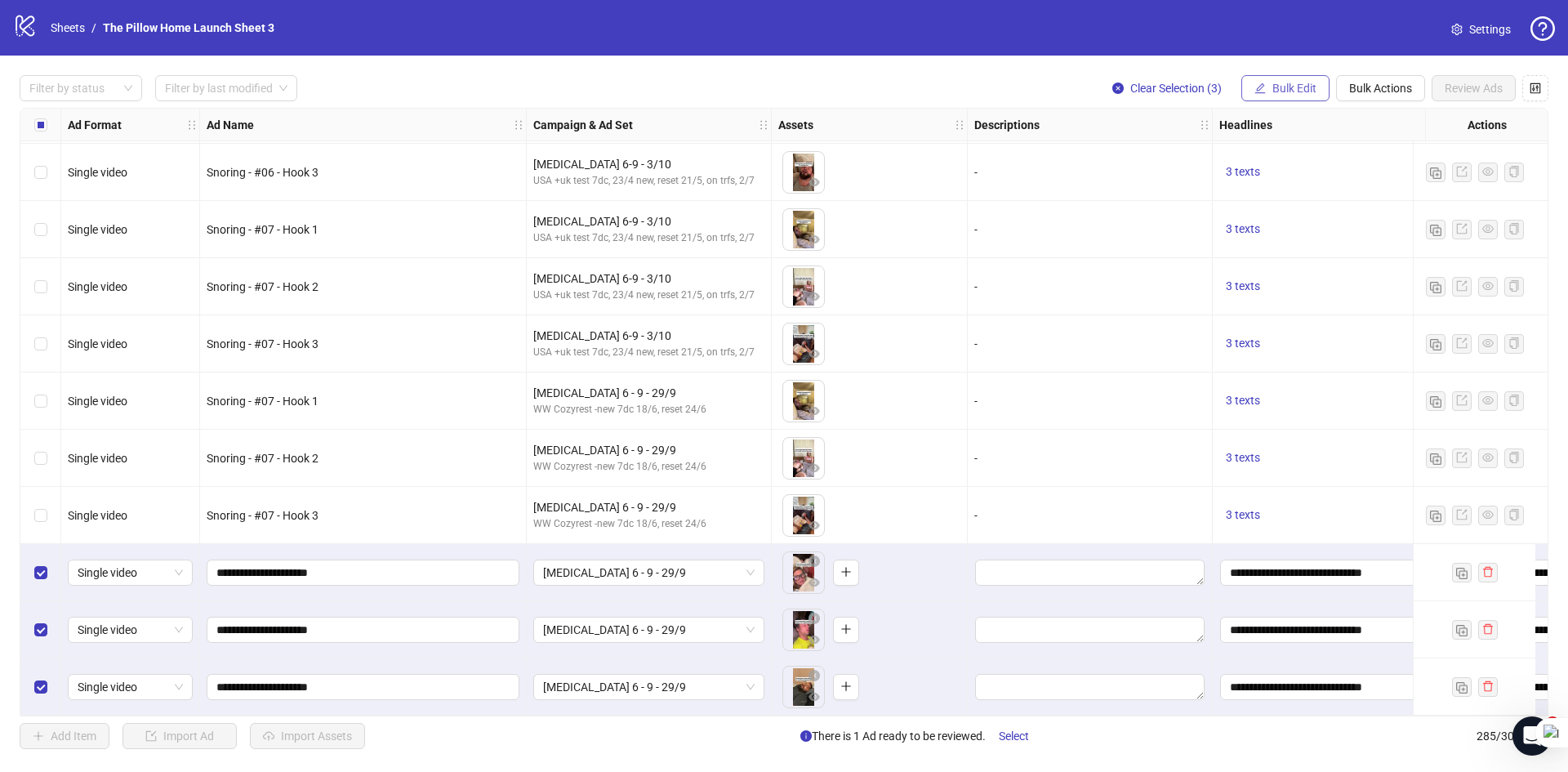
click at [1265, 85] on button "Bulk Edit" at bounding box center [1286, 87] width 88 height 26
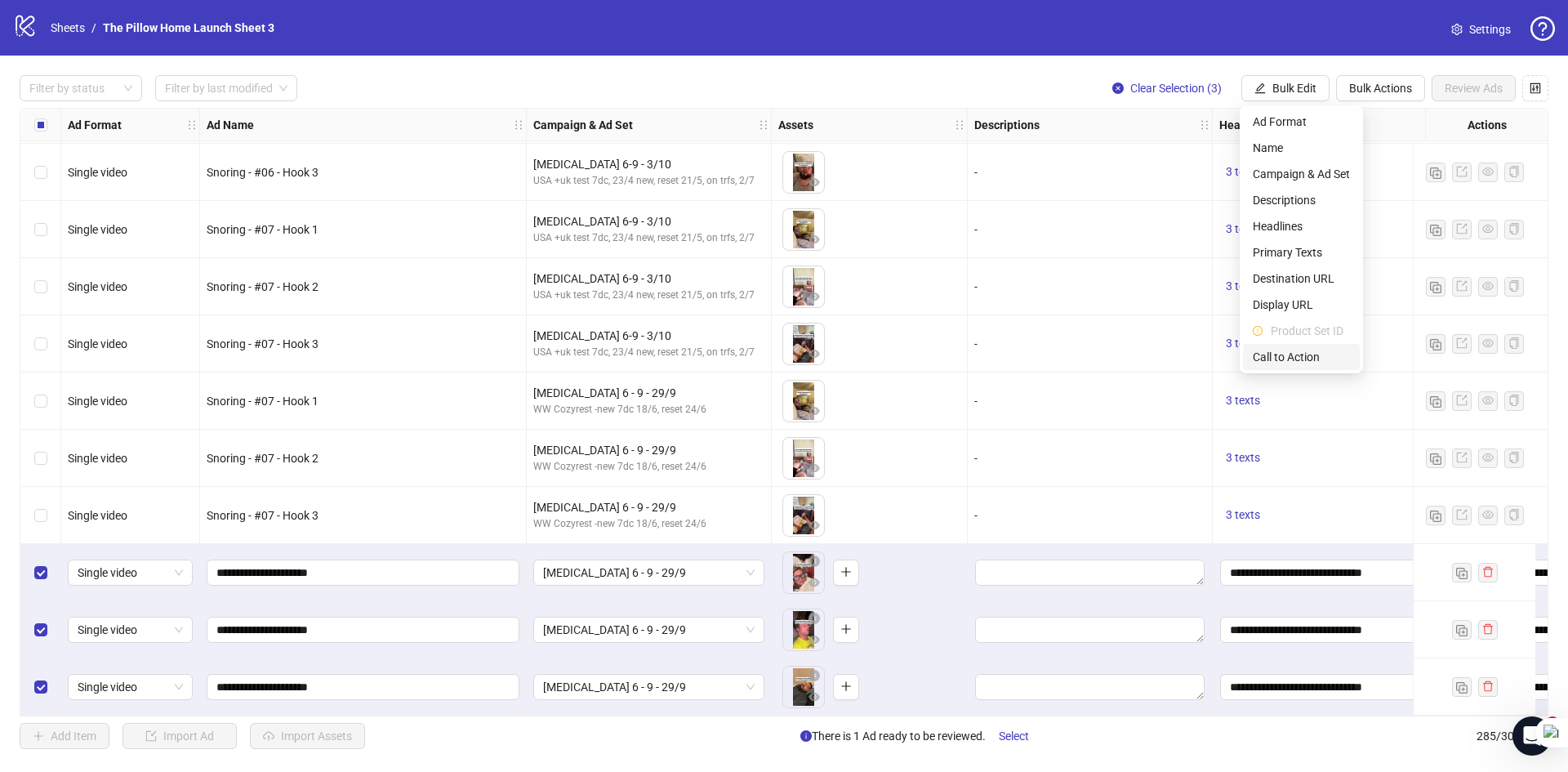
click at [1273, 360] on span "Call to Action" at bounding box center [1301, 357] width 97 height 18
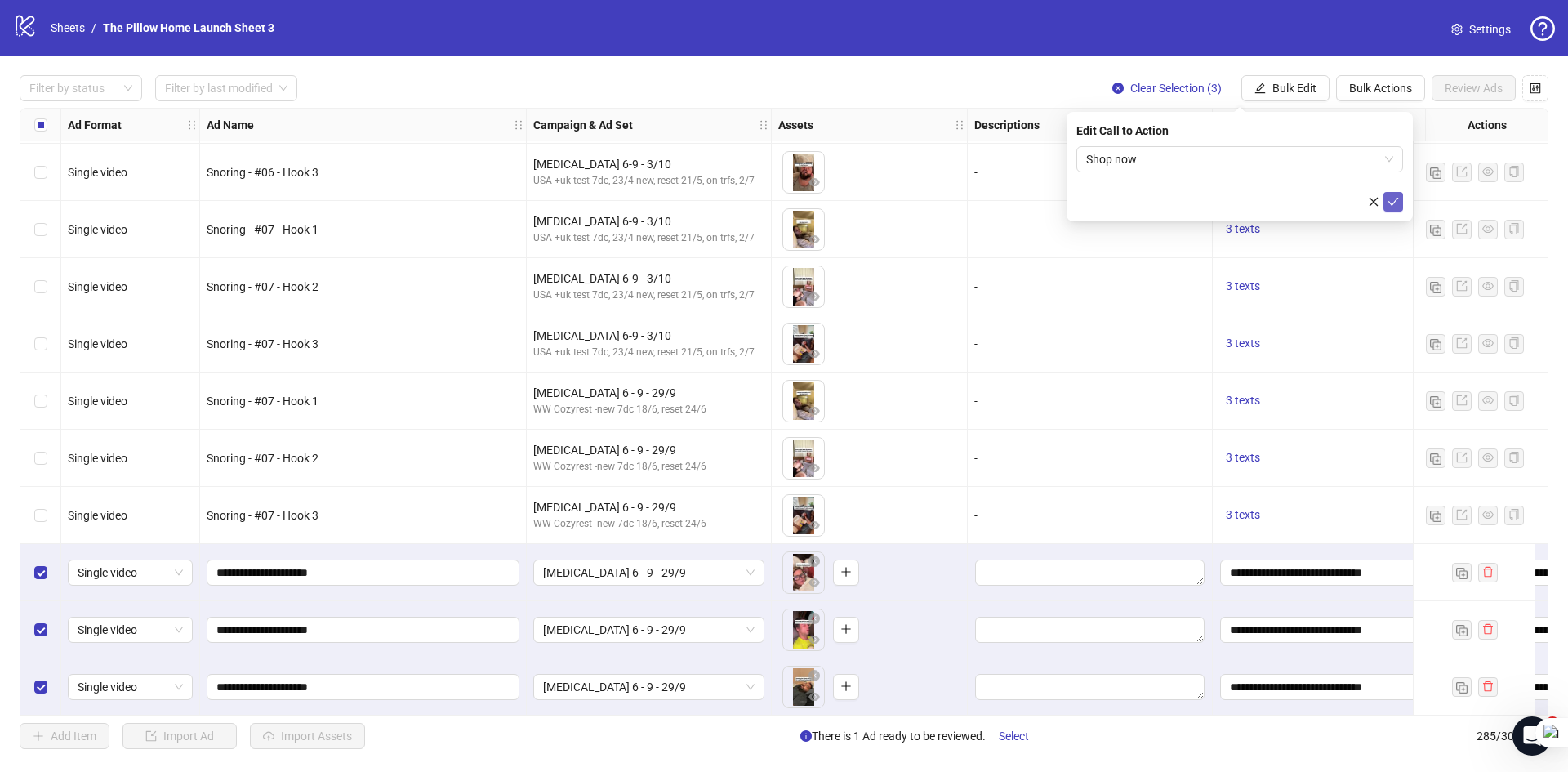
click at [1392, 199] on icon "check" at bounding box center [1393, 202] width 12 height 12
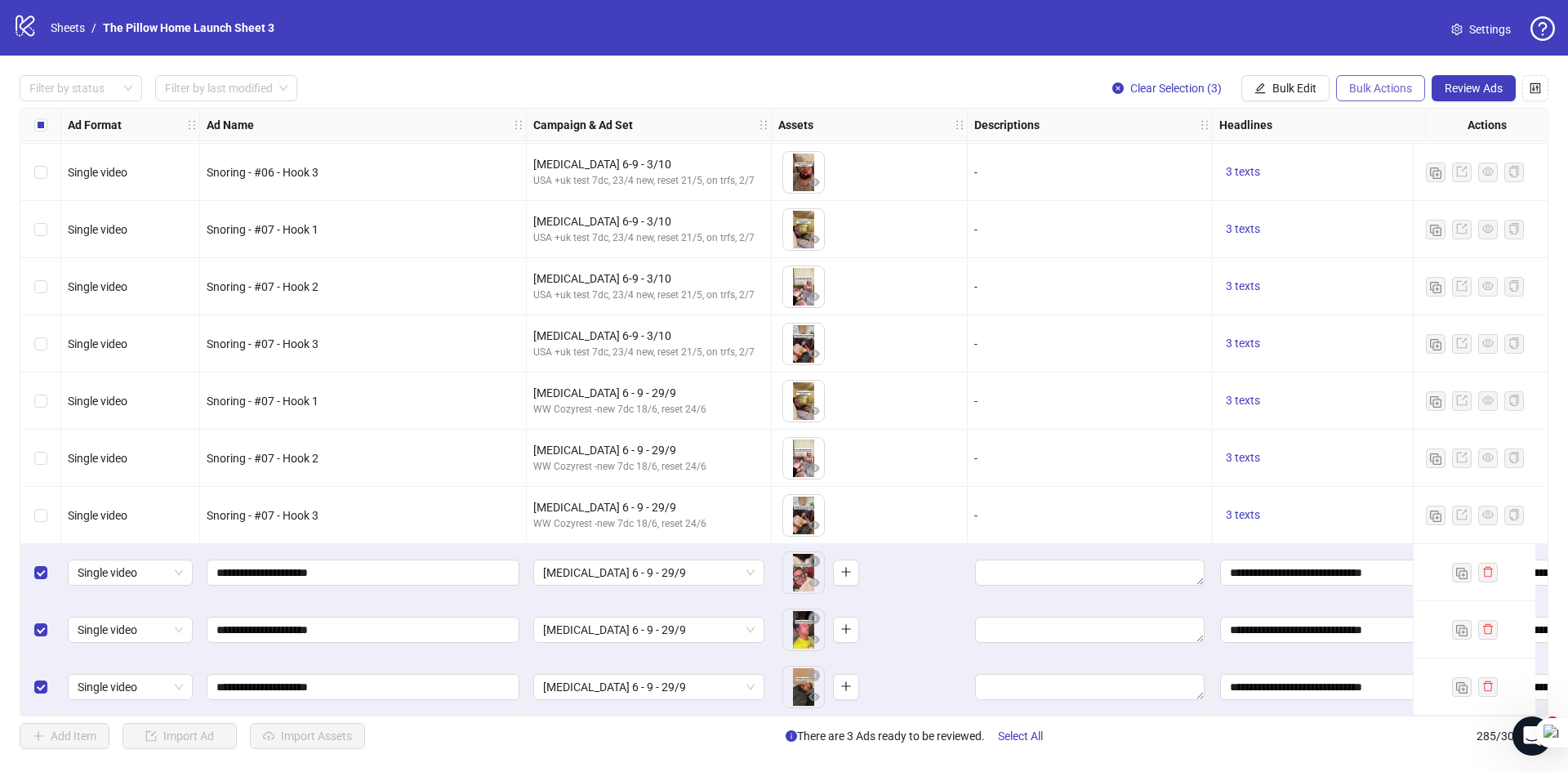
click at [1394, 91] on span "Bulk Actions" at bounding box center [1380, 88] width 63 height 13
click at [1399, 184] on li "Duplicate with assets" at bounding box center [1403, 174] width 131 height 26
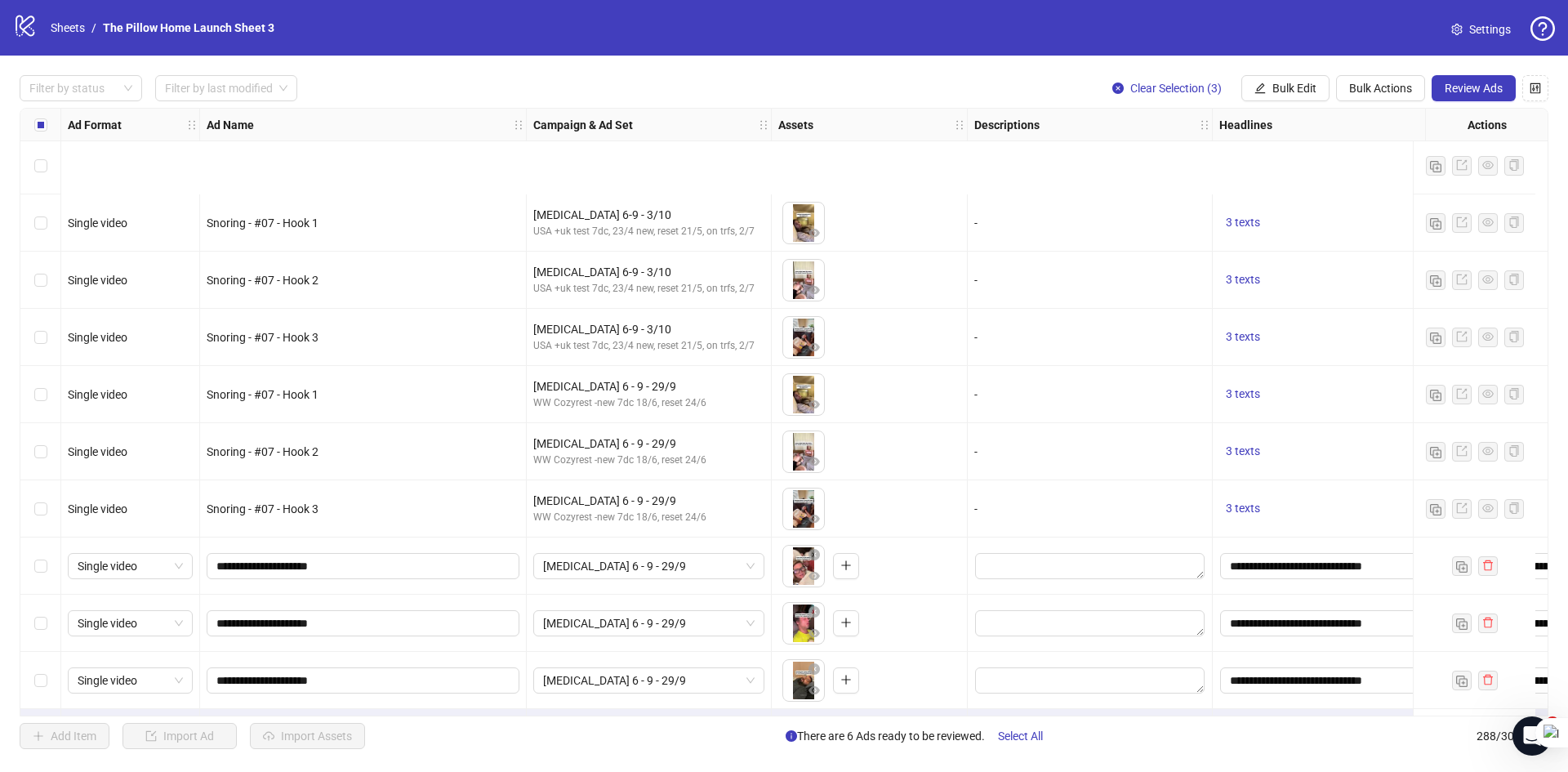
scroll to position [15895, 0]
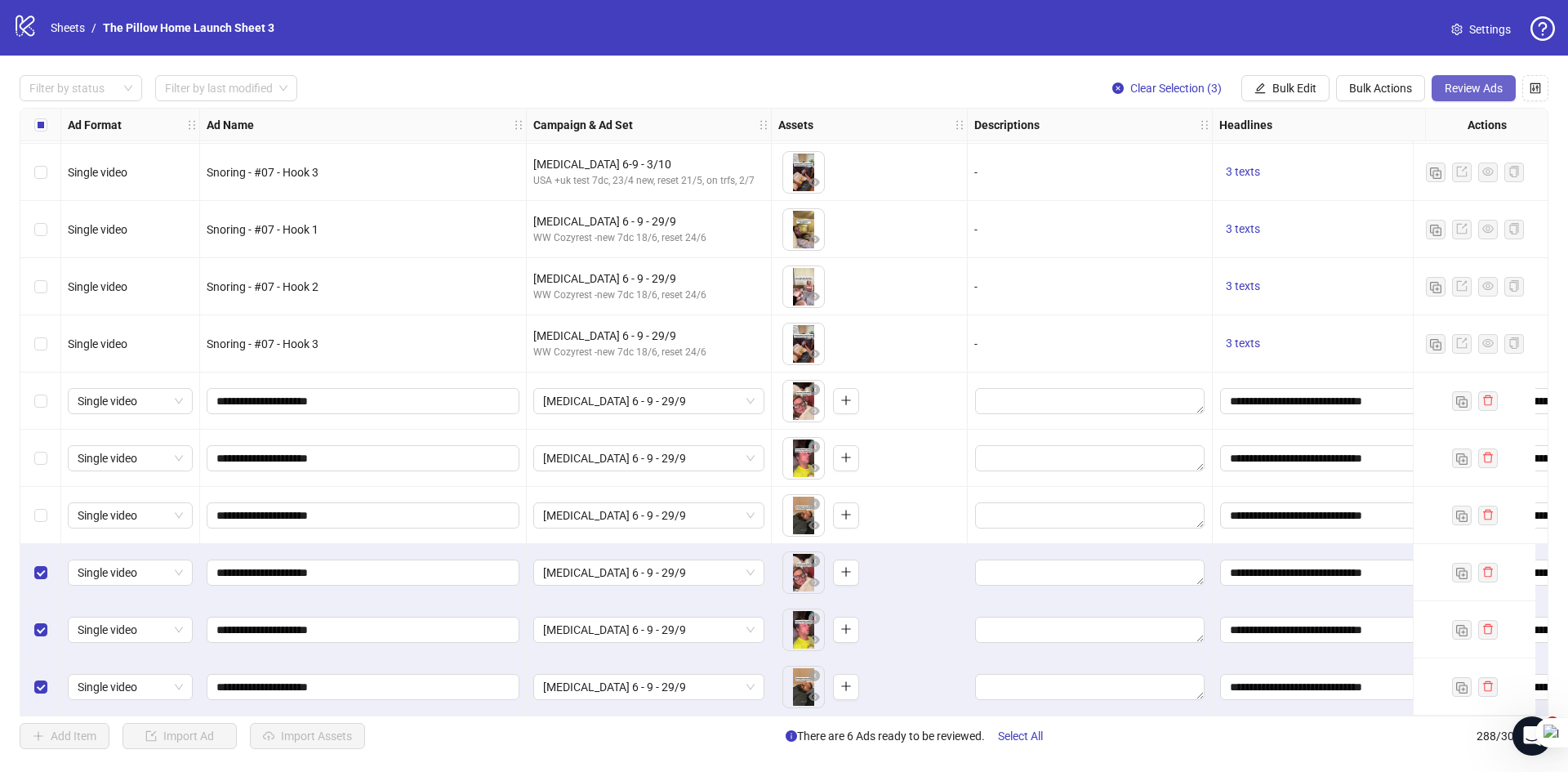
click at [1473, 92] on span "Review Ads" at bounding box center [1474, 88] width 58 height 13
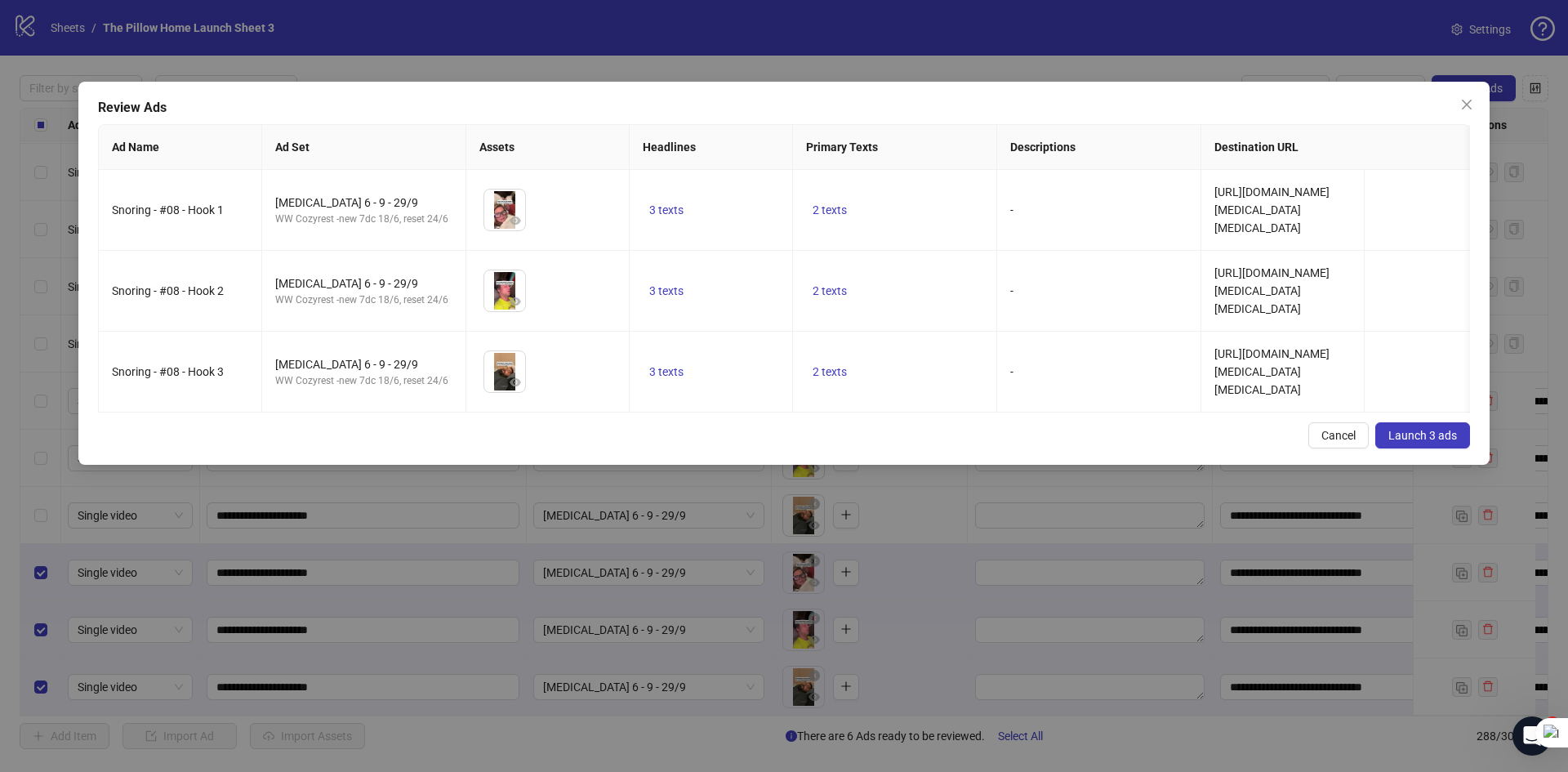
click at [1399, 438] on button "Launch 3 ads" at bounding box center [1421, 435] width 94 height 26
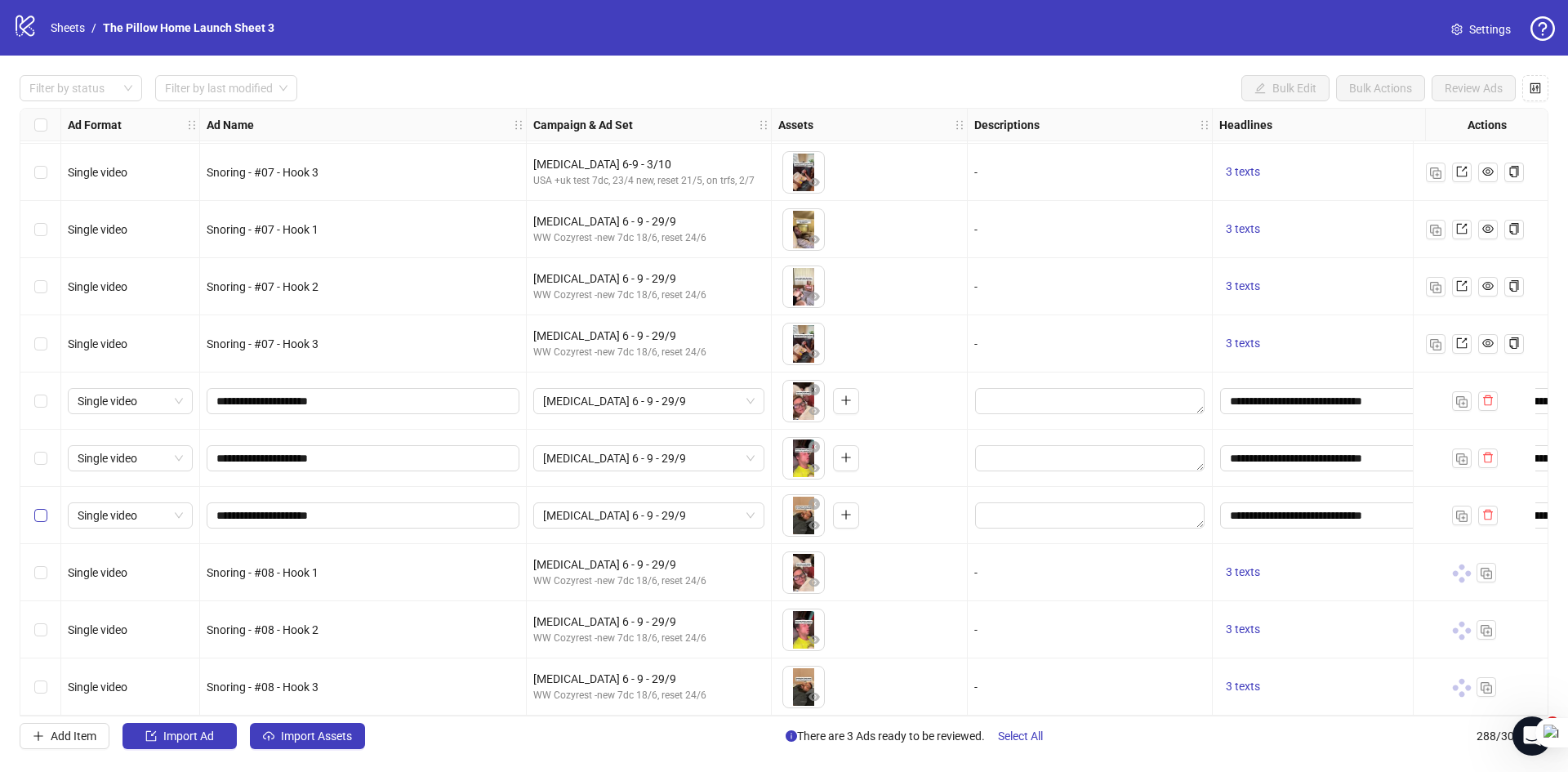
click at [35, 516] on label "Select row 285" at bounding box center [40, 516] width 13 height 18
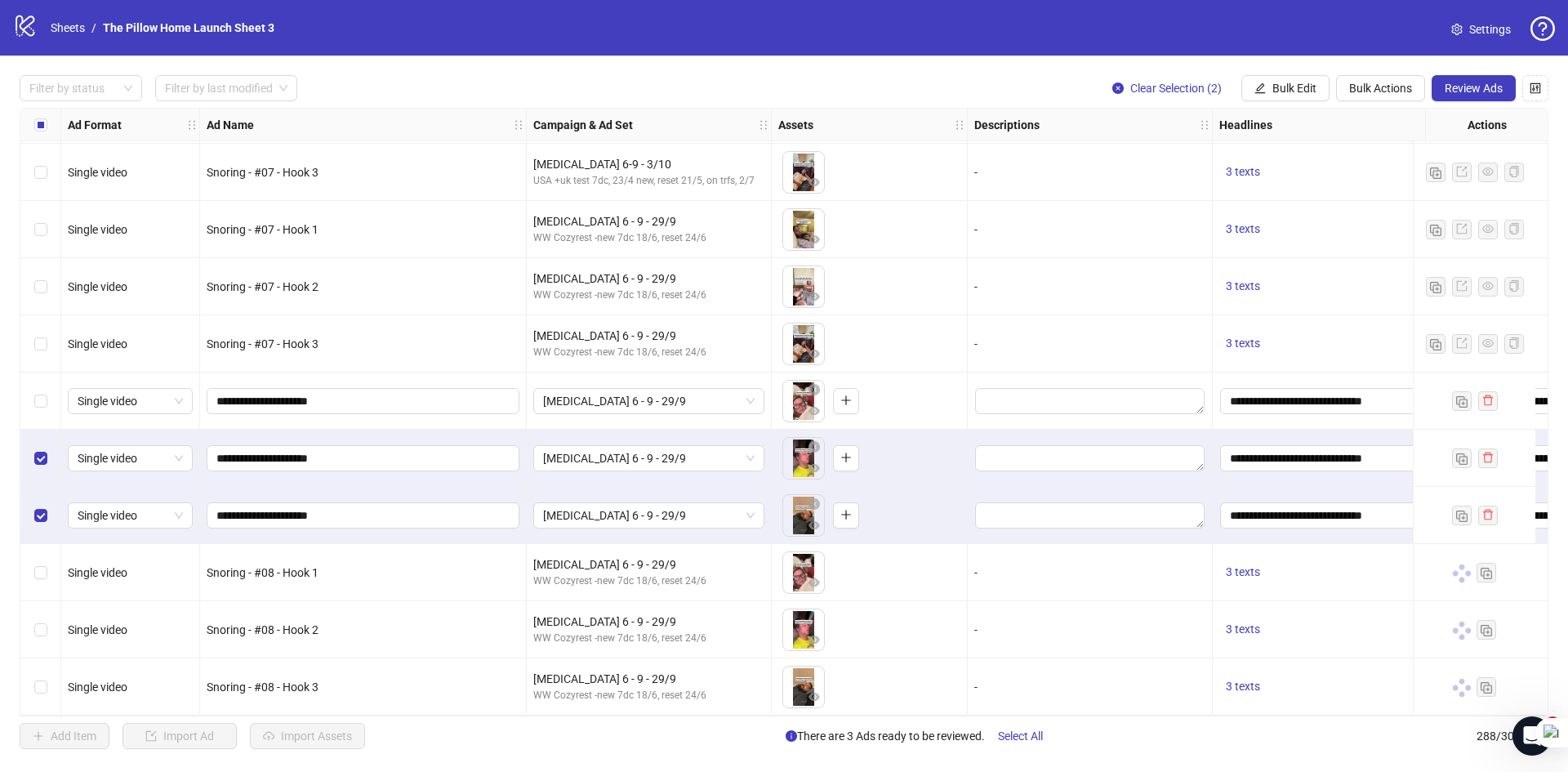
click at [39, 384] on div "Select row 283" at bounding box center [40, 401] width 40 height 58
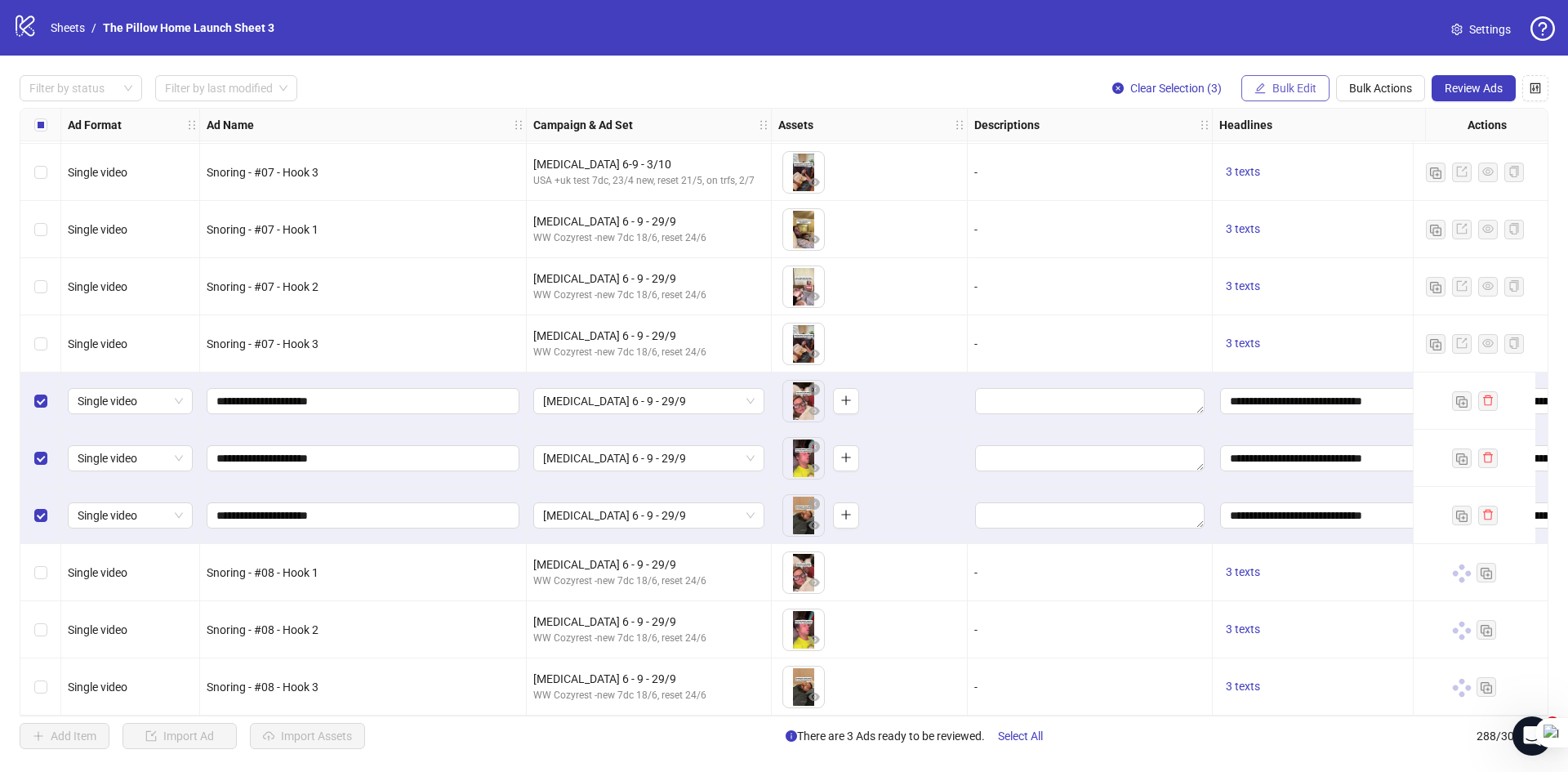
click at [1294, 85] on span "Bulk Edit" at bounding box center [1294, 88] width 44 height 13
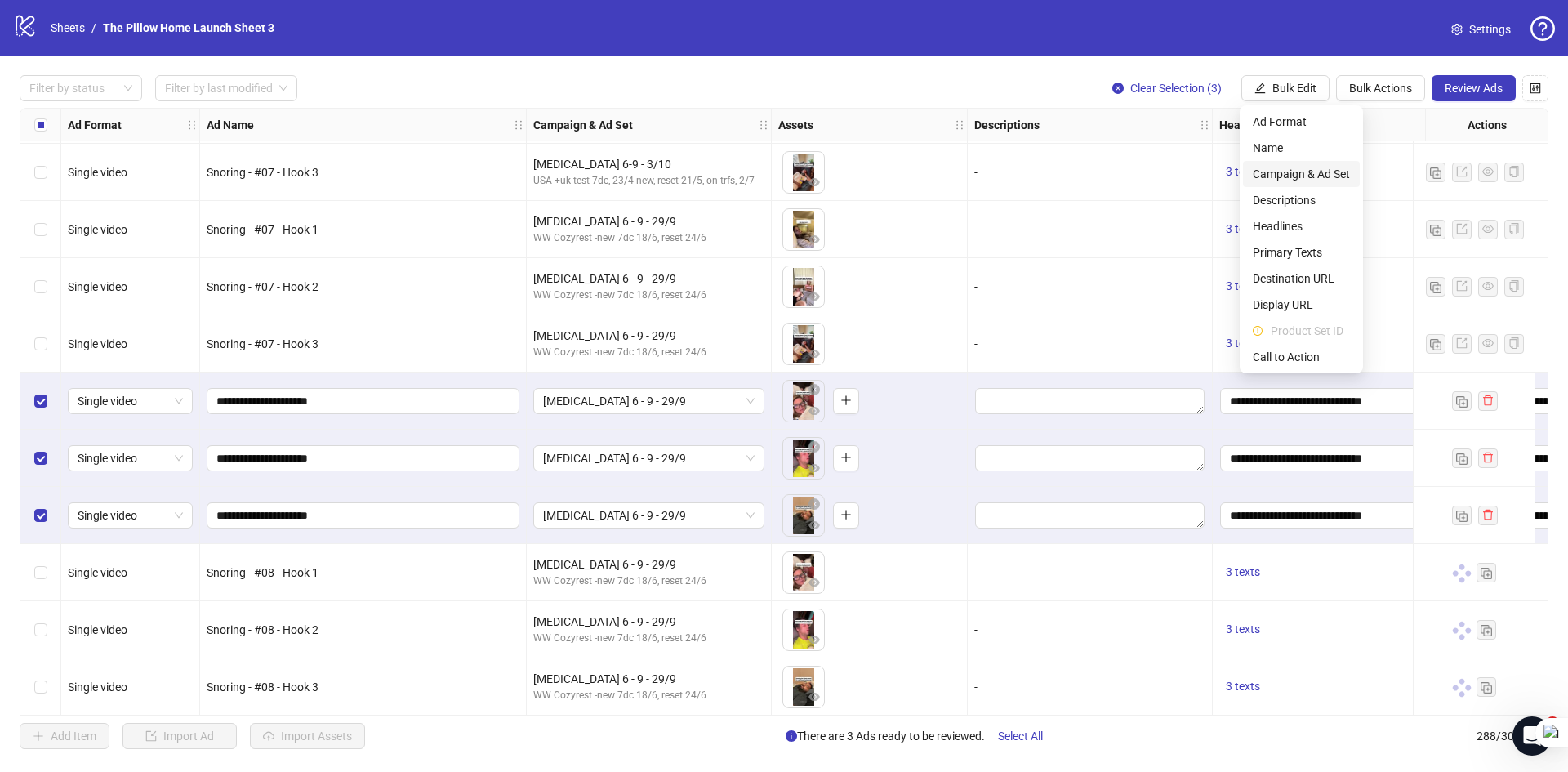
click at [1293, 177] on span "Campaign & Ad Set" at bounding box center [1301, 174] width 97 height 18
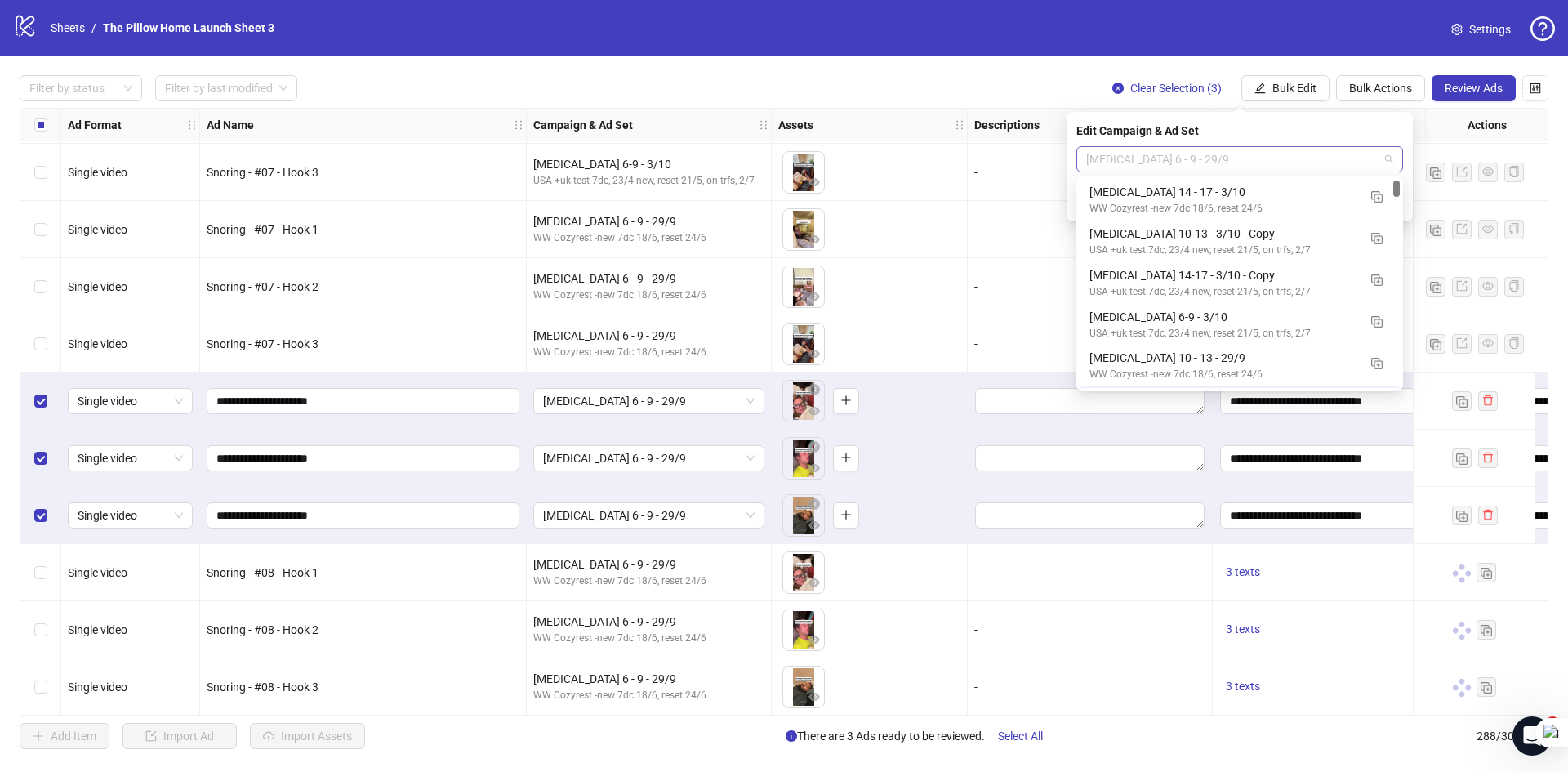
click at [1230, 160] on span "[MEDICAL_DATA] 6 - 9 - 29/9" at bounding box center [1239, 158] width 307 height 24
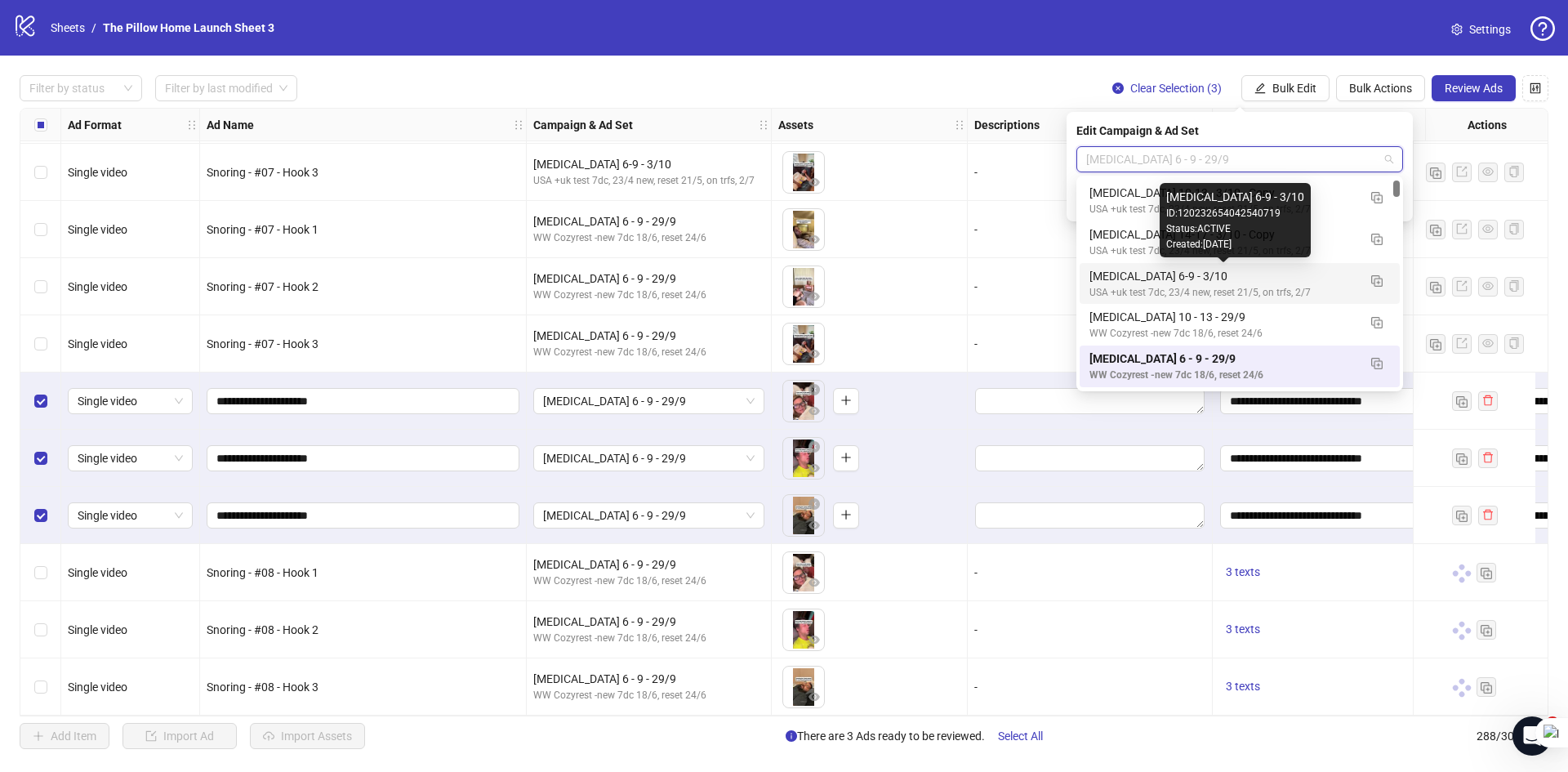
click at [1250, 274] on div "[MEDICAL_DATA] 6-9 - 3/10" at bounding box center [1223, 276] width 268 height 18
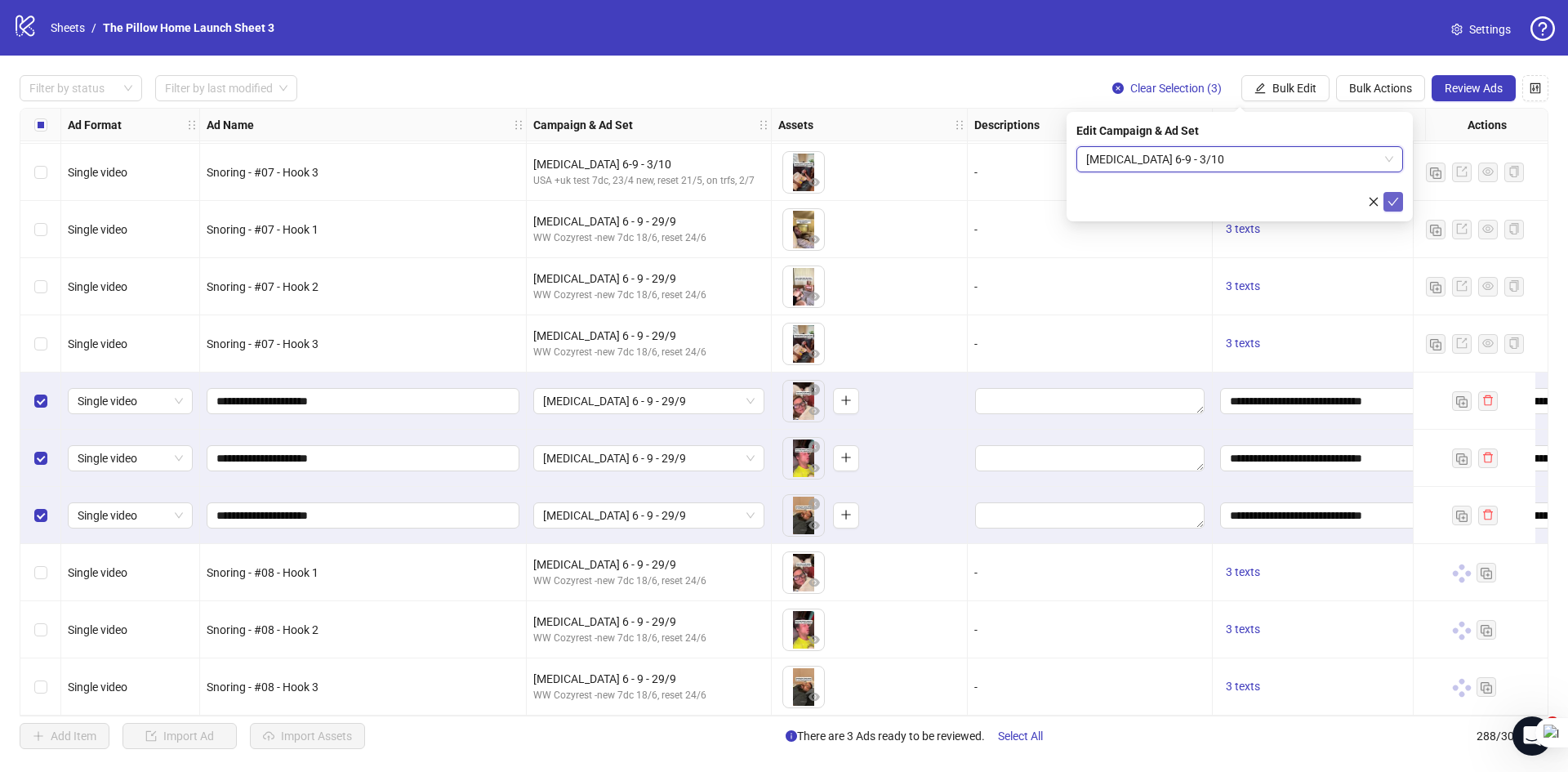
click at [1392, 205] on icon "check" at bounding box center [1393, 202] width 12 height 12
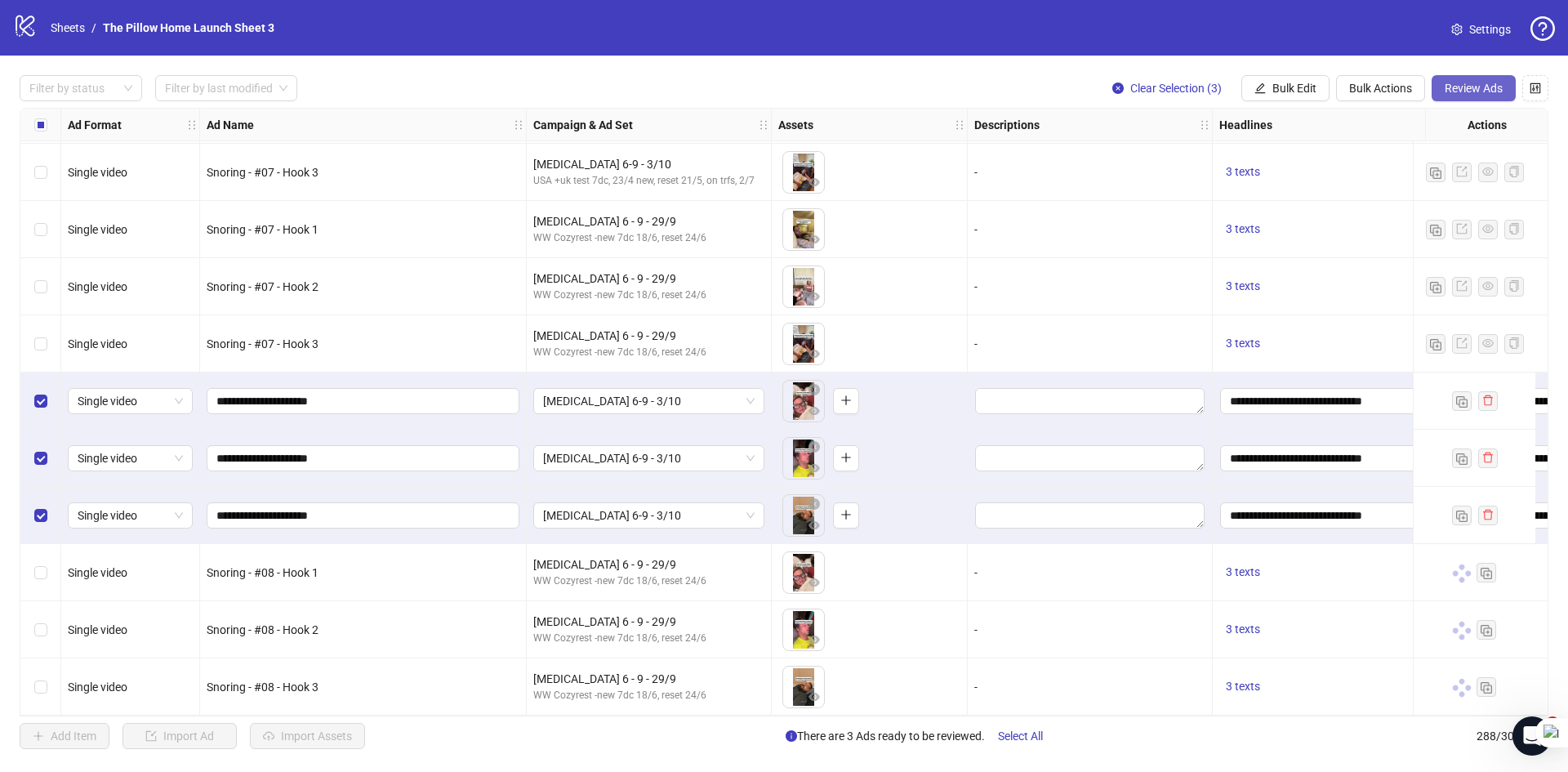
click at [1463, 91] on span "Review Ads" at bounding box center [1474, 88] width 58 height 13
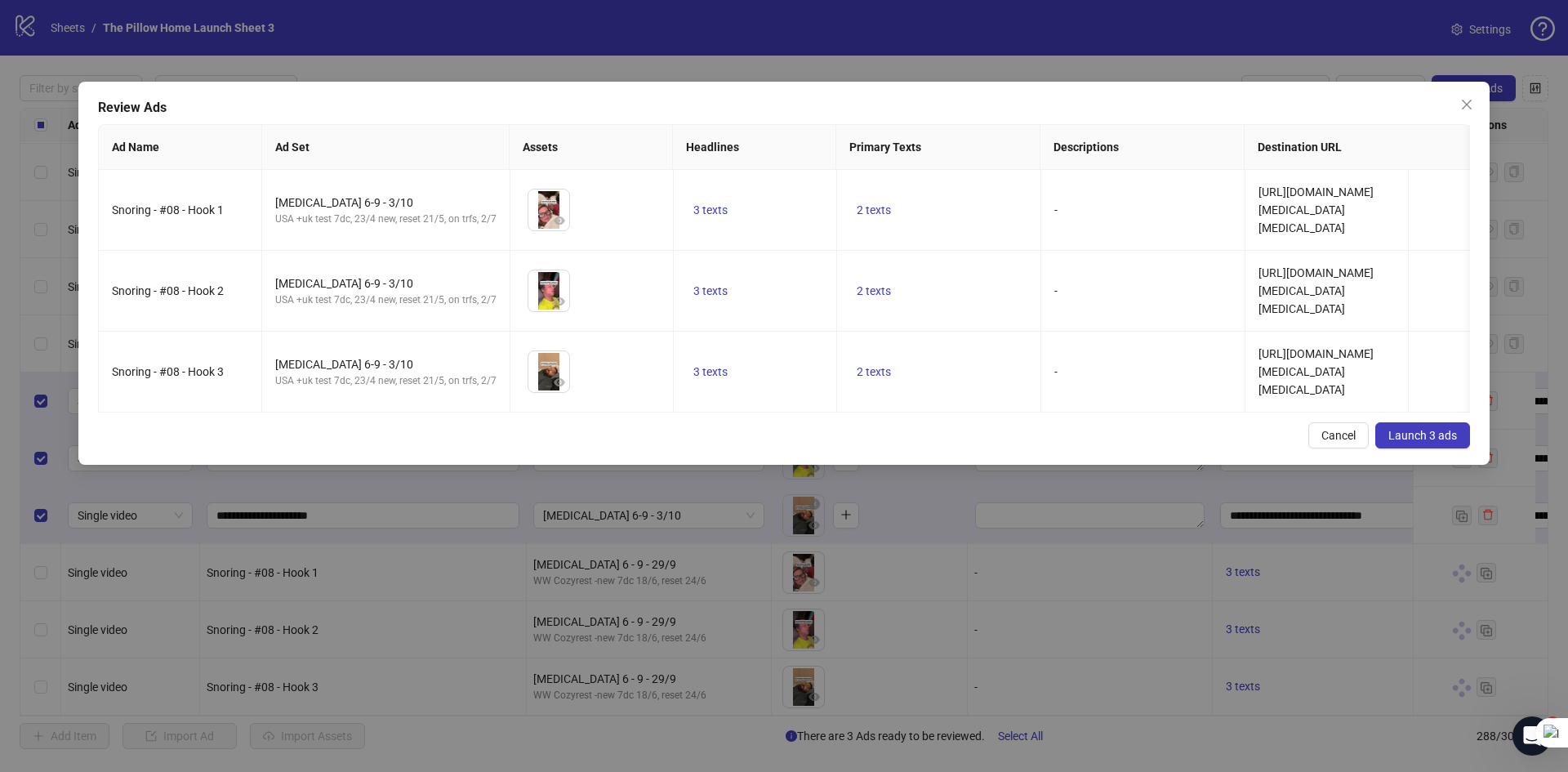
click at [1429, 442] on span "Launch 3 ads" at bounding box center [1422, 435] width 68 height 13
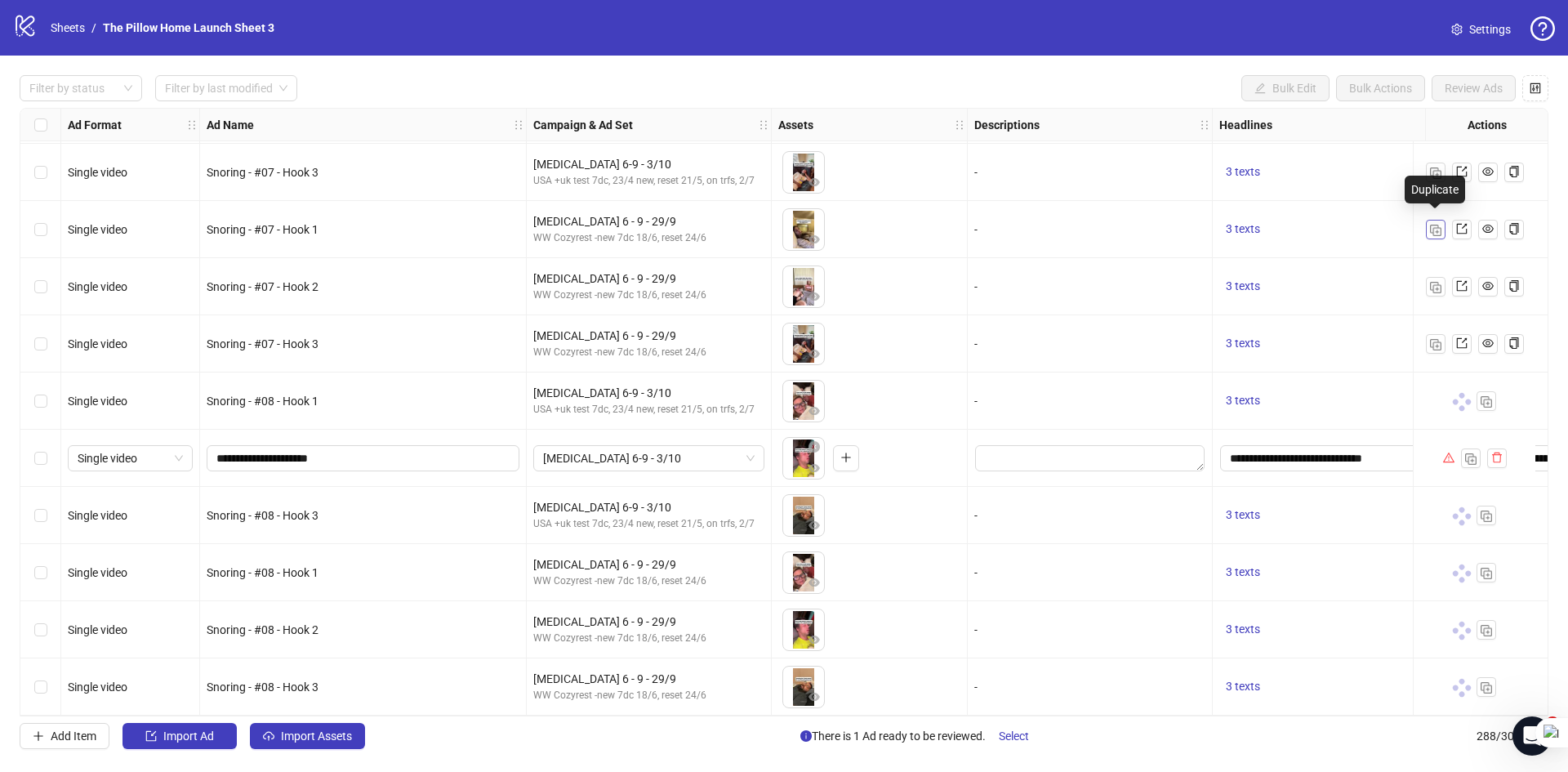
click at [1440, 220] on button "button" at bounding box center [1436, 229] width 20 height 20
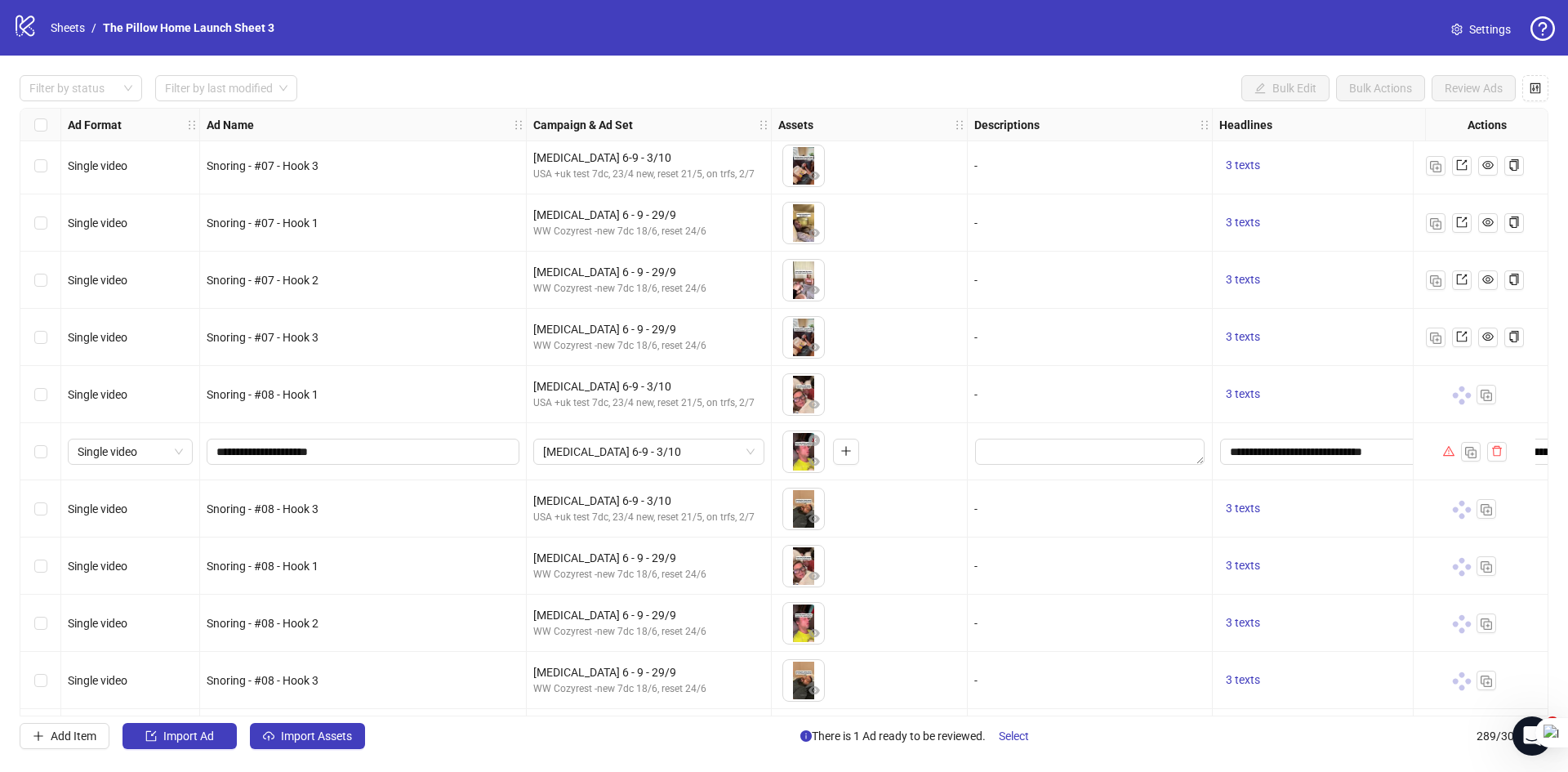
click at [280, 729] on input "**********" at bounding box center [362, 738] width 290 height 18
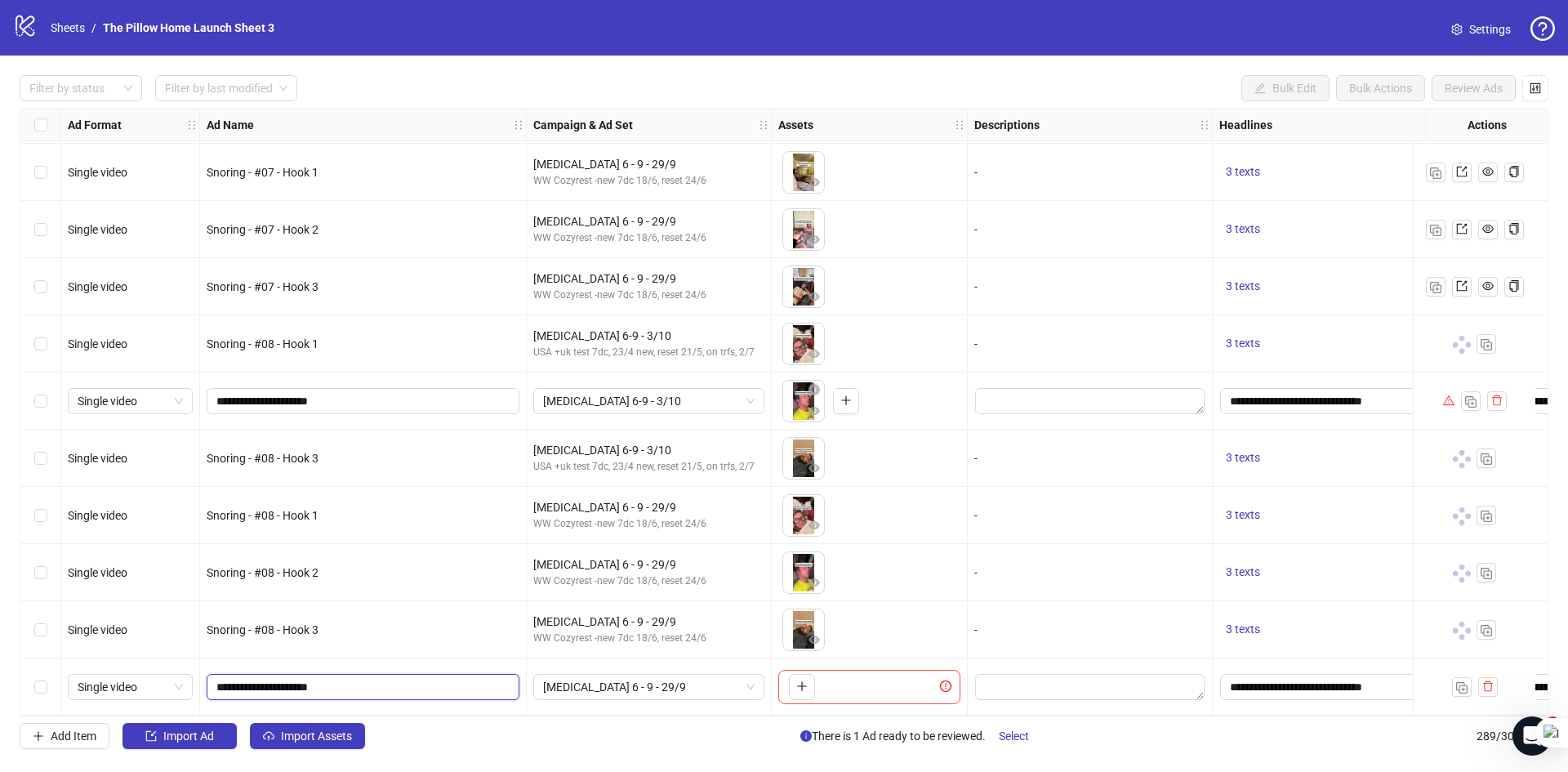
click at [282, 679] on input "**********" at bounding box center [362, 687] width 290 height 18
type input "**********"
click at [580, 679] on span "[MEDICAL_DATA] 6 - 9 - 29/9" at bounding box center [649, 687] width 211 height 24
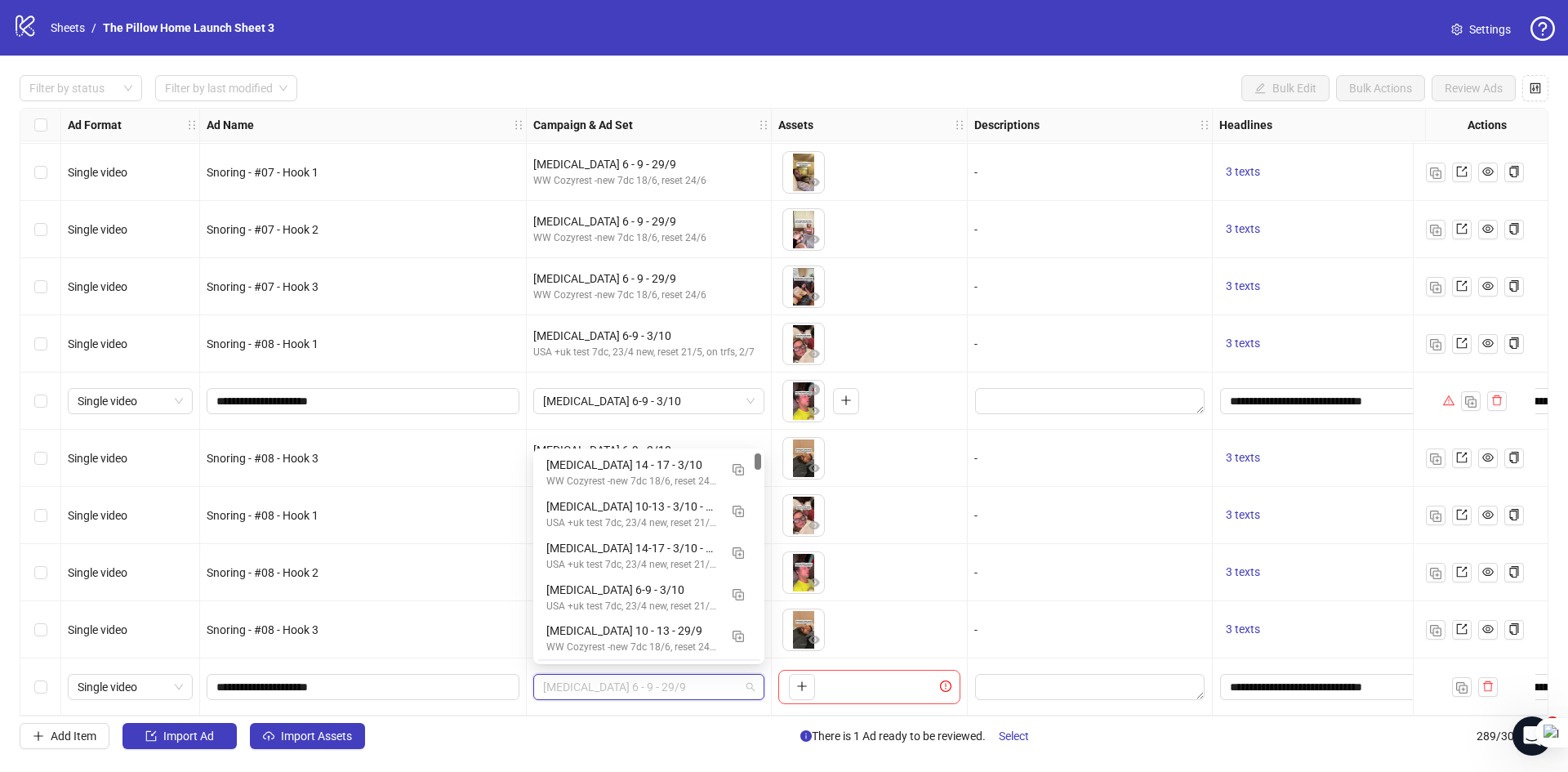
scroll to position [40, 0]
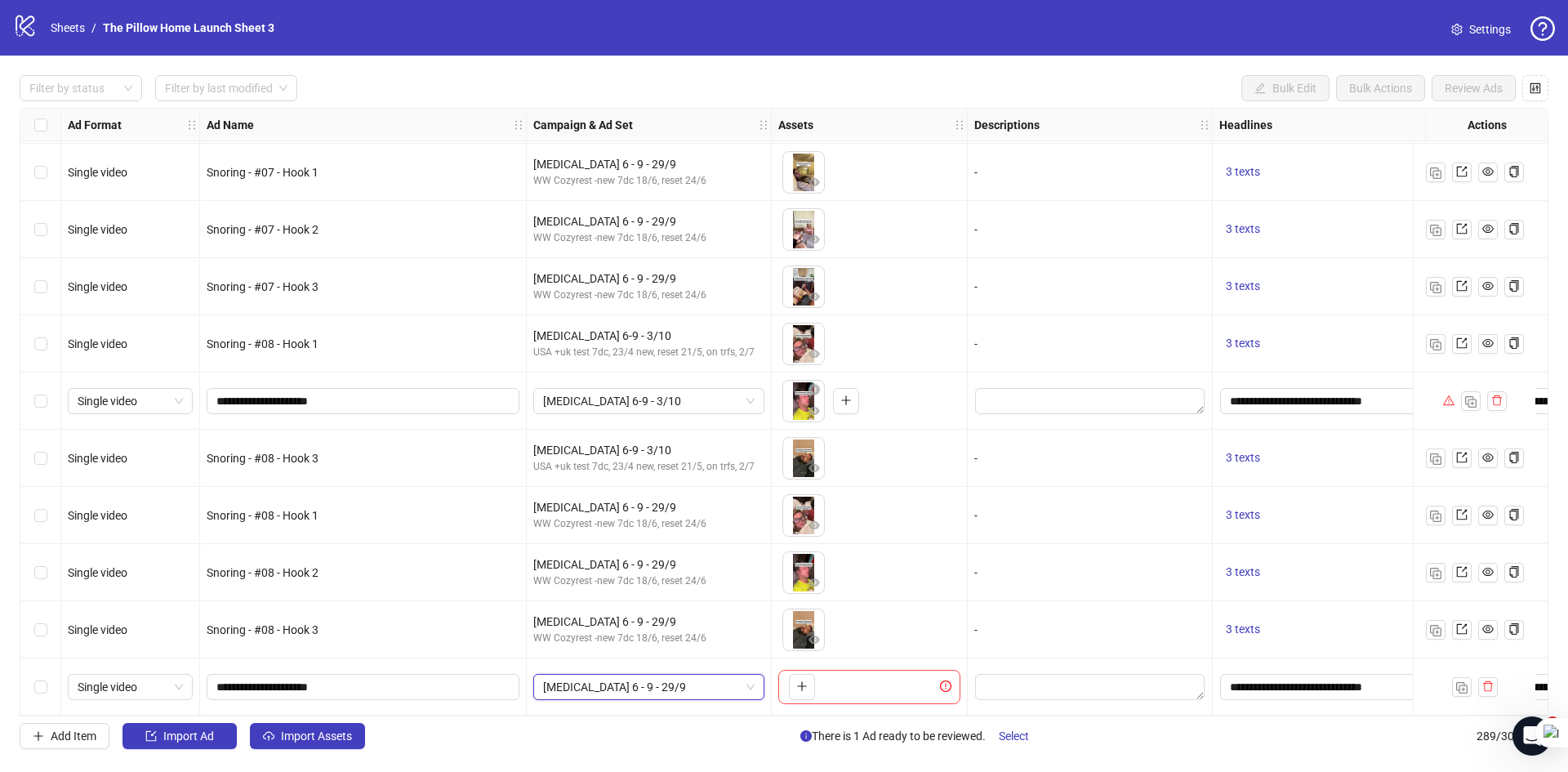
click at [580, 679] on span "[MEDICAL_DATA] 6 - 9 - 29/9" at bounding box center [649, 687] width 211 height 24
click at [790, 674] on button "button" at bounding box center [802, 687] width 26 height 26
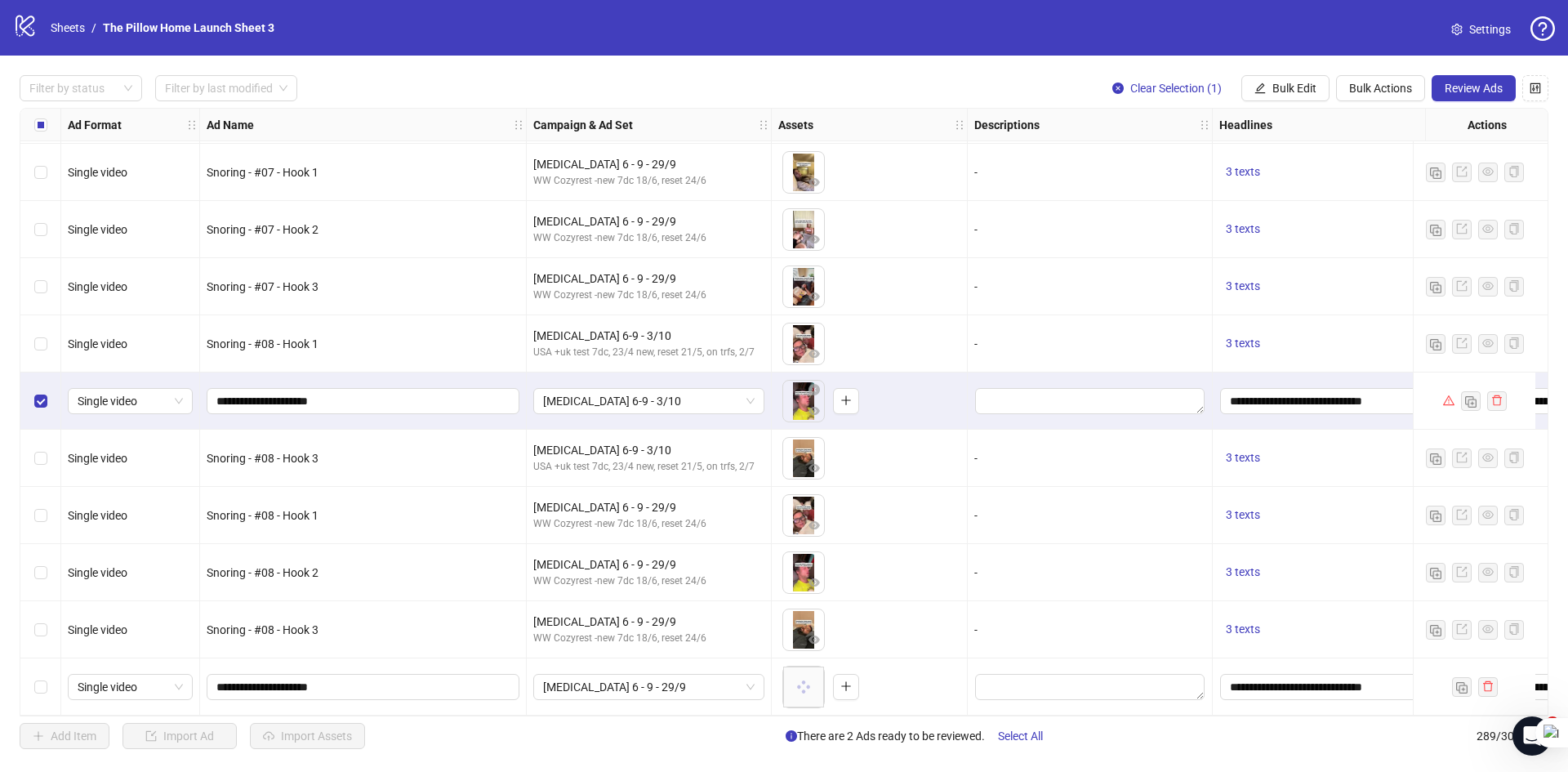
click at [1458, 89] on span "Review Ads" at bounding box center [1474, 88] width 58 height 13
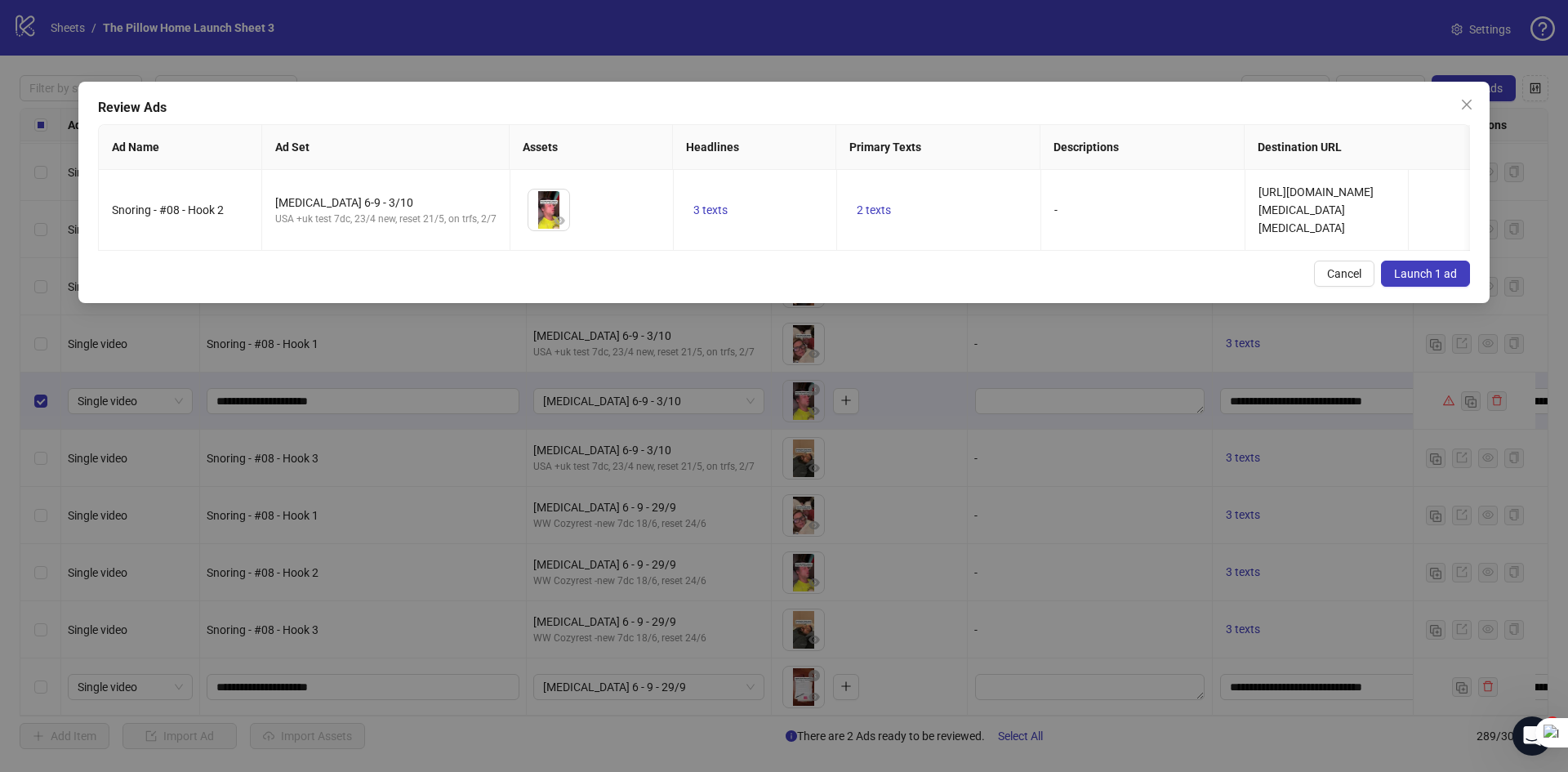
click at [1442, 280] on span "Launch 1 ad" at bounding box center [1425, 274] width 63 height 13
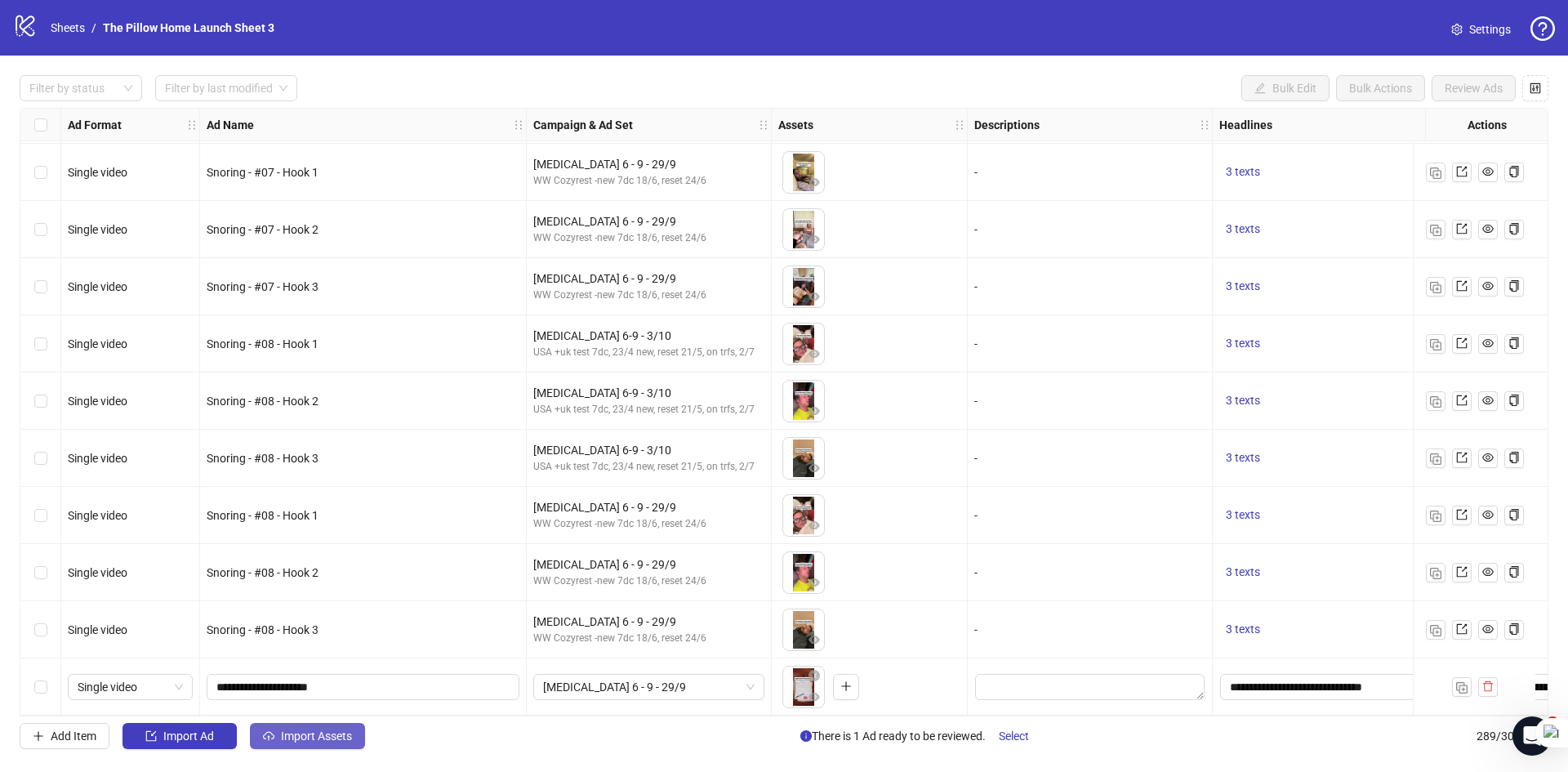
click at [337, 732] on span "Import Assets" at bounding box center [316, 735] width 71 height 13
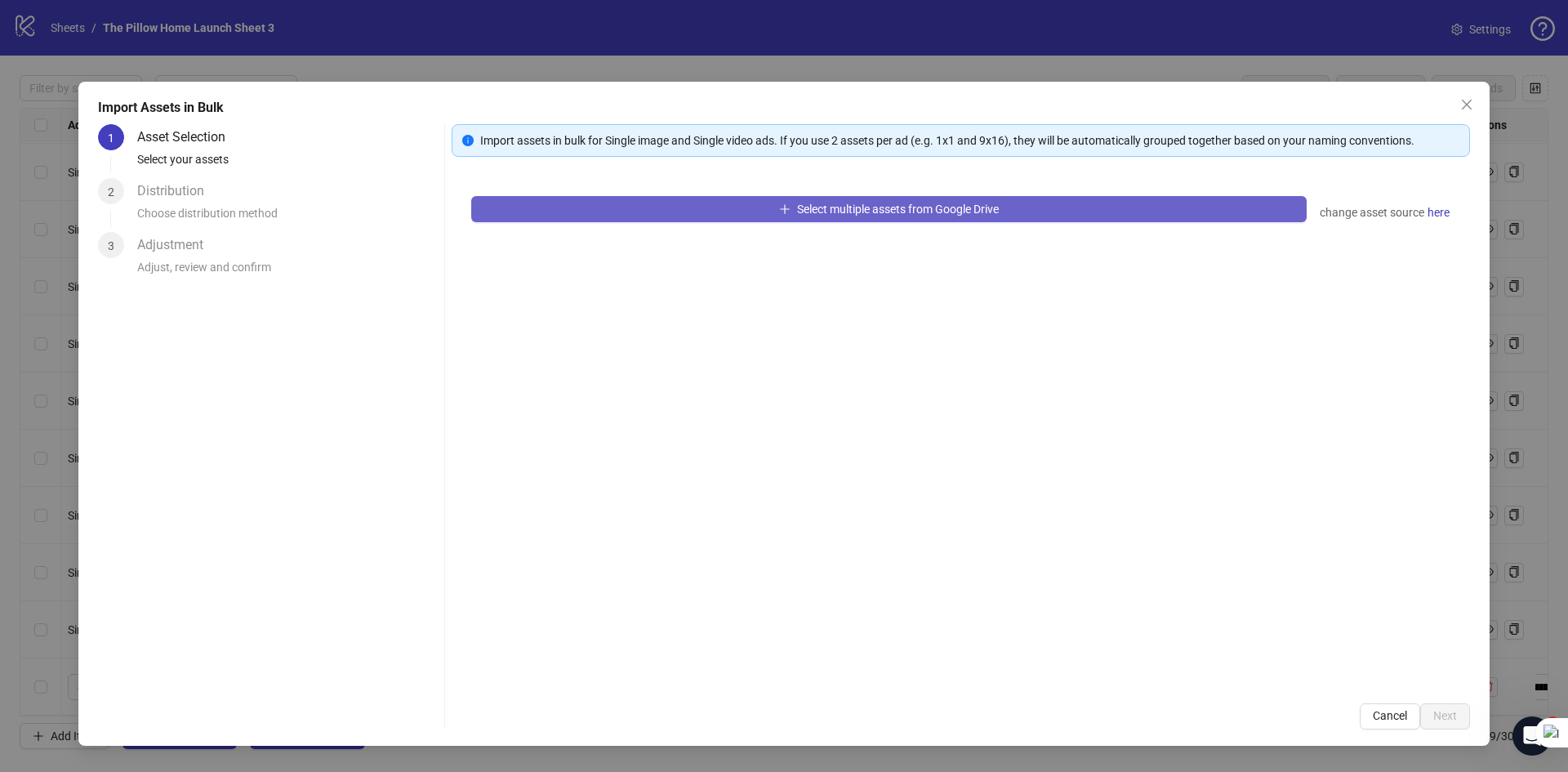
click at [822, 203] on span "Select multiple assets from Google Drive" at bounding box center [898, 209] width 202 height 13
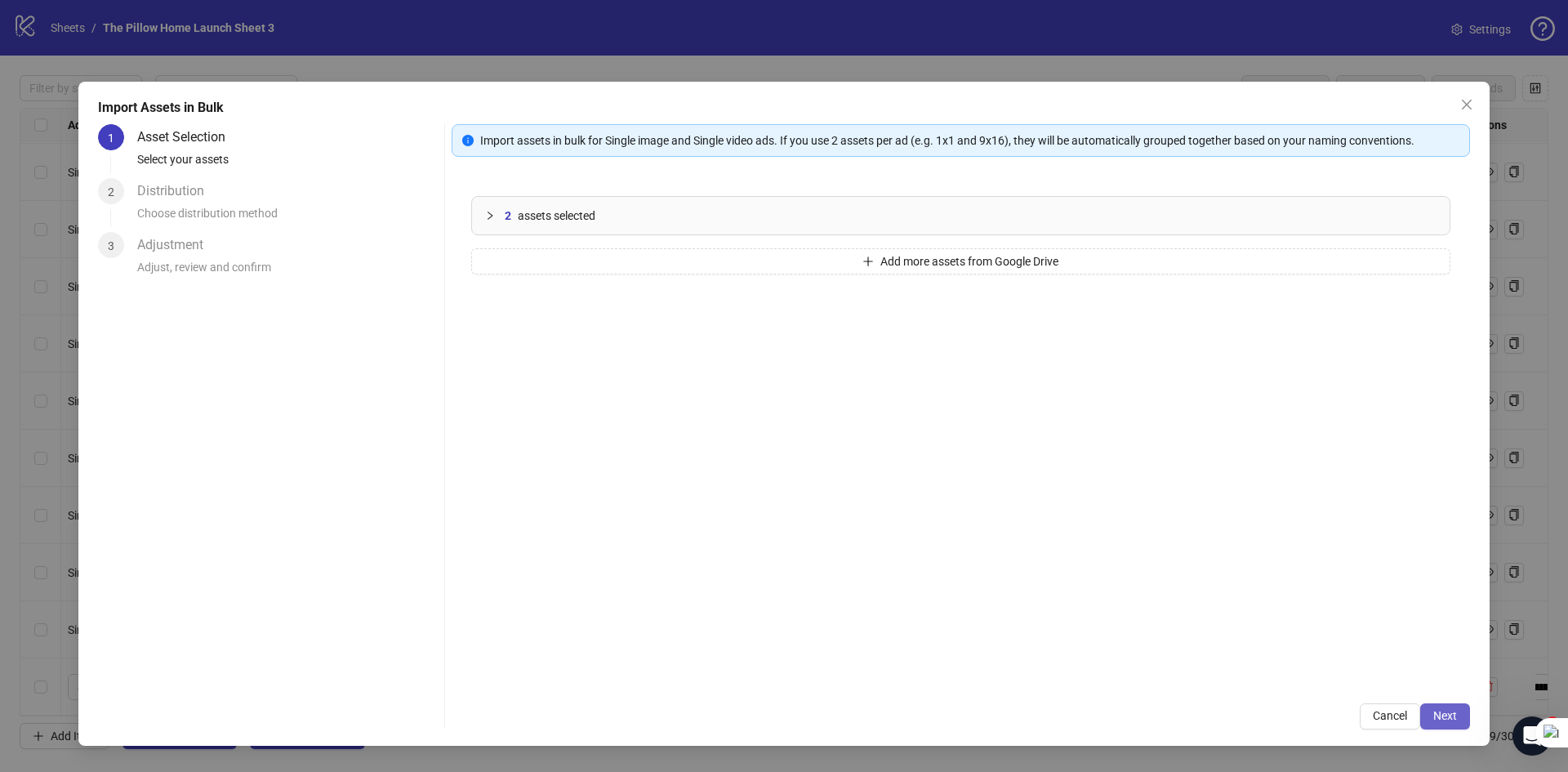
click at [1445, 709] on span "Next" at bounding box center [1445, 715] width 23 height 13
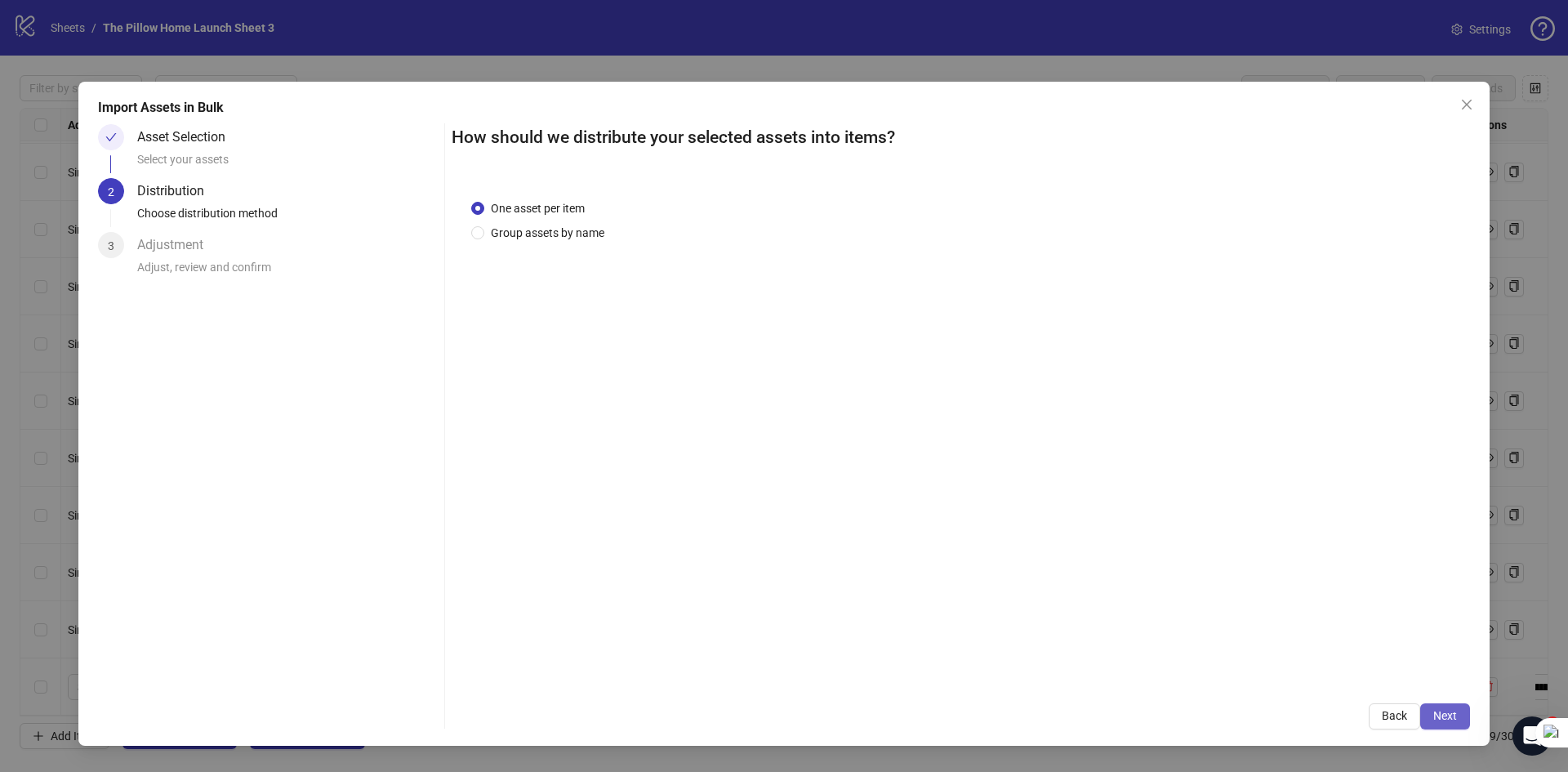
click at [1438, 712] on span "Next" at bounding box center [1445, 715] width 23 height 13
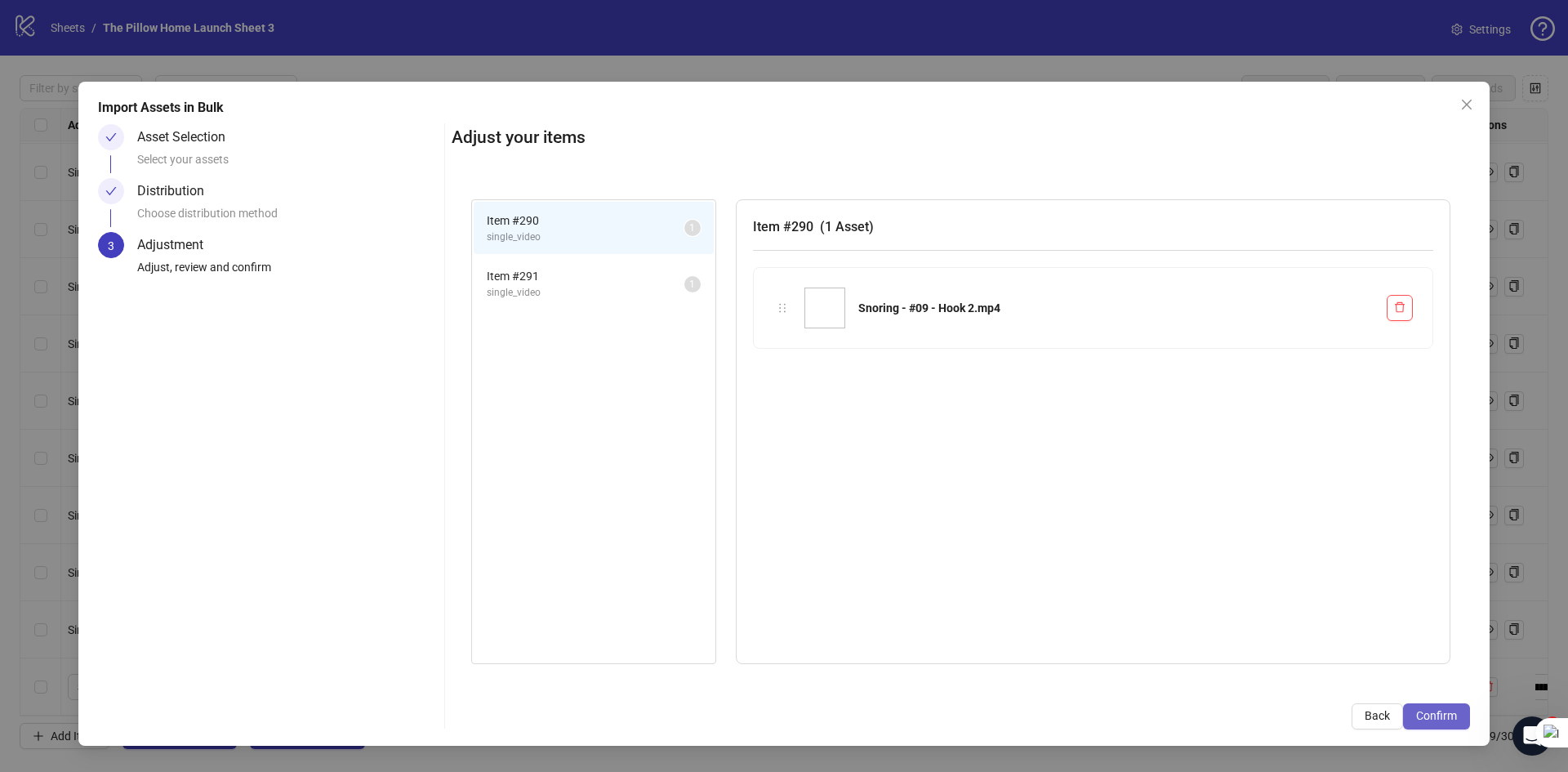
click at [1434, 723] on button "Confirm" at bounding box center [1436, 715] width 67 height 26
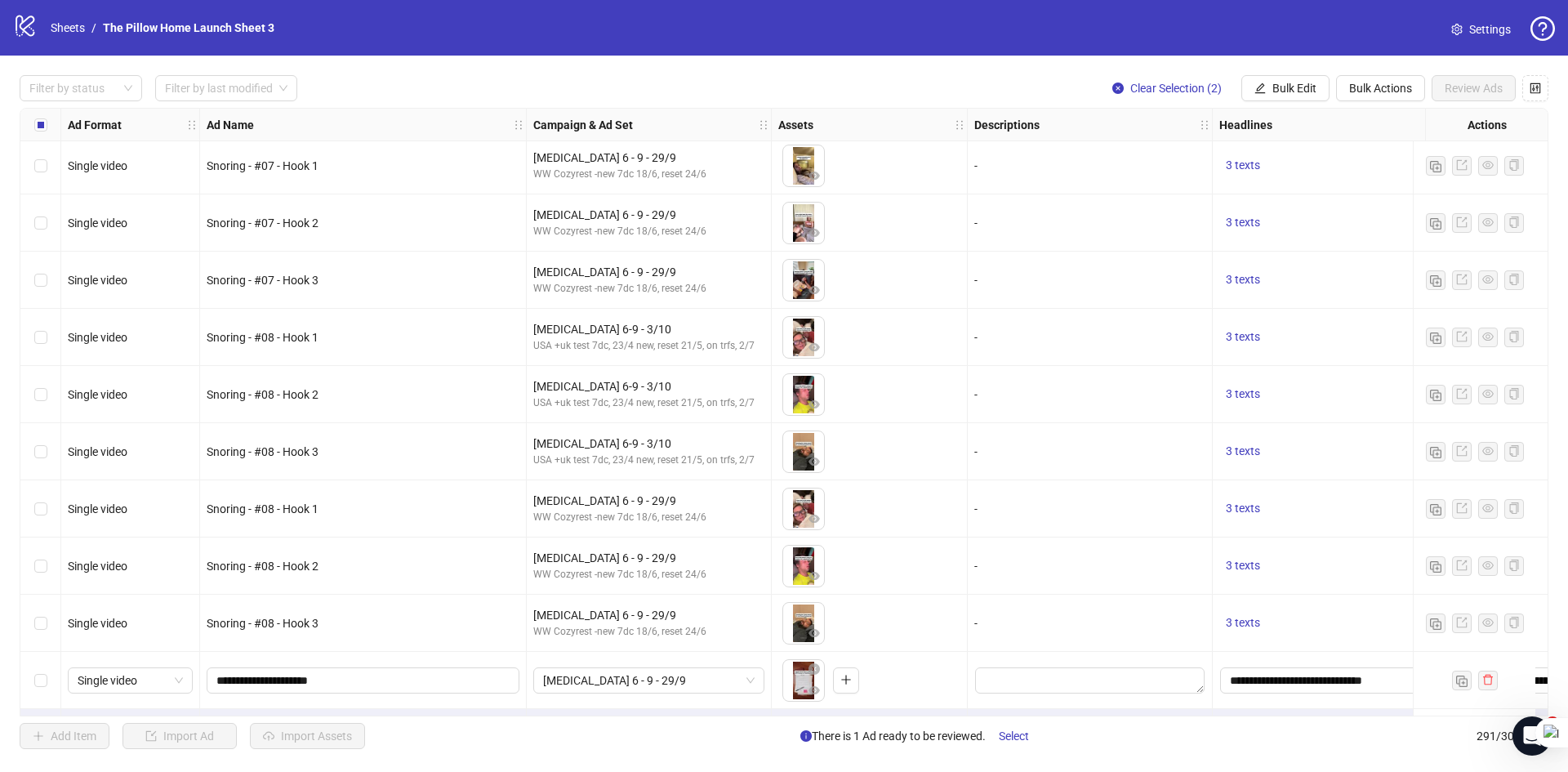
scroll to position [16067, 0]
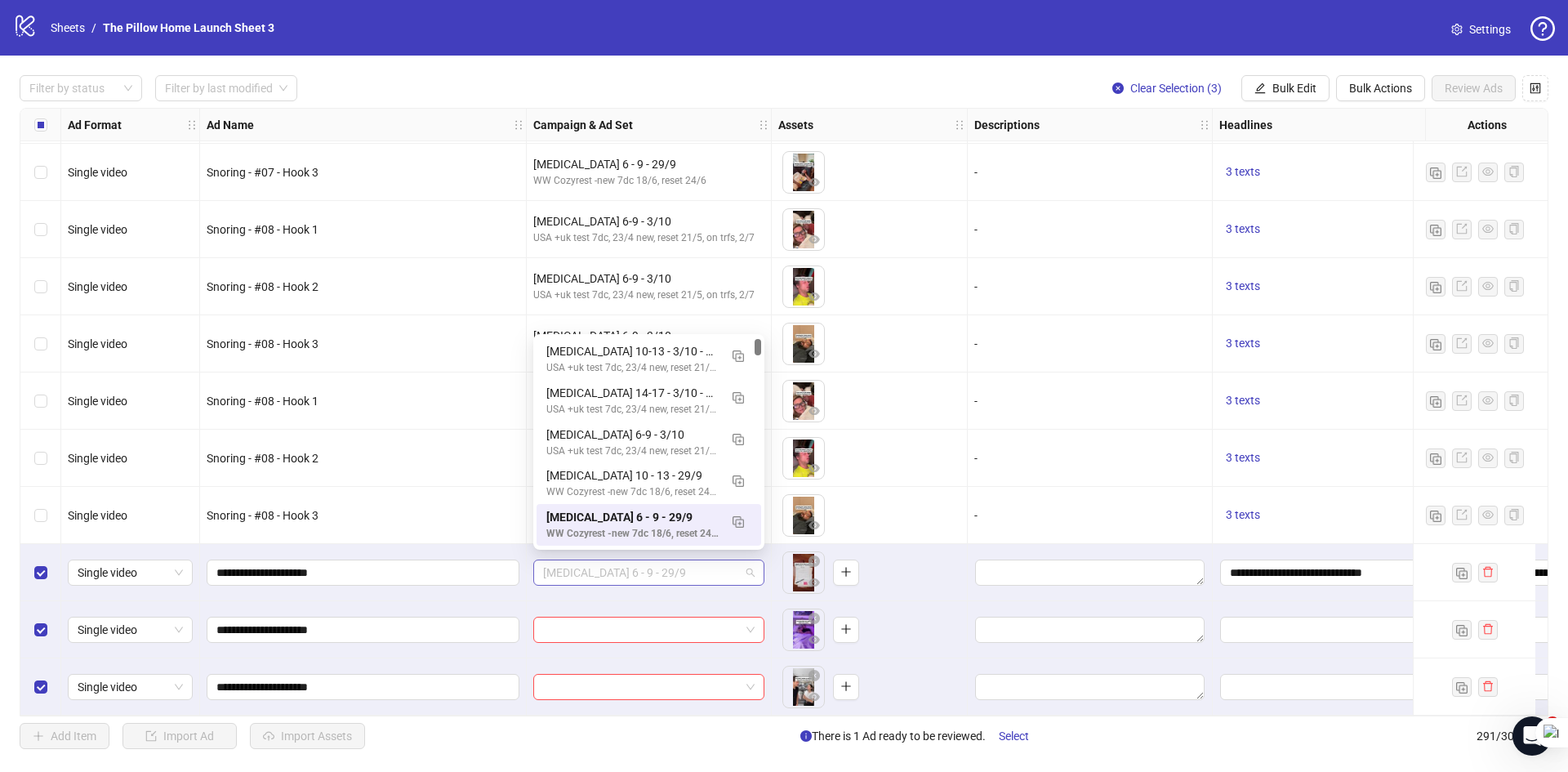
click at [645, 563] on span "[MEDICAL_DATA] 6 - 9 - 29/9" at bounding box center [649, 572] width 211 height 24
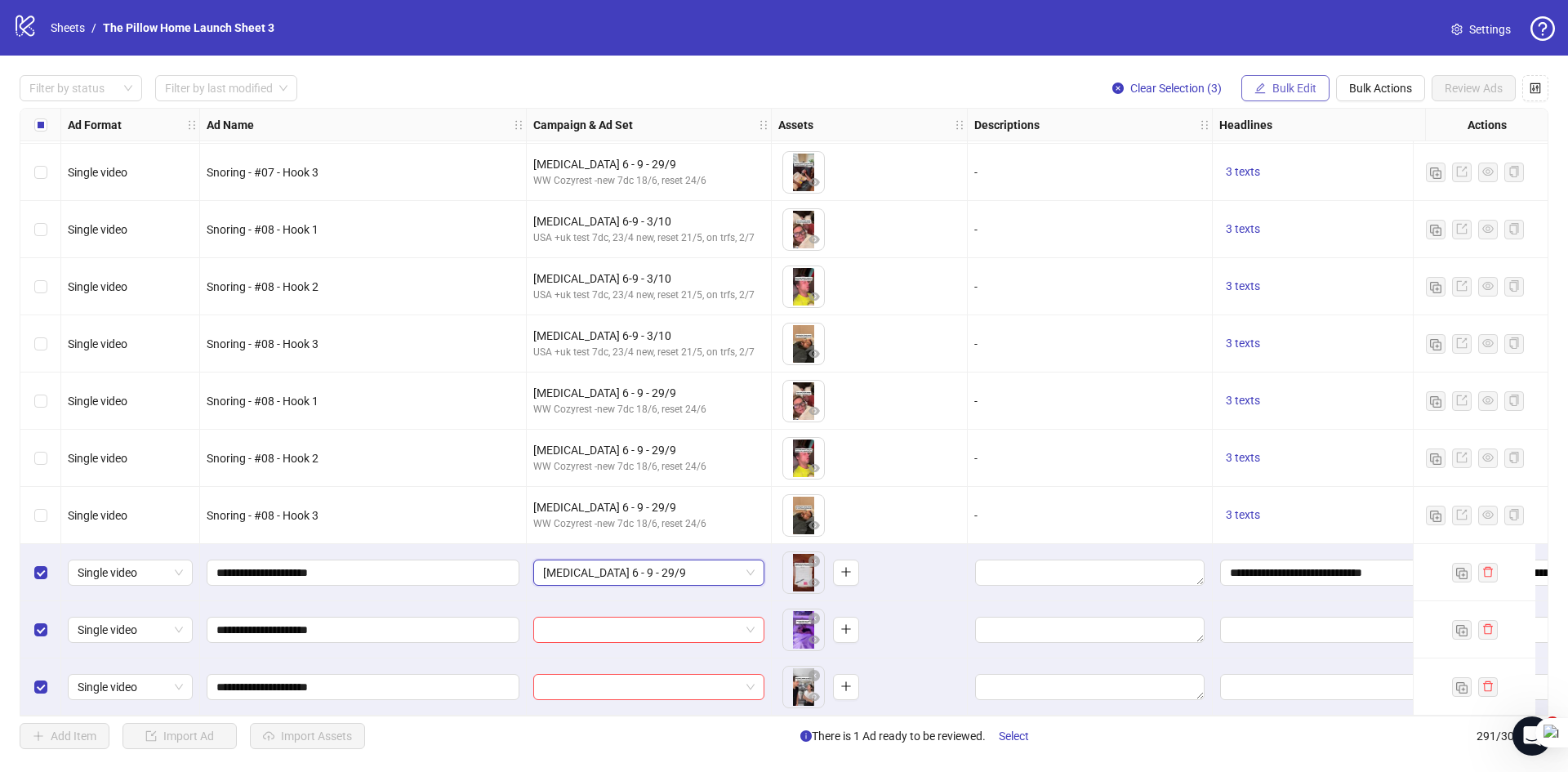
click at [1307, 85] on span "Bulk Edit" at bounding box center [1294, 88] width 44 height 13
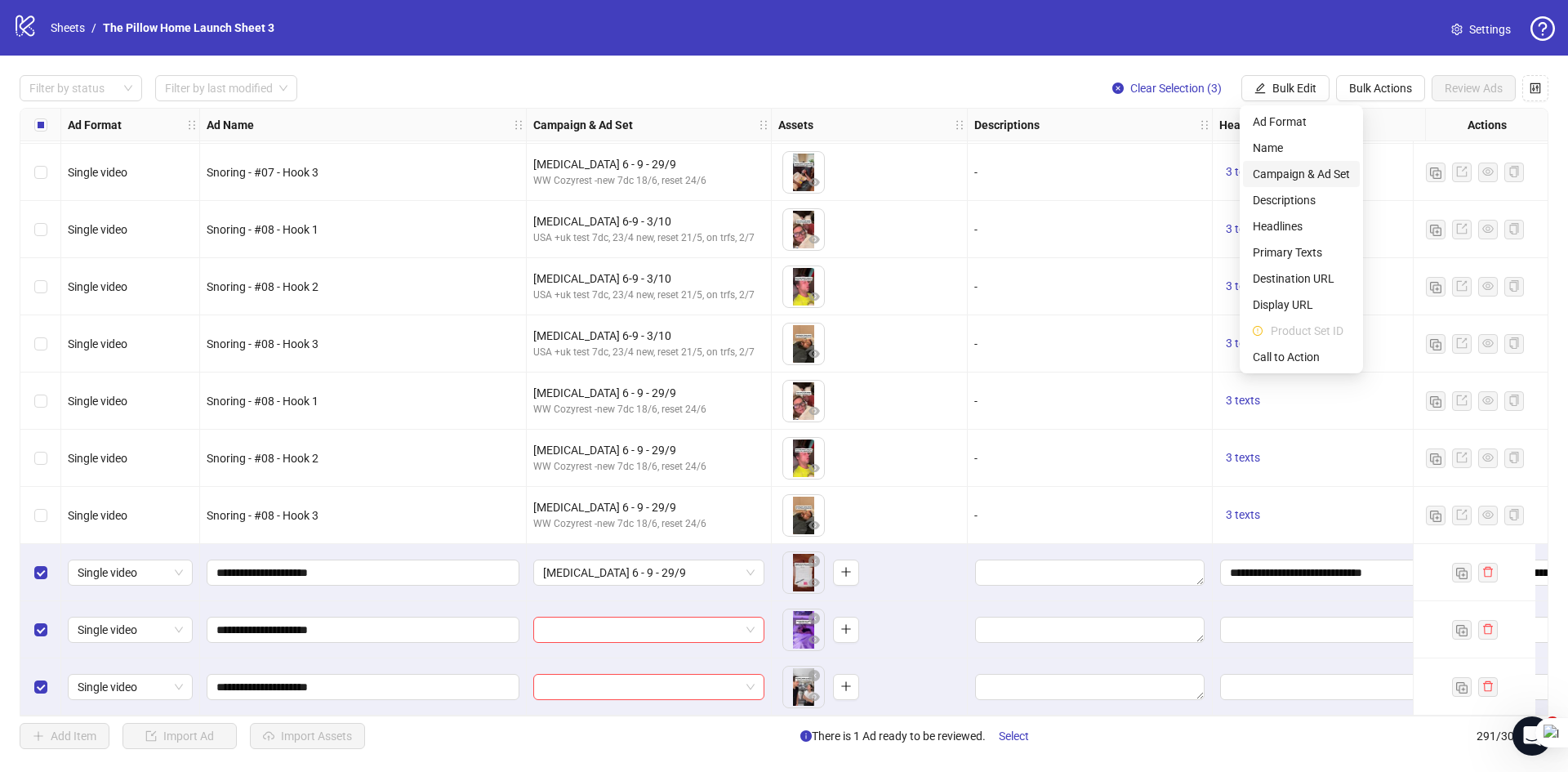
click at [1304, 177] on span "Campaign & Ad Set" at bounding box center [1301, 174] width 97 height 18
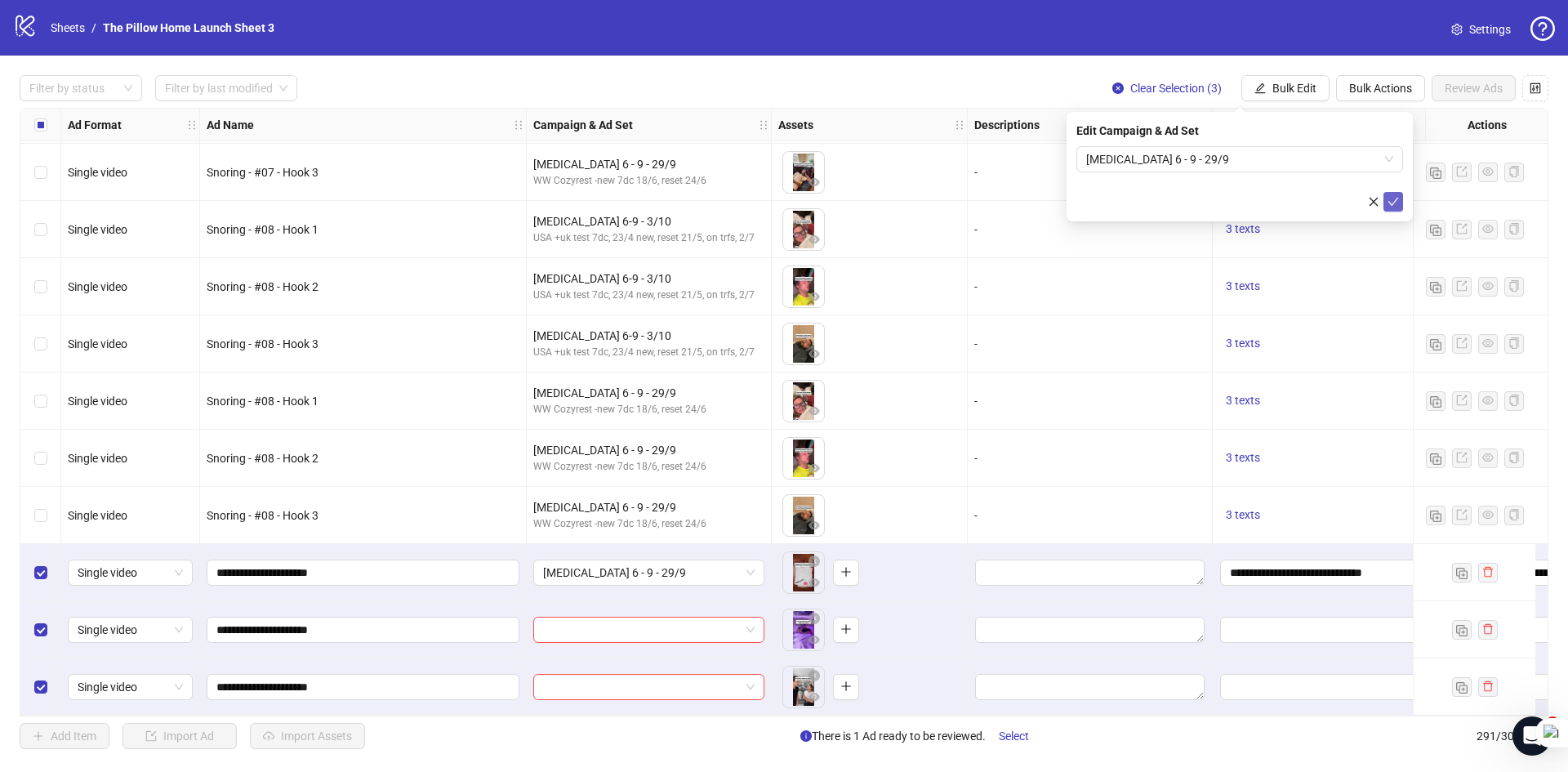
click at [1397, 199] on icon "check" at bounding box center [1393, 202] width 12 height 12
click at [1299, 90] on span "Bulk Edit" at bounding box center [1294, 88] width 44 height 13
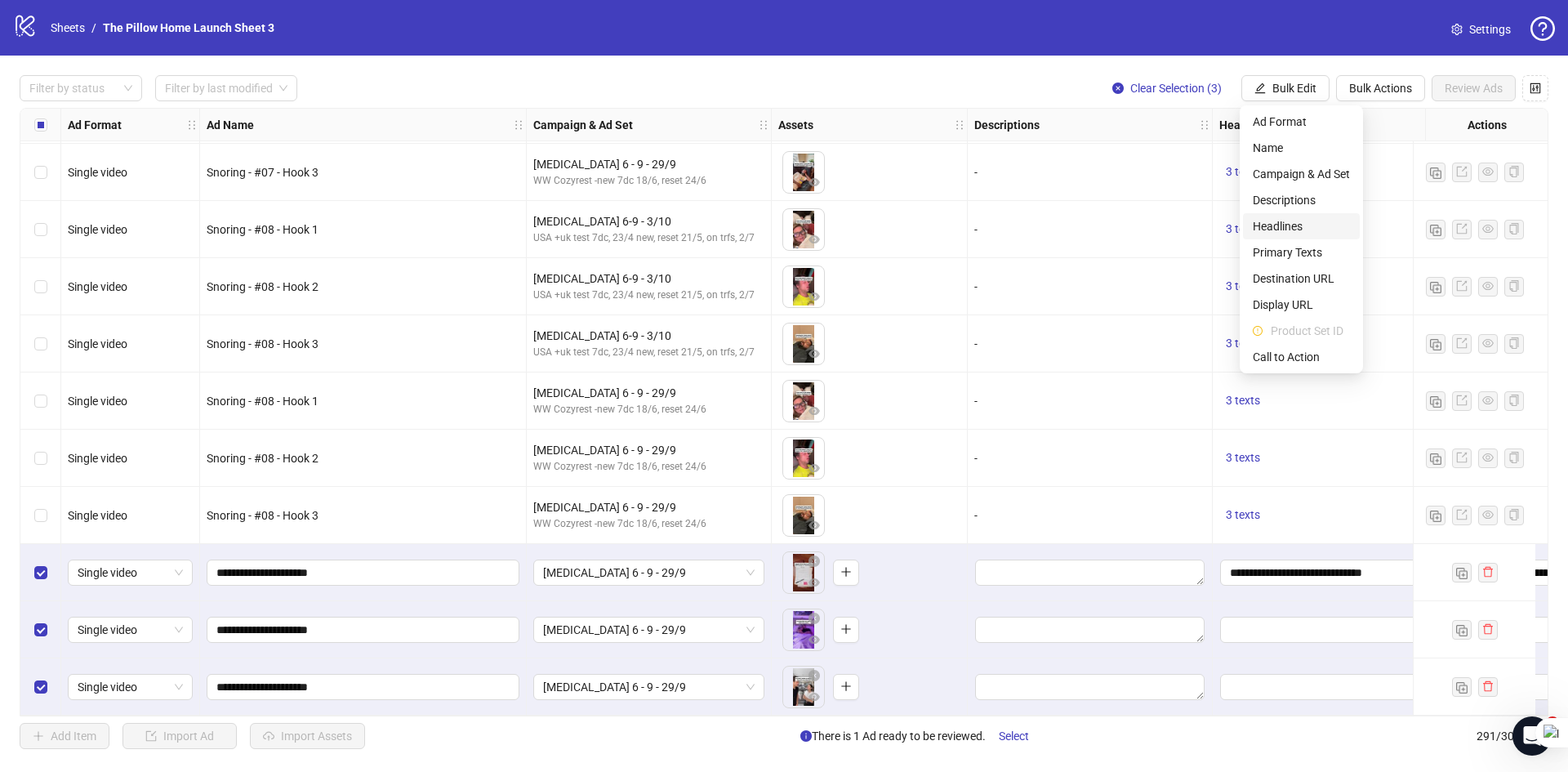
click at [1281, 228] on span "Headlines" at bounding box center [1301, 226] width 97 height 18
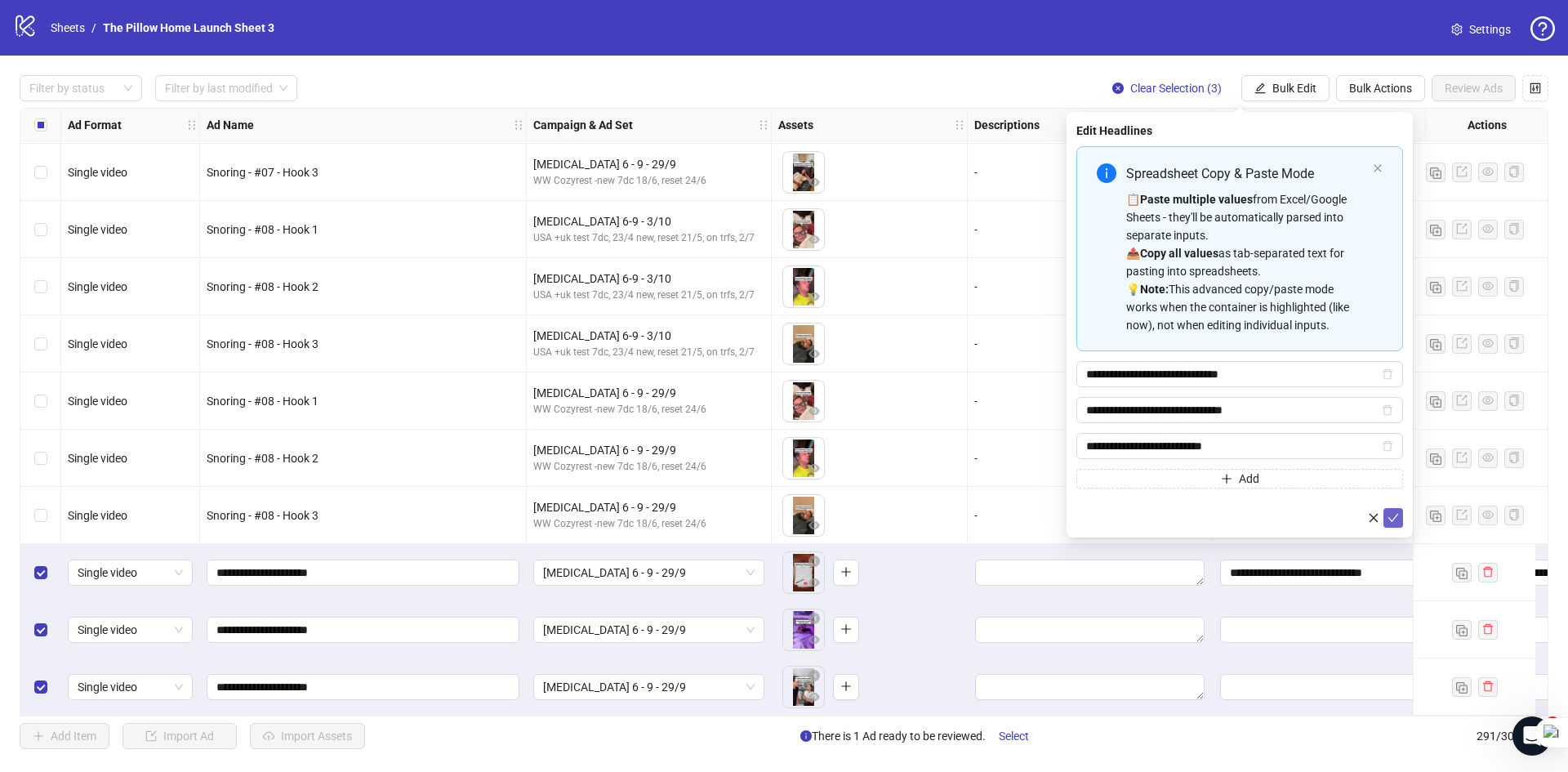
click at [1386, 517] on button "submit" at bounding box center [1393, 518] width 20 height 20
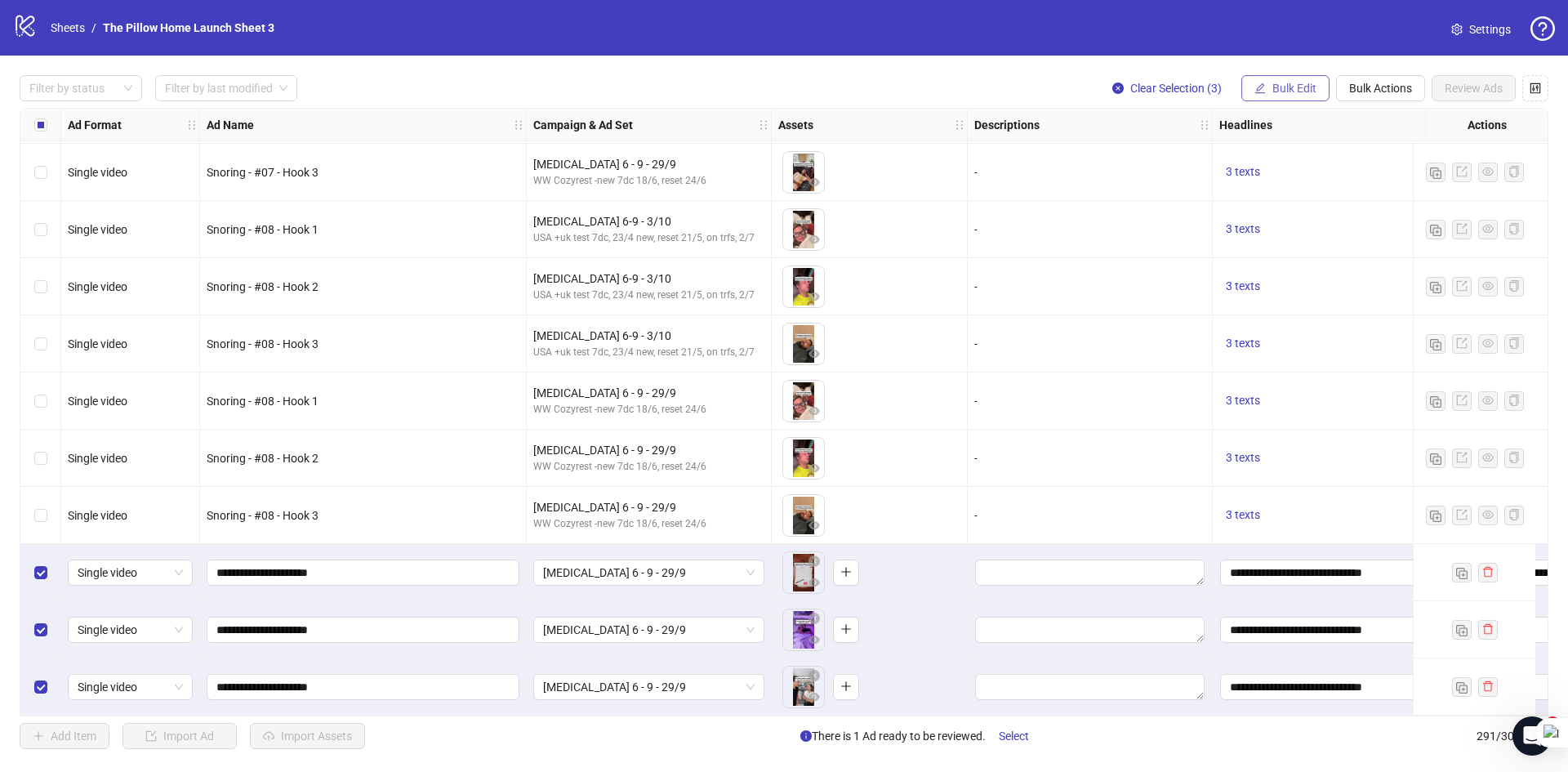
click at [1295, 93] on span "Bulk Edit" at bounding box center [1294, 88] width 44 height 13
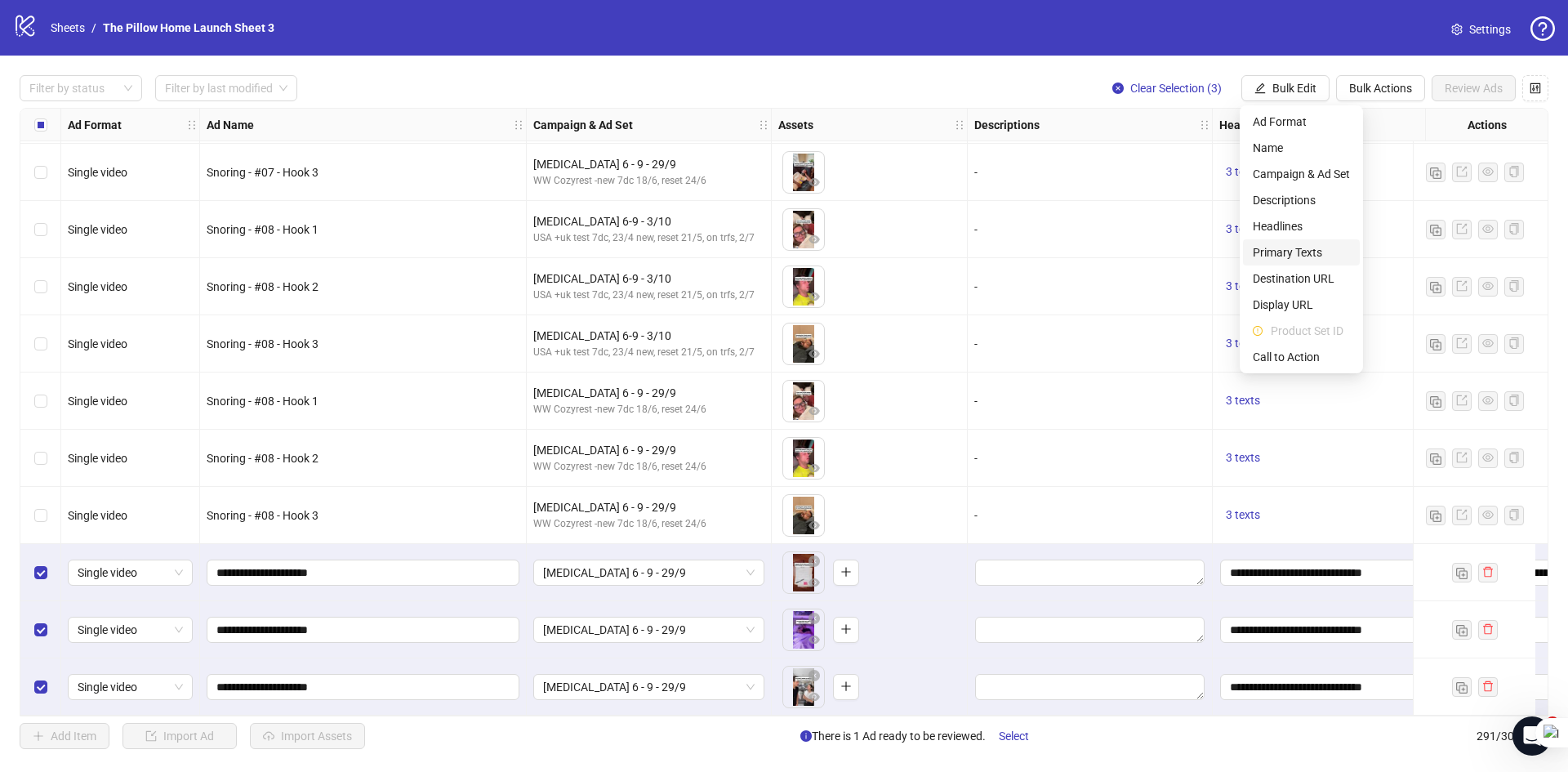
click at [1296, 257] on span "Primary Texts" at bounding box center [1301, 252] width 97 height 18
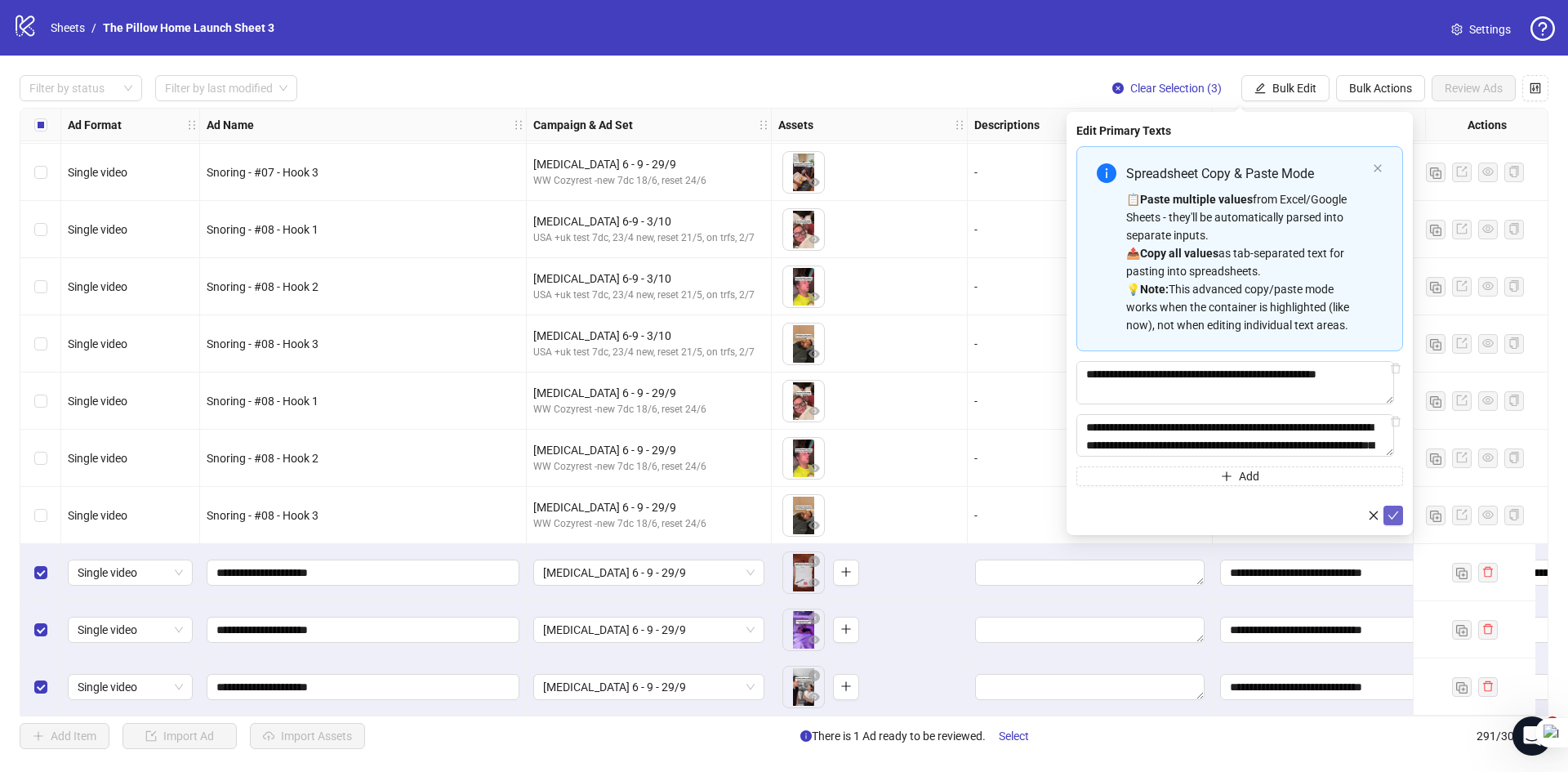
click at [1395, 509] on button "submit" at bounding box center [1393, 516] width 20 height 20
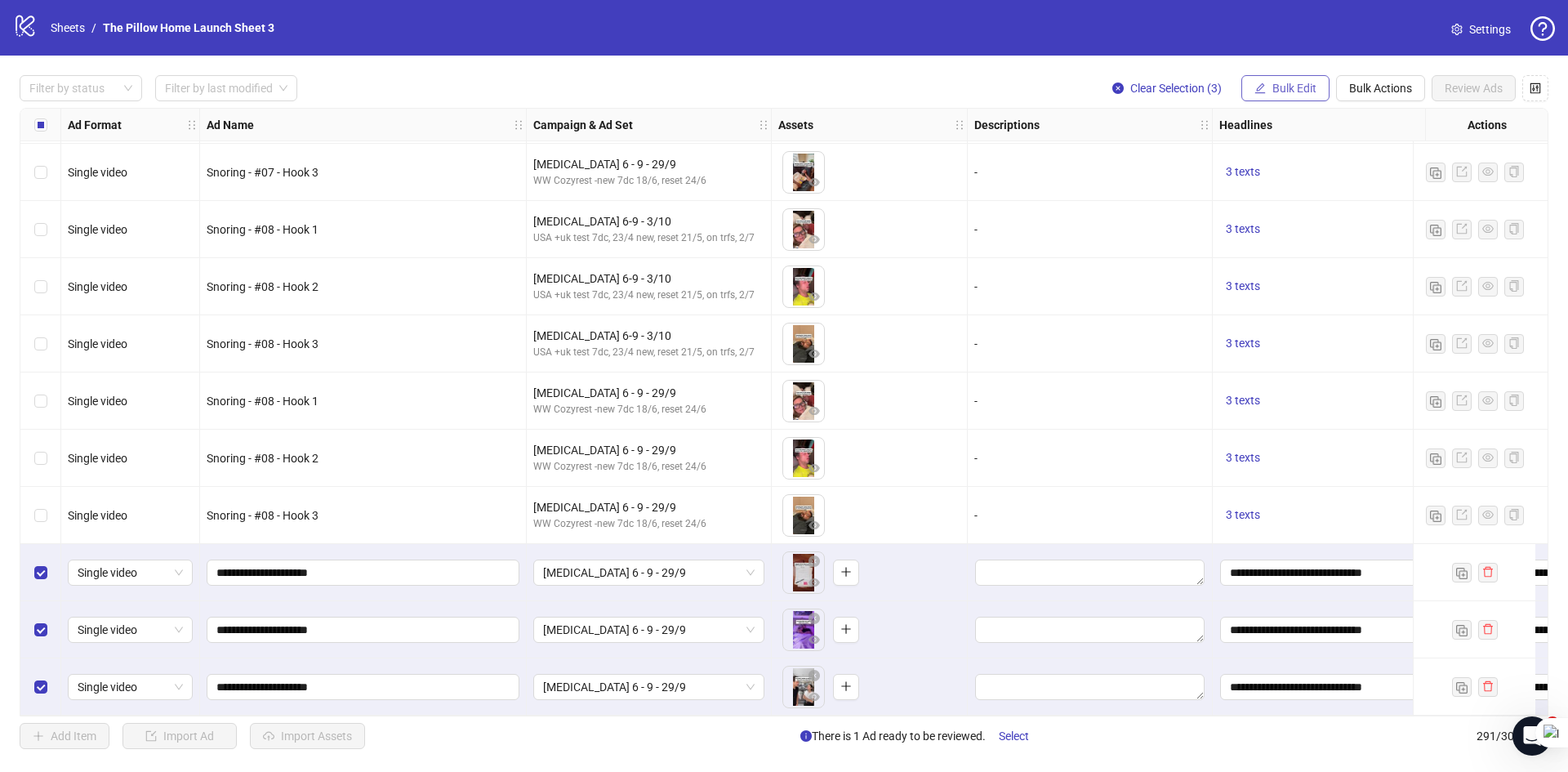
click at [1301, 93] on span "Bulk Edit" at bounding box center [1294, 88] width 44 height 13
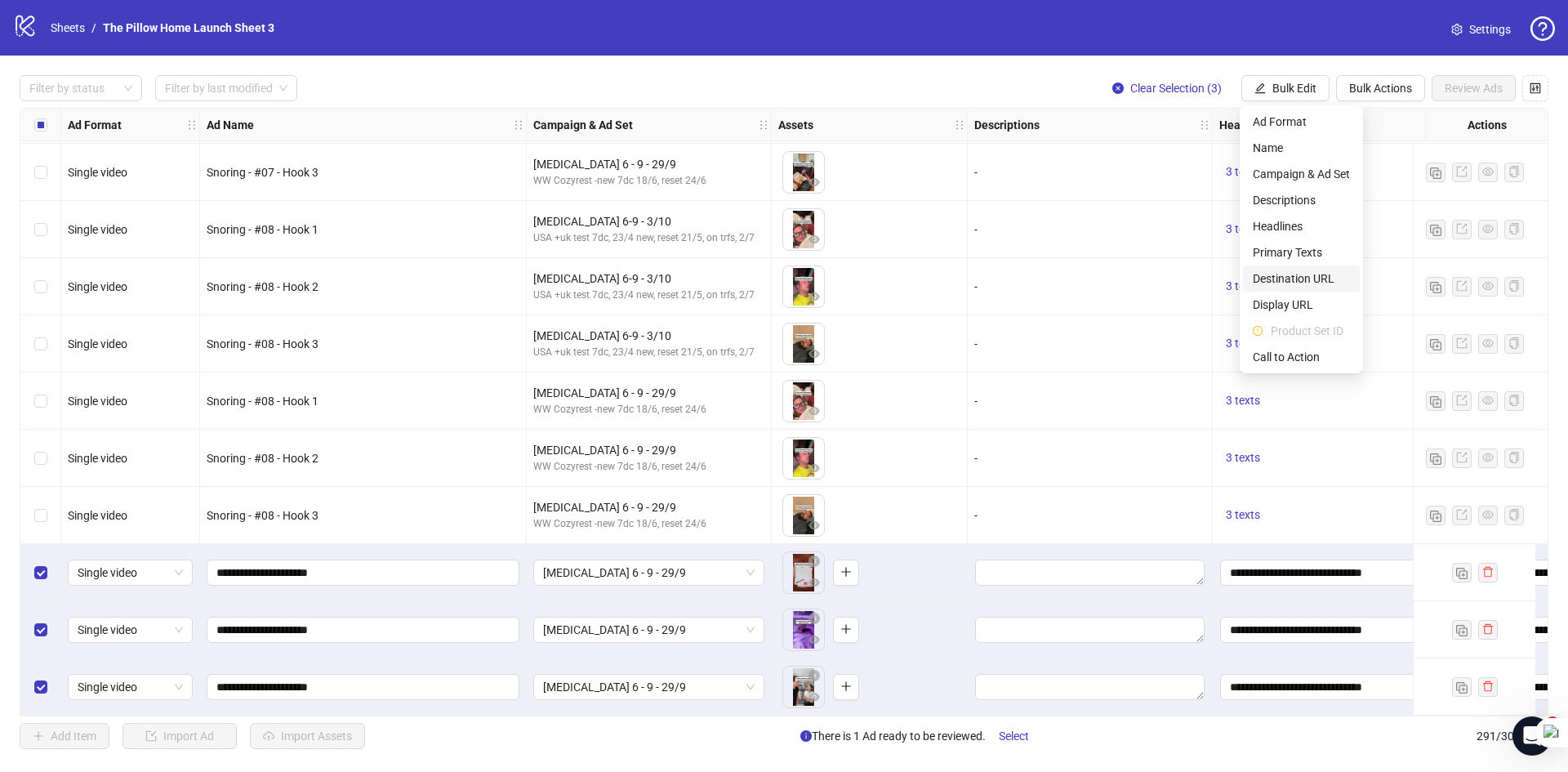
click at [1302, 275] on span "Destination URL" at bounding box center [1301, 279] width 97 height 18
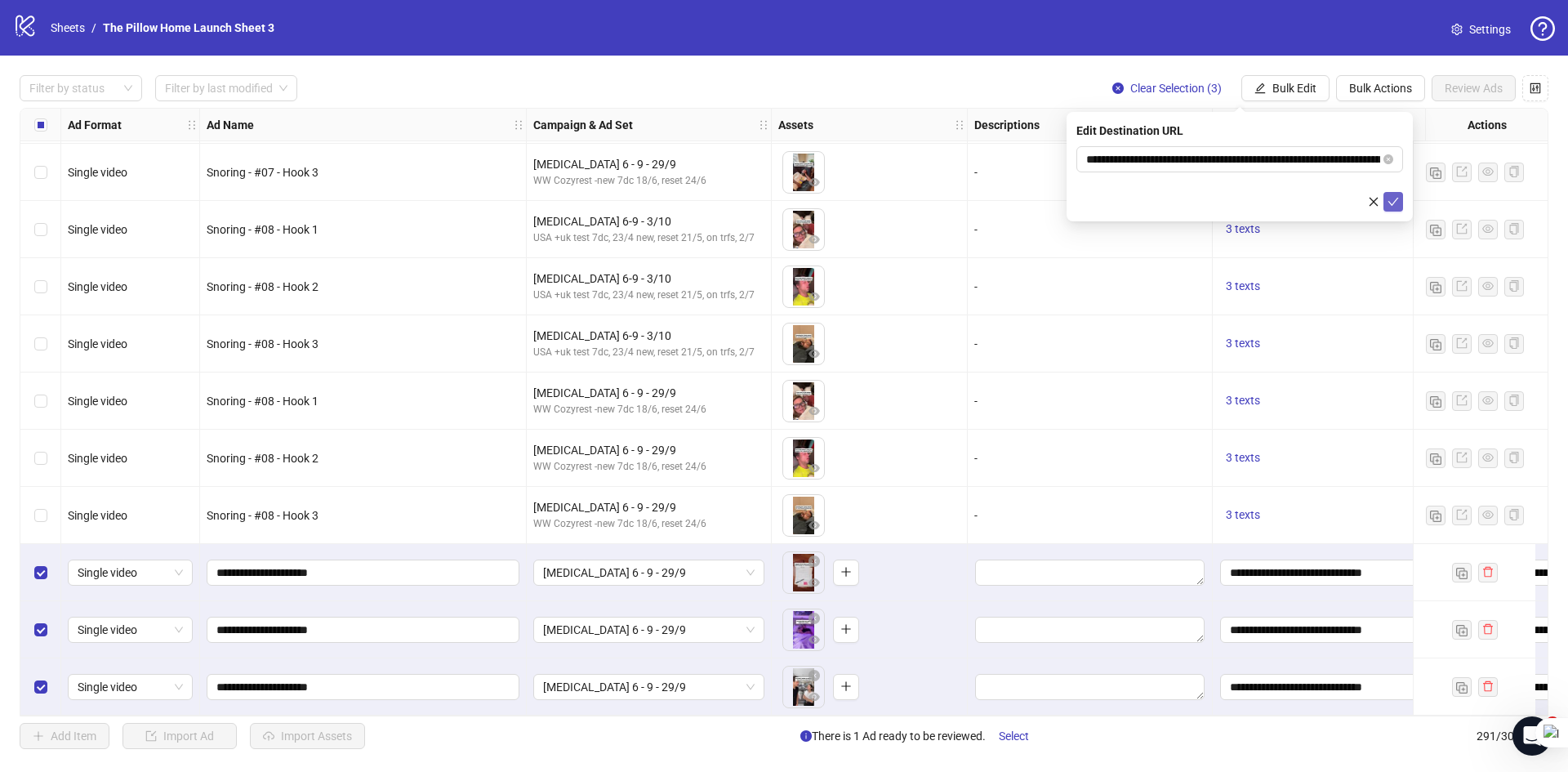
click at [1398, 204] on icon "check" at bounding box center [1393, 202] width 12 height 12
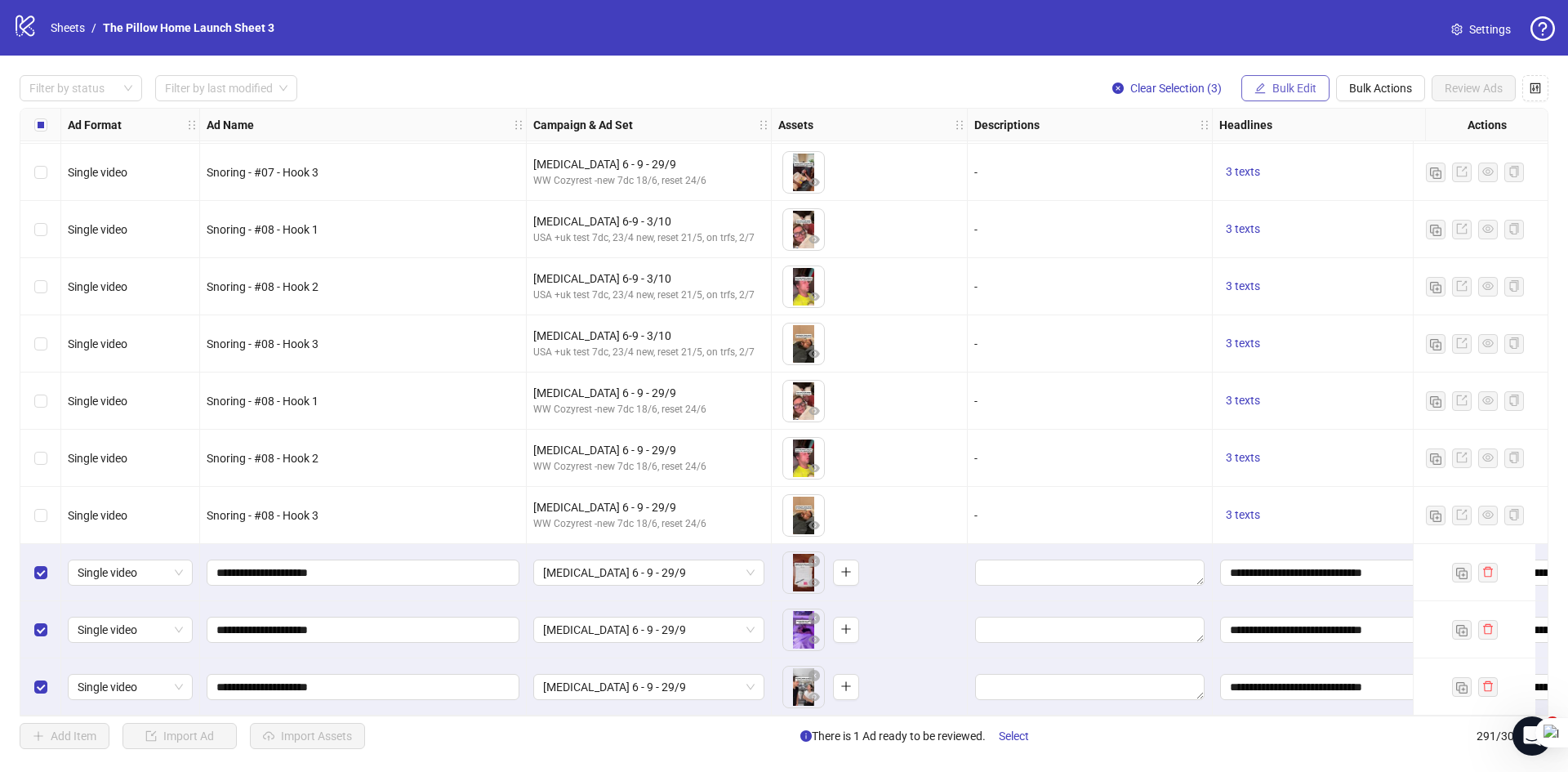
click at [1274, 84] on span "Bulk Edit" at bounding box center [1294, 88] width 44 height 13
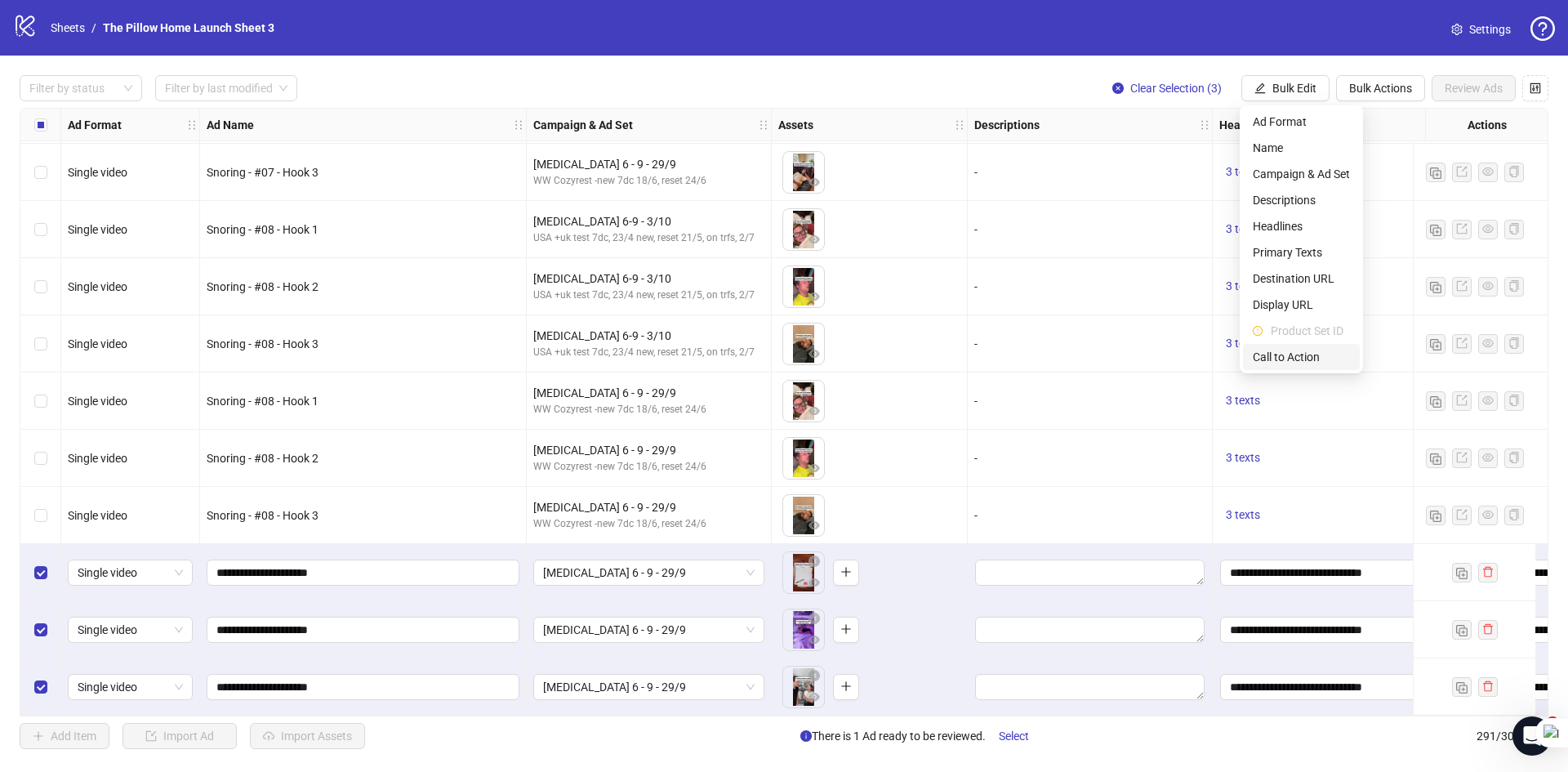
click at [1282, 358] on span "Call to Action" at bounding box center [1301, 357] width 97 height 18
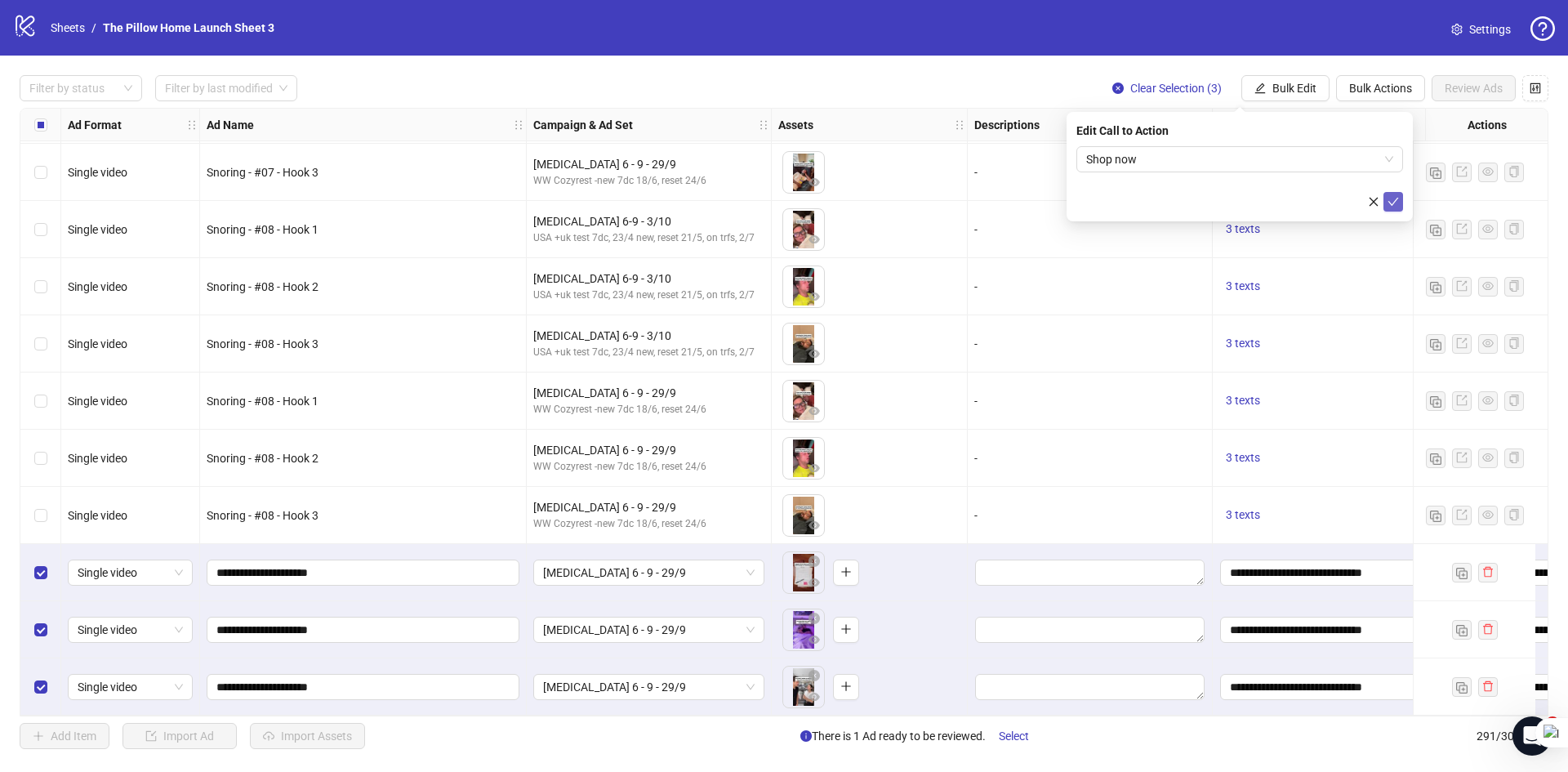
click at [1398, 196] on icon "check" at bounding box center [1393, 202] width 12 height 12
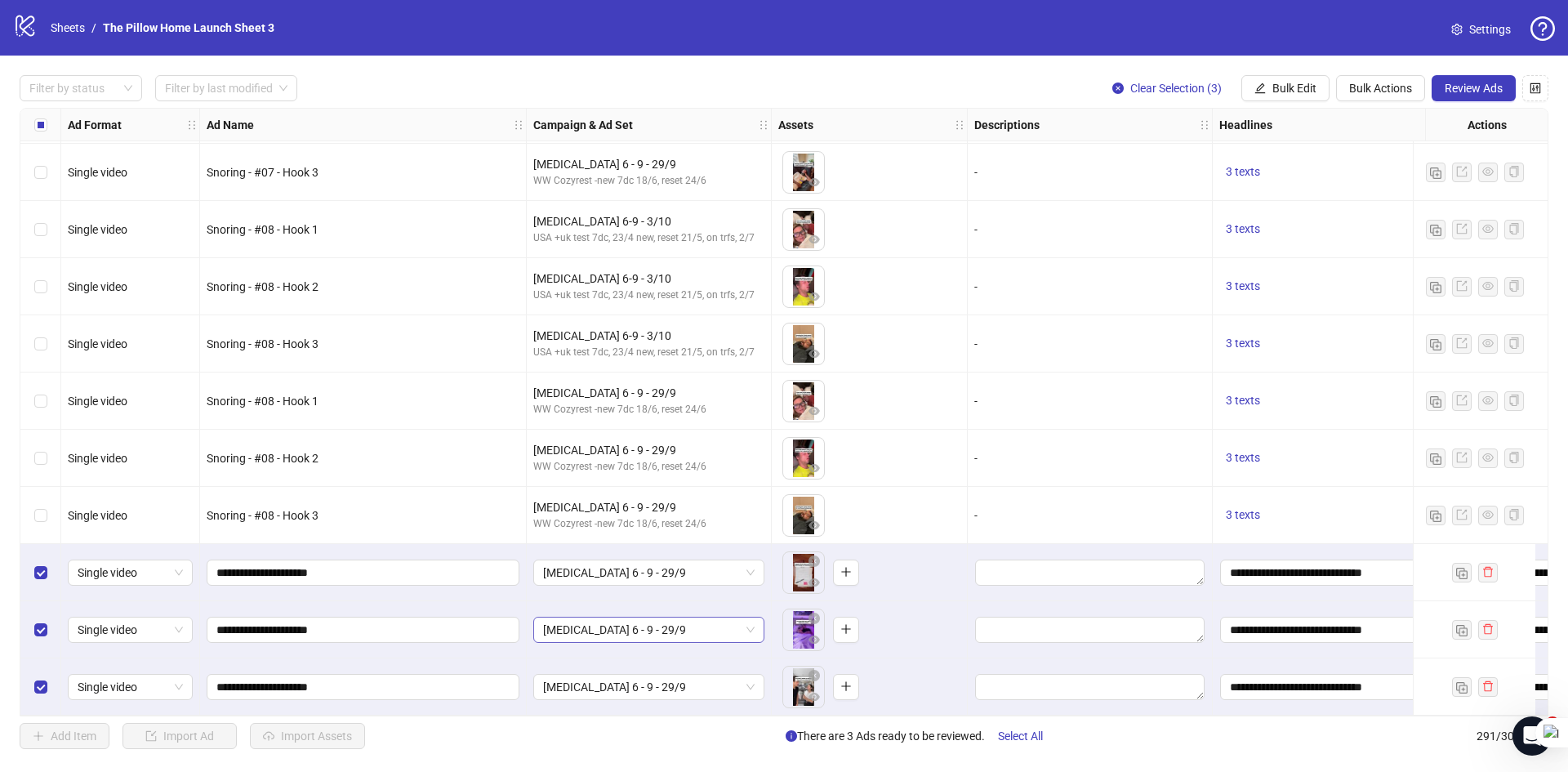
click at [627, 627] on span "[MEDICAL_DATA] 6 - 9 - 29/9" at bounding box center [649, 629] width 211 height 24
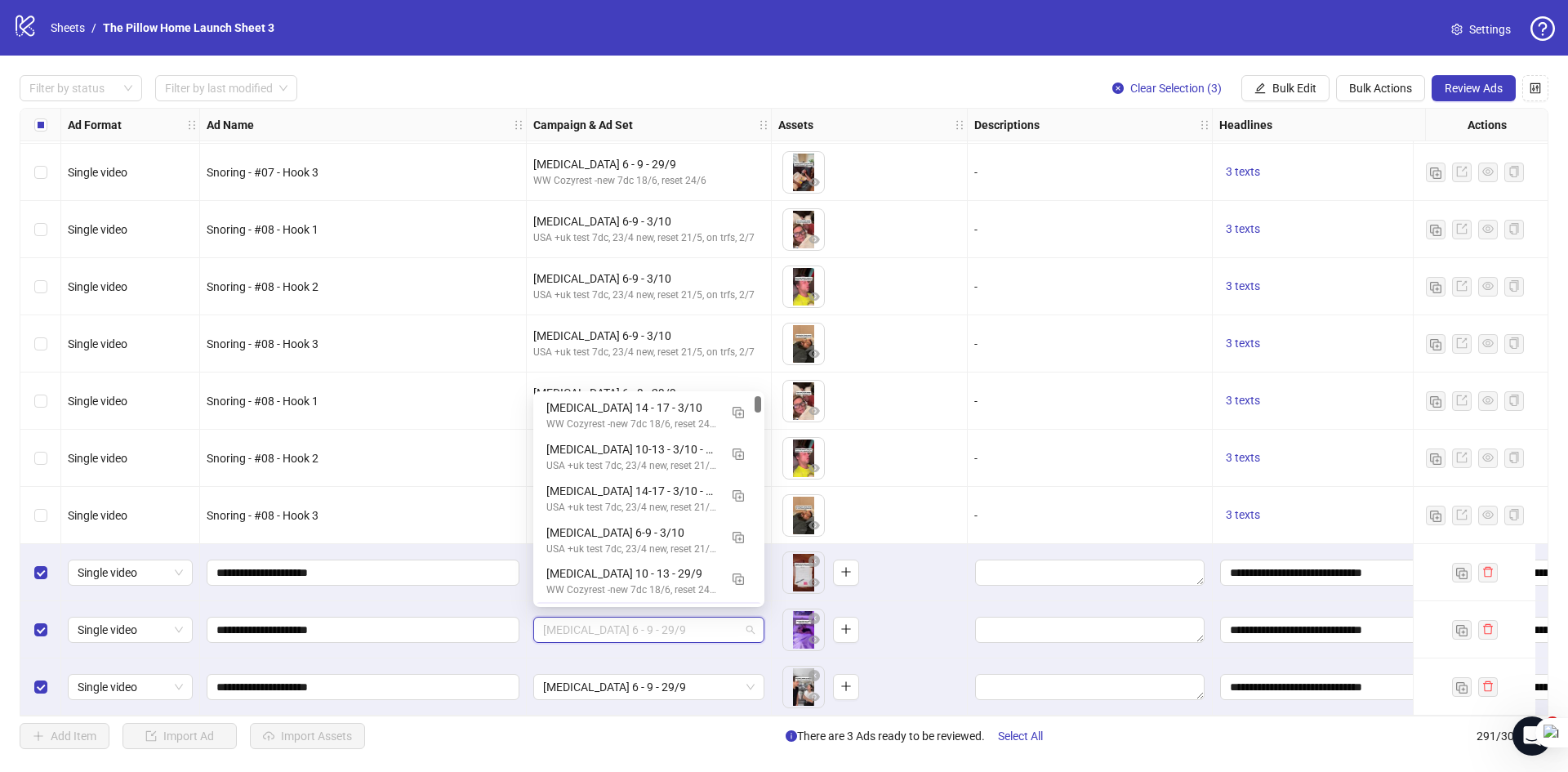
scroll to position [40, 0]
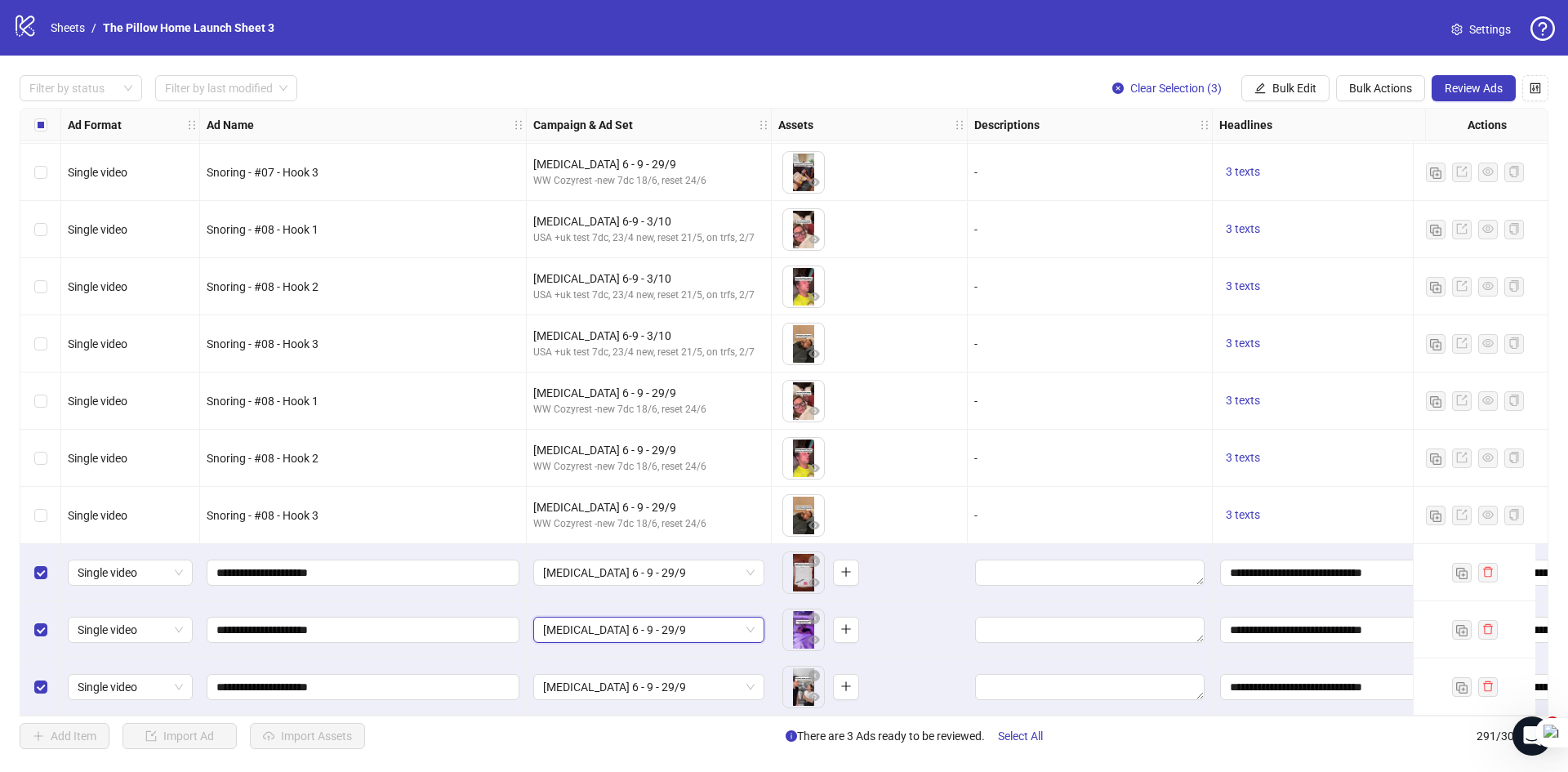
click at [627, 627] on span "[MEDICAL_DATA] 6 - 9 - 29/9" at bounding box center [649, 629] width 211 height 24
click at [1370, 90] on span "Bulk Actions" at bounding box center [1380, 88] width 63 height 13
click at [1411, 181] on span "Duplicate with assets" at bounding box center [1403, 174] width 112 height 18
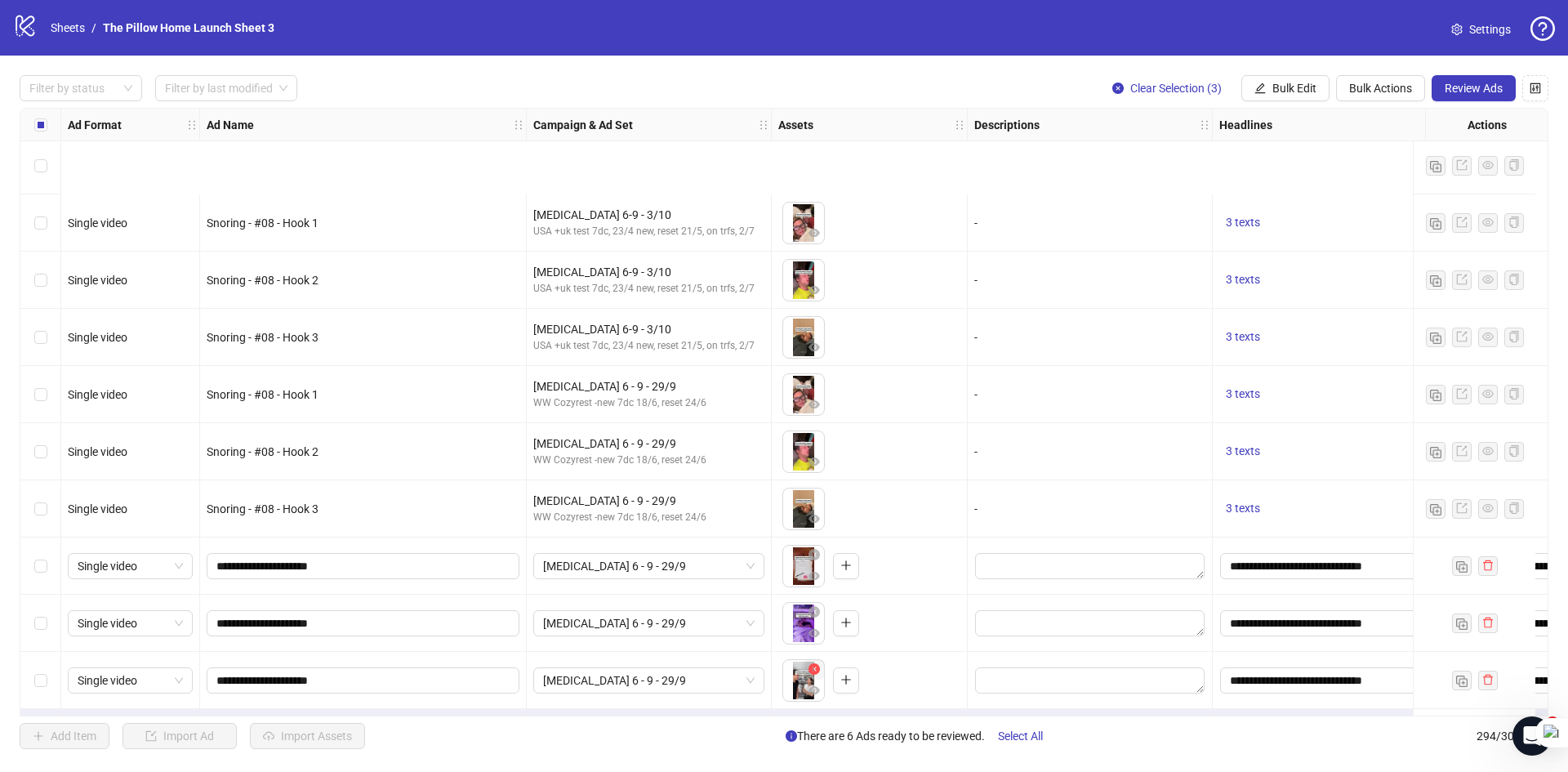
scroll to position [16239, 0]
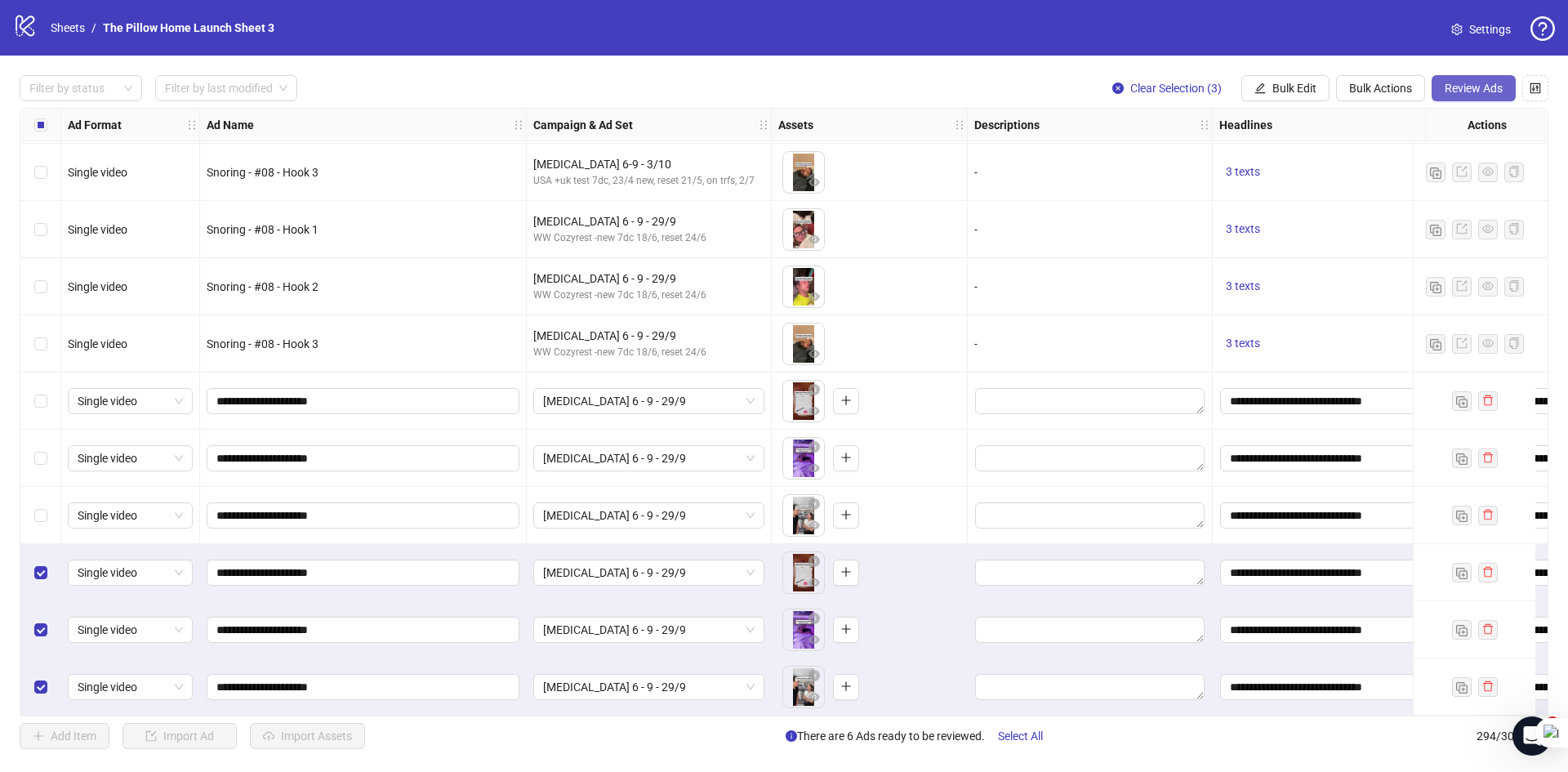
click at [1457, 89] on span "Review Ads" at bounding box center [1474, 88] width 58 height 13
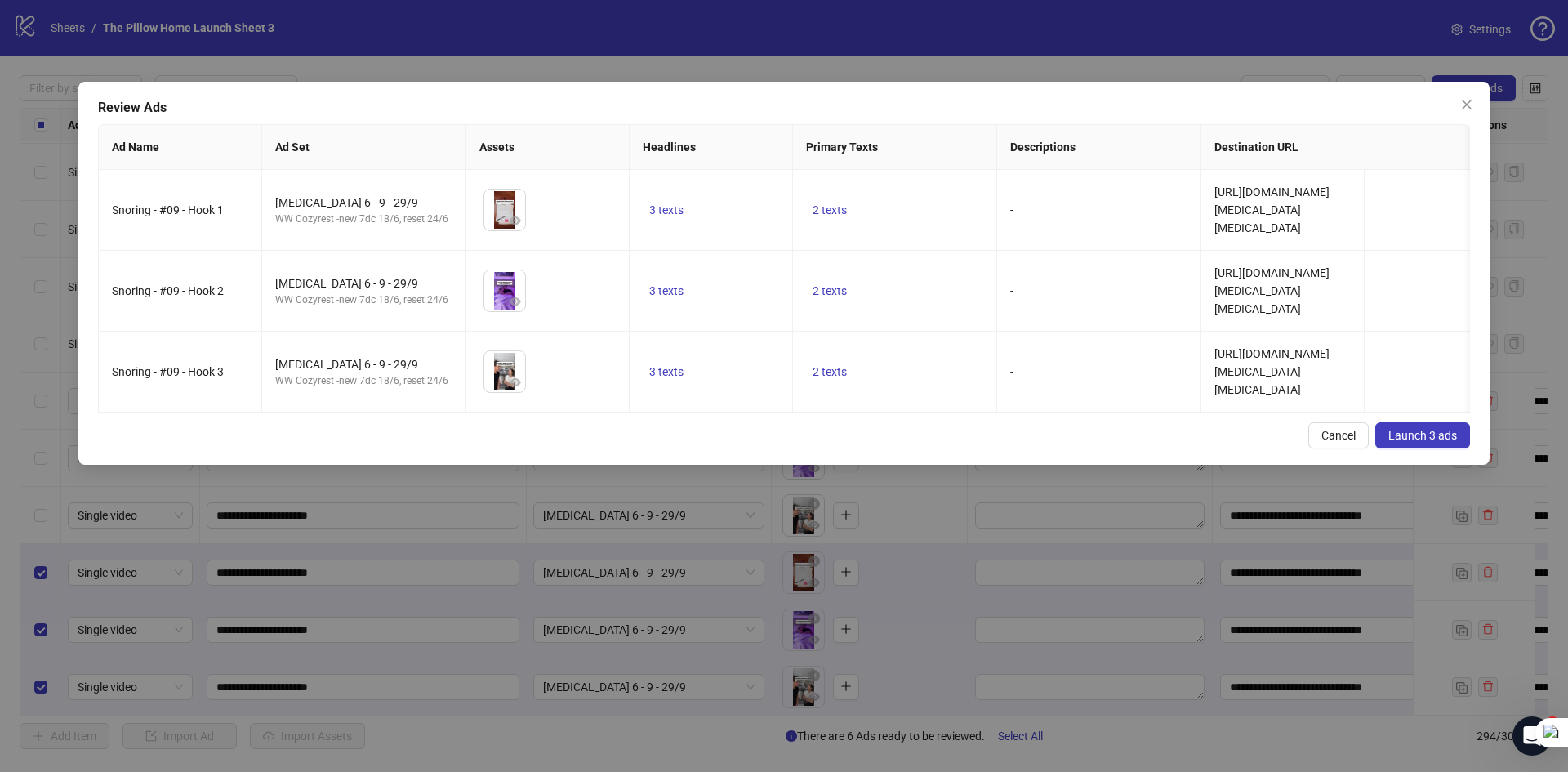
click at [1405, 442] on span "Launch 3 ads" at bounding box center [1422, 435] width 68 height 13
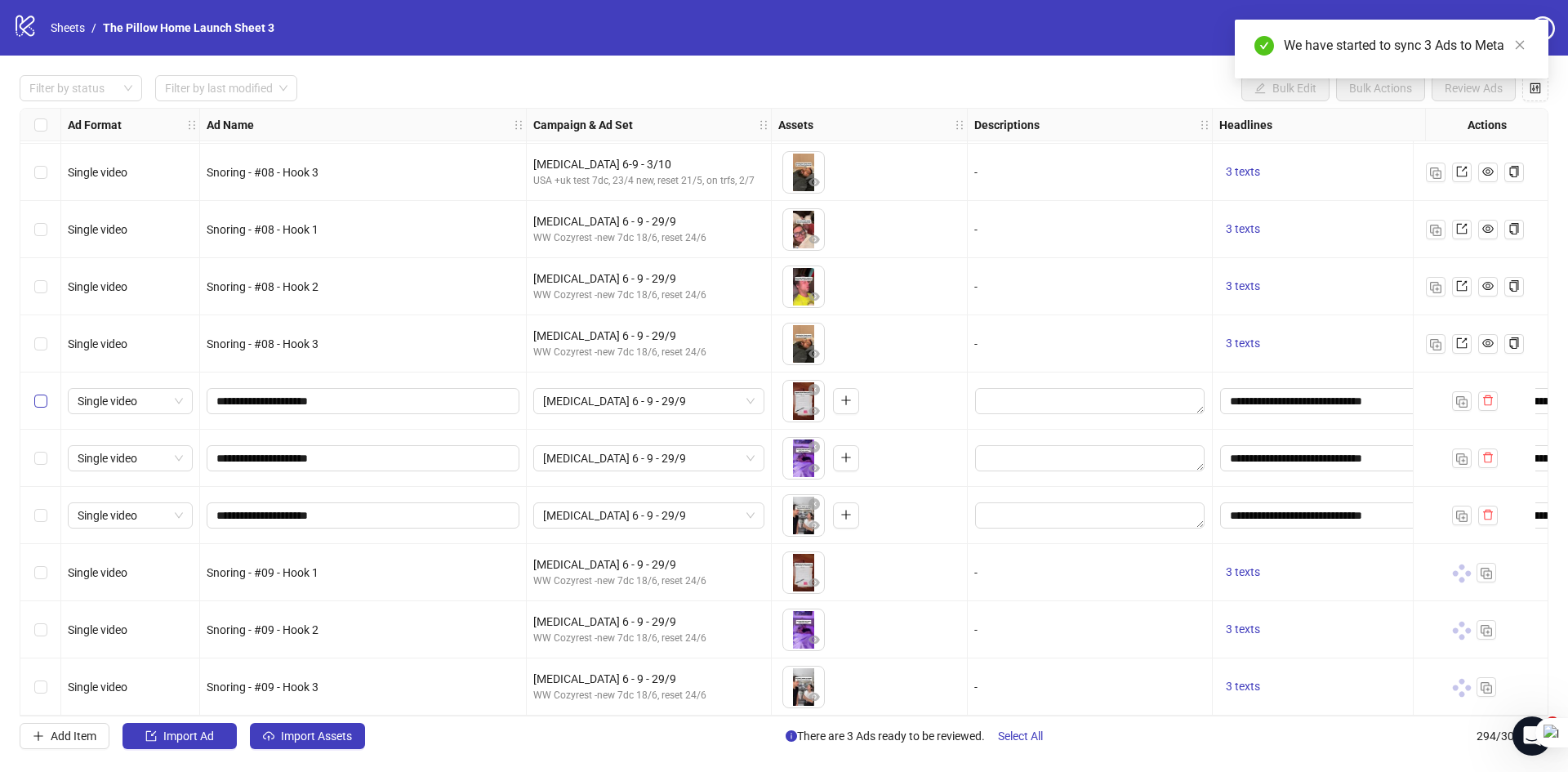
click at [46, 392] on label "Select row 289" at bounding box center [40, 401] width 13 height 18
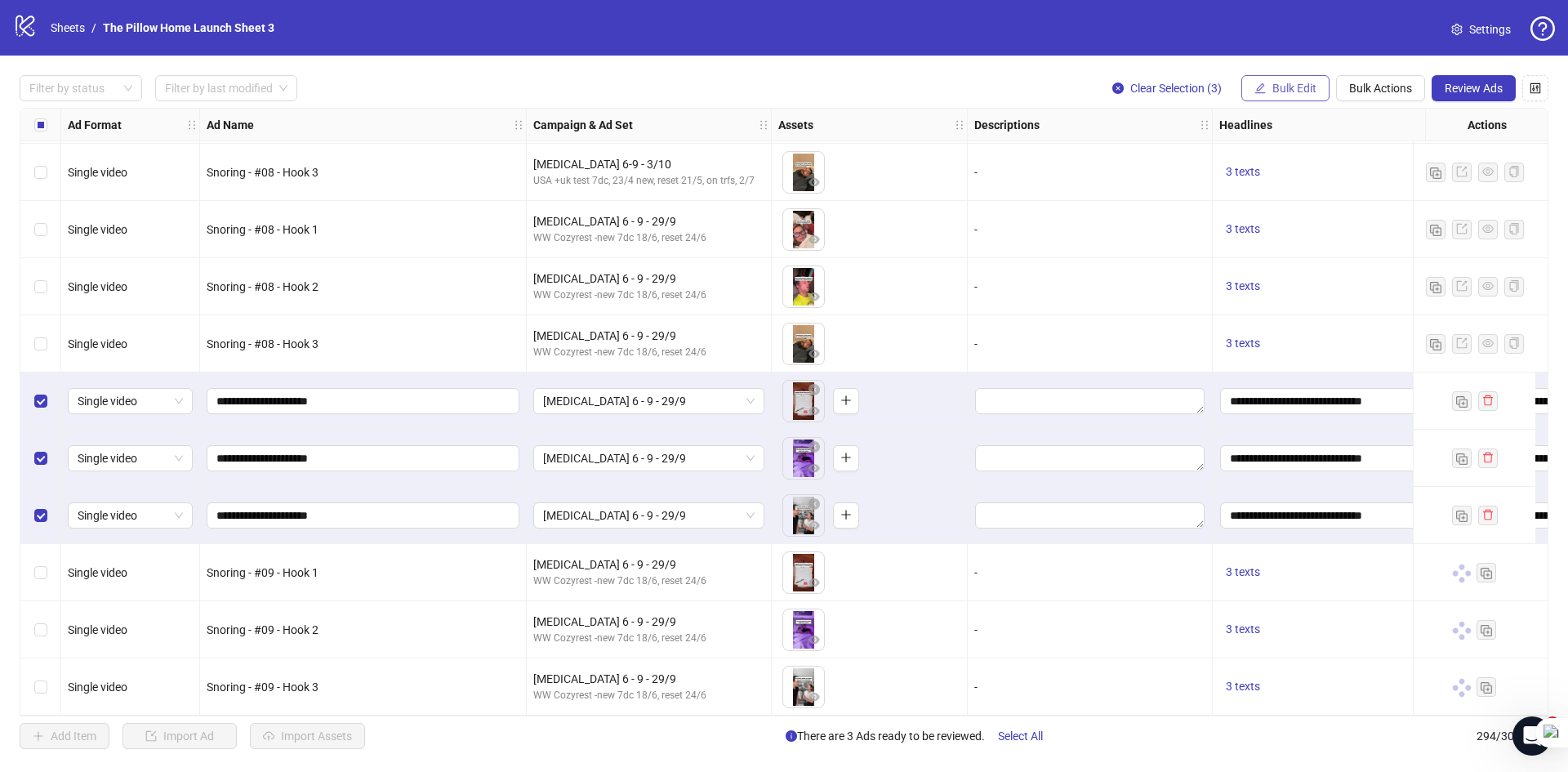
click at [1286, 89] on span "Bulk Edit" at bounding box center [1294, 88] width 44 height 13
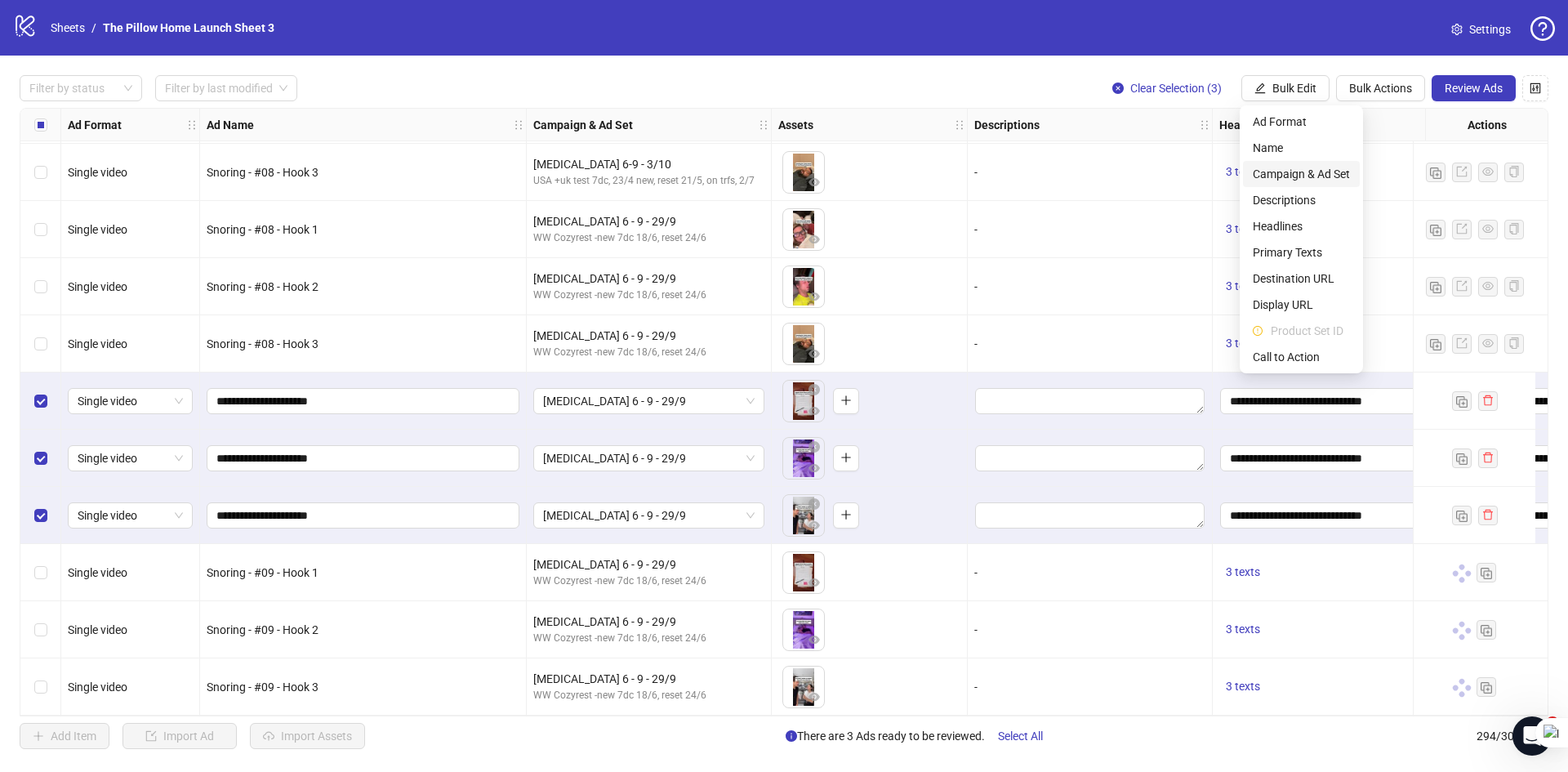
click at [1285, 183] on li "Campaign & Ad Set" at bounding box center [1301, 174] width 117 height 26
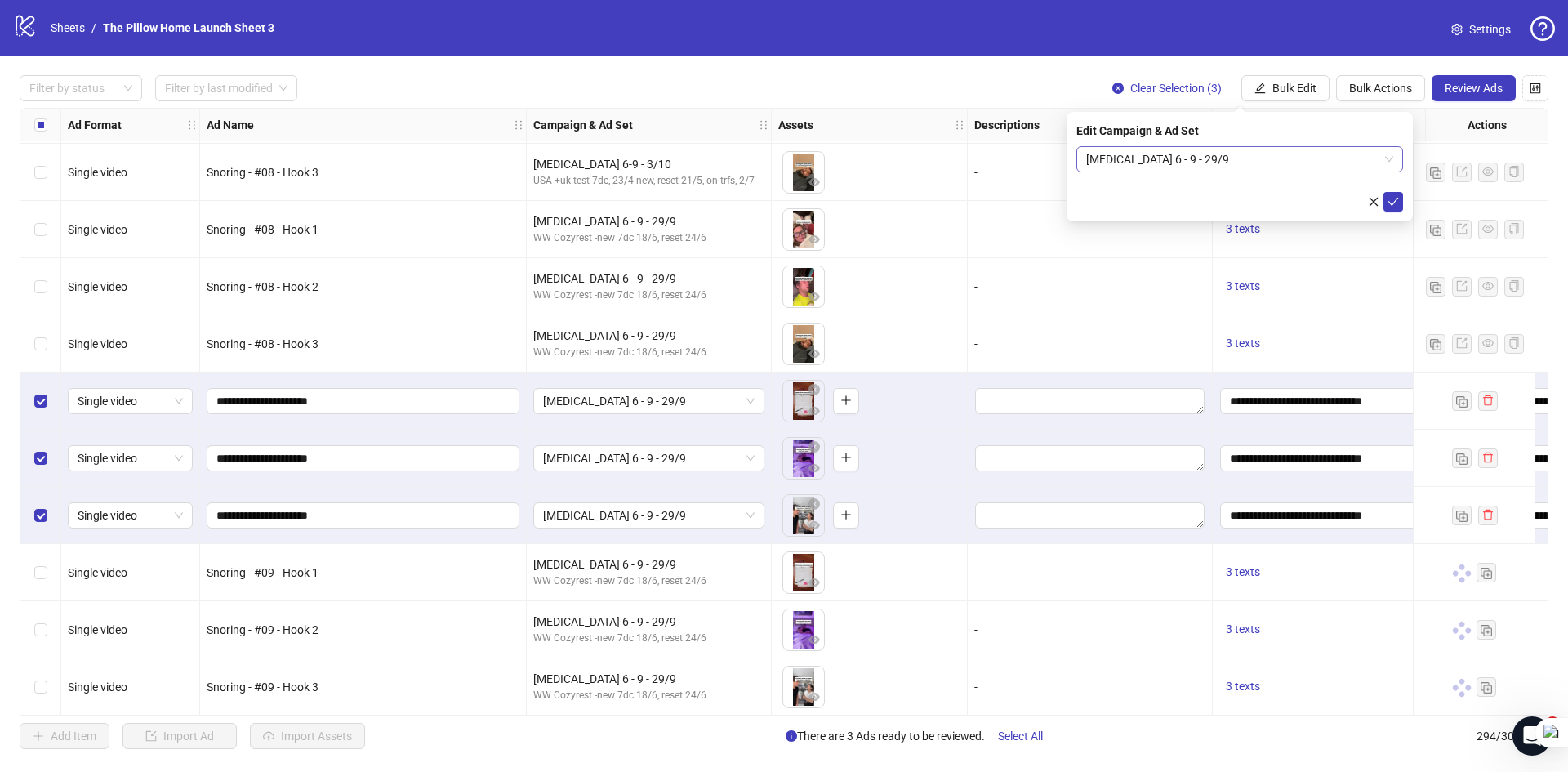
click at [1234, 163] on span "[MEDICAL_DATA] 6 - 9 - 29/9" at bounding box center [1239, 158] width 307 height 24
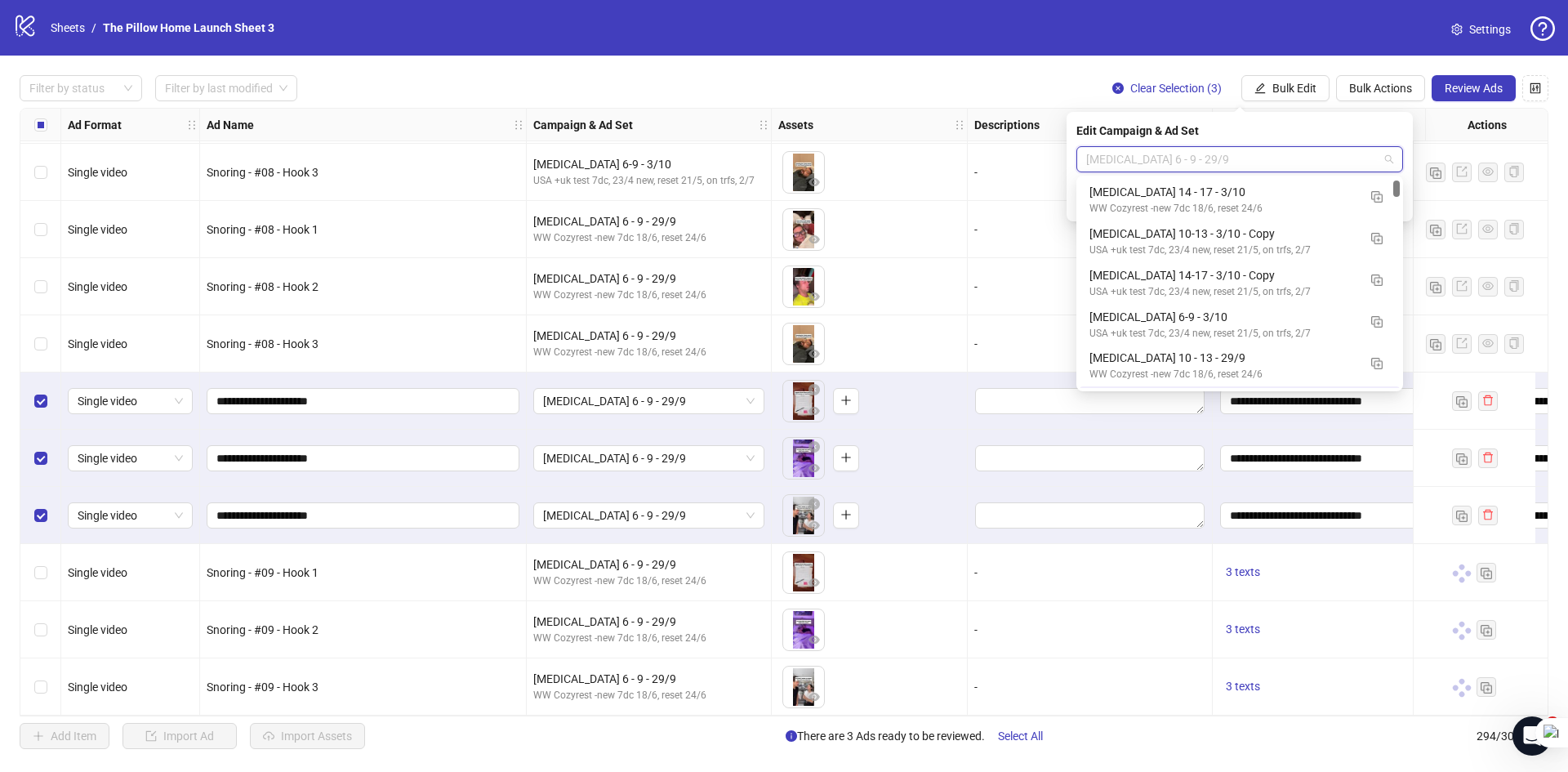
scroll to position [40, 0]
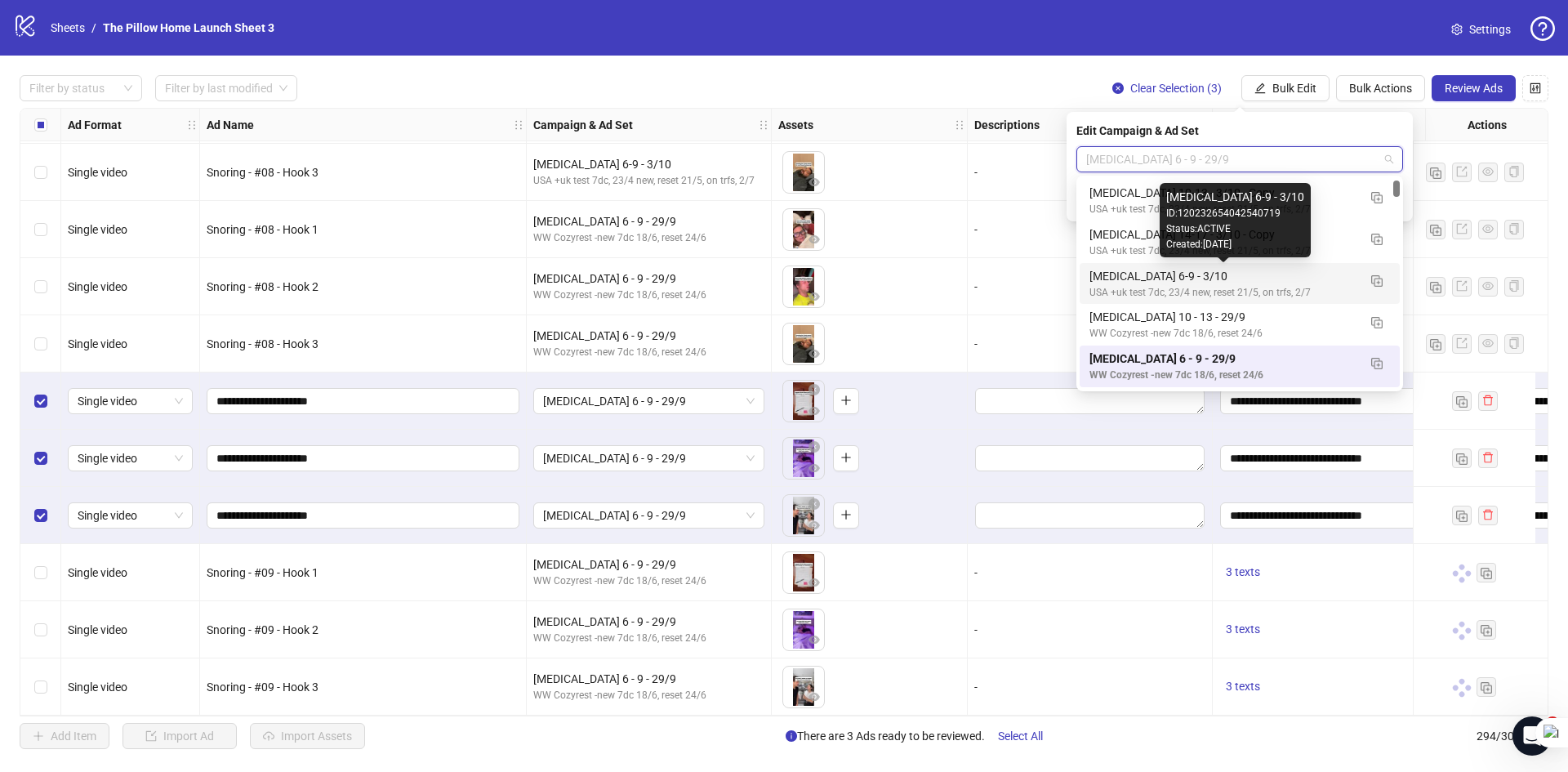
click at [1196, 277] on div "[MEDICAL_DATA] 6-9 - 3/10" at bounding box center [1223, 276] width 268 height 18
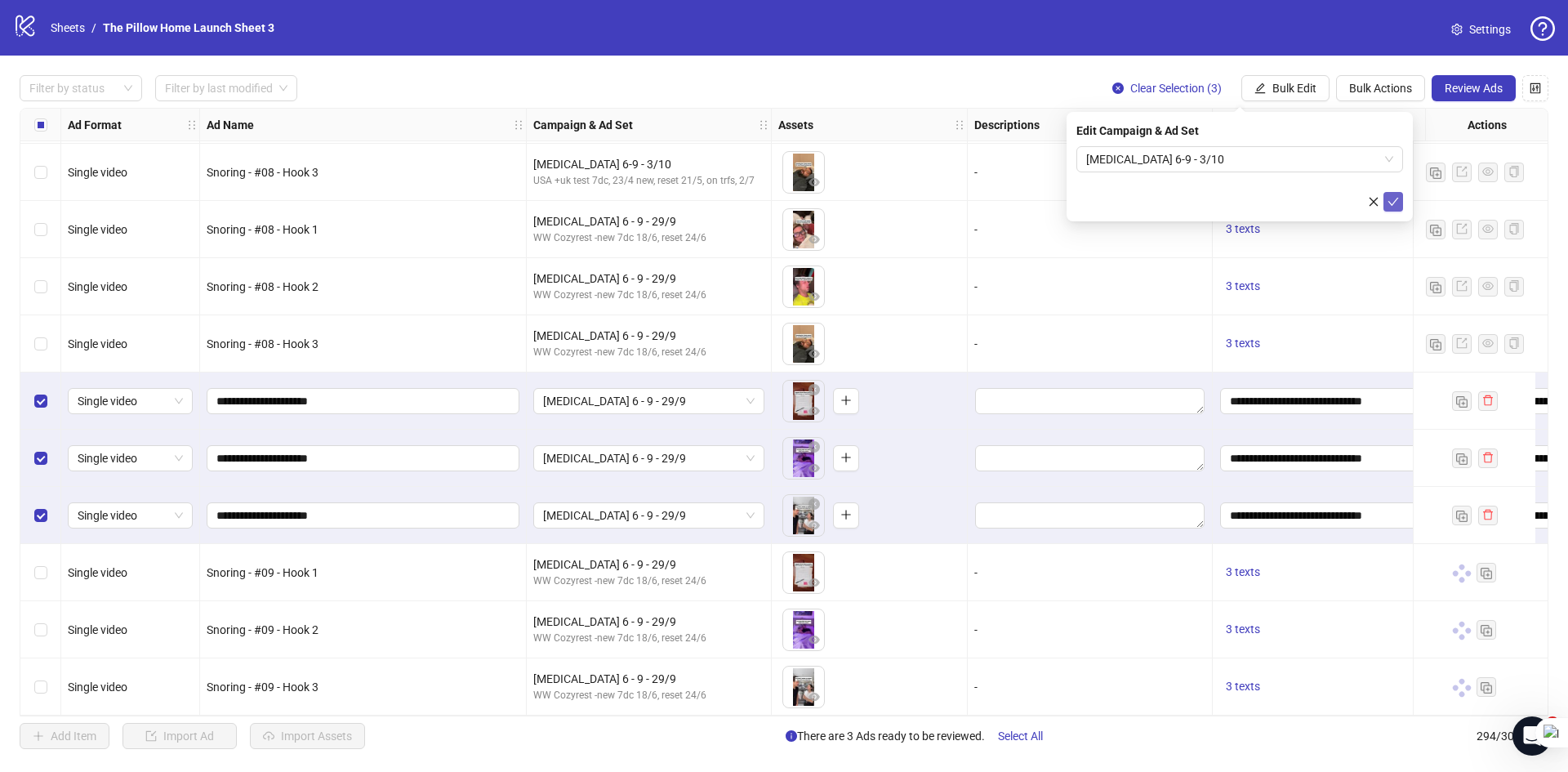
click at [1395, 202] on icon "check" at bounding box center [1393, 202] width 12 height 12
click at [653, 446] on span "[MEDICAL_DATA] 6-9 - 3/10" at bounding box center [649, 458] width 211 height 24
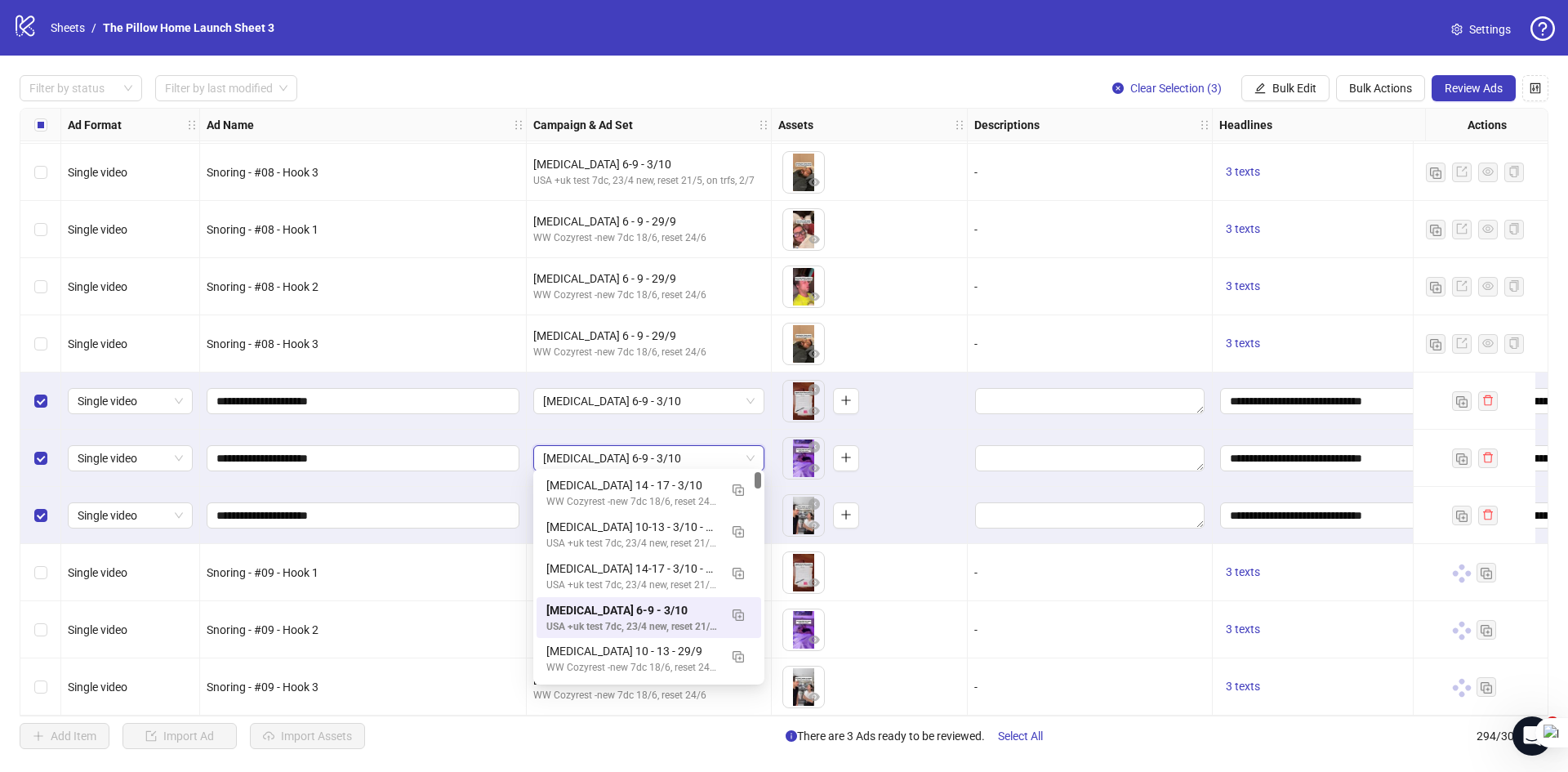
click at [653, 446] on span "[MEDICAL_DATA] 6-9 - 3/10" at bounding box center [649, 458] width 211 height 24
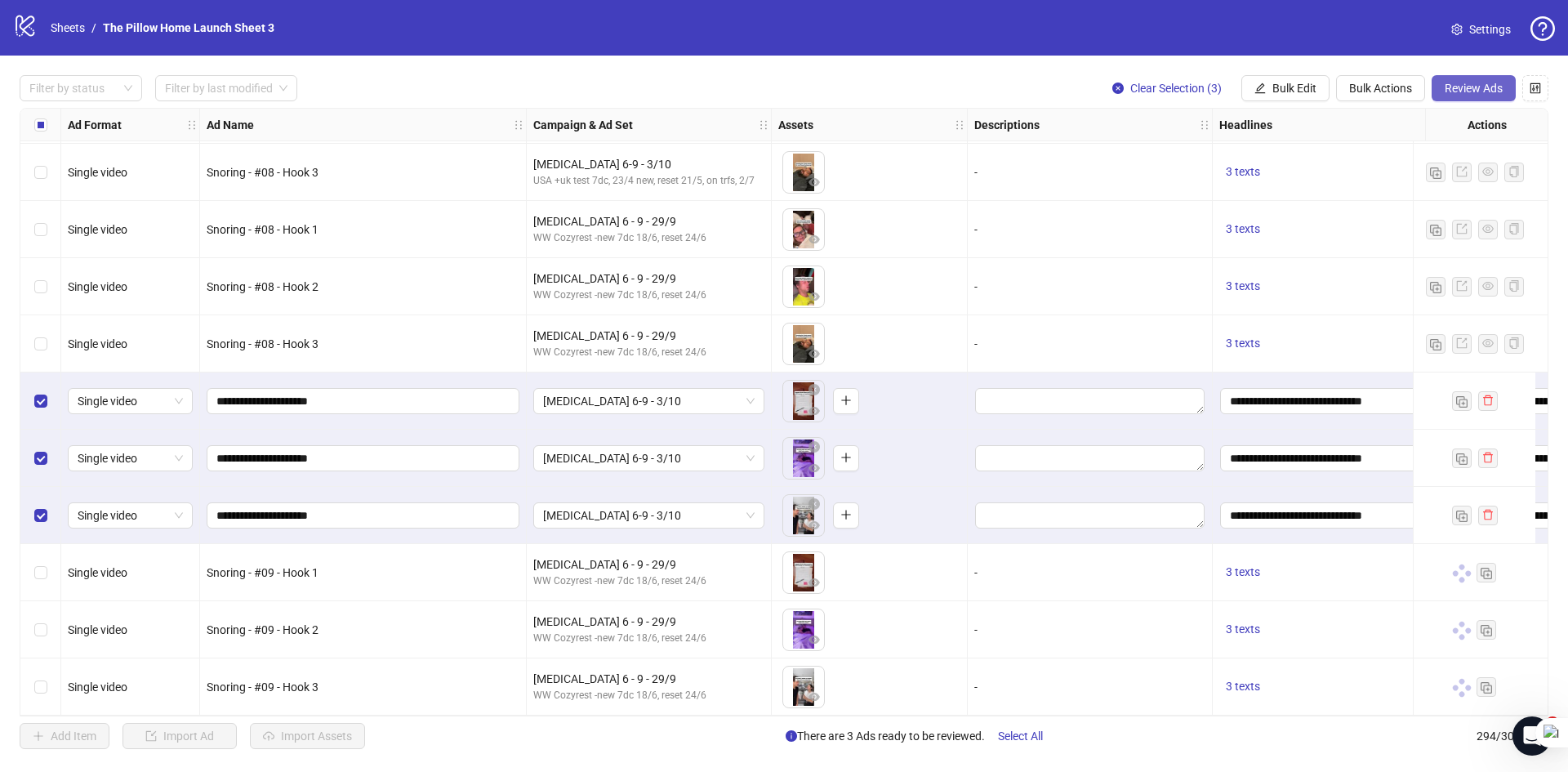
click at [1453, 79] on button "Review Ads" at bounding box center [1473, 87] width 84 height 26
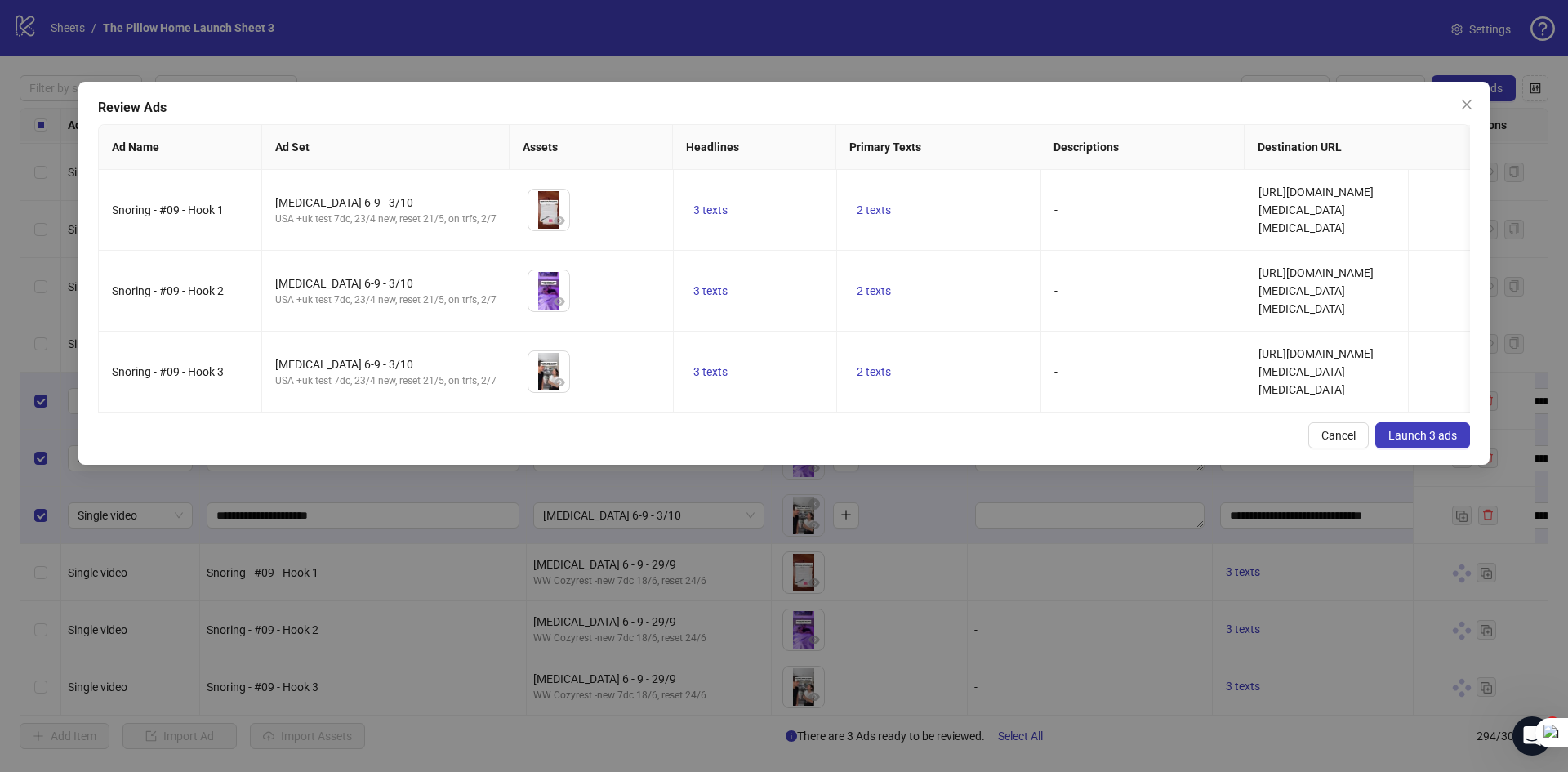
click at [1410, 442] on span "Launch 3 ads" at bounding box center [1422, 435] width 68 height 13
